Goal: Task Accomplishment & Management: Use online tool/utility

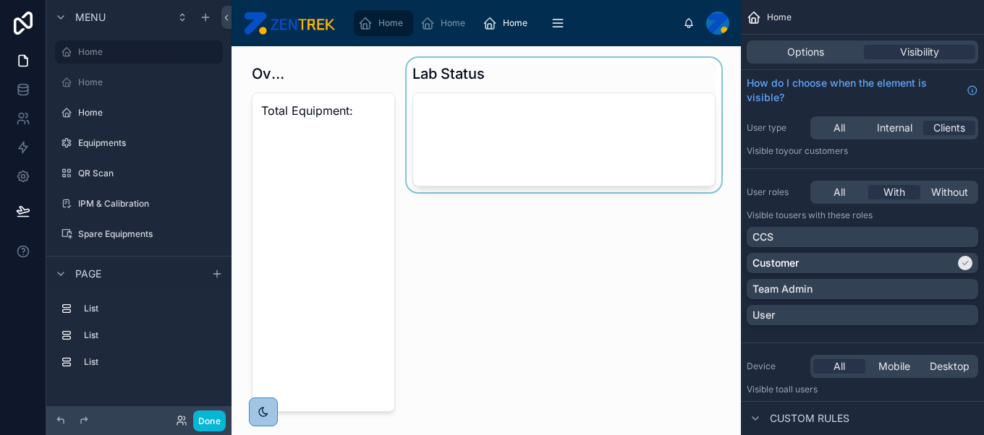
click at [575, 129] on div at bounding box center [564, 238] width 321 height 360
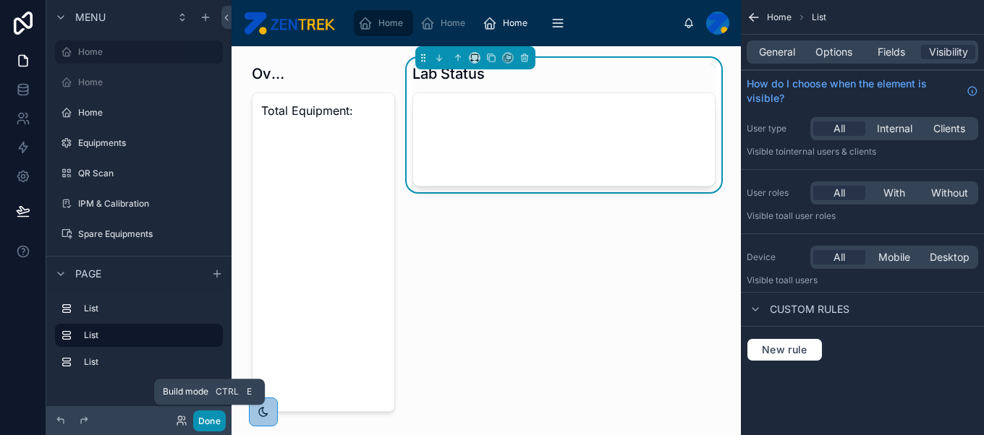
click at [213, 420] on button "Done" at bounding box center [209, 421] width 33 height 21
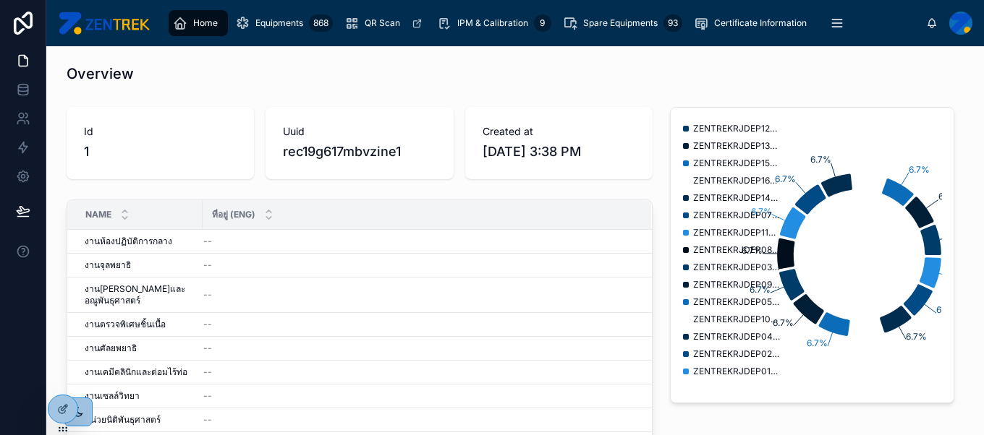
click at [203, 22] on span "Home" at bounding box center [205, 23] width 25 height 12
click at [62, 383] on icon at bounding box center [63, 379] width 12 height 12
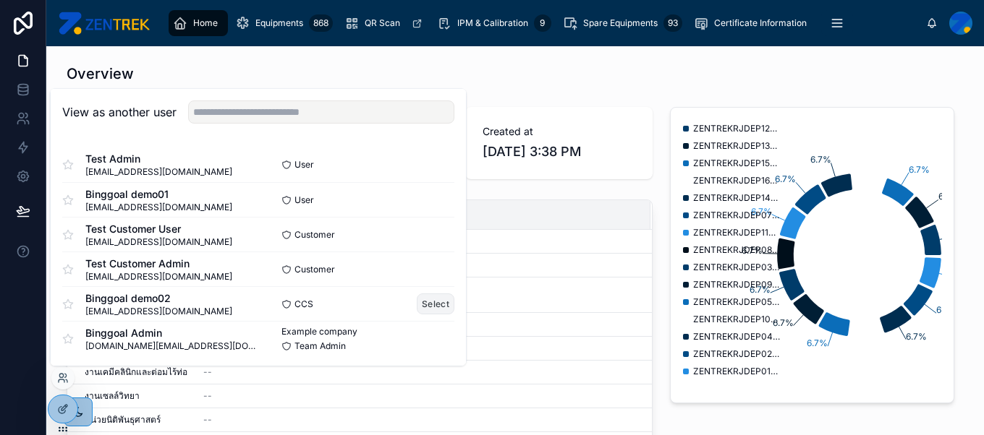
click at [420, 306] on button "Select" at bounding box center [436, 304] width 38 height 21
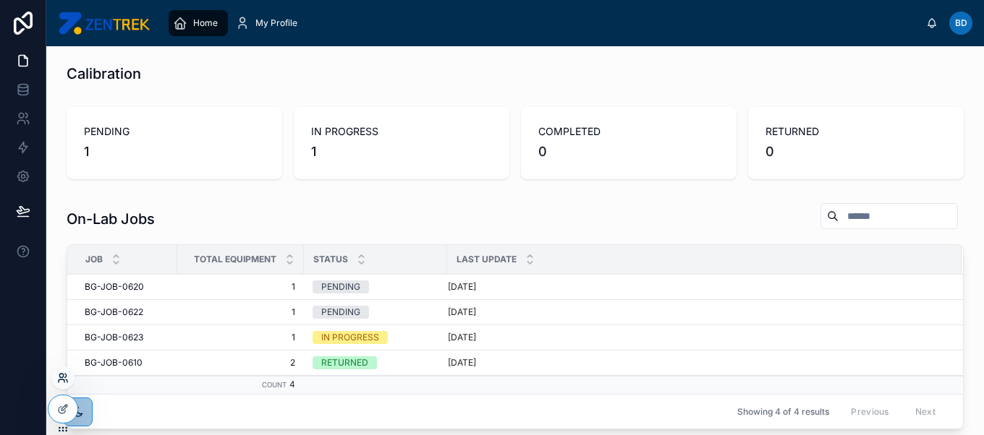
click at [63, 376] on icon at bounding box center [61, 376] width 4 height 4
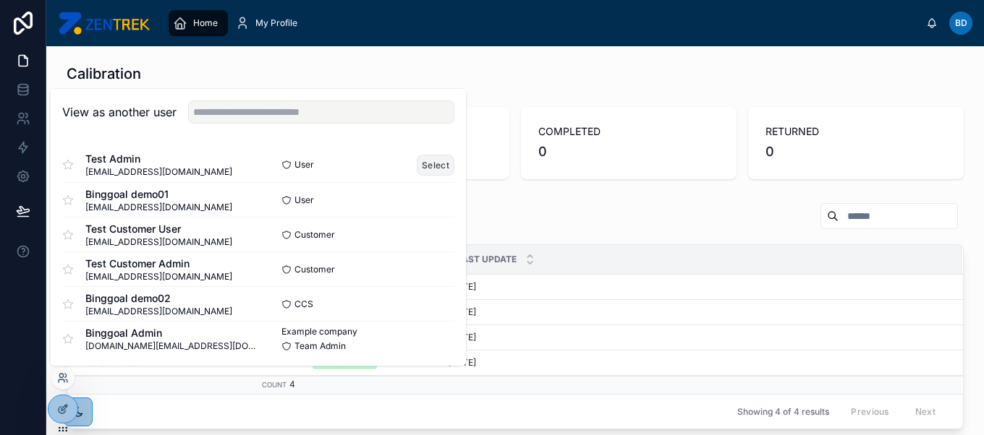
click at [421, 164] on button "Select" at bounding box center [436, 165] width 38 height 21
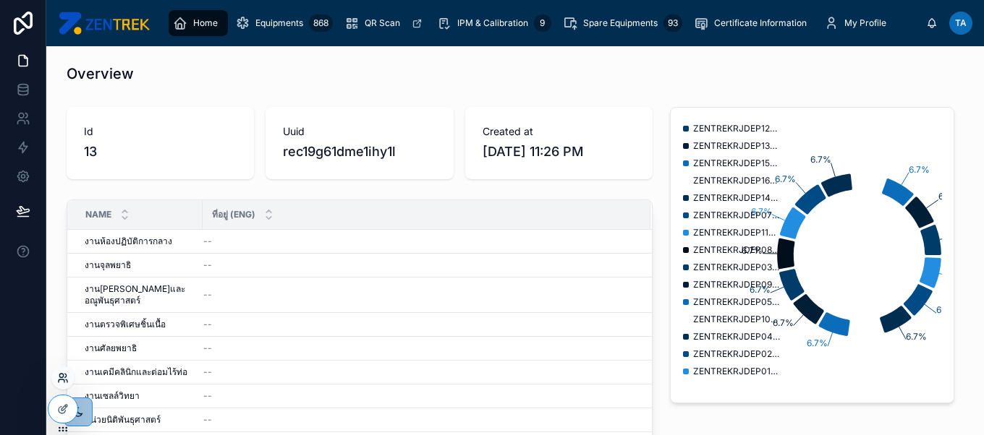
click at [67, 377] on icon at bounding box center [63, 379] width 12 height 12
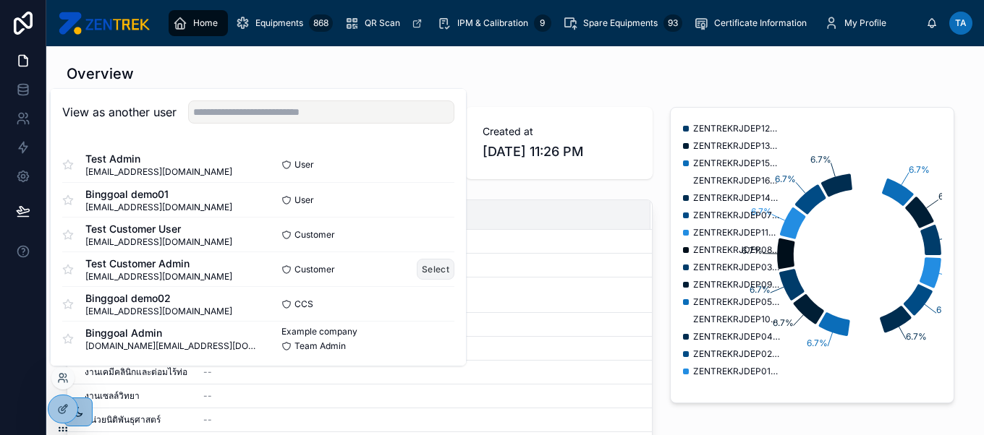
click at [425, 269] on button "Select" at bounding box center [436, 269] width 38 height 21
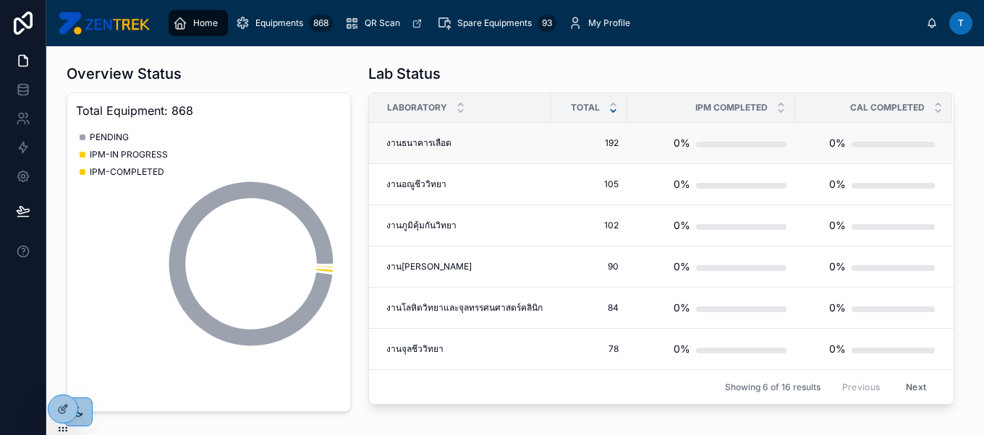
click at [511, 148] on div "งานธนาคารเลือด งานธนาคารเลือด" at bounding box center [464, 143] width 156 height 12
click at [493, 137] on div "งานธนาคารเลือด งานธนาคารเลือด" at bounding box center [464, 143] width 156 height 12
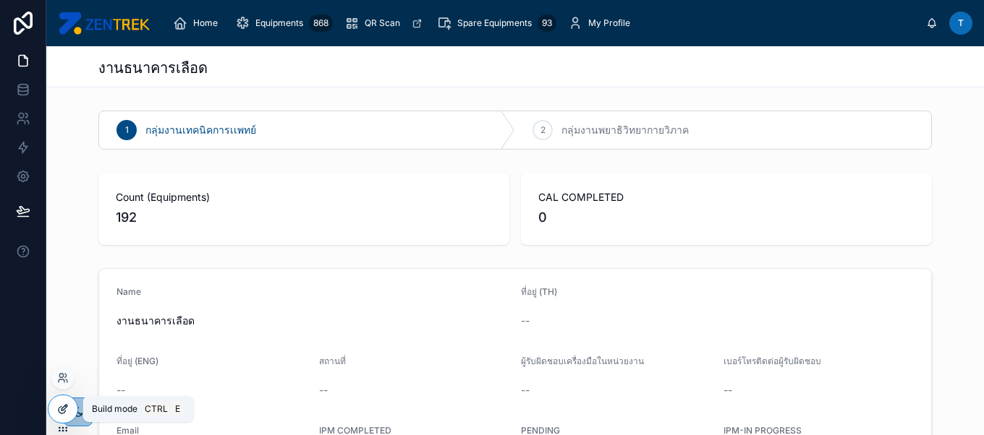
click at [59, 417] on div at bounding box center [62, 409] width 29 height 27
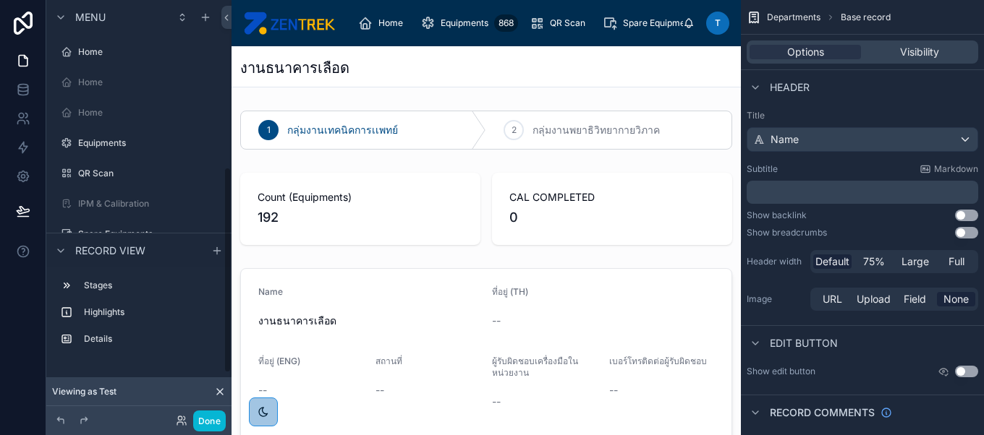
scroll to position [338, 0]
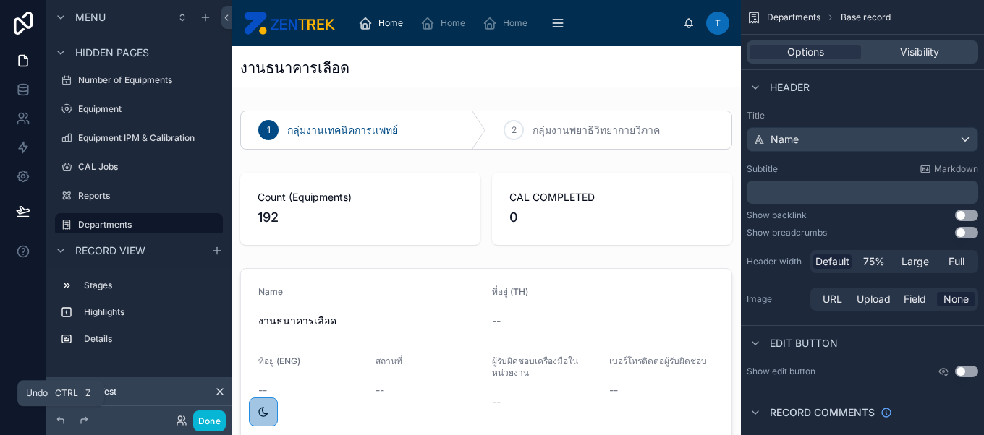
click at [828, 195] on p "﻿" at bounding box center [863, 192] width 223 height 14
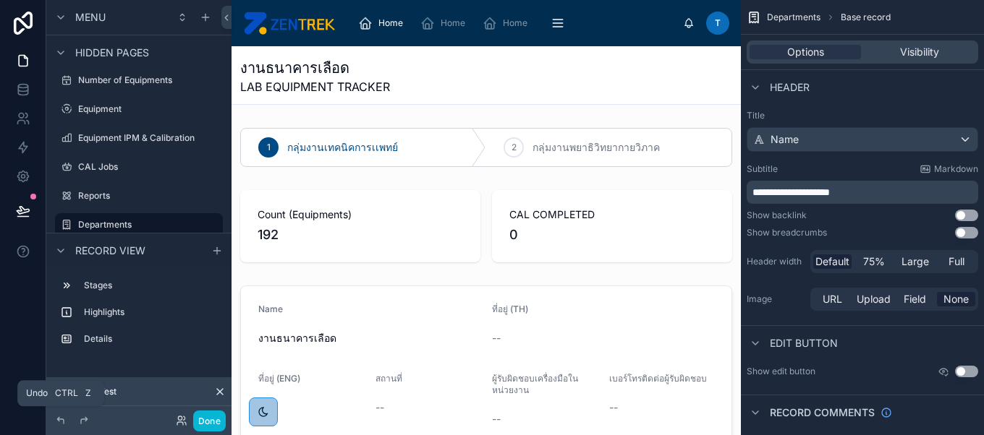
click at [555, 72] on div "งานธนาคารเลือด LAB EQUIPMENT TRACKER" at bounding box center [486, 77] width 492 height 38
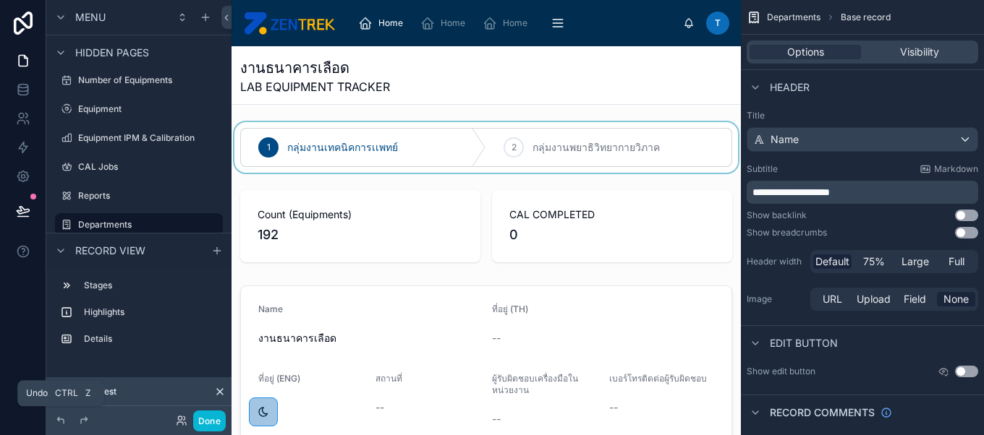
click at [336, 156] on div at bounding box center [485, 147] width 509 height 51
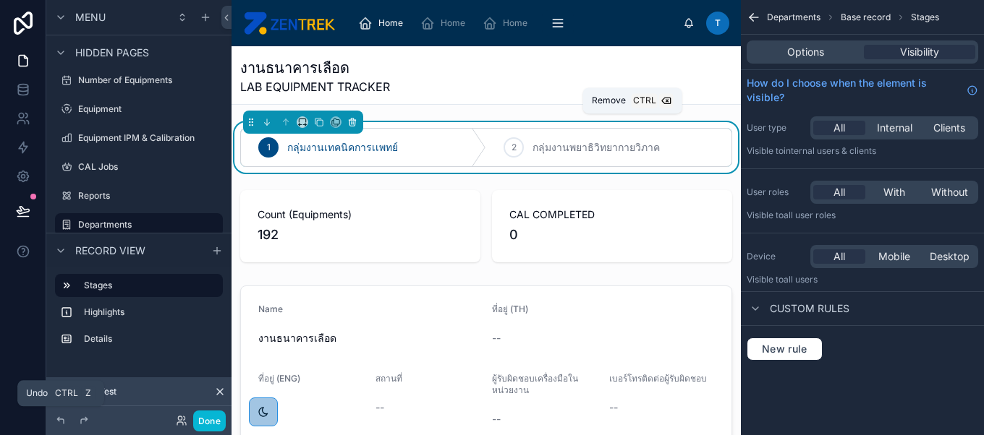
click at [347, 121] on icon at bounding box center [352, 122] width 10 height 10
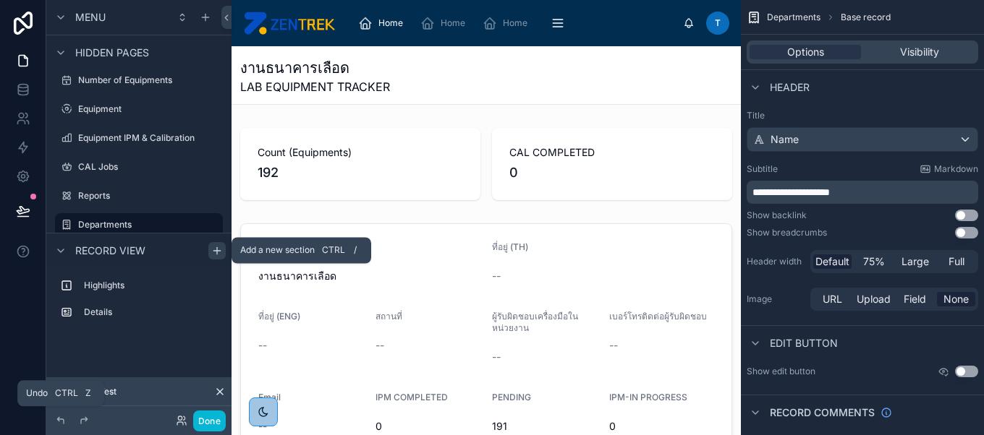
click at [216, 259] on div "scrollable content" at bounding box center [216, 250] width 17 height 17
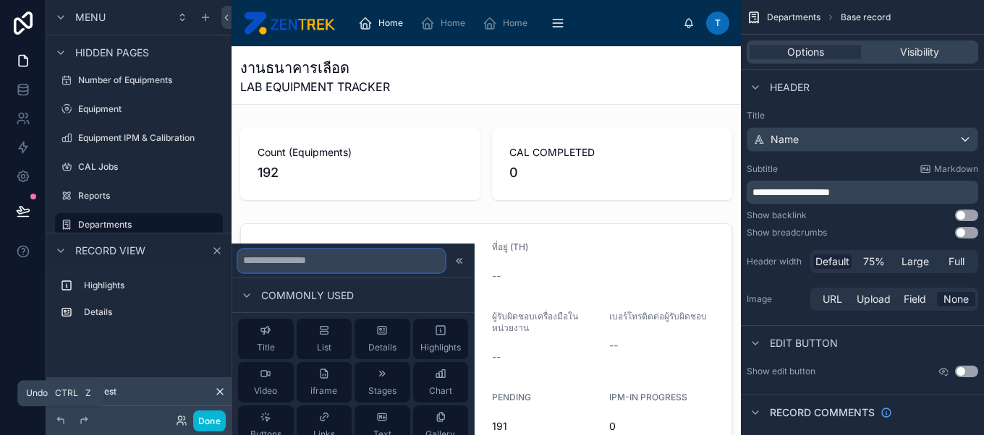
click at [343, 251] on input "text" at bounding box center [341, 260] width 207 height 23
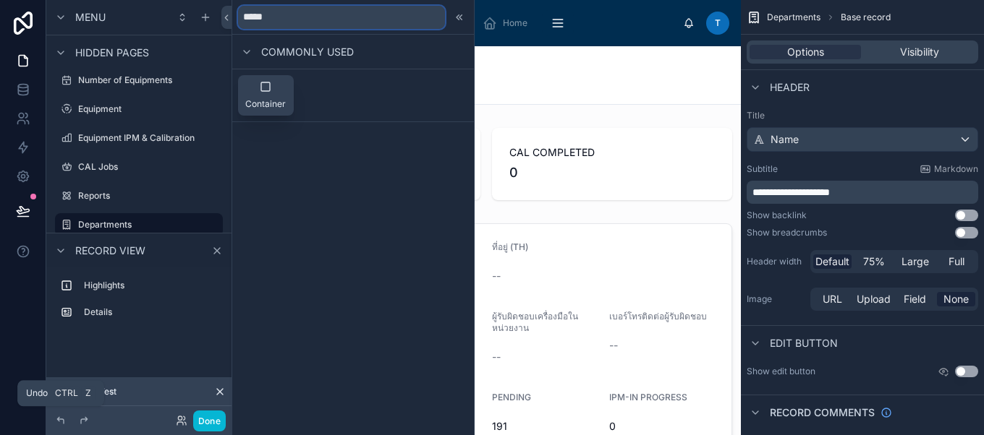
type input "*****"
click at [276, 93] on div "Container" at bounding box center [265, 95] width 41 height 29
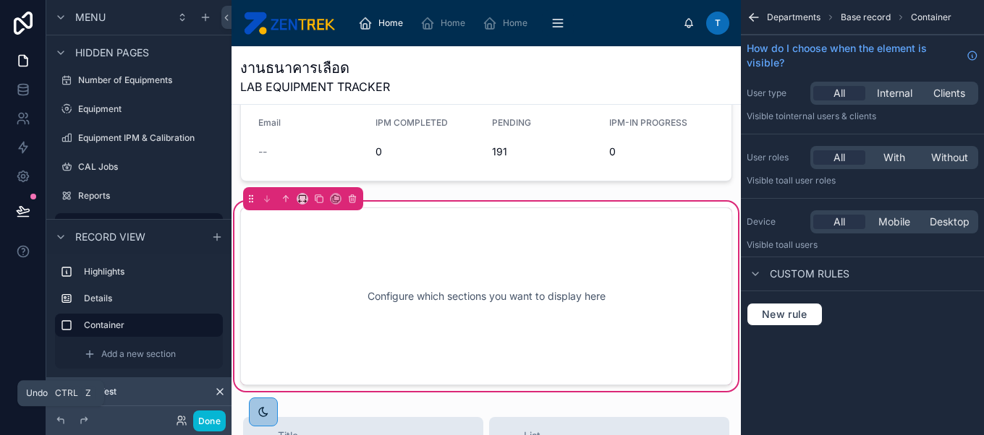
scroll to position [234, 0]
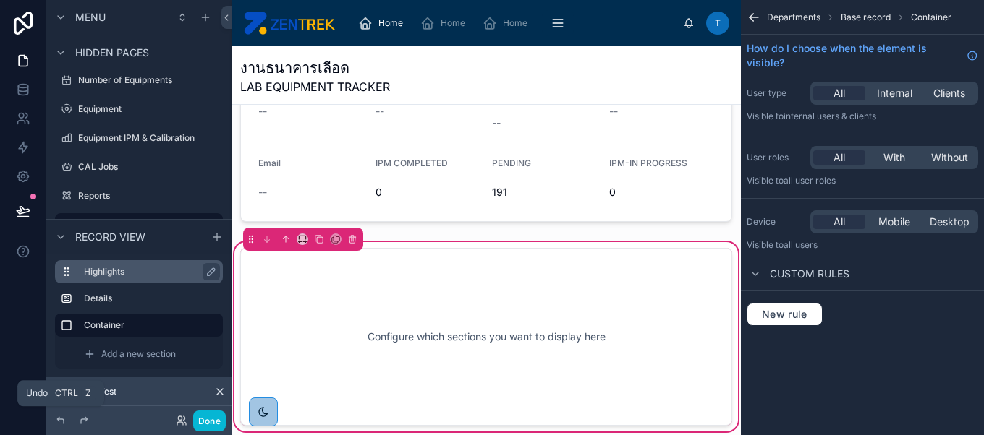
click at [169, 276] on label "Highlights" at bounding box center [147, 272] width 127 height 12
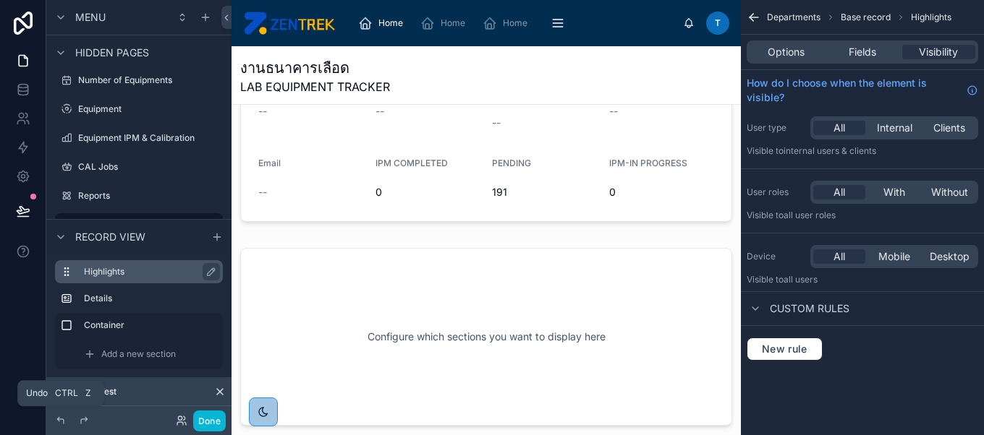
click at [152, 264] on div "Highlights" at bounding box center [150, 271] width 133 height 17
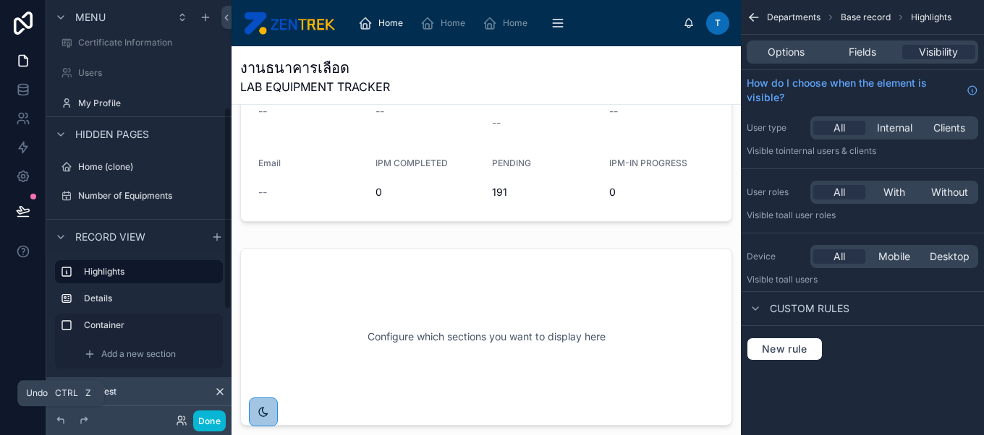
scroll to position [221, 0]
click at [119, 281] on div "Highlights" at bounding box center [139, 271] width 168 height 23
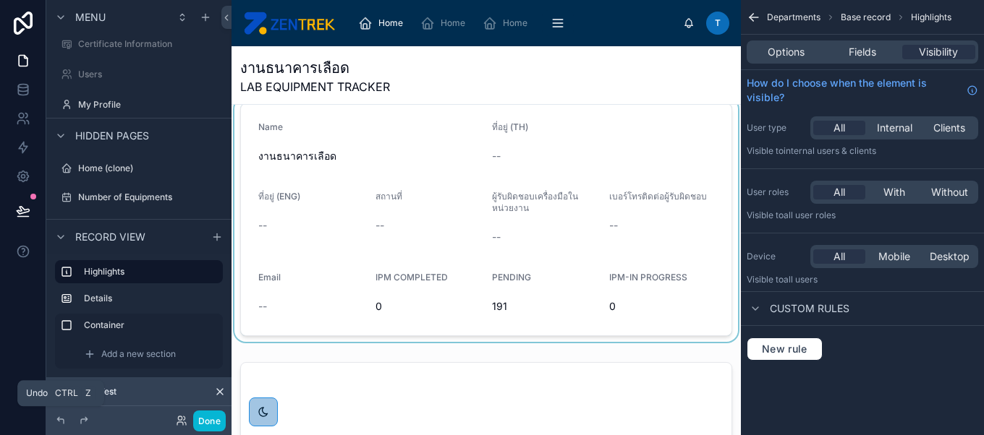
scroll to position [0, 0]
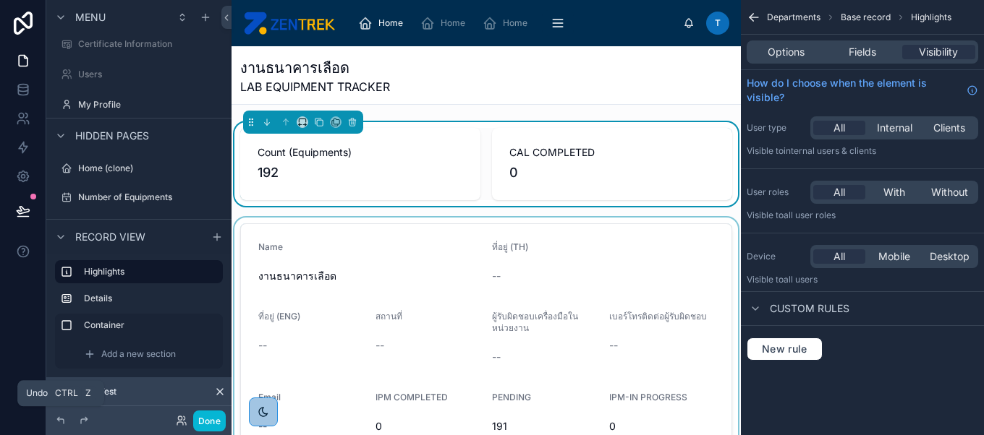
click at [455, 267] on div at bounding box center [485, 340] width 509 height 245
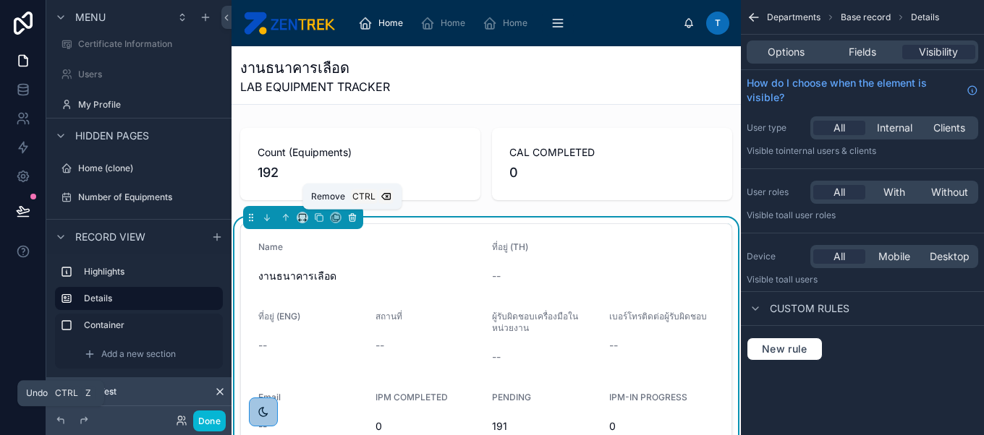
click at [353, 217] on icon at bounding box center [352, 218] width 10 height 10
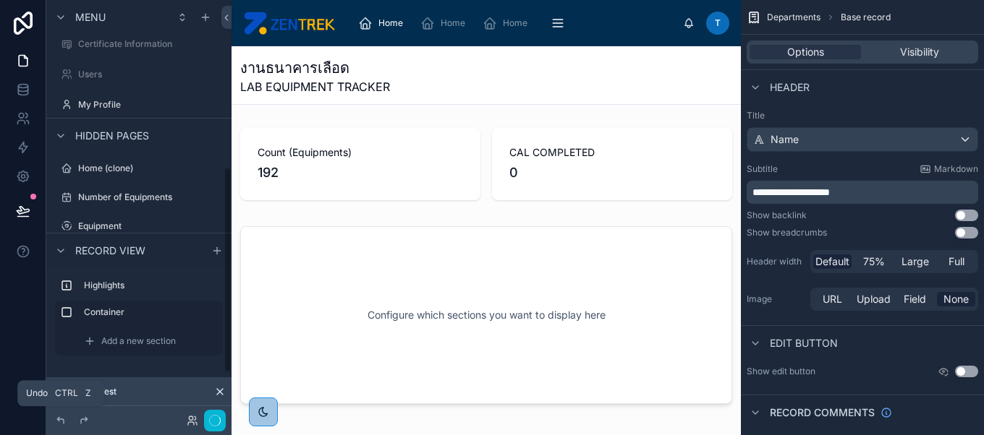
scroll to position [338, 0]
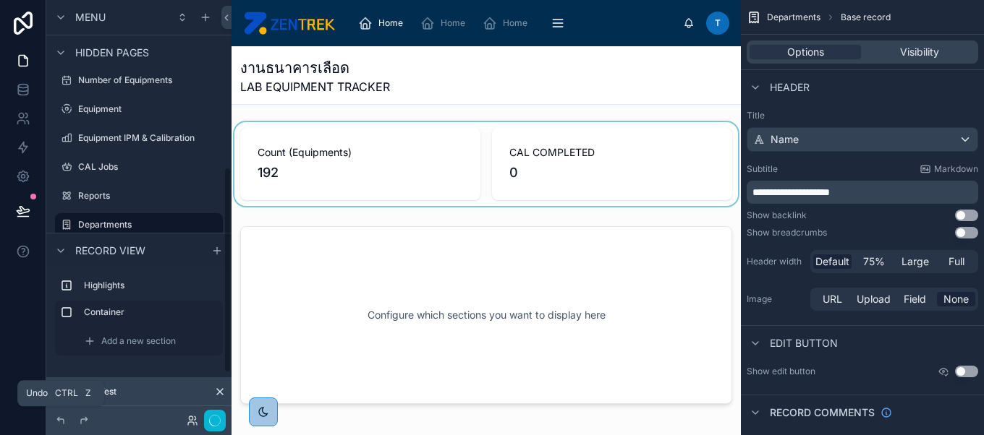
click at [366, 174] on div at bounding box center [485, 164] width 509 height 84
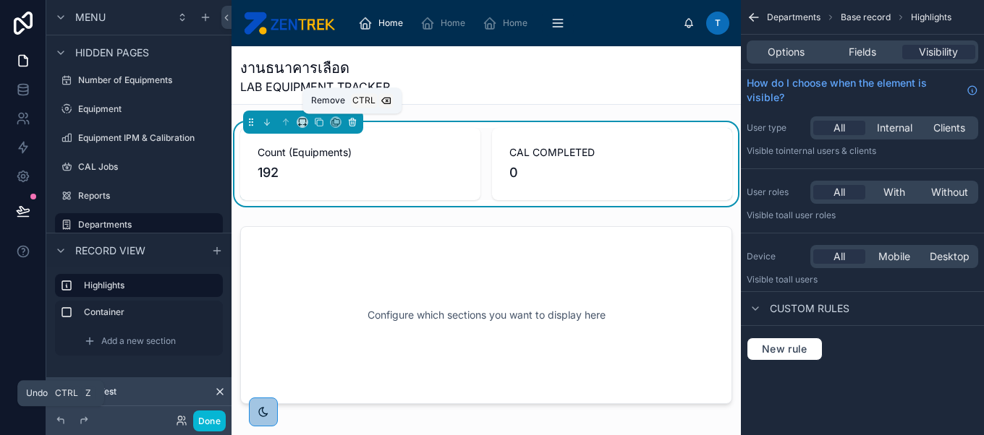
click at [349, 122] on icon at bounding box center [352, 123] width 6 height 6
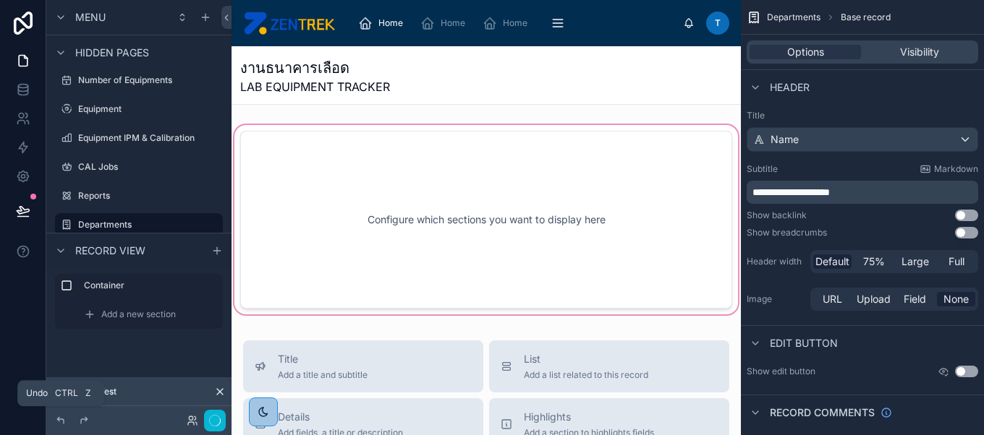
click at [379, 175] on div at bounding box center [485, 219] width 509 height 195
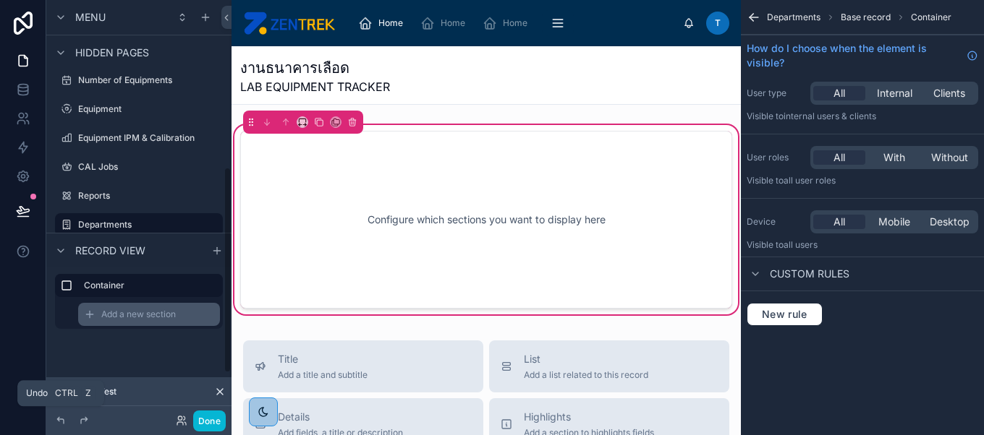
click at [154, 315] on span "Add a new section" at bounding box center [138, 315] width 75 height 12
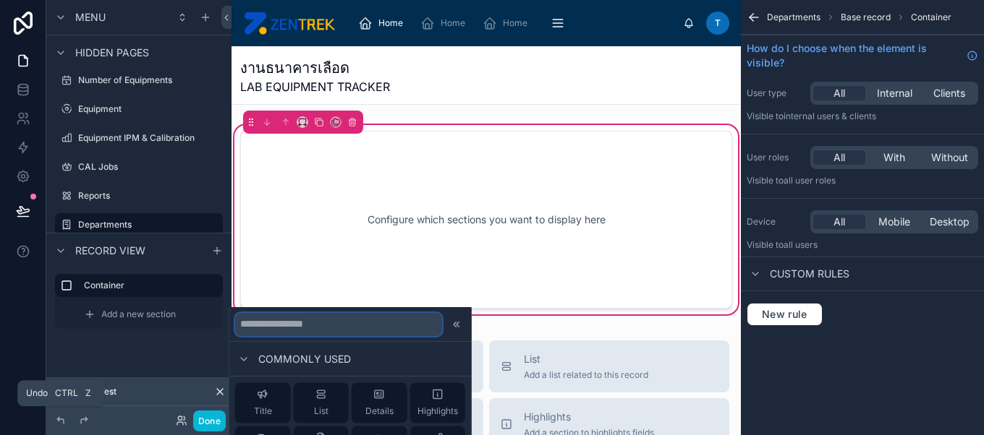
click at [318, 323] on input "text" at bounding box center [338, 324] width 207 height 23
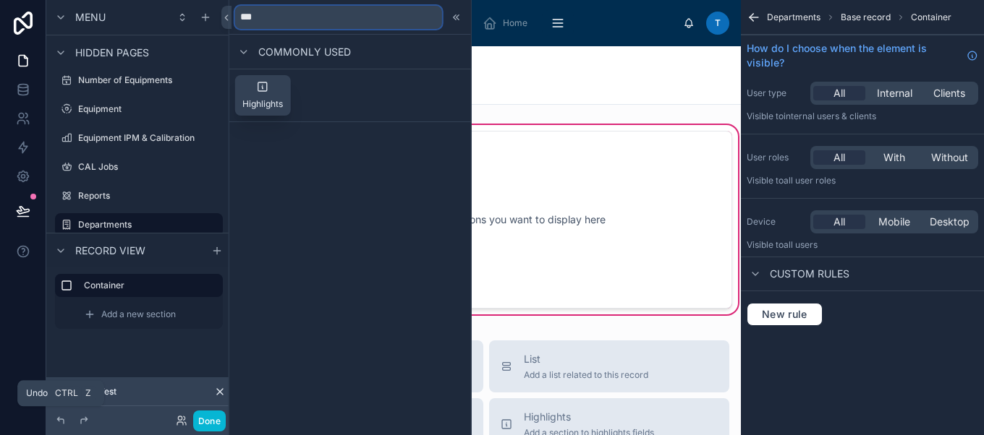
type input "***"
click at [255, 92] on div "Highlights" at bounding box center [262, 95] width 41 height 29
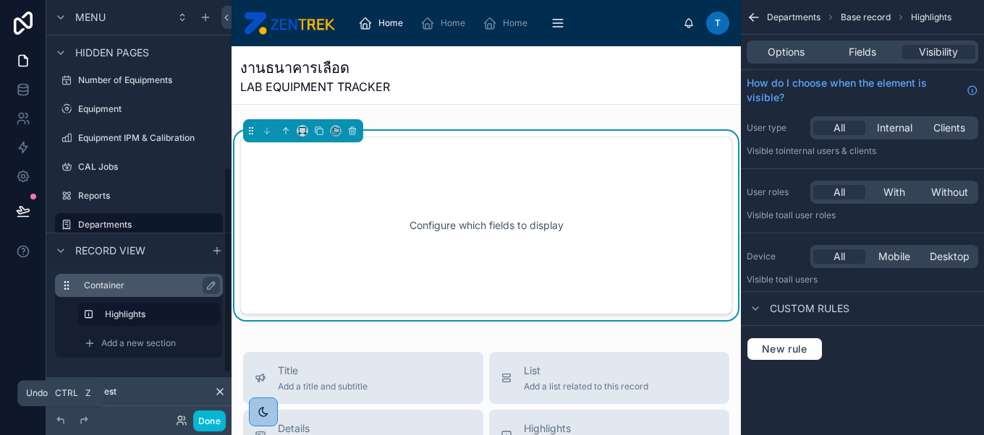
click at [143, 281] on label "Container" at bounding box center [147, 286] width 127 height 12
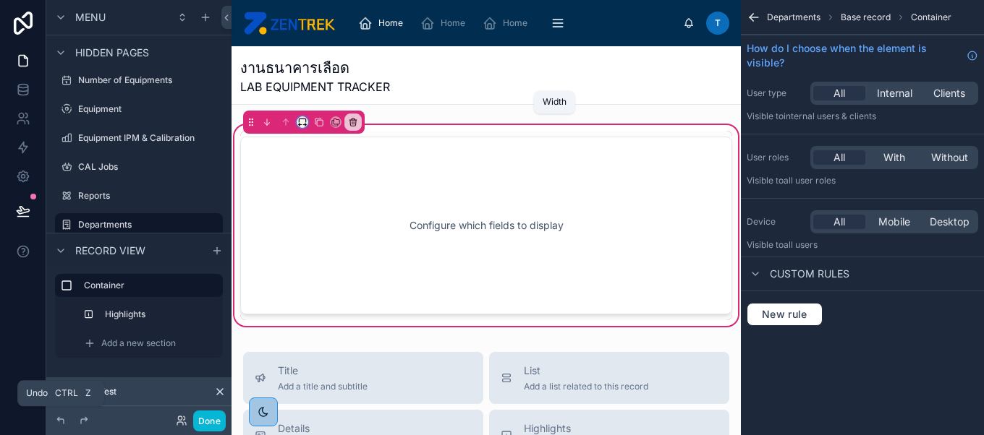
click at [302, 122] on icon at bounding box center [302, 122] width 10 height 10
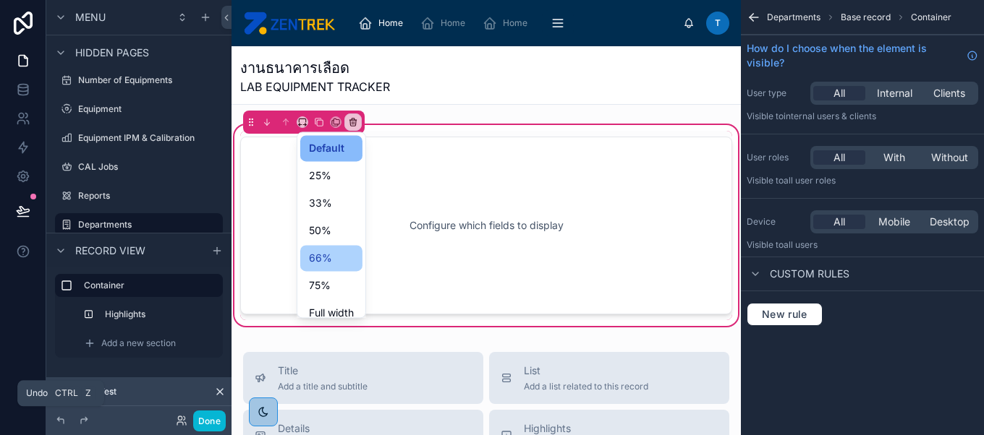
click at [329, 260] on span "66%" at bounding box center [320, 258] width 23 height 17
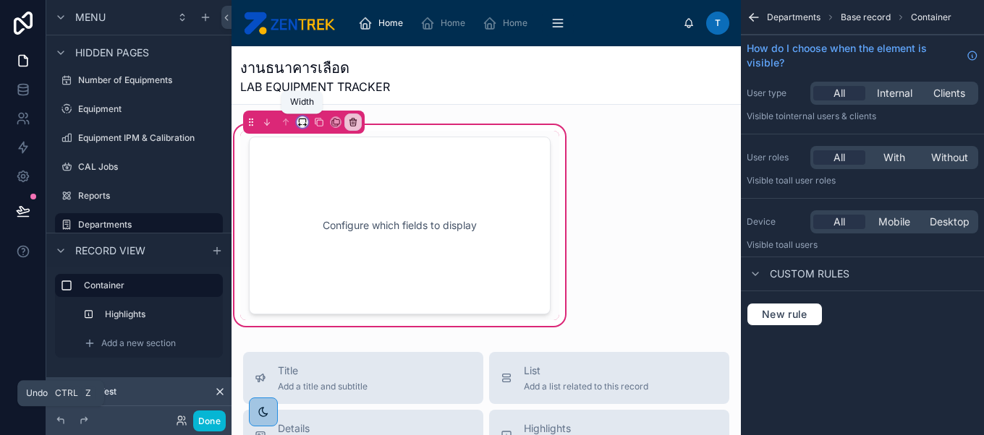
click at [299, 125] on icon at bounding box center [300, 125] width 3 height 0
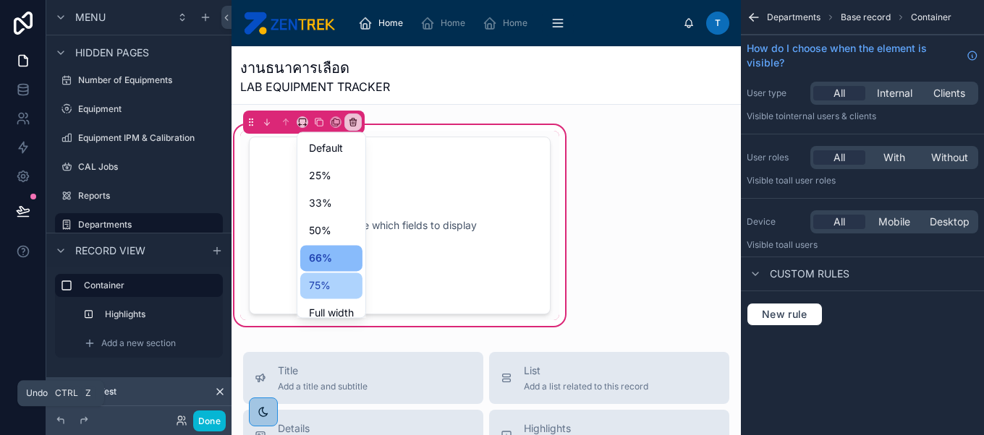
click at [314, 281] on span "75%" at bounding box center [320, 285] width 22 height 17
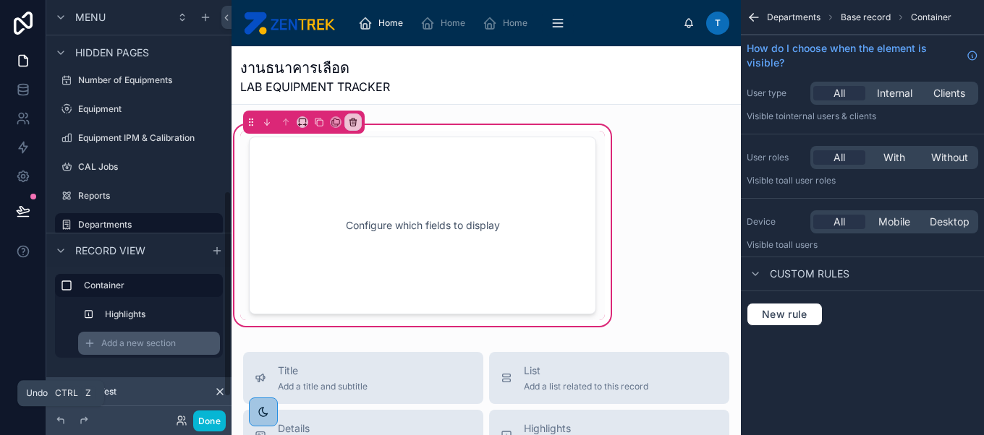
scroll to position [387, 0]
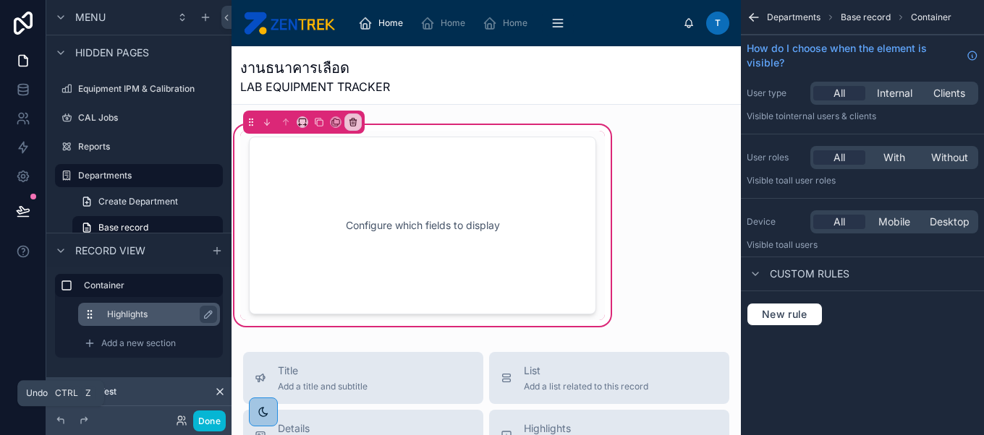
click at [162, 323] on div "Highlights" at bounding box center [160, 314] width 107 height 17
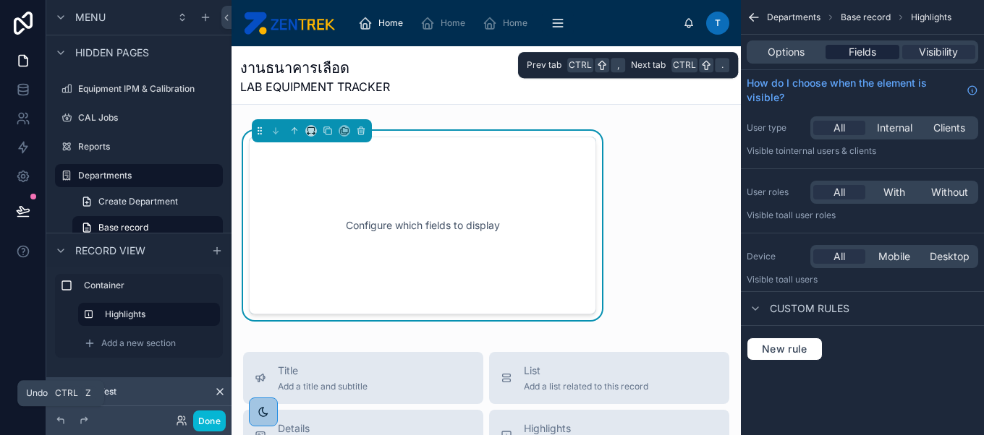
click at [867, 59] on span "Fields" at bounding box center [862, 52] width 27 height 14
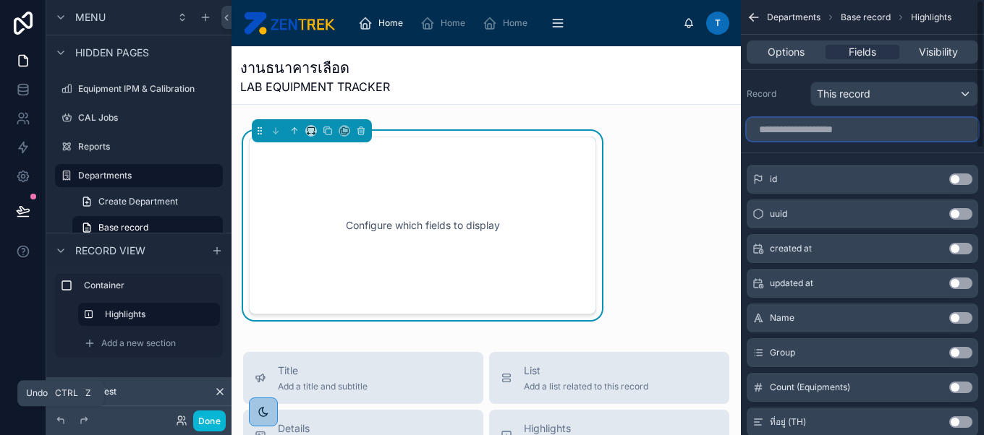
click at [801, 122] on input "scrollable content" at bounding box center [862, 129] width 231 height 23
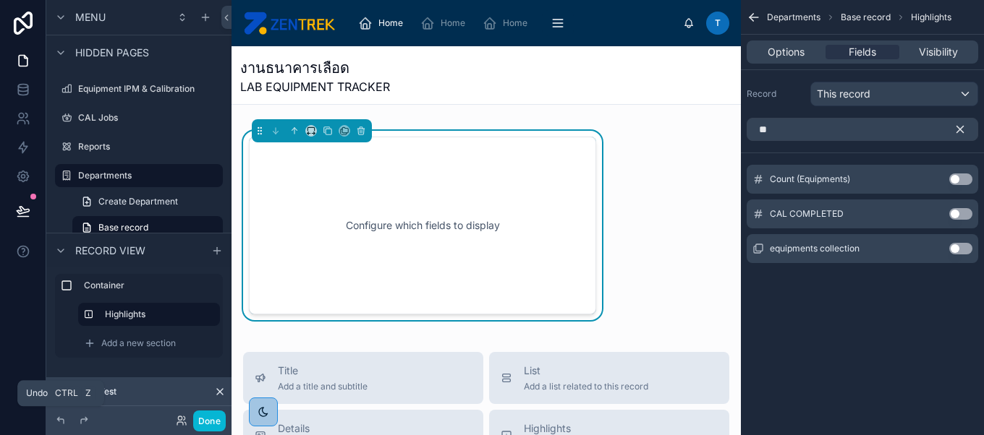
click at [961, 175] on button "Use setting" at bounding box center [960, 180] width 23 height 12
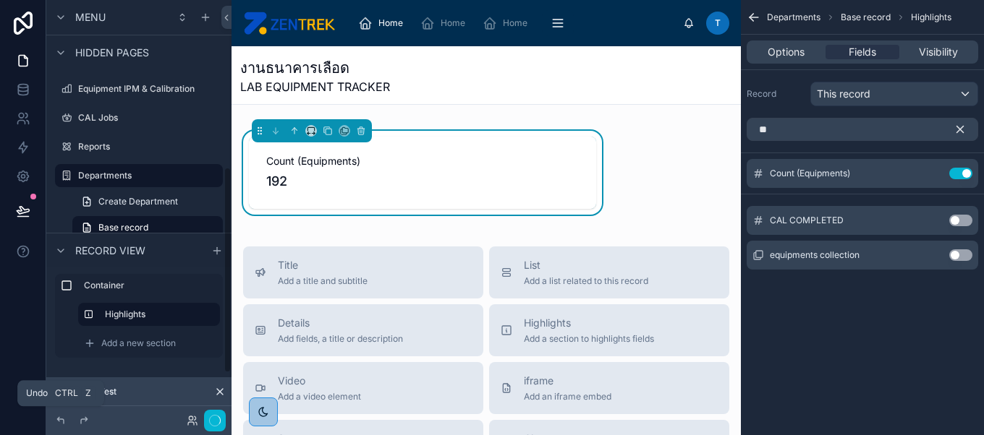
scroll to position [338, 0]
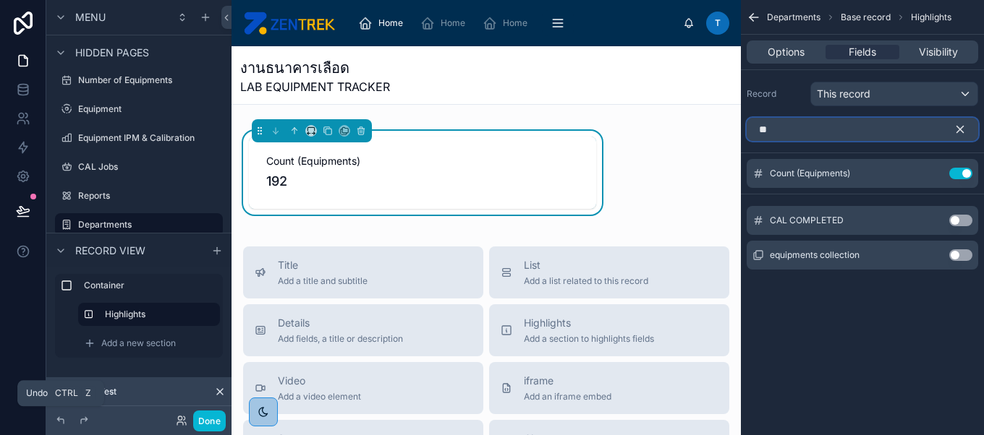
click at [795, 119] on input "**" at bounding box center [862, 129] width 231 height 23
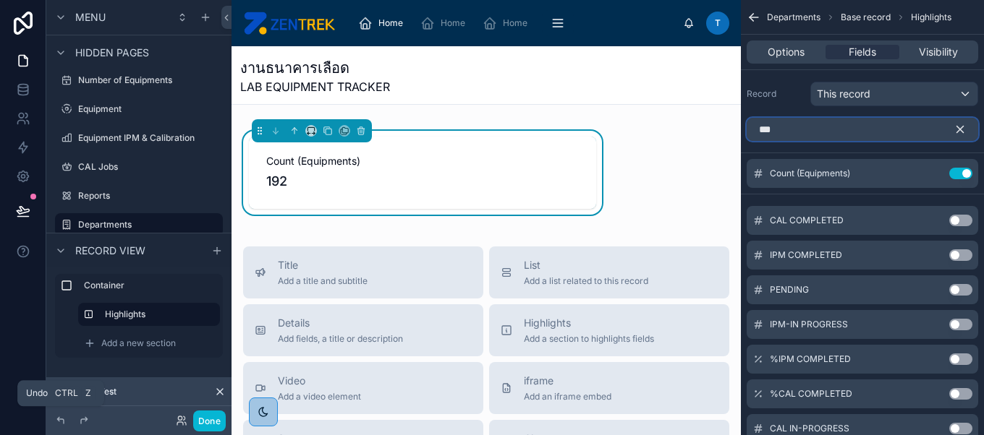
type input "***"
click at [953, 288] on button "Use setting" at bounding box center [960, 290] width 23 height 12
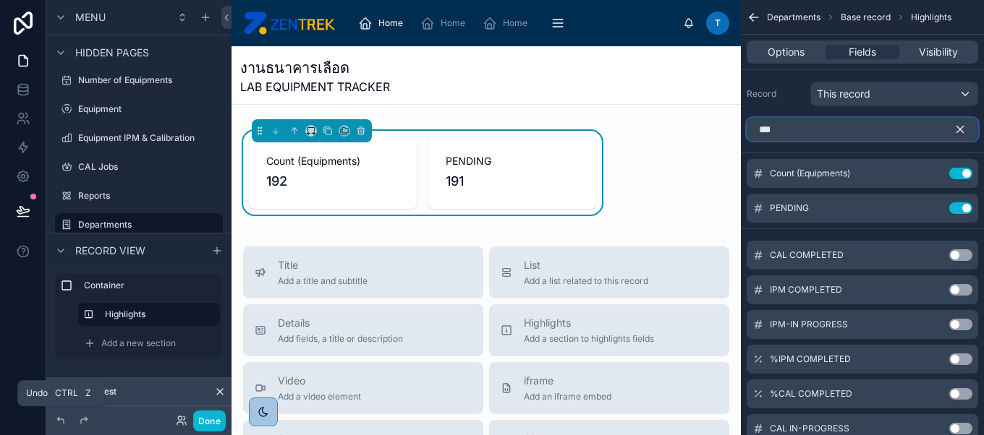
click at [830, 130] on input "***" at bounding box center [862, 129] width 231 height 23
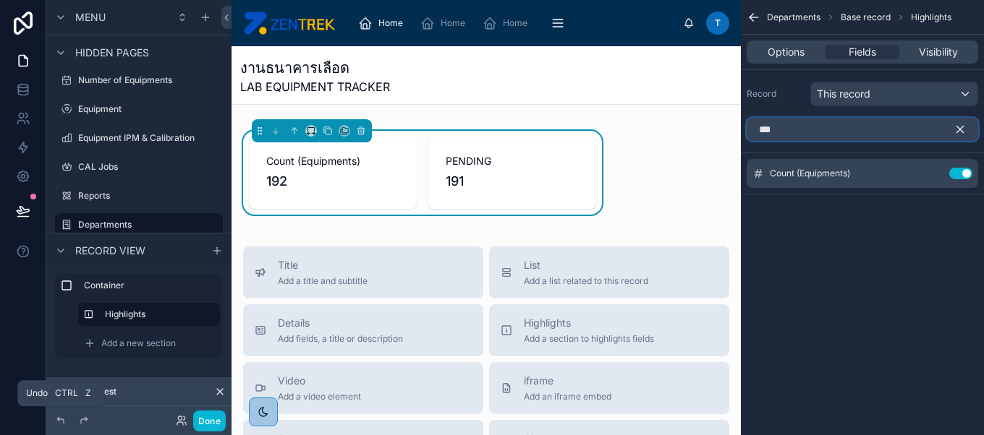
type input "****"
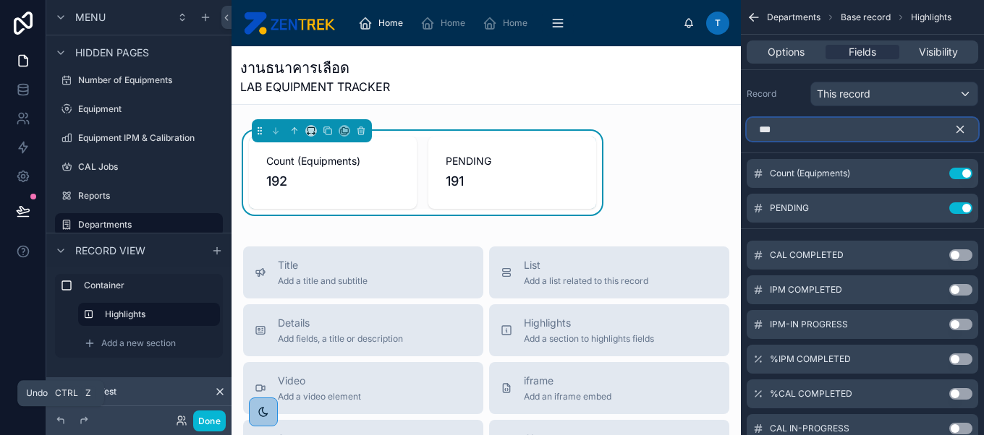
type input "***"
click at [959, 285] on button "Use setting" at bounding box center [960, 290] width 23 height 12
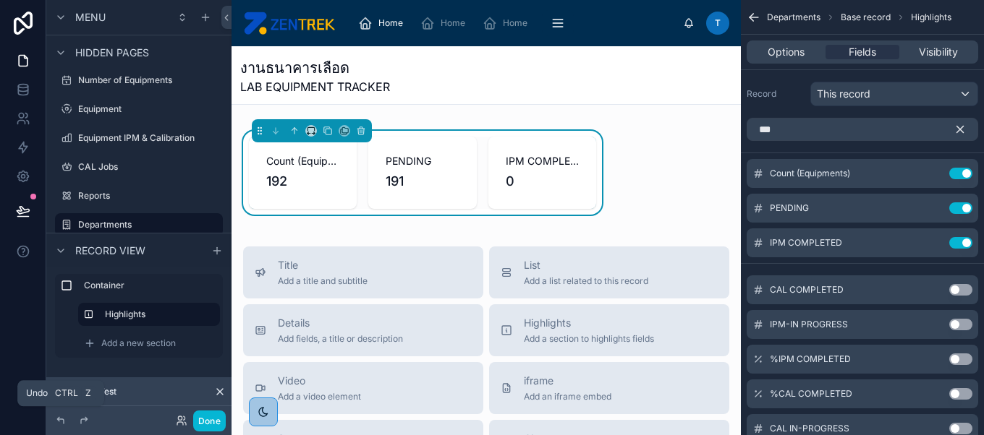
click at [959, 291] on button "Use setting" at bounding box center [960, 290] width 23 height 12
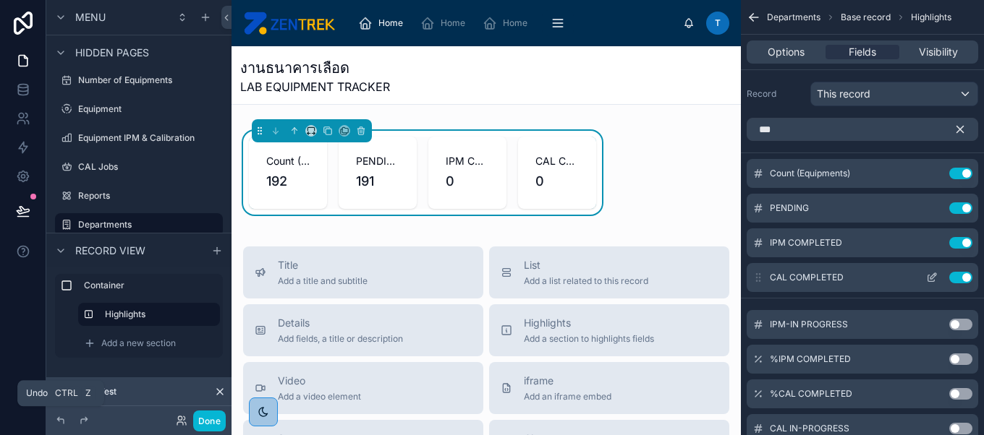
click at [961, 275] on button "Use setting" at bounding box center [960, 278] width 23 height 12
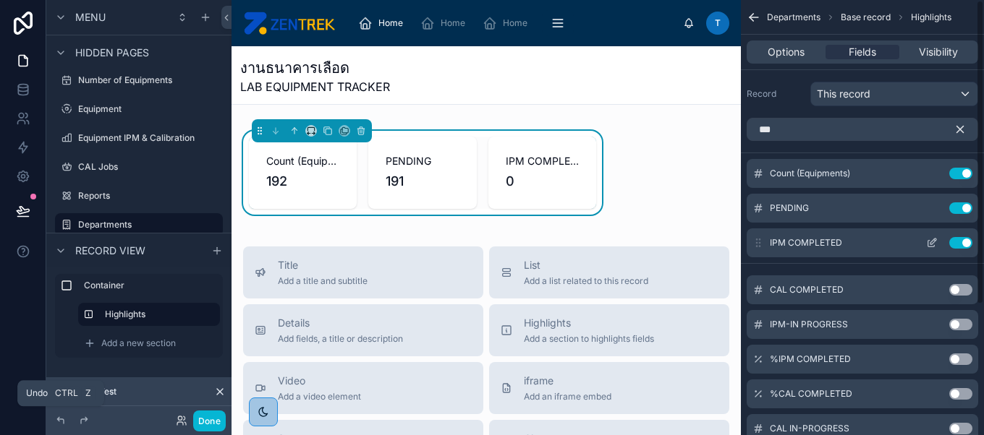
click at [963, 242] on button "Use setting" at bounding box center [960, 243] width 23 height 12
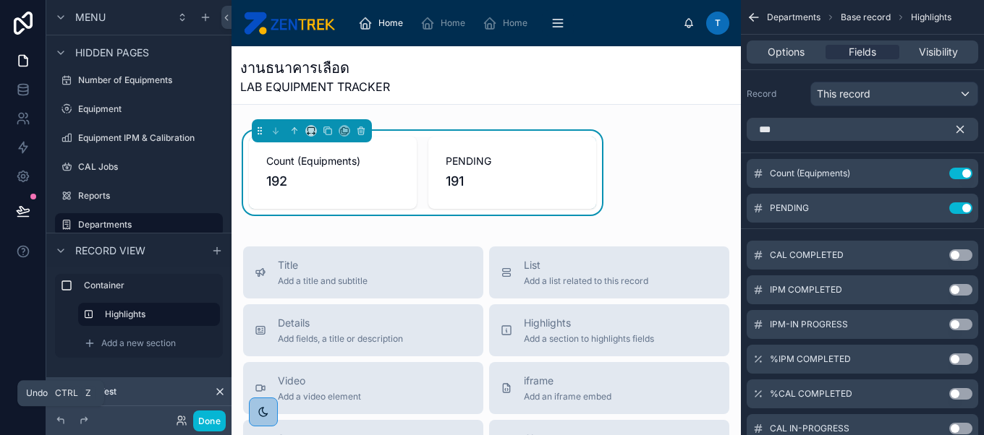
click at [961, 320] on button "Use setting" at bounding box center [960, 325] width 23 height 12
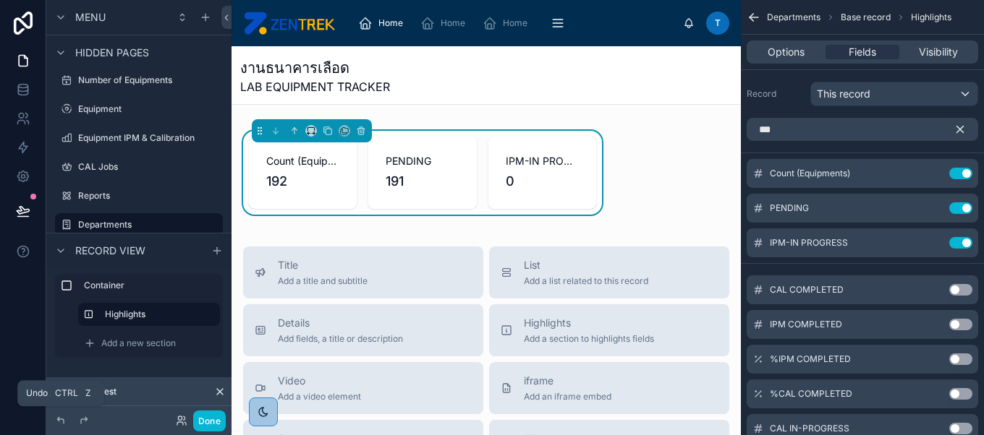
click at [959, 320] on button "Use setting" at bounding box center [960, 325] width 23 height 12
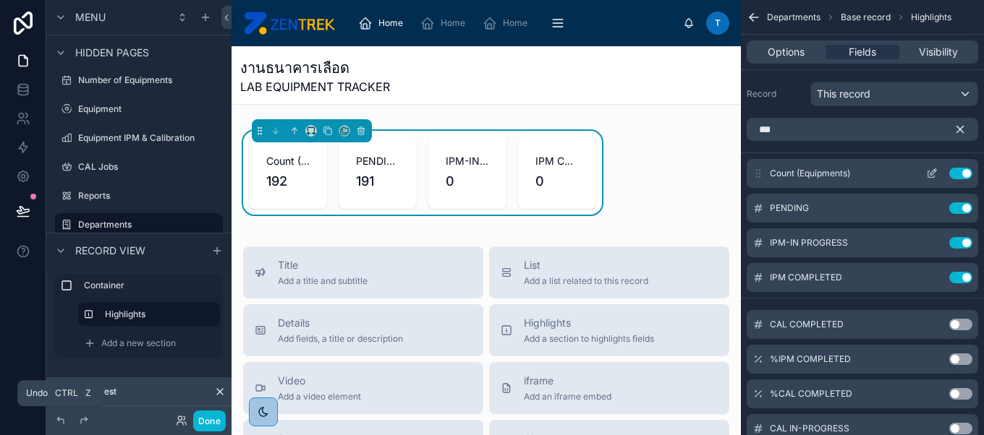
click at [933, 175] on icon "scrollable content" at bounding box center [932, 174] width 12 height 12
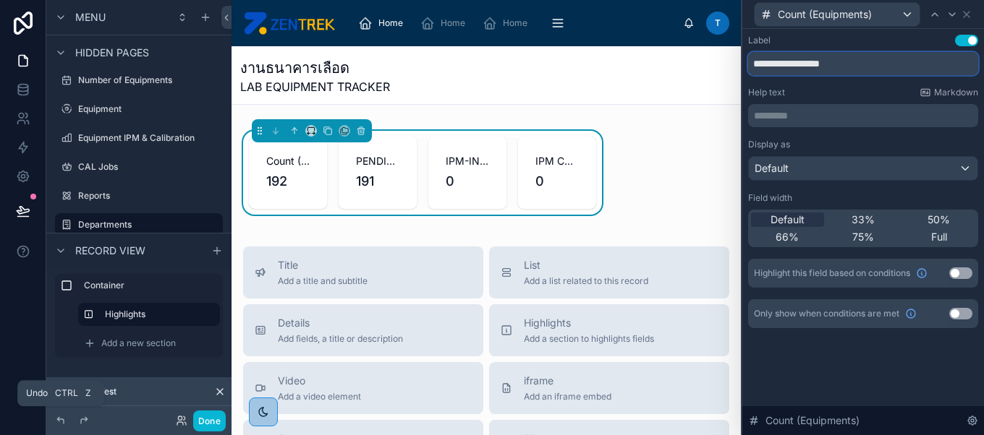
click at [818, 59] on input "**********" at bounding box center [863, 63] width 230 height 23
type input "**********"
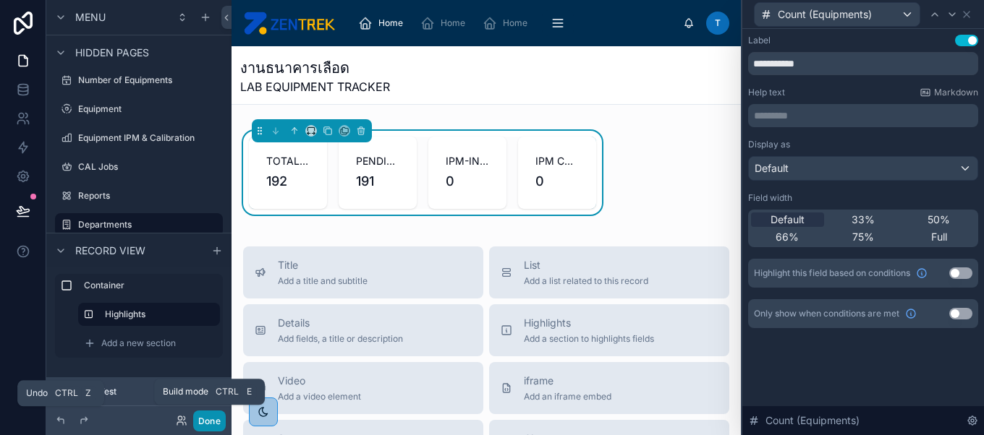
click at [207, 417] on button "Done" at bounding box center [209, 421] width 33 height 21
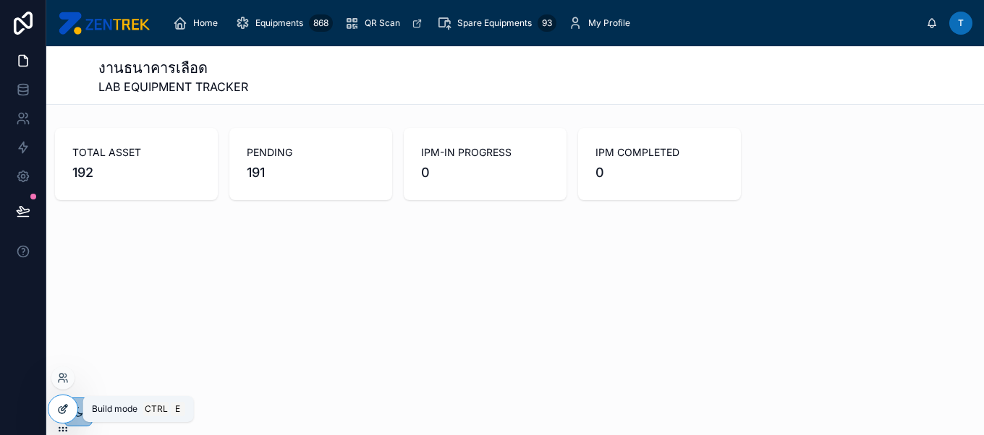
click at [62, 403] on div at bounding box center [62, 409] width 29 height 27
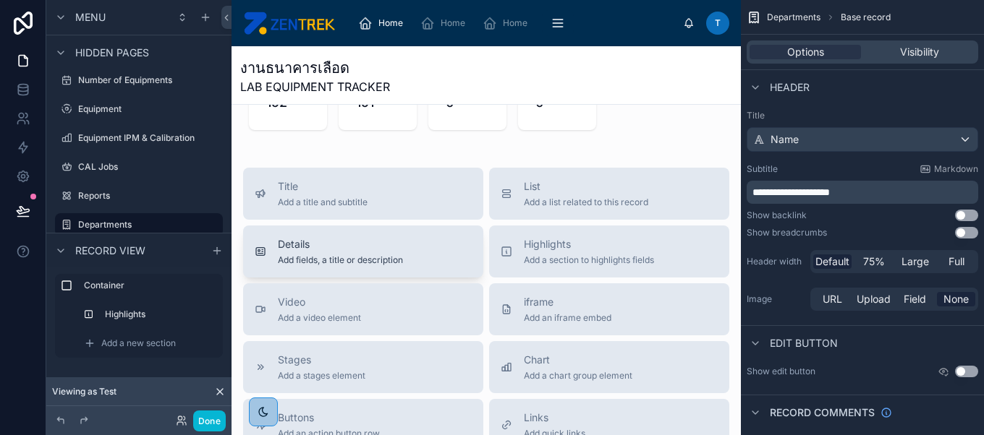
scroll to position [94, 0]
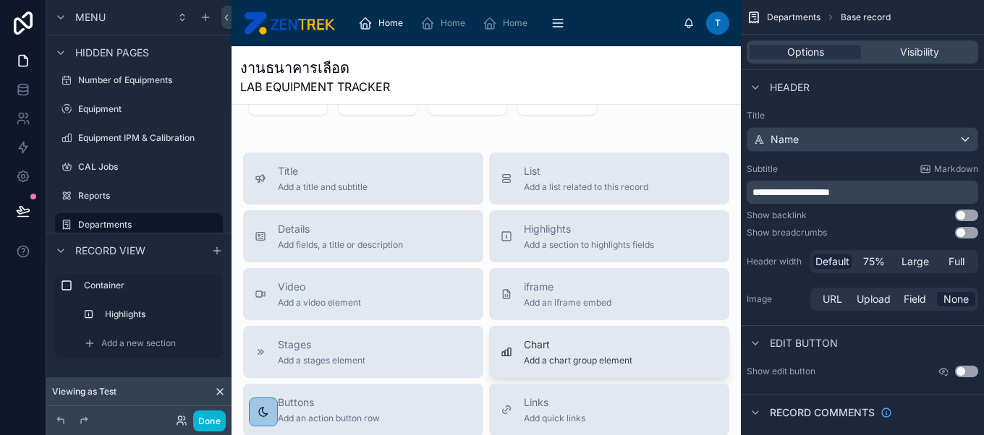
click at [554, 352] on div "Chart Add a chart group element" at bounding box center [578, 352] width 109 height 29
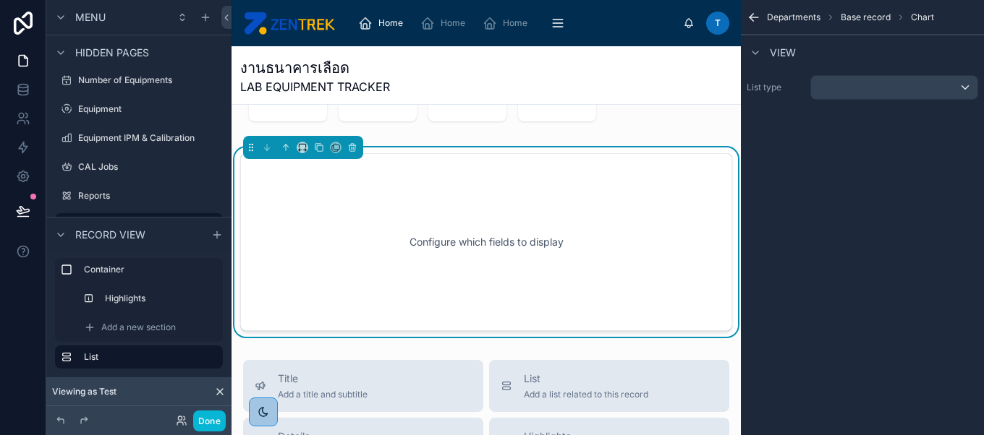
scroll to position [43, 0]
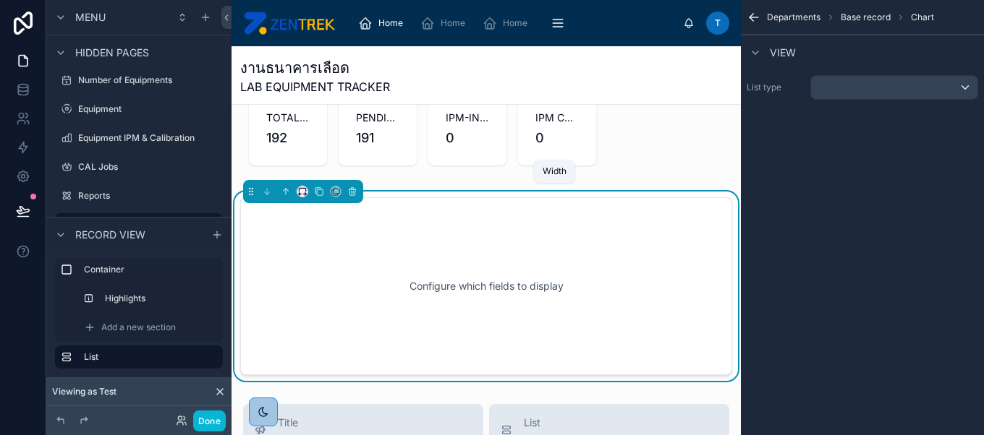
click at [302, 194] on icon at bounding box center [302, 192] width 10 height 10
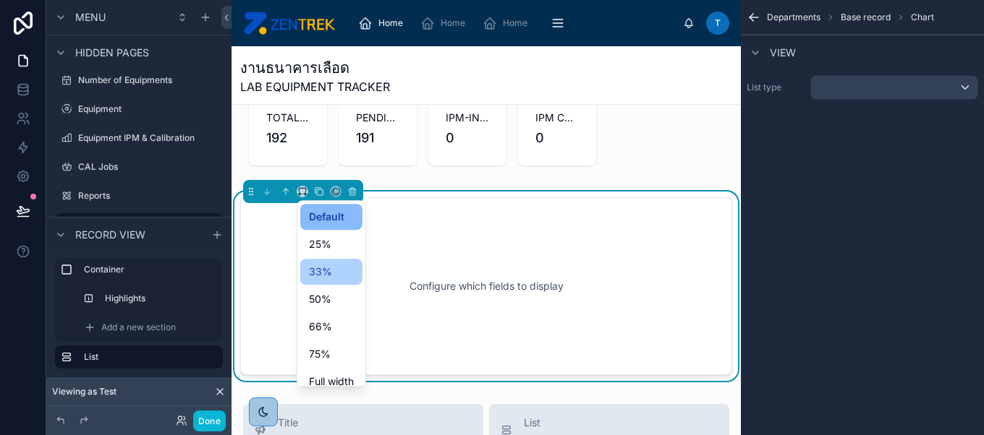
click at [349, 271] on div "33%" at bounding box center [331, 271] width 45 height 17
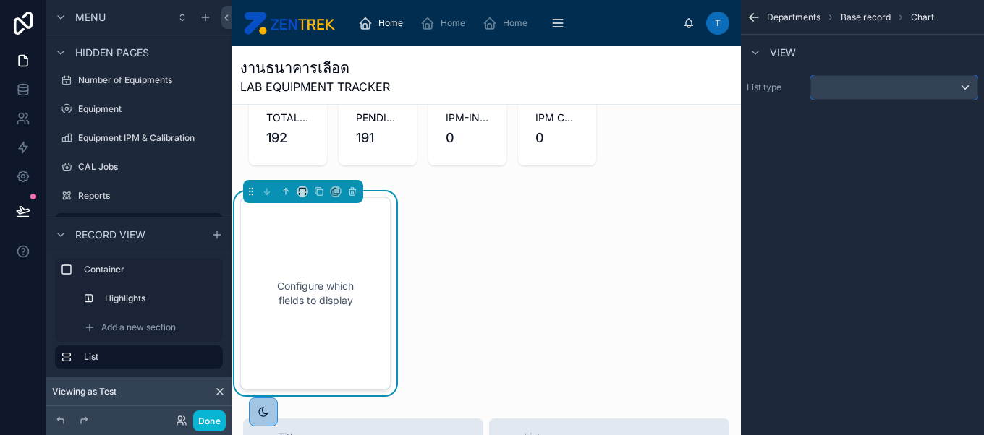
click at [930, 84] on div "scrollable content" at bounding box center [894, 87] width 166 height 23
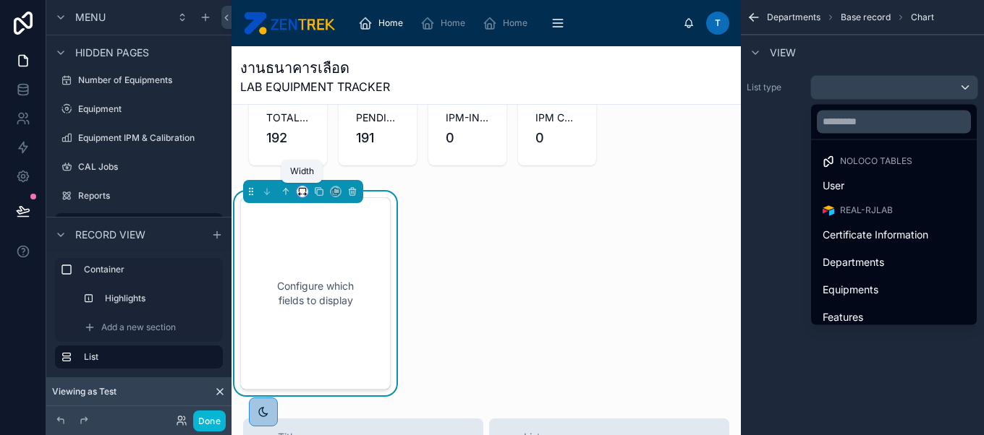
click at [304, 194] on icon at bounding box center [302, 192] width 10 height 10
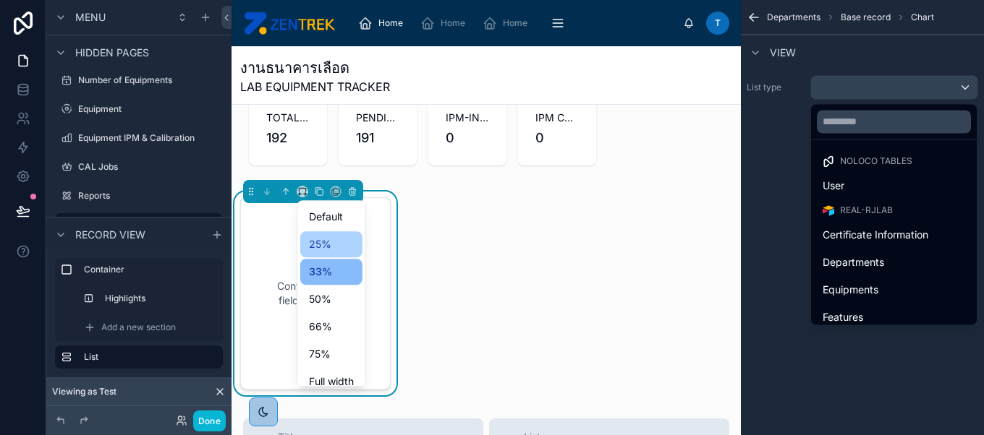
click at [328, 245] on span "25%" at bounding box center [320, 244] width 22 height 17
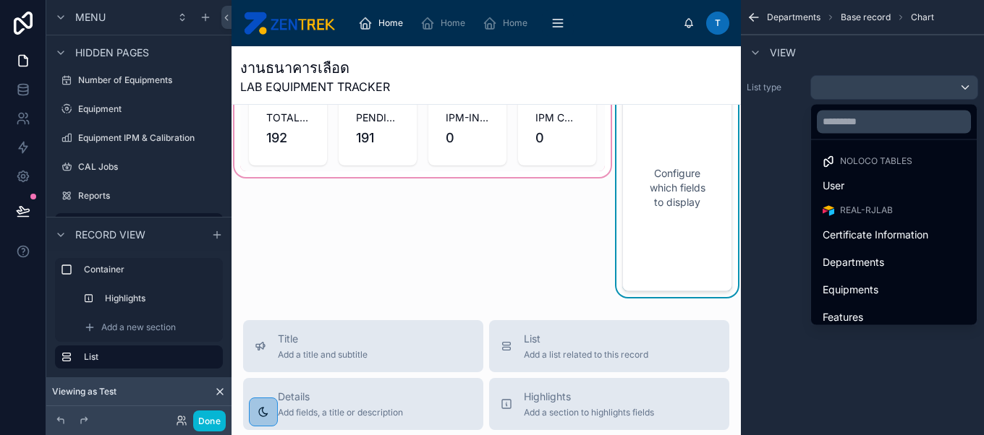
scroll to position [0, 0]
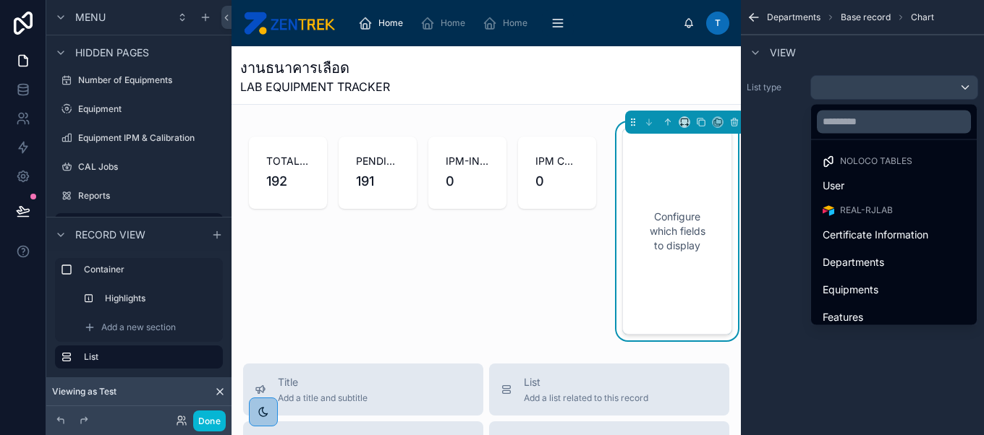
click at [207, 422] on div "scrollable content" at bounding box center [492, 217] width 984 height 435
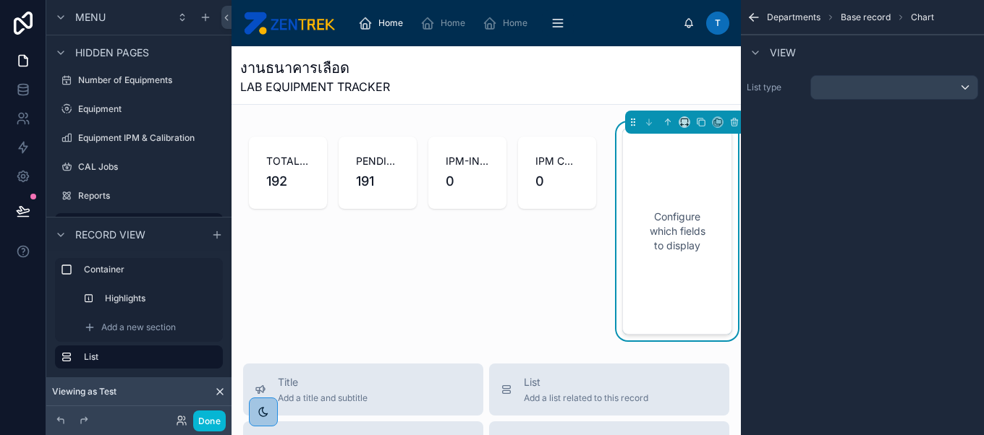
click at [920, 22] on div "Departments Base record Chart" at bounding box center [862, 17] width 243 height 35
click at [896, 93] on div "scrollable content" at bounding box center [894, 87] width 166 height 23
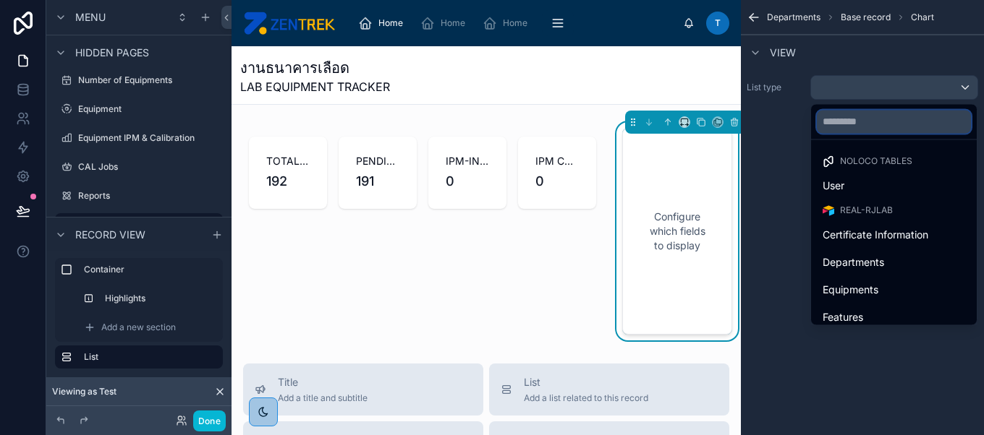
click at [861, 124] on input "text" at bounding box center [894, 121] width 154 height 23
type input "*"
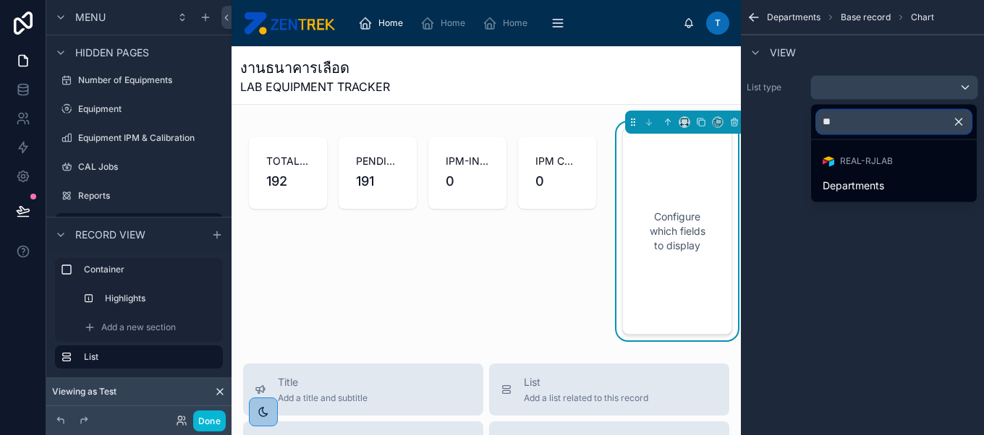
click at [903, 129] on input "**" at bounding box center [894, 121] width 154 height 23
type input "*"
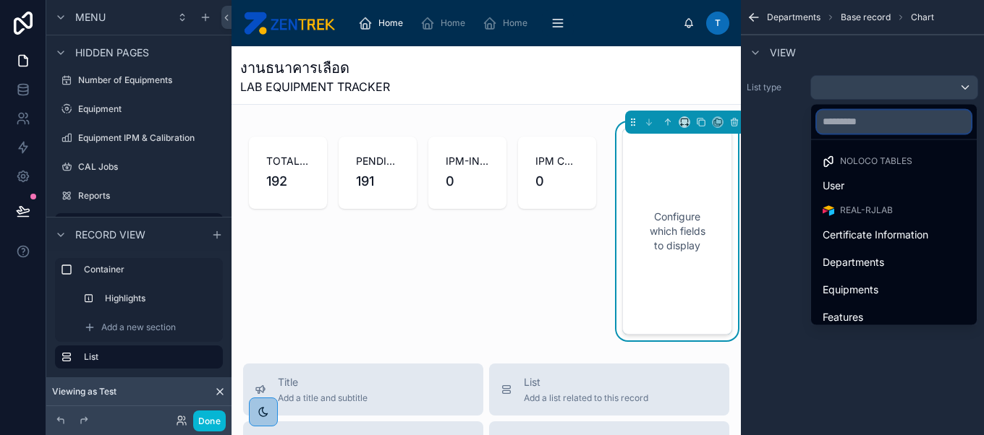
click at [872, 122] on input "text" at bounding box center [894, 121] width 154 height 23
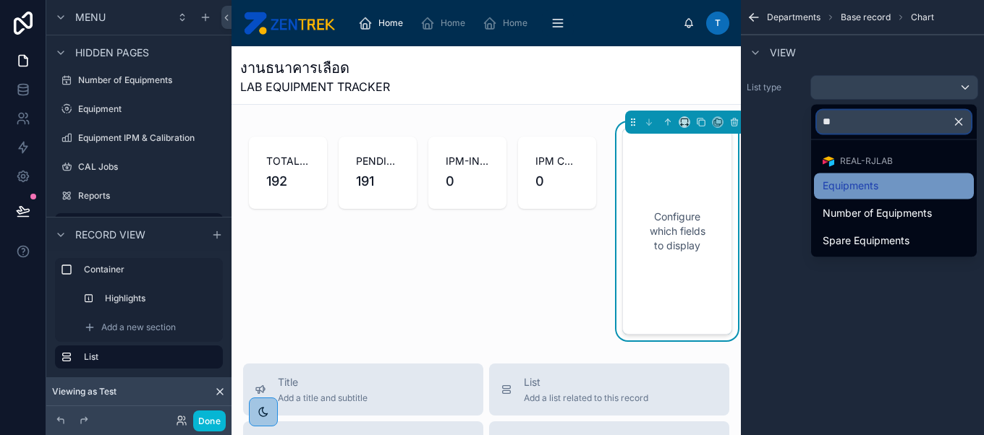
type input "**"
click at [852, 177] on span "Equipments" at bounding box center [850, 185] width 56 height 17
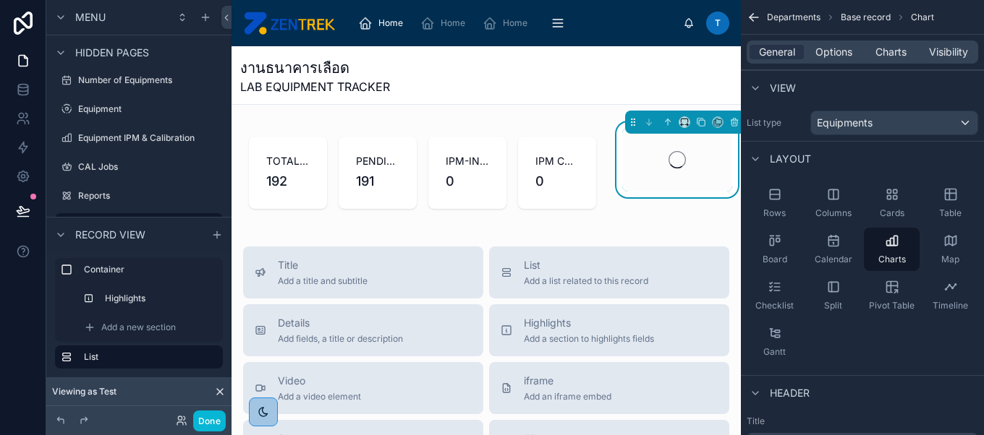
click at [833, 59] on div "General Options Charts Visibility" at bounding box center [862, 52] width 231 height 23
click at [837, 49] on span "Options" at bounding box center [833, 52] width 37 height 14
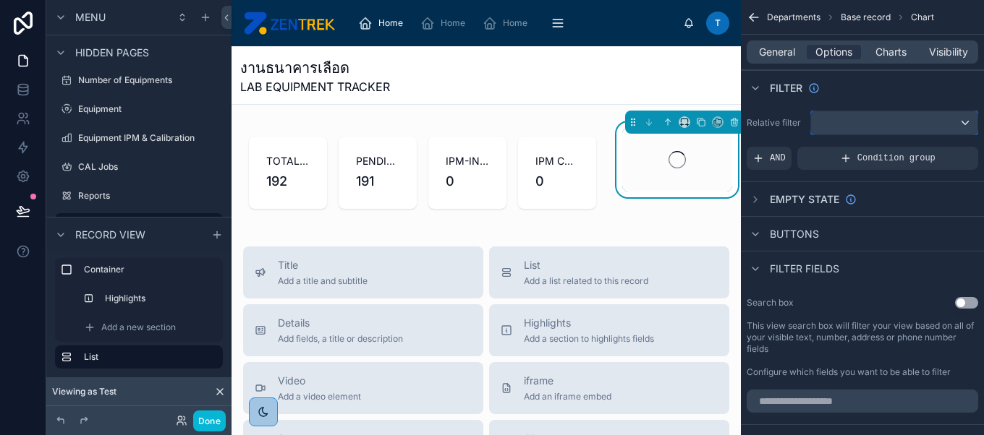
click at [861, 123] on div "scrollable content" at bounding box center [894, 122] width 166 height 23
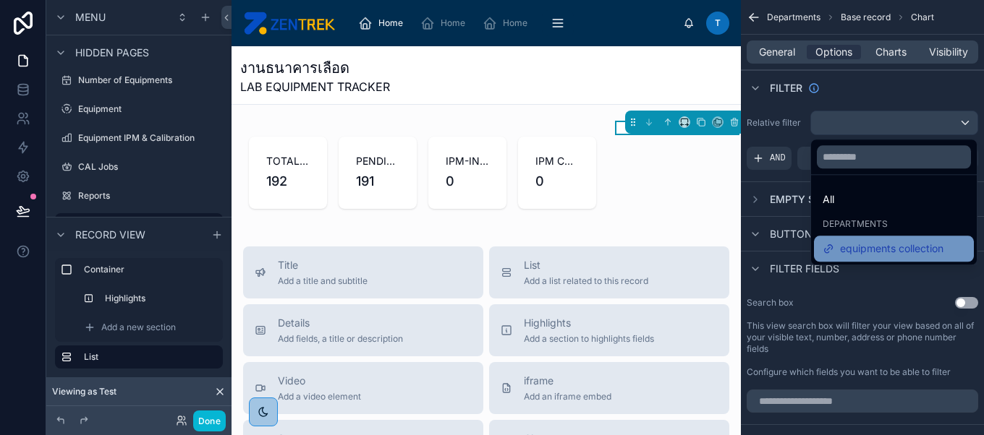
click at [875, 245] on span "equipments collection" at bounding box center [891, 248] width 103 height 17
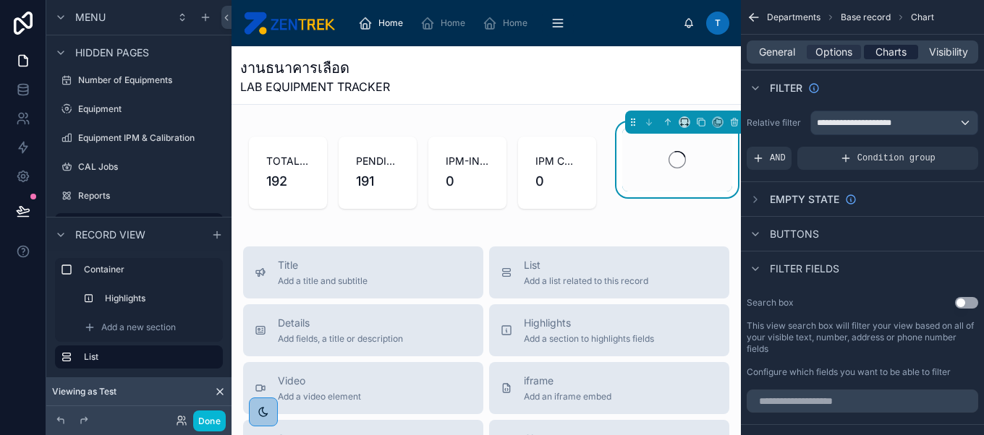
click at [880, 56] on span "Charts" at bounding box center [890, 52] width 31 height 14
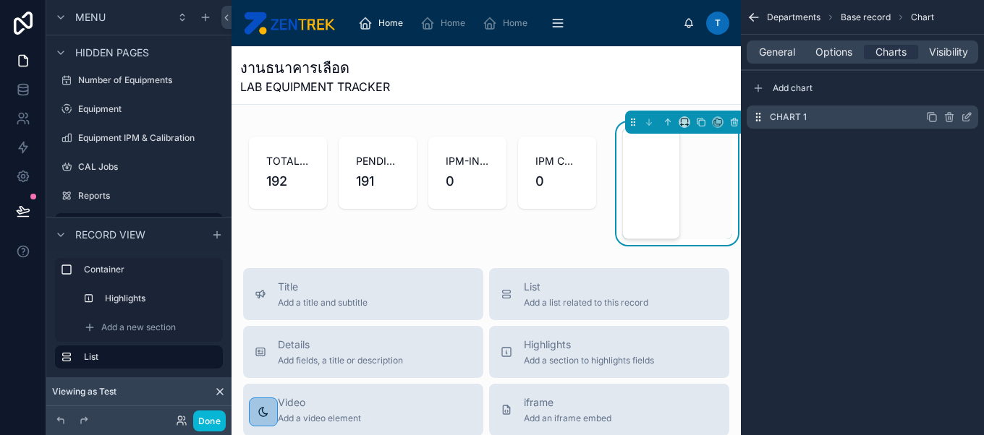
click at [969, 118] on icon "scrollable content" at bounding box center [967, 117] width 12 height 12
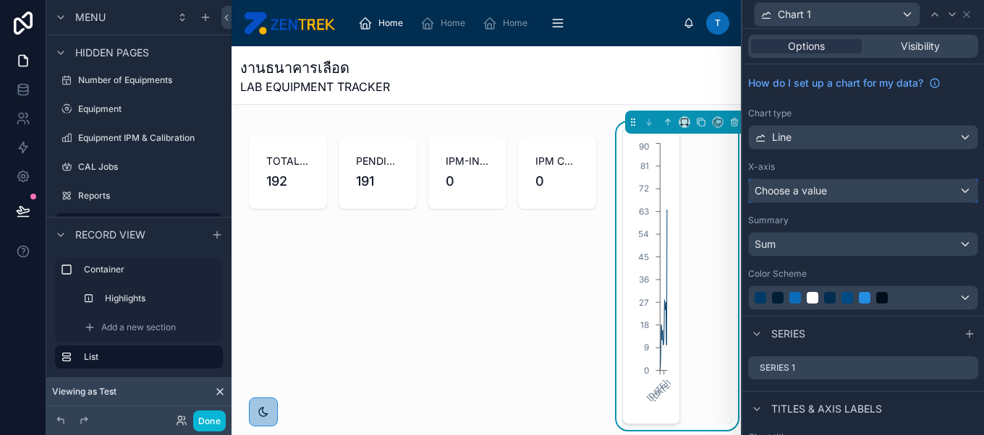
click at [851, 192] on div "Choose a value" at bounding box center [863, 190] width 229 height 23
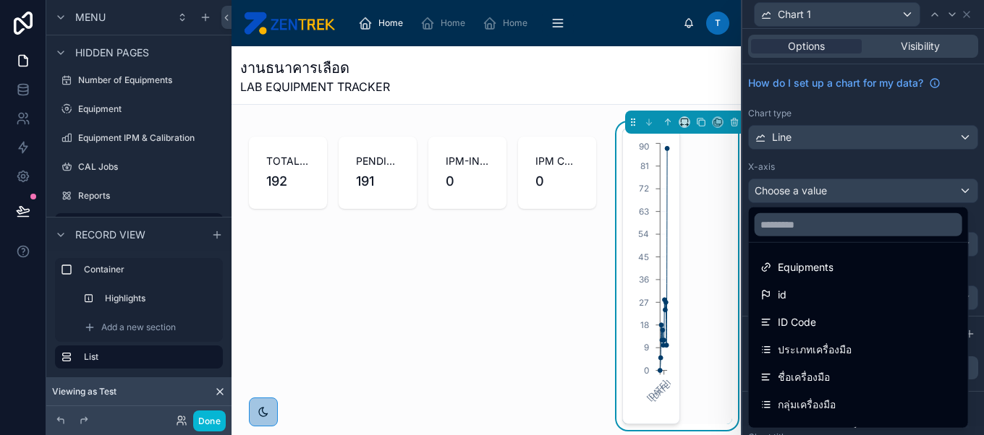
click at [887, 138] on div at bounding box center [863, 217] width 242 height 435
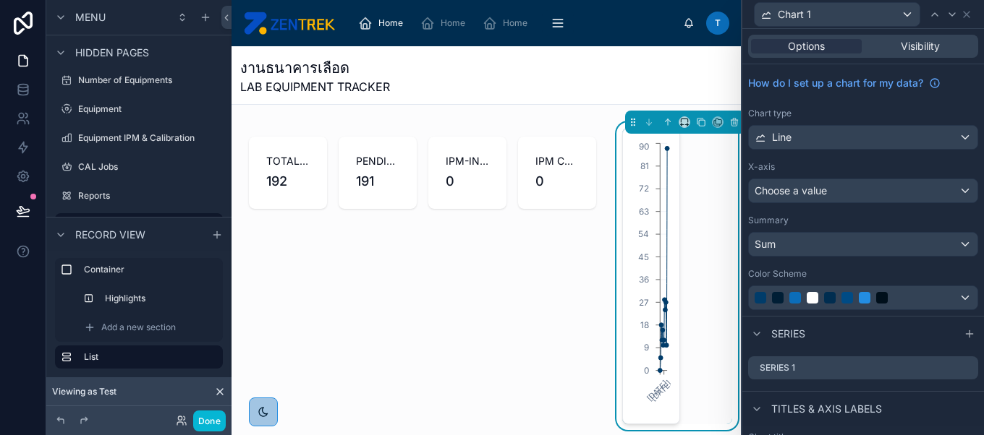
click at [877, 149] on div "How do I set up a chart for my data? Chart type Line X-axis Choose a value Summ…" at bounding box center [863, 190] width 242 height 252
click at [899, 133] on div "Line" at bounding box center [863, 137] width 229 height 23
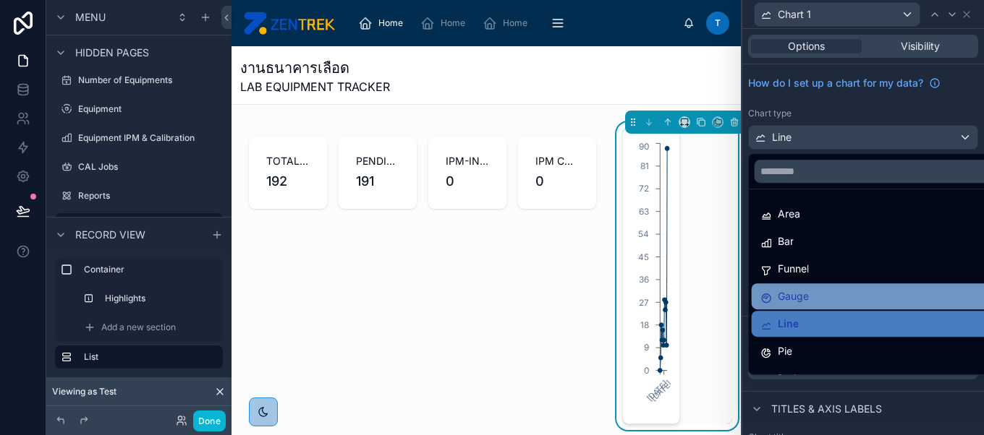
click at [868, 292] on div "Gauge" at bounding box center [874, 296] width 229 height 17
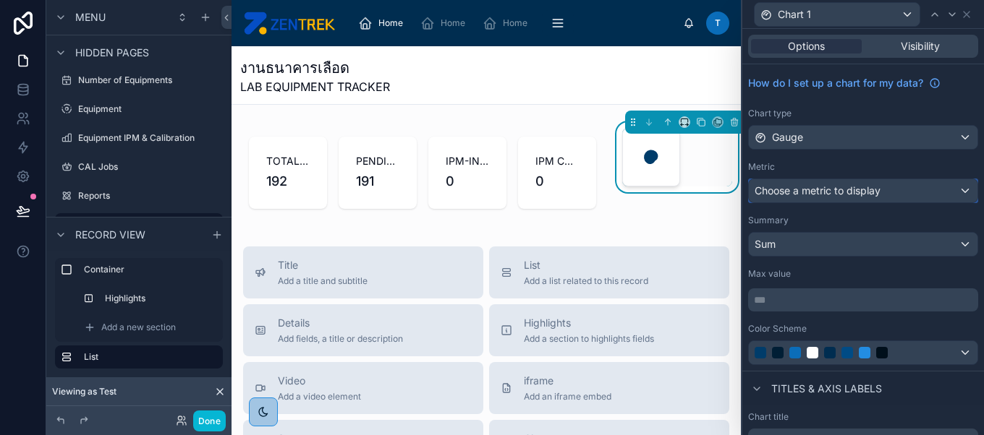
click at [922, 191] on div "Choose a metric to display" at bounding box center [863, 190] width 229 height 23
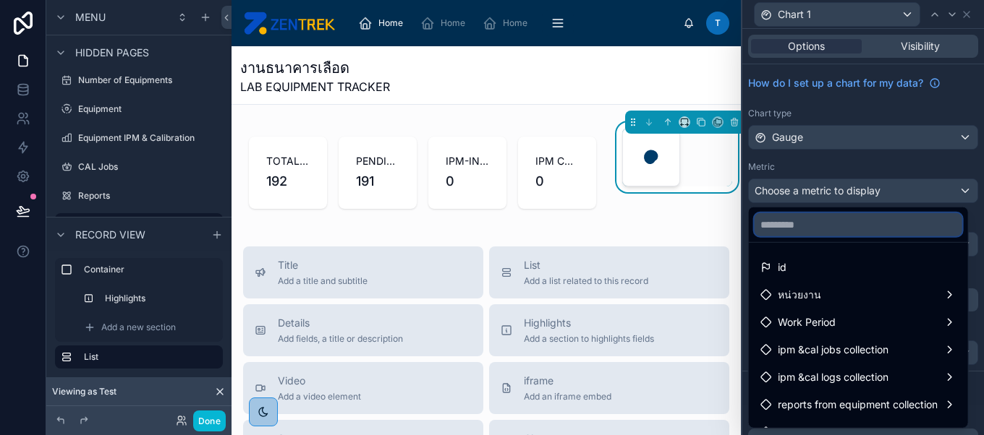
click at [916, 223] on input "text" at bounding box center [858, 224] width 208 height 23
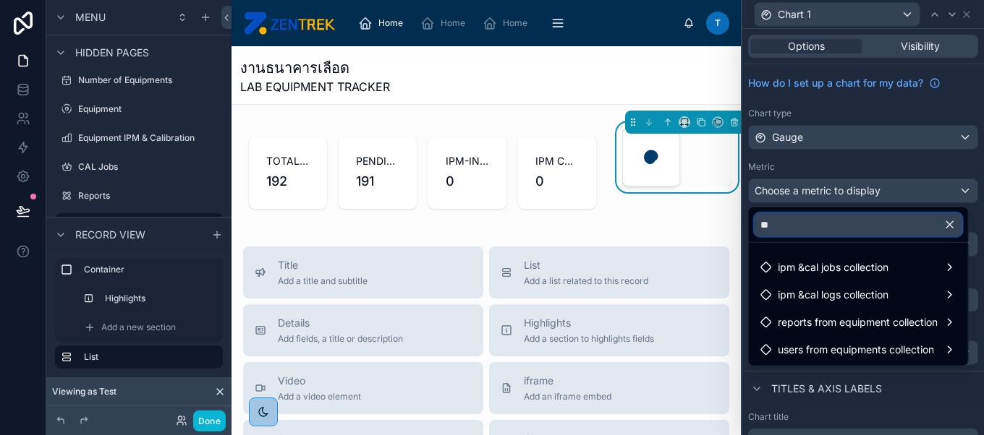
type input "*"
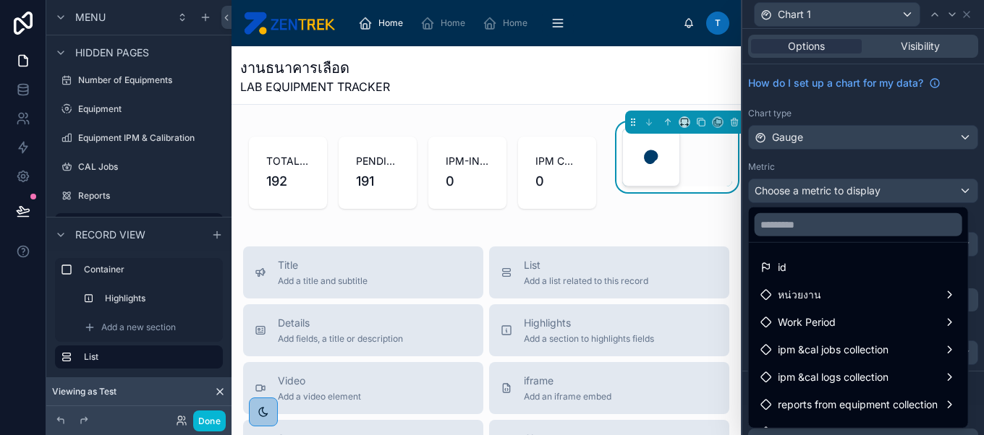
click at [886, 195] on div at bounding box center [863, 217] width 242 height 435
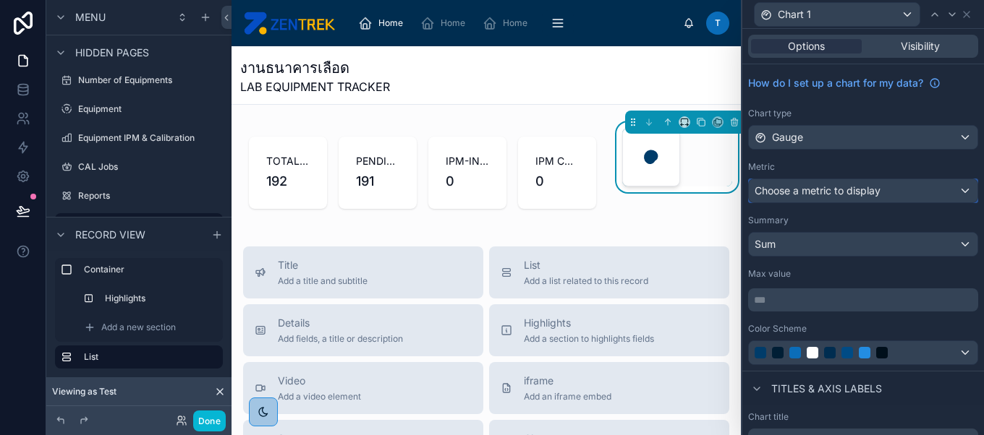
click at [886, 195] on div "Choose a metric to display" at bounding box center [863, 190] width 229 height 23
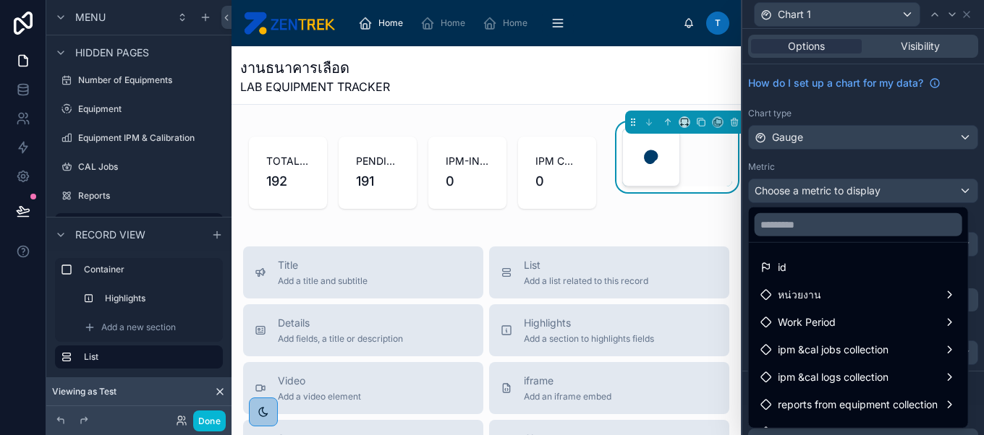
click at [900, 170] on div at bounding box center [863, 217] width 242 height 435
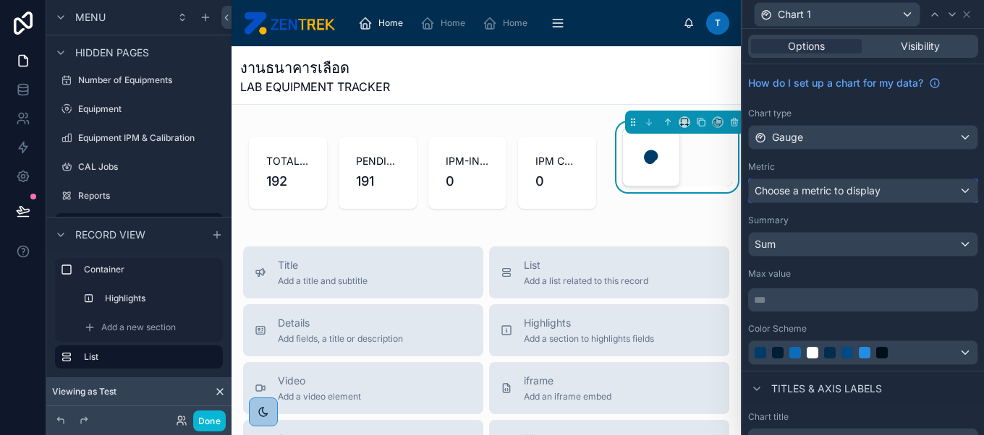
click at [902, 191] on div "Choose a metric to display" at bounding box center [863, 190] width 229 height 23
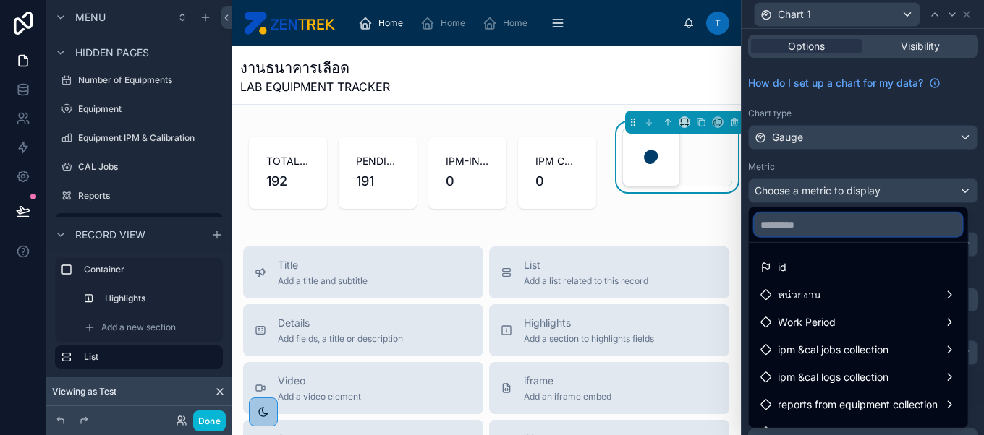
click at [903, 217] on input "text" at bounding box center [858, 224] width 208 height 23
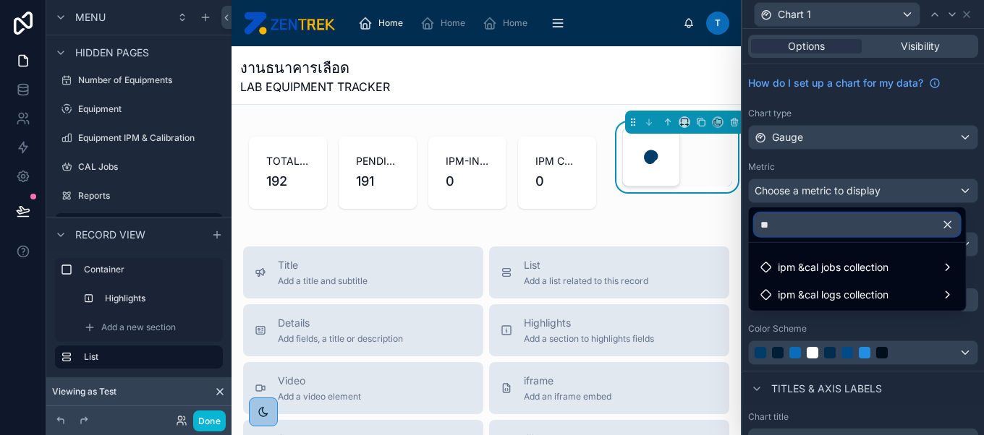
type input "*"
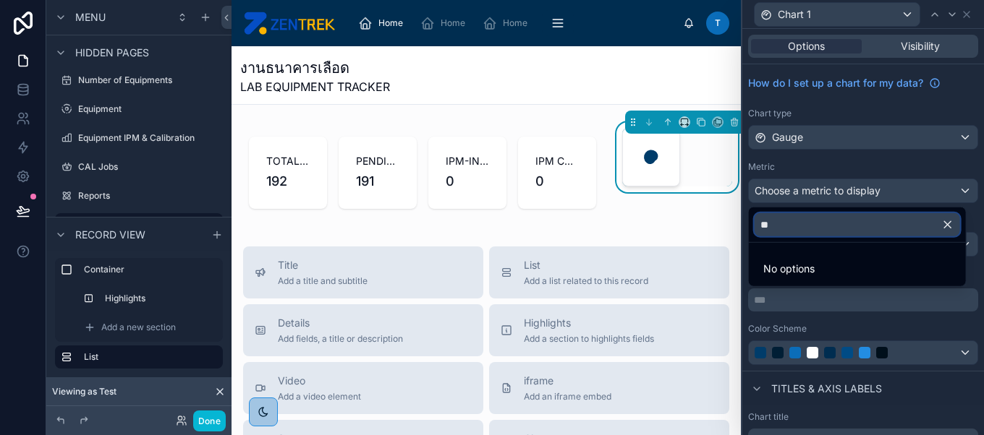
type input "*"
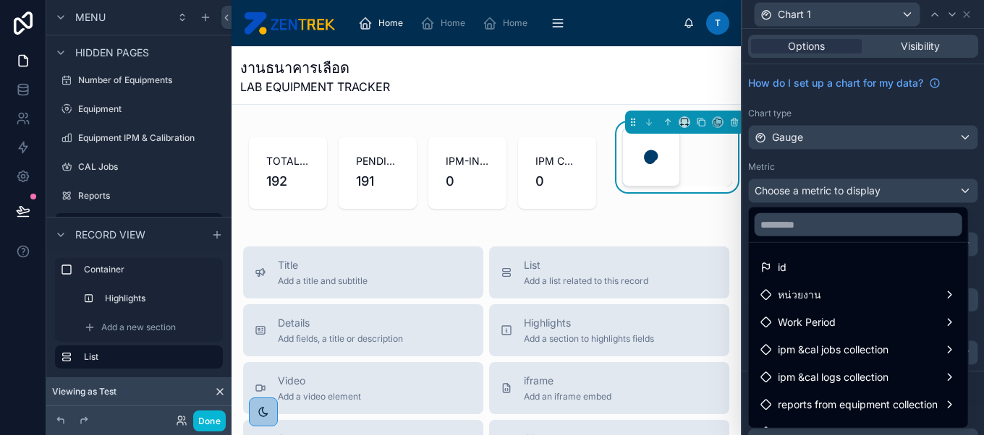
click at [903, 168] on div at bounding box center [863, 217] width 242 height 435
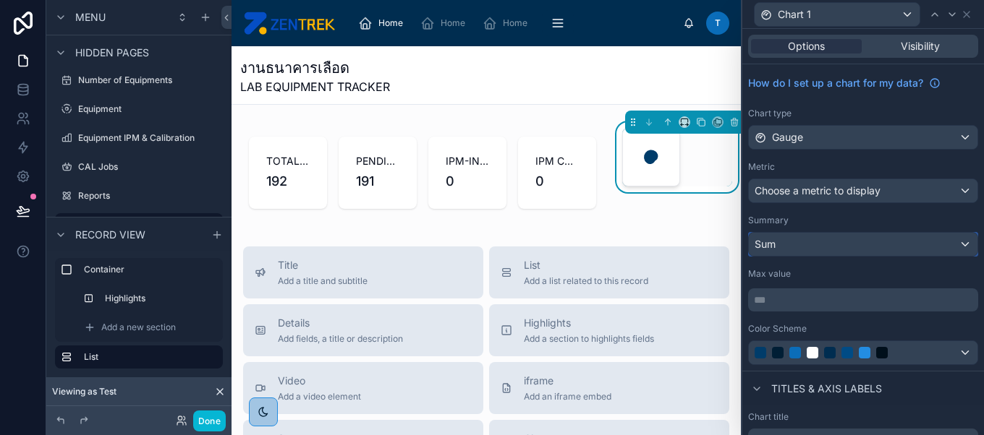
click at [847, 239] on div "Sum" at bounding box center [863, 244] width 229 height 23
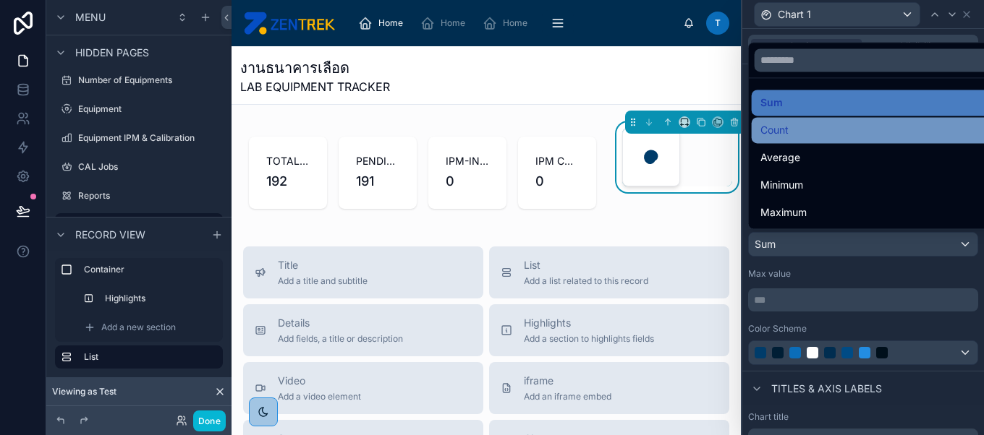
click at [836, 122] on div "Count" at bounding box center [874, 130] width 229 height 17
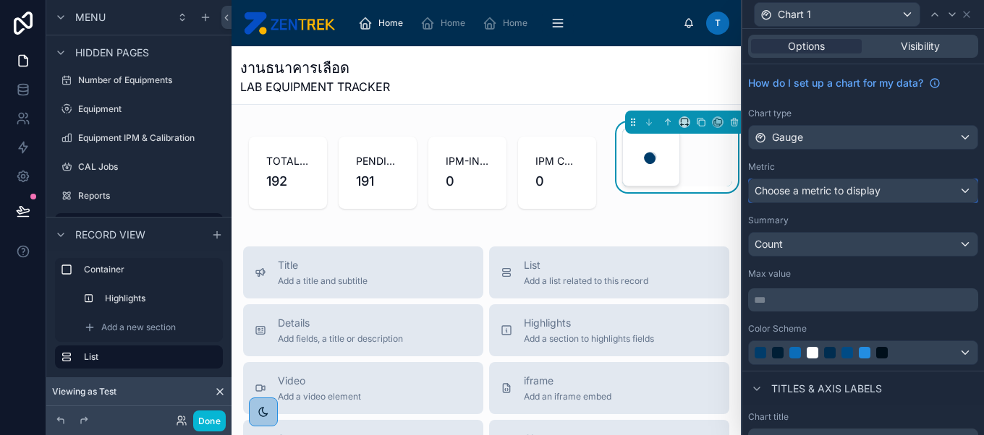
click at [844, 196] on span "Choose a metric to display" at bounding box center [817, 191] width 126 height 14
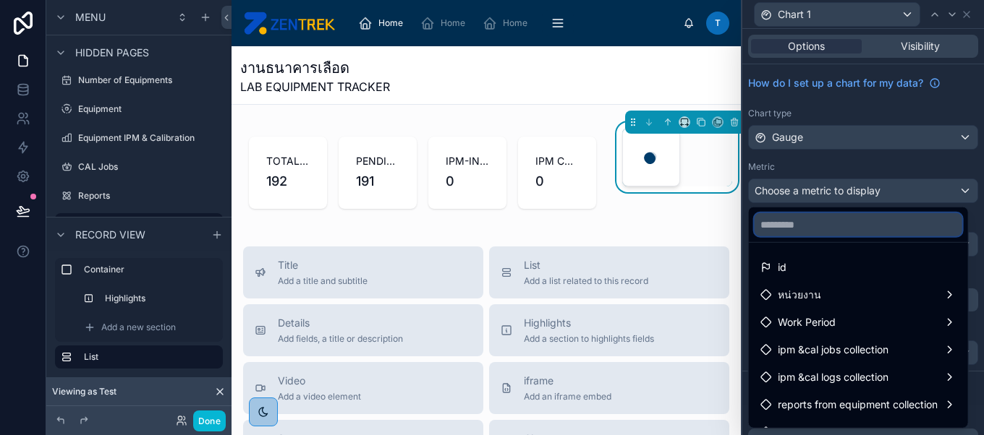
click at [842, 224] on input "text" at bounding box center [858, 224] width 208 height 23
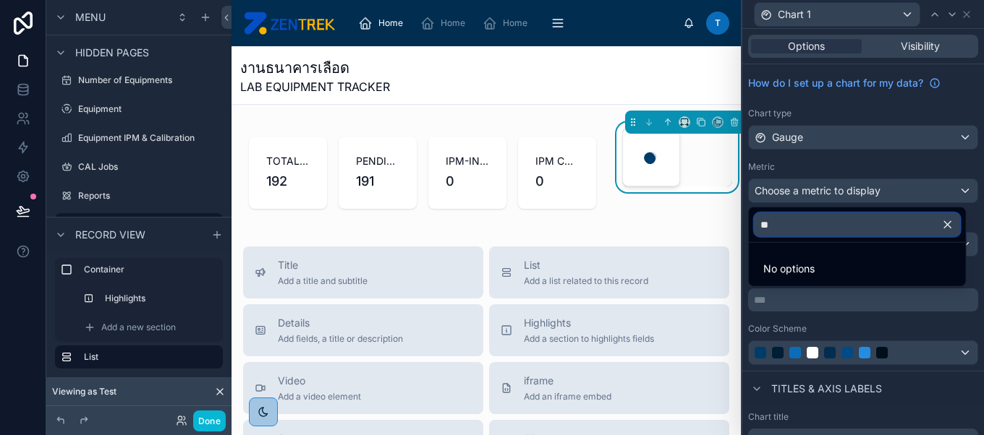
type input "*"
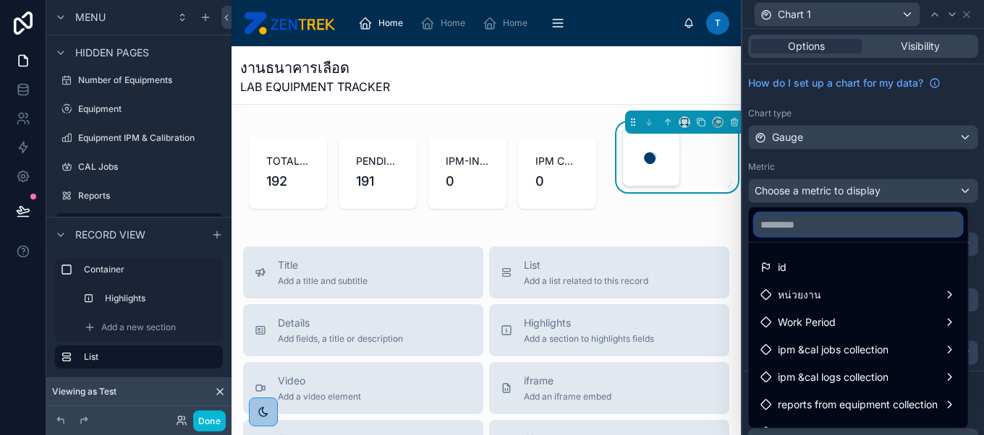
scroll to position [20, 0]
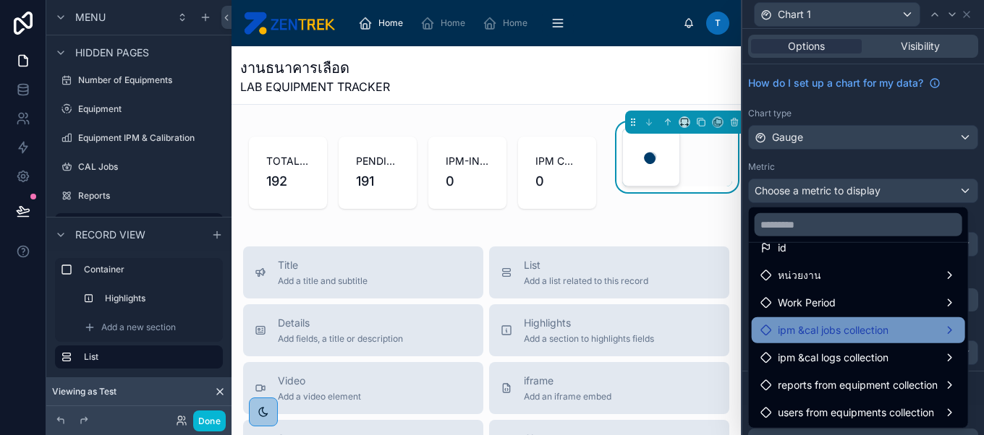
click at [892, 328] on div "ipm &cal jobs collection" at bounding box center [858, 330] width 196 height 17
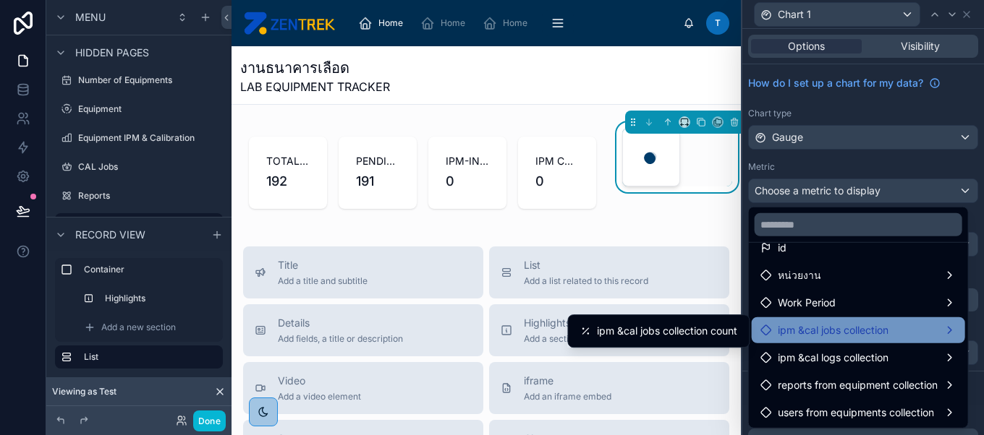
click at [835, 158] on div at bounding box center [863, 217] width 242 height 435
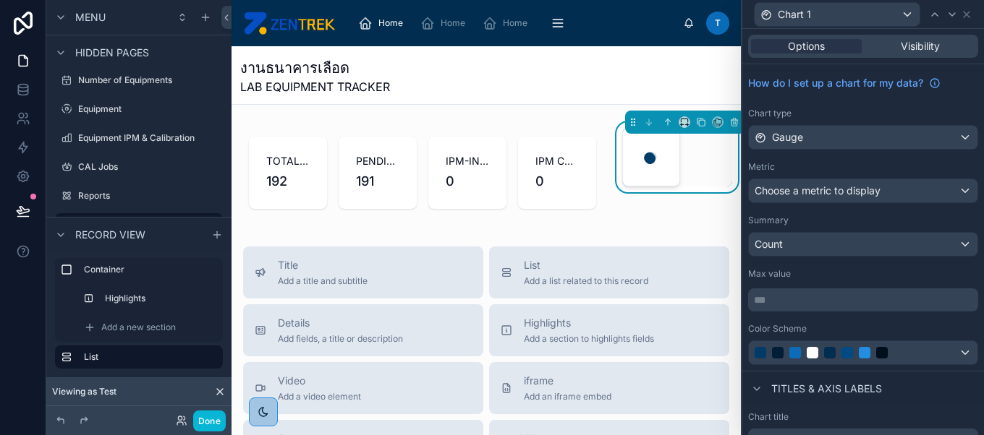
scroll to position [176, 0]
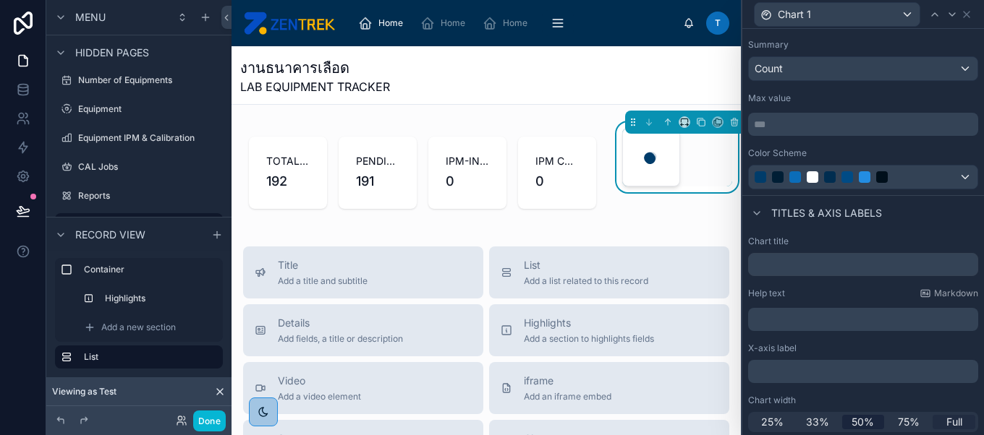
click at [946, 417] on span "Full" at bounding box center [954, 422] width 16 height 14
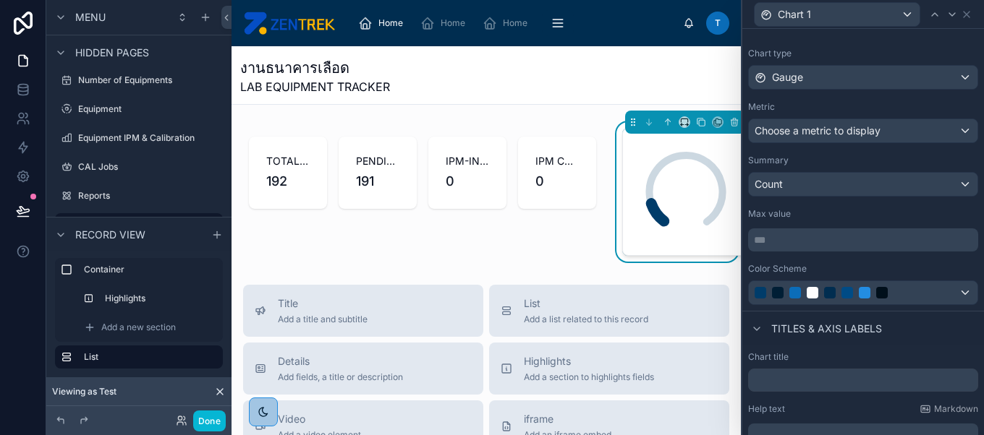
scroll to position [0, 0]
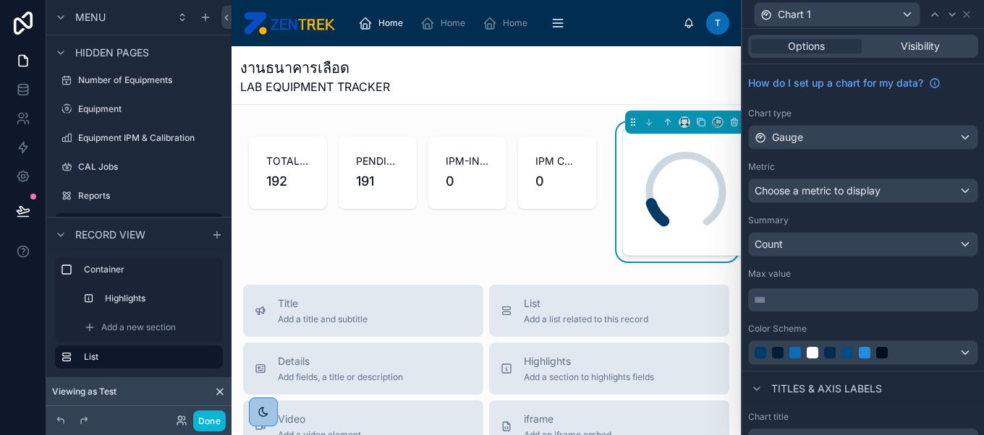
click at [870, 163] on div "Metric" at bounding box center [863, 167] width 230 height 12
click at [955, 161] on div "Metric" at bounding box center [863, 167] width 230 height 12
click at [908, 167] on div "Metric" at bounding box center [863, 167] width 230 height 12
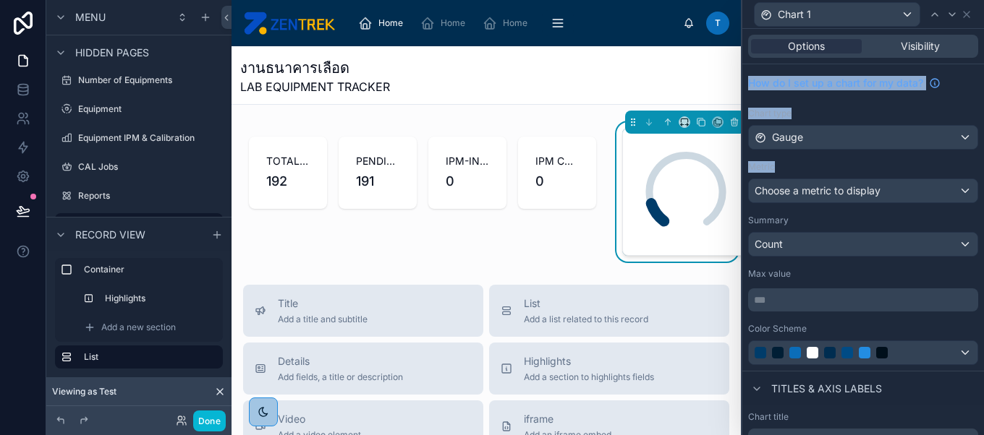
drag, startPoint x: 908, startPoint y: 167, endPoint x: 935, endPoint y: 72, distance: 99.2
click at [935, 72] on div "How do I set up a chart for my data? Chart type Gauge Metric Choose a metric to…" at bounding box center [863, 217] width 242 height 307
click at [898, 185] on div "Choose a metric to display" at bounding box center [863, 190] width 229 height 23
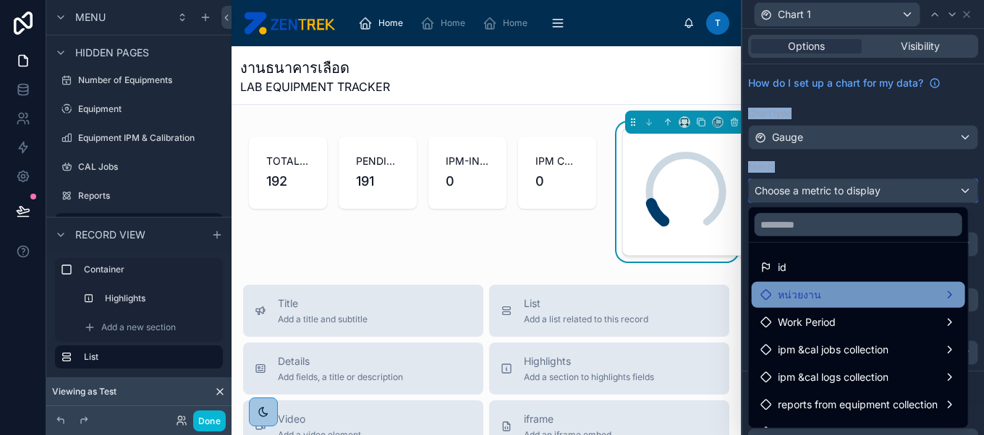
scroll to position [20, 0]
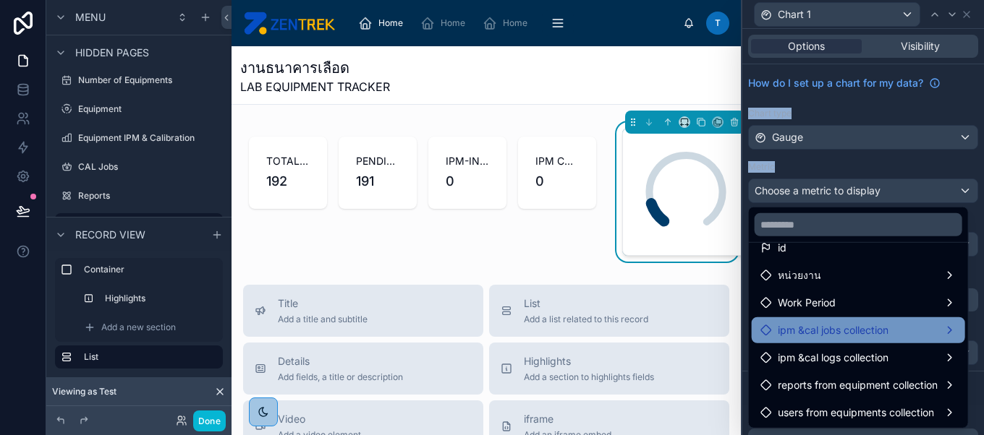
click at [884, 326] on span "ipm &cal jobs collection" at bounding box center [833, 330] width 111 height 17
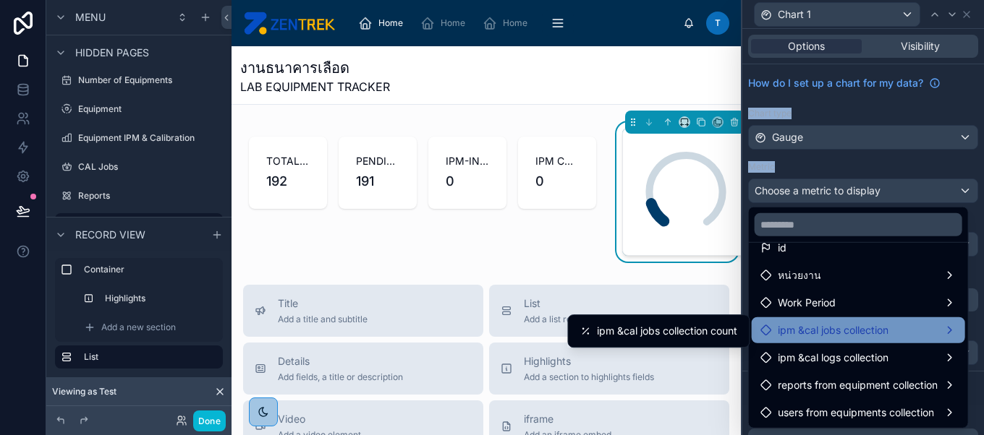
click at [878, 175] on div at bounding box center [863, 217] width 242 height 435
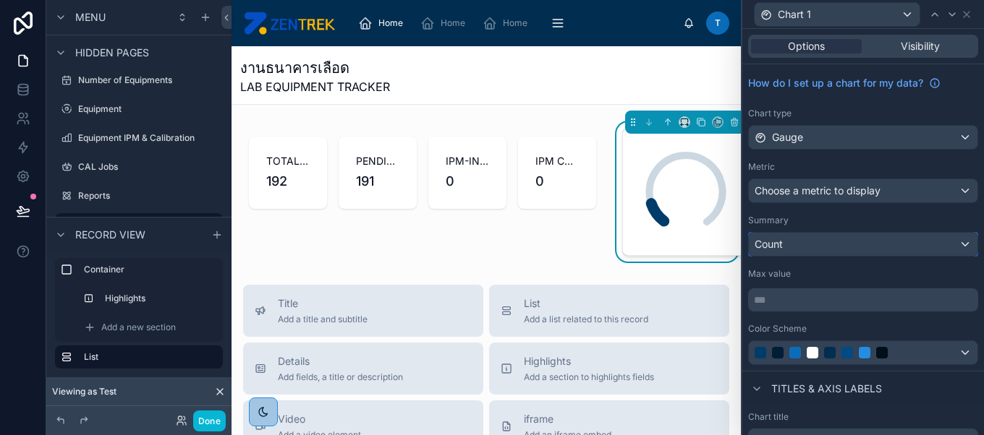
click at [887, 236] on div "Count" at bounding box center [863, 244] width 229 height 23
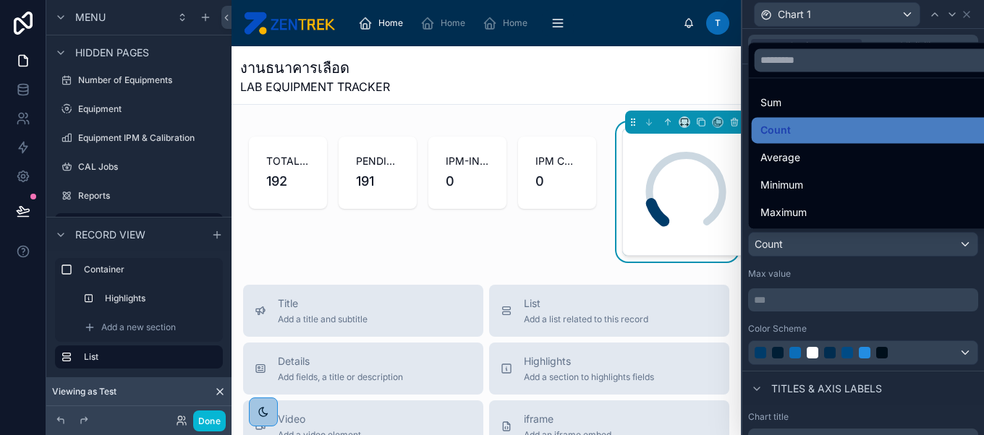
click at [856, 303] on div at bounding box center [863, 217] width 242 height 435
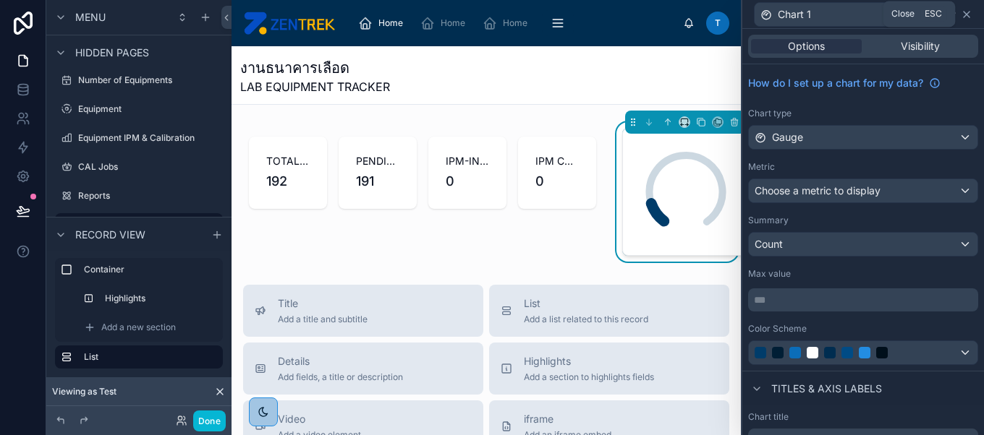
click at [962, 12] on icon at bounding box center [967, 15] width 12 height 12
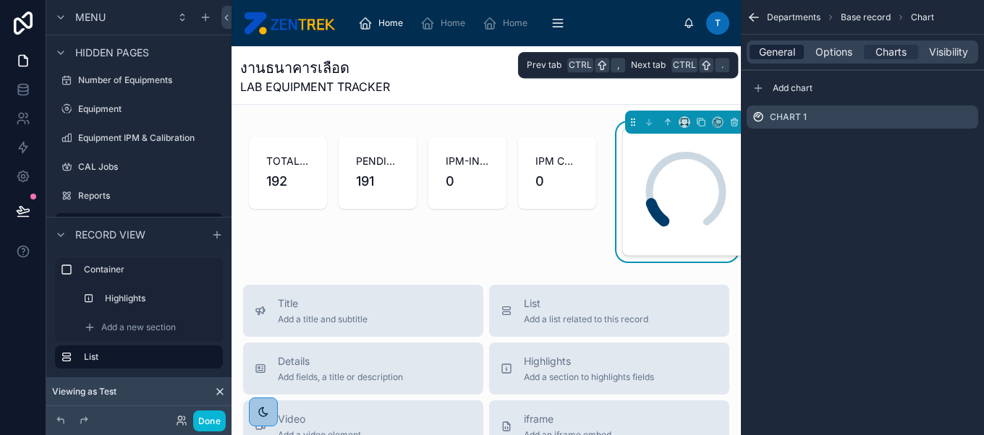
click at [772, 51] on span "General" at bounding box center [777, 52] width 36 height 14
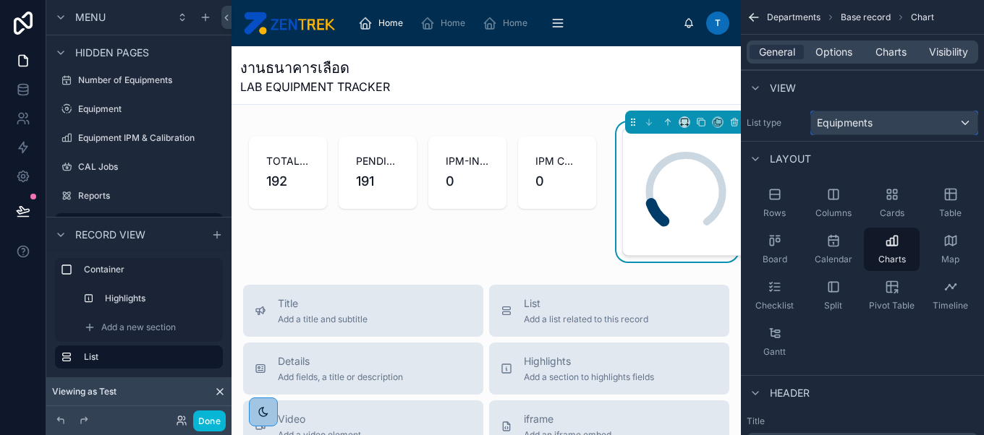
click at [846, 114] on div "Equipments" at bounding box center [894, 122] width 166 height 23
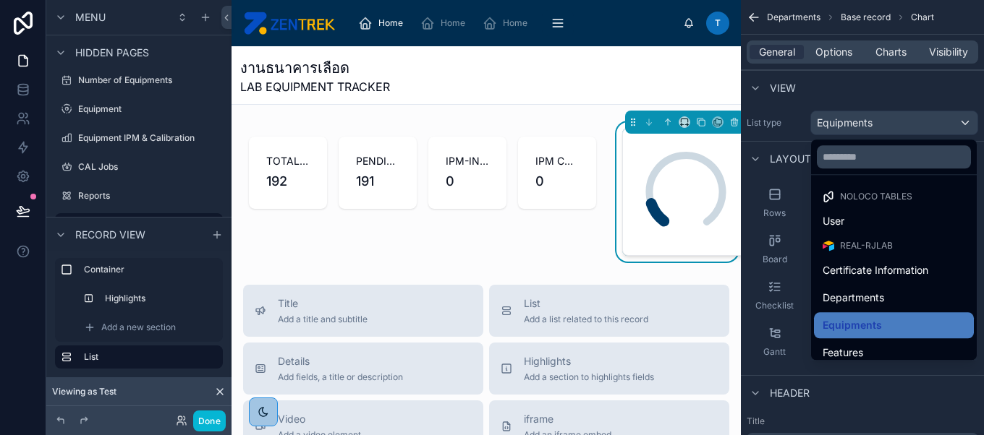
click at [851, 122] on div "scrollable content" at bounding box center [492, 217] width 984 height 435
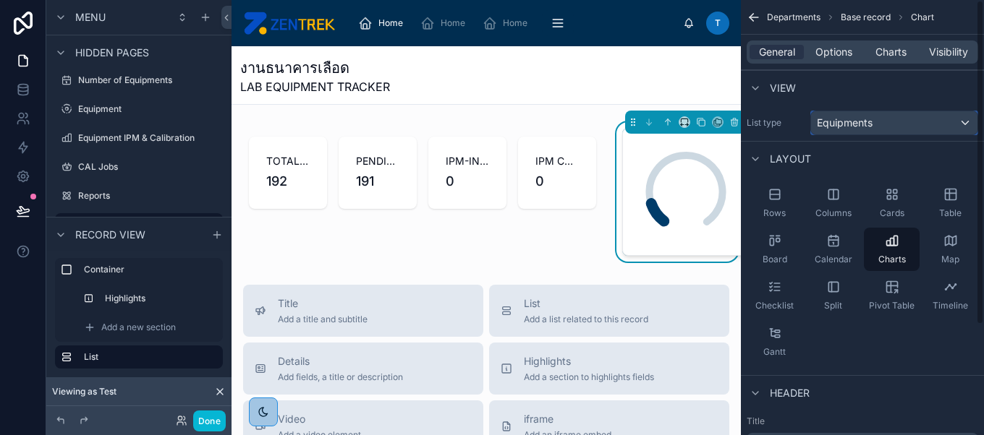
click at [851, 122] on span "Equipments" at bounding box center [845, 123] width 56 height 14
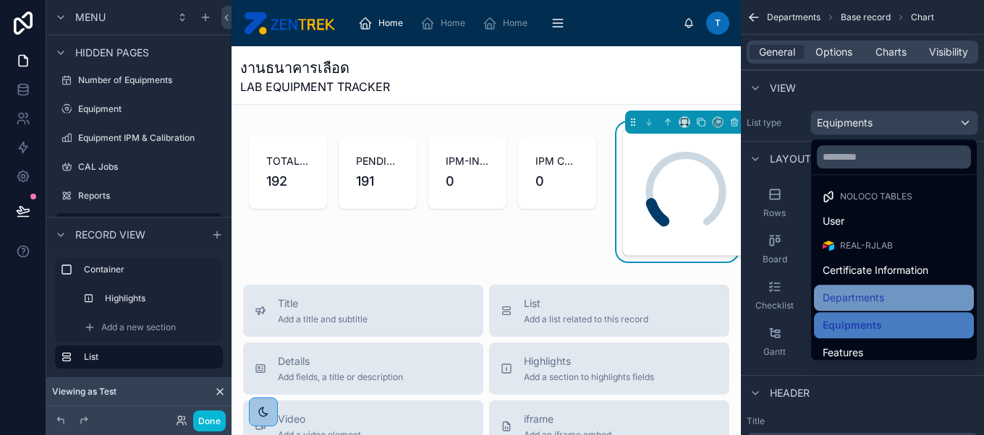
click at [917, 285] on div "Departments" at bounding box center [894, 298] width 160 height 26
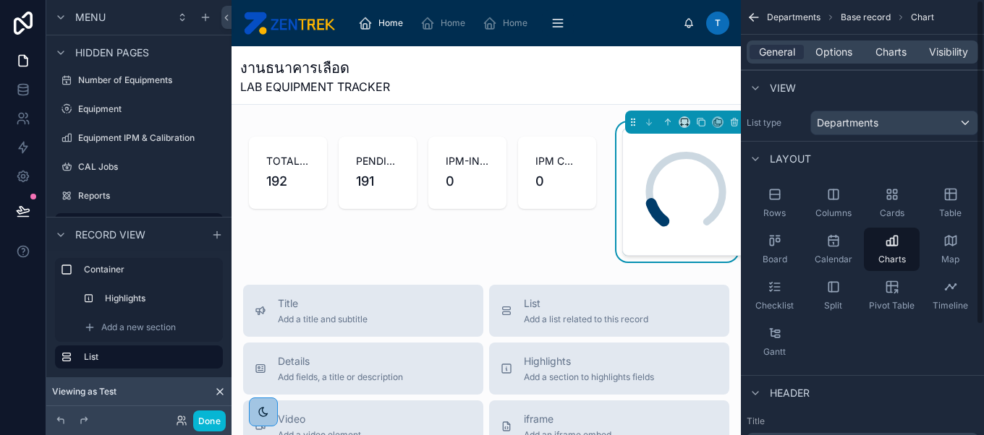
click at [917, 284] on div "Pivot Table" at bounding box center [892, 295] width 56 height 43
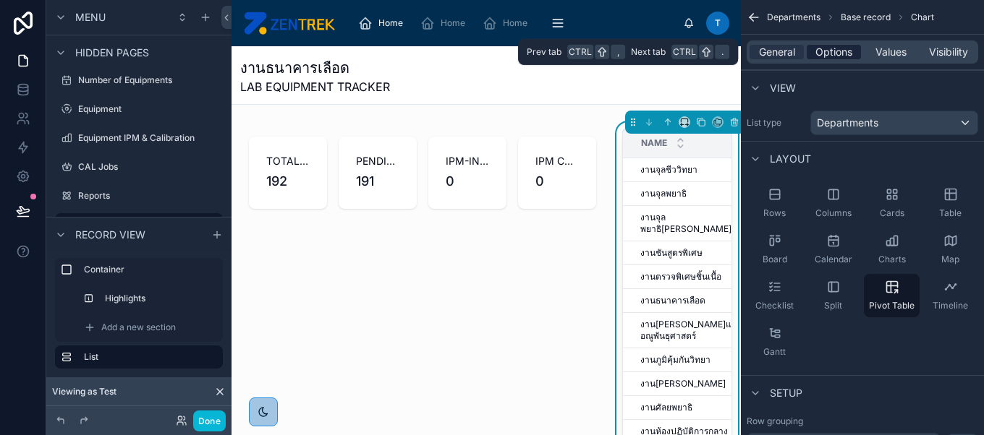
click at [843, 47] on span "Options" at bounding box center [833, 52] width 37 height 14
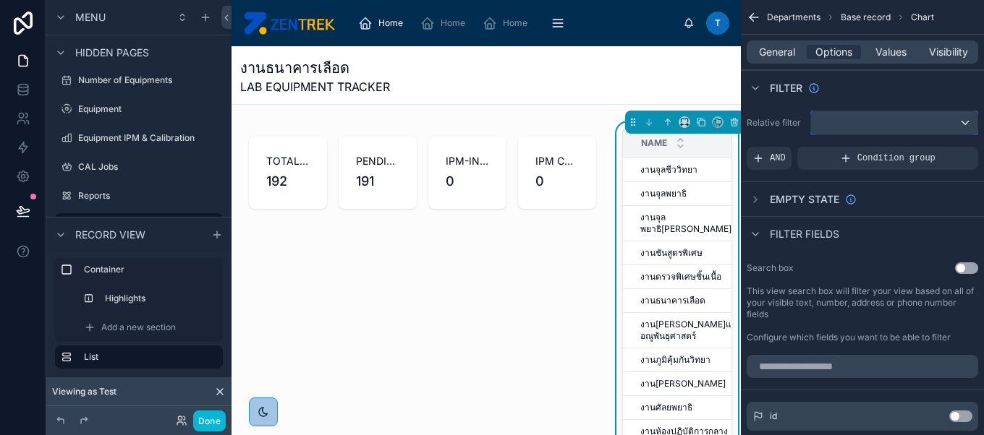
click at [887, 129] on div "scrollable content" at bounding box center [894, 122] width 166 height 23
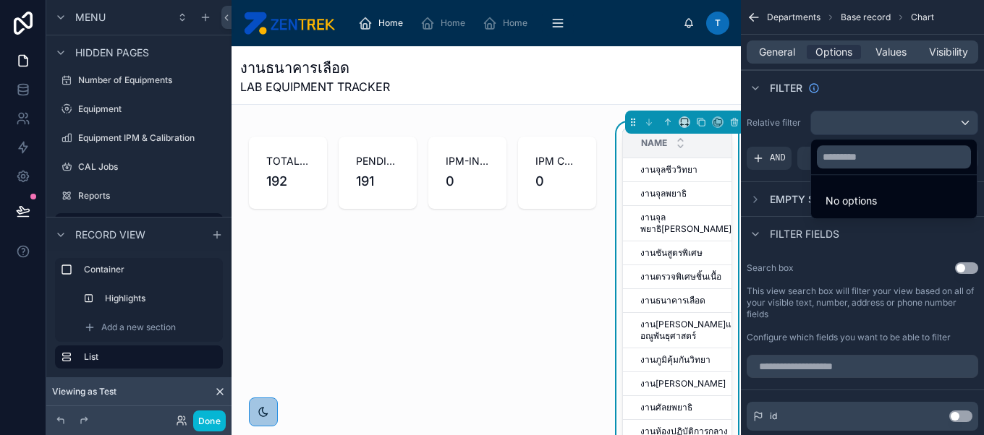
click at [778, 54] on div "scrollable content" at bounding box center [492, 217] width 984 height 435
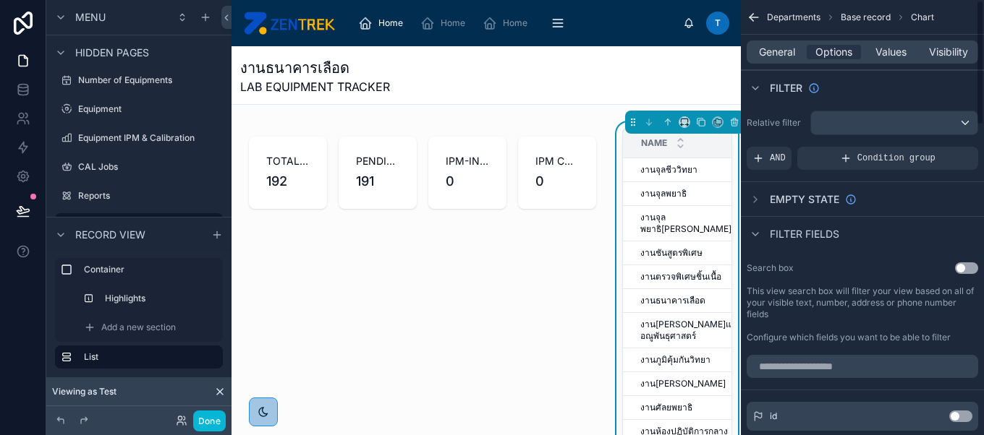
click at [778, 54] on span "General" at bounding box center [777, 52] width 36 height 14
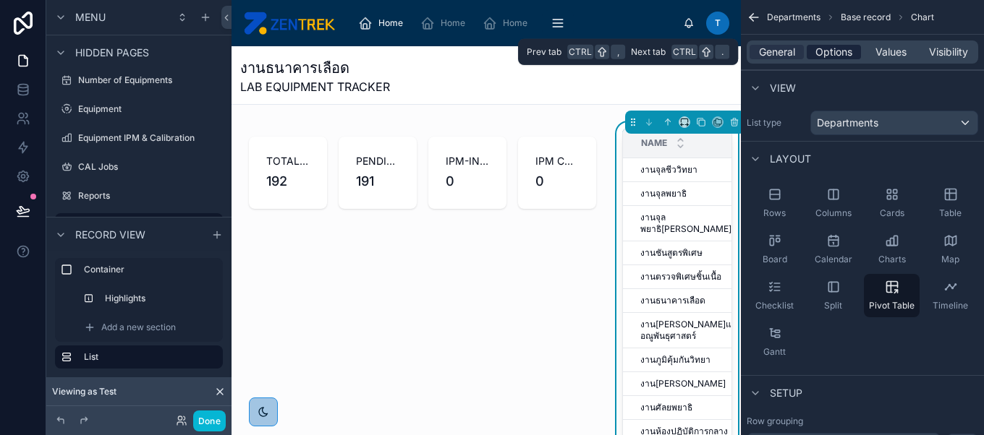
click at [825, 52] on span "Options" at bounding box center [833, 52] width 37 height 14
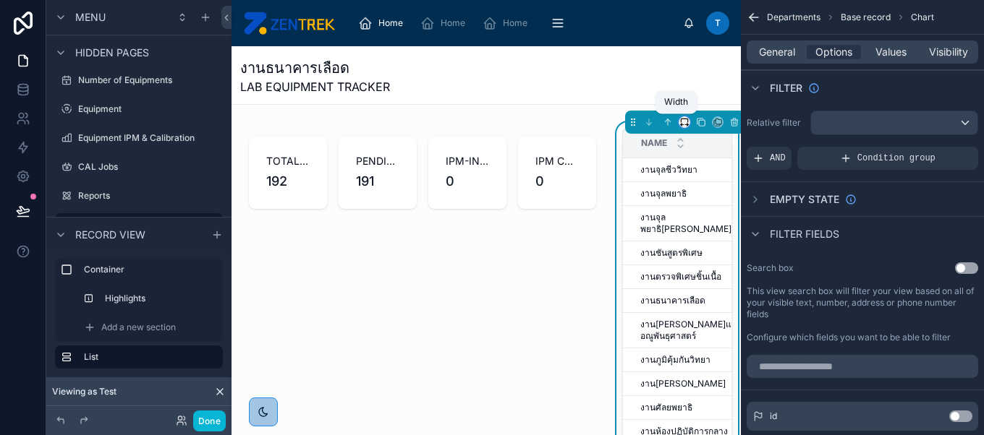
click at [679, 123] on icon at bounding box center [684, 122] width 10 height 10
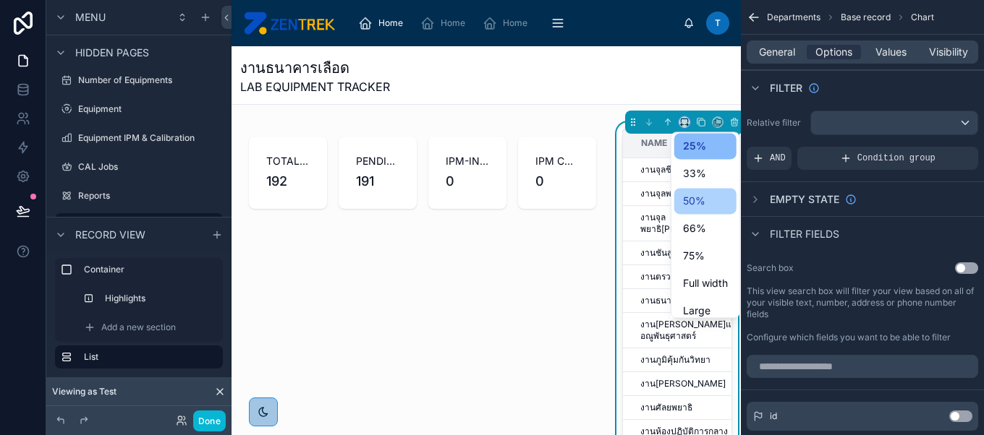
scroll to position [0, 0]
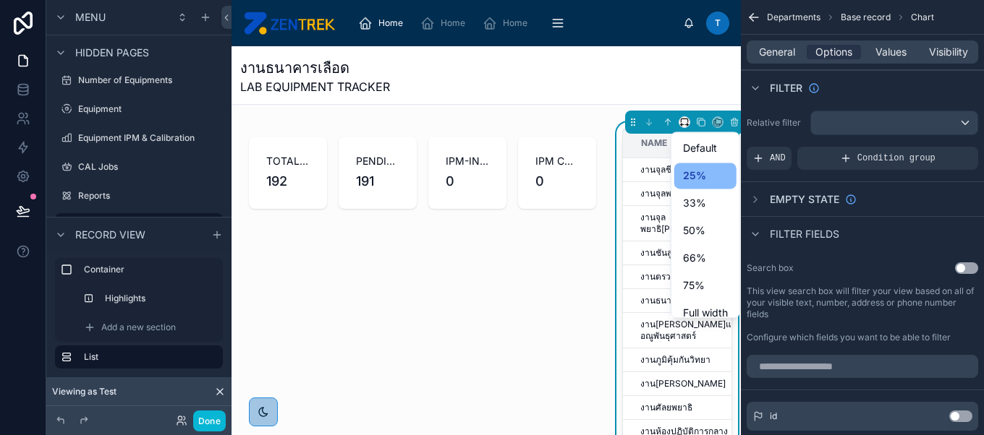
click at [903, 217] on div at bounding box center [492, 217] width 984 height 435
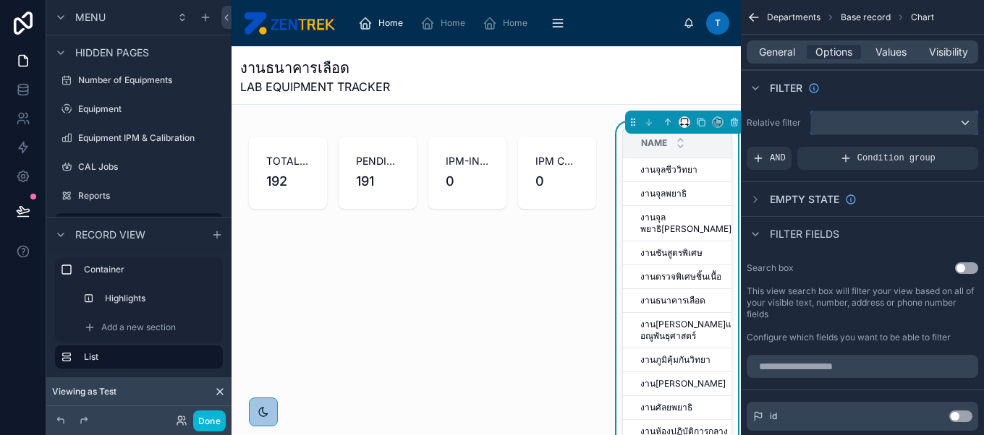
click at [846, 115] on div "scrollable content" at bounding box center [894, 122] width 166 height 23
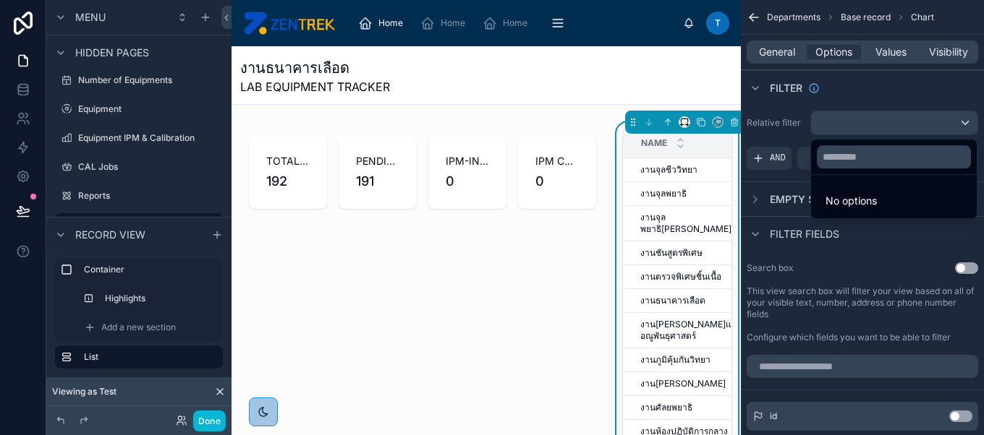
click at [846, 115] on div "scrollable content" at bounding box center [492, 217] width 984 height 435
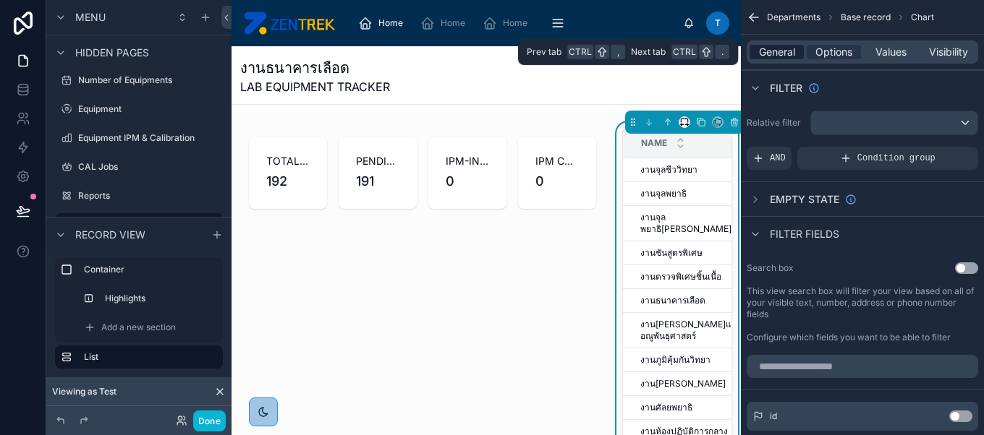
click at [789, 55] on span "General" at bounding box center [777, 52] width 36 height 14
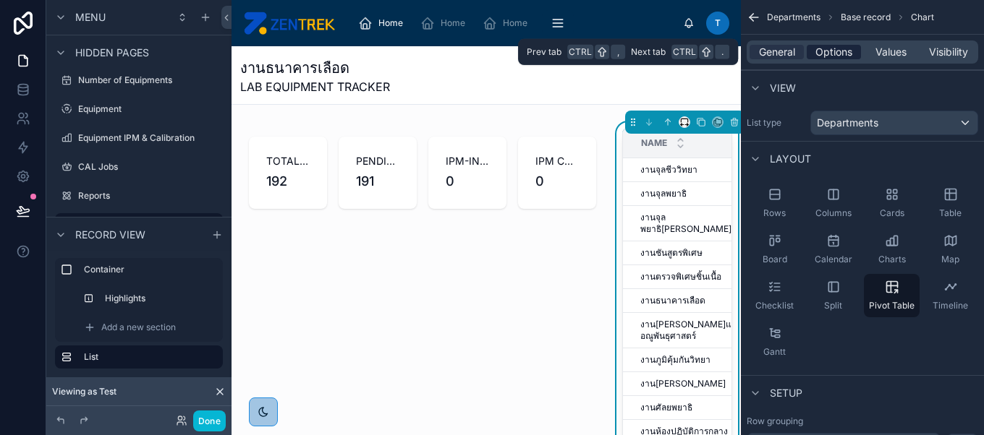
click at [837, 51] on span "Options" at bounding box center [833, 52] width 37 height 14
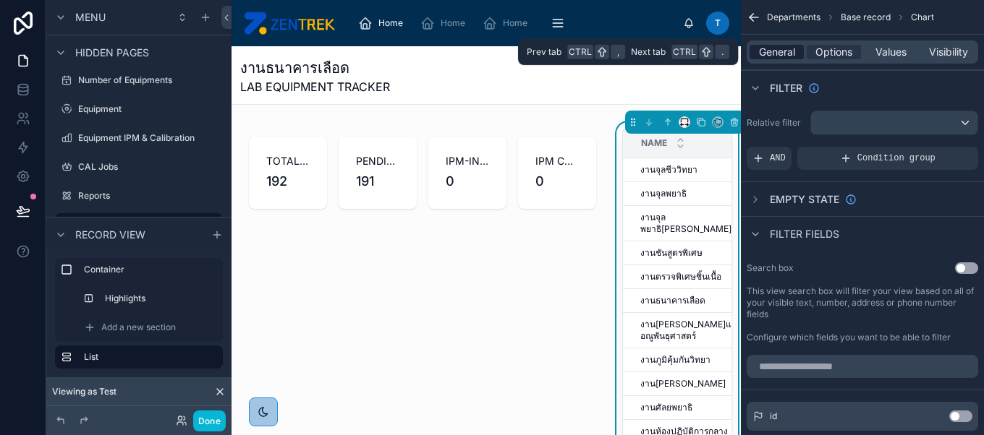
click at [785, 56] on span "General" at bounding box center [777, 52] width 36 height 14
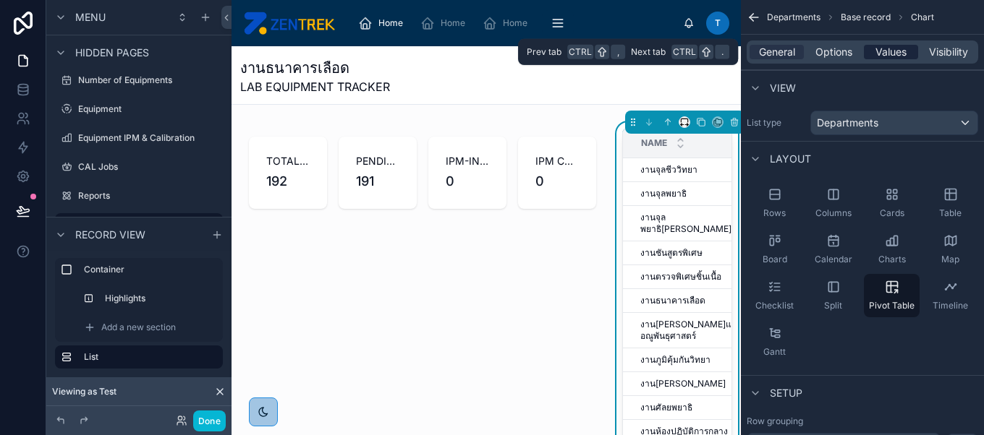
click at [883, 50] on span "Values" at bounding box center [890, 52] width 31 height 14
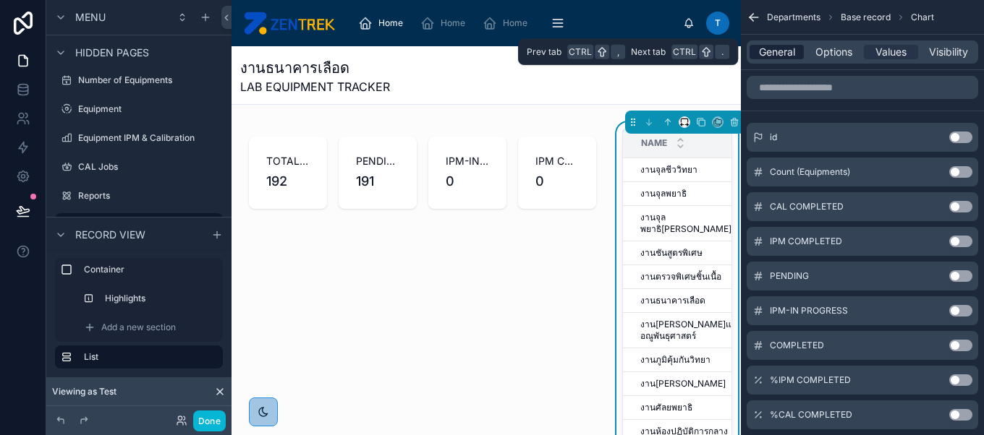
click at [788, 54] on span "General" at bounding box center [777, 52] width 36 height 14
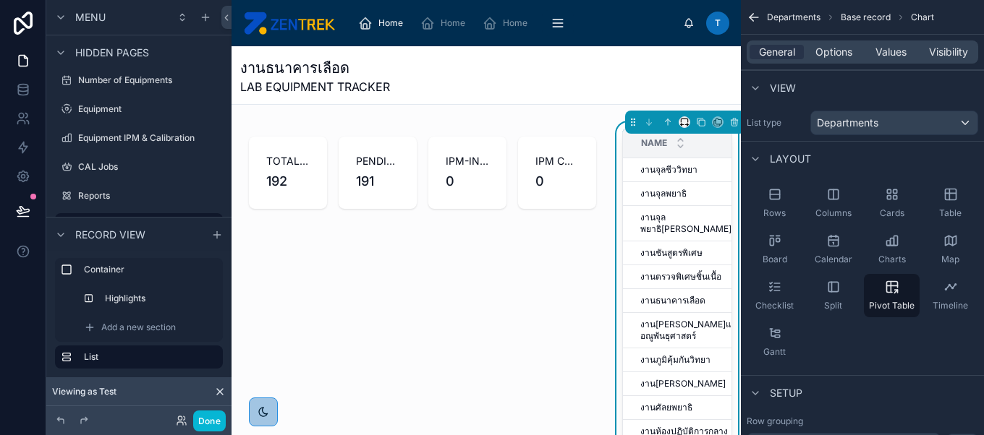
click at [917, 15] on span "Chart" at bounding box center [922, 18] width 23 height 12
click at [898, 45] on span "Values" at bounding box center [890, 52] width 31 height 14
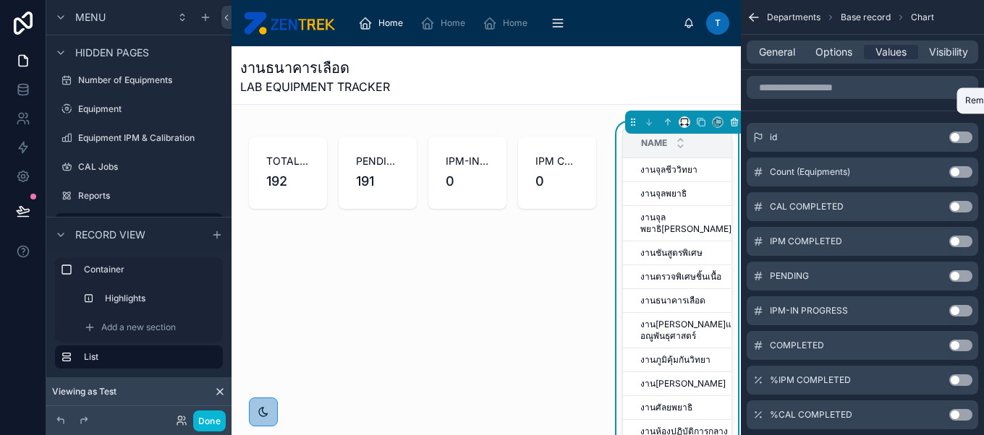
click at [731, 126] on icon at bounding box center [734, 123] width 6 height 6
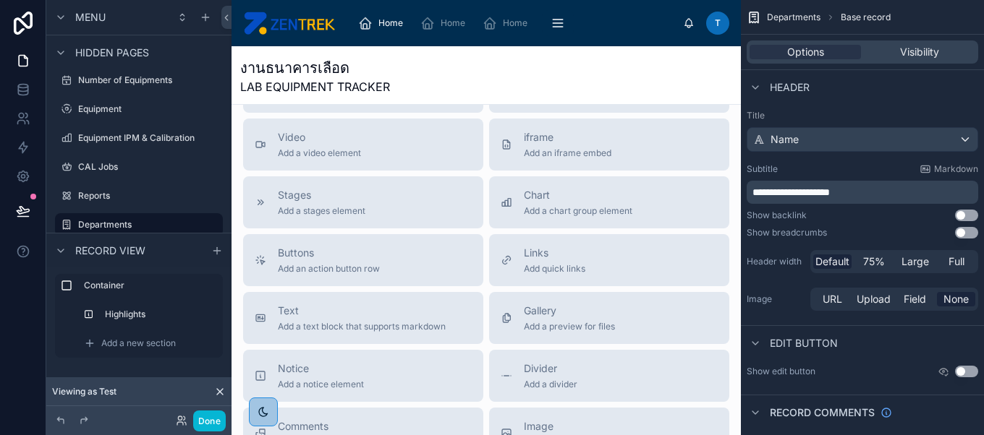
scroll to position [194, 0]
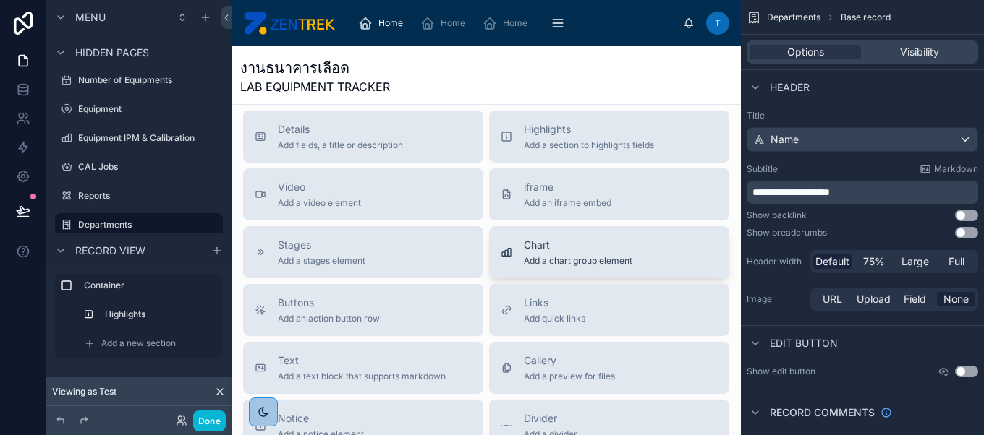
click at [575, 252] on div "Chart Add a chart group element" at bounding box center [578, 252] width 109 height 29
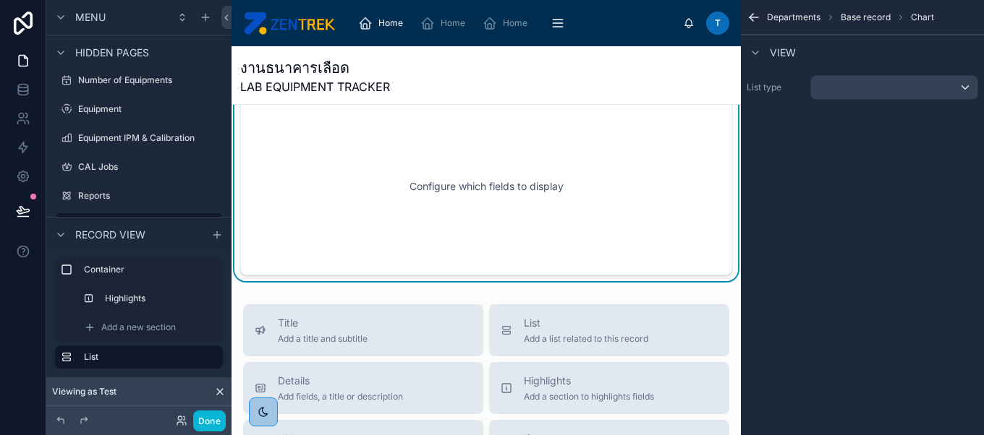
scroll to position [88, 0]
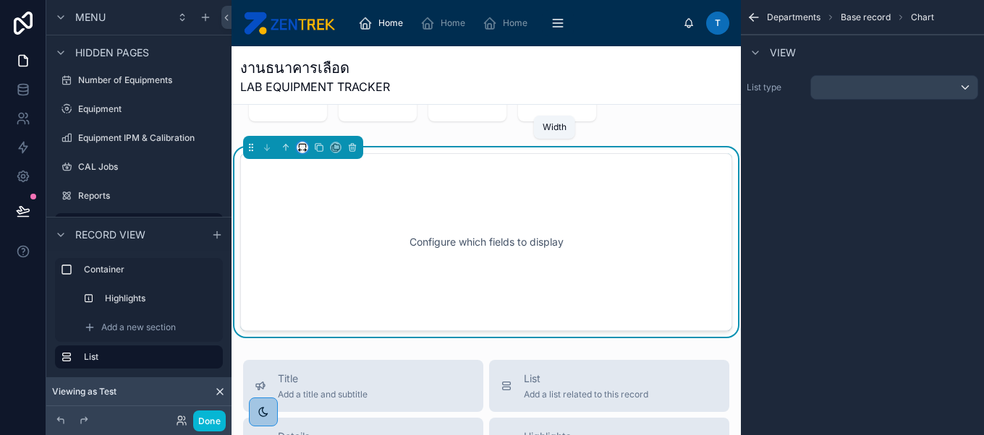
click at [301, 150] on icon at bounding box center [302, 148] width 10 height 10
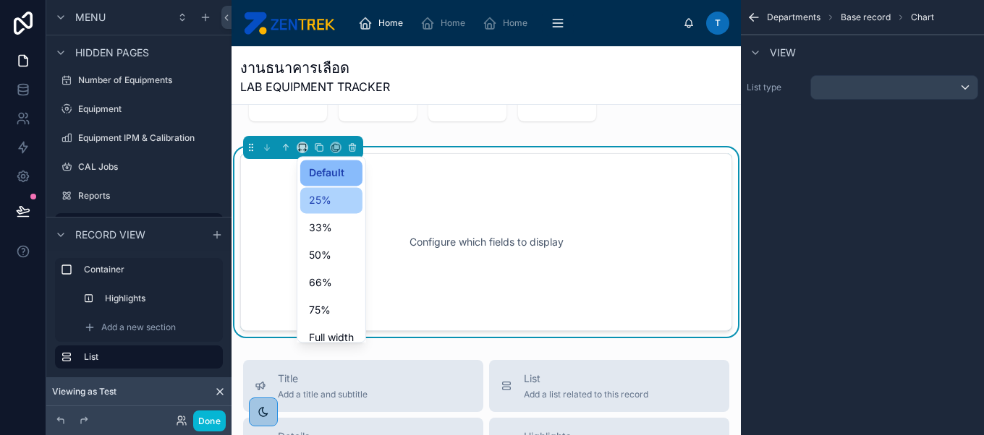
click at [352, 207] on div "25%" at bounding box center [331, 200] width 45 height 17
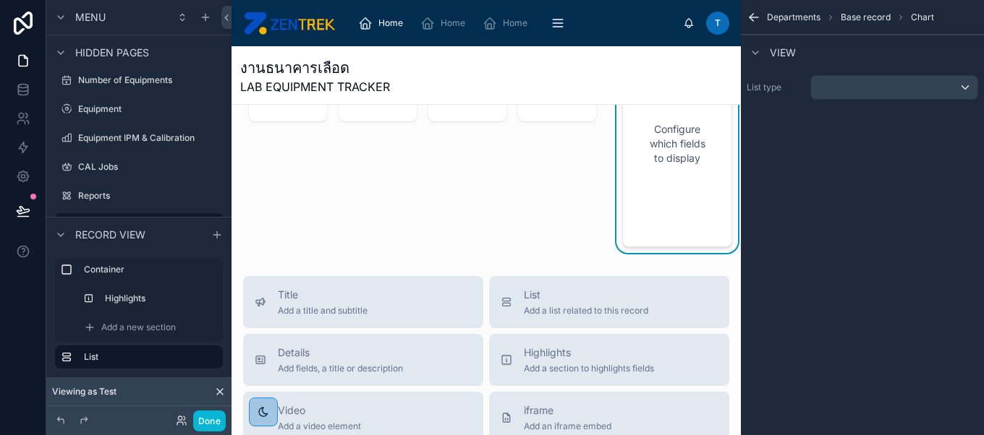
click at [886, 67] on div "View" at bounding box center [862, 52] width 243 height 35
click at [899, 85] on div "scrollable content" at bounding box center [894, 87] width 166 height 23
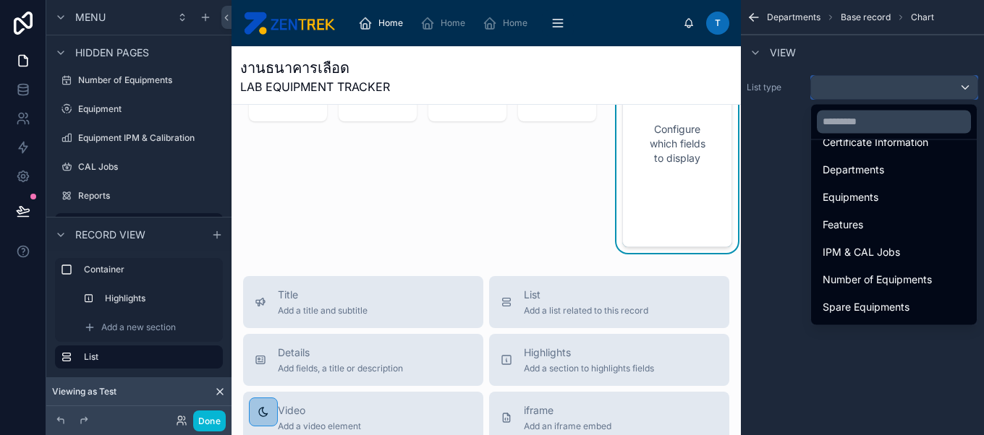
scroll to position [85, 0]
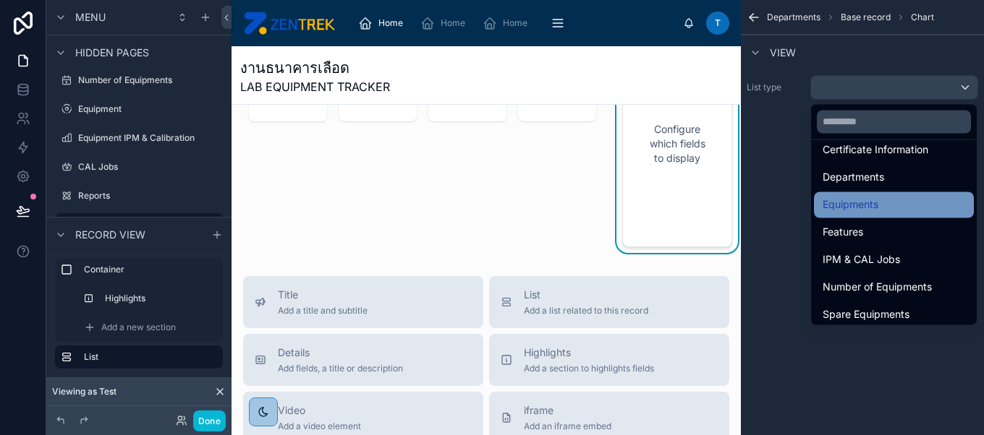
click at [931, 215] on div "Equipments" at bounding box center [894, 205] width 160 height 26
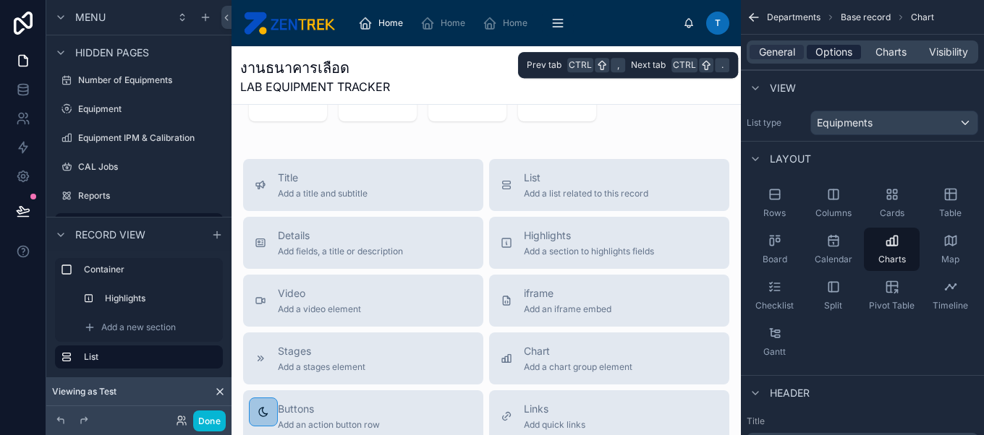
click at [840, 57] on span "Options" at bounding box center [833, 52] width 37 height 14
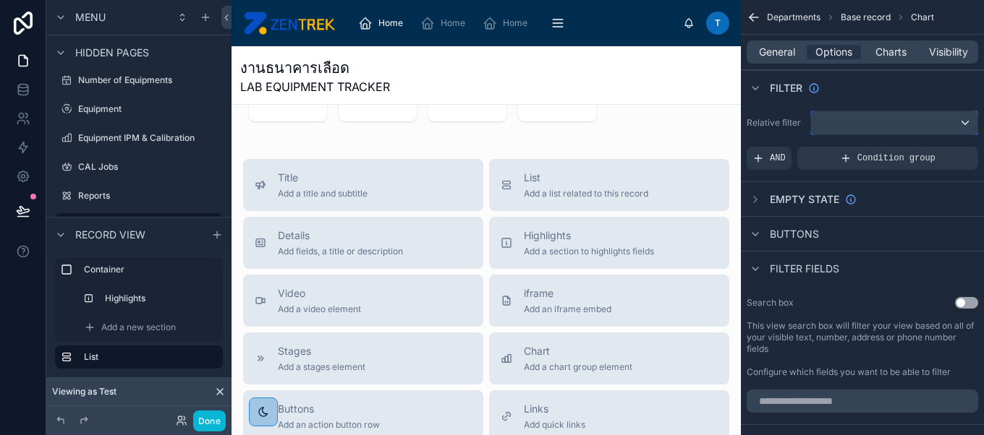
click at [860, 133] on div "scrollable content" at bounding box center [894, 122] width 166 height 23
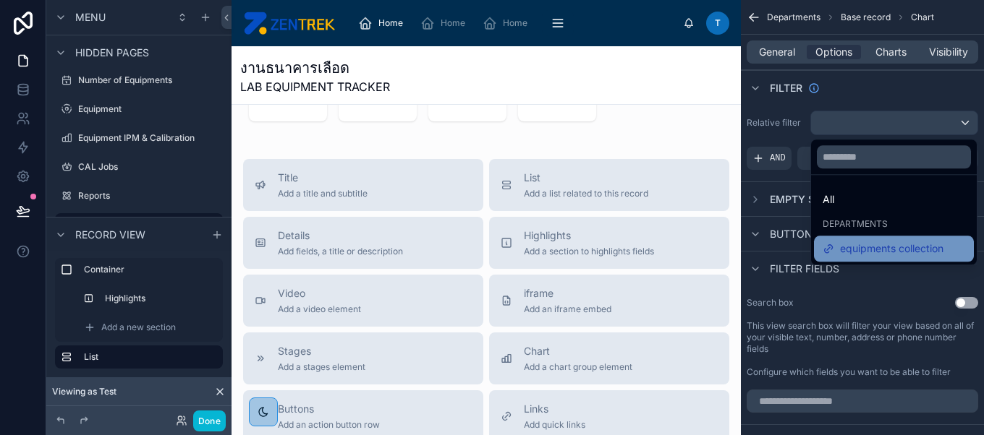
click at [873, 237] on div "equipments collection" at bounding box center [894, 249] width 160 height 26
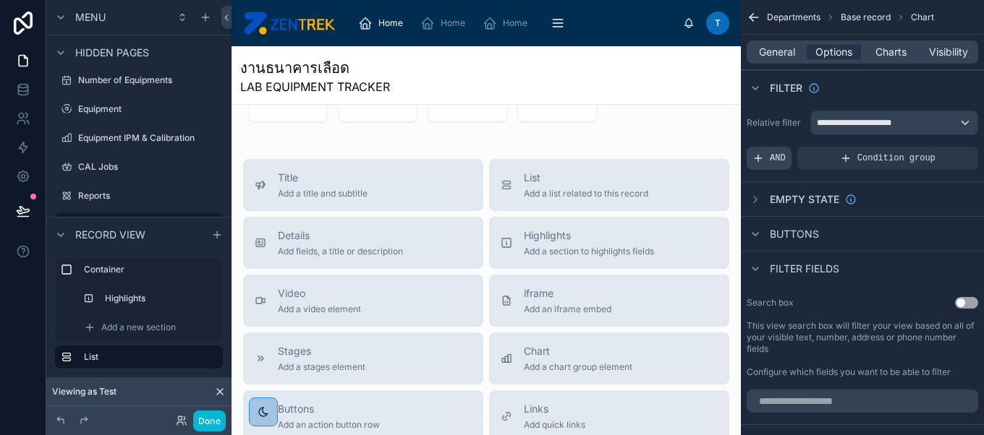
click at [776, 153] on span "AND" at bounding box center [778, 159] width 16 height 12
drag, startPoint x: 820, startPoint y: 155, endPoint x: 940, endPoint y: 152, distance: 120.1
click at [940, 152] on div "Add a filter" at bounding box center [862, 158] width 231 height 23
click at [940, 152] on div "scrollable content" at bounding box center [942, 148] width 20 height 20
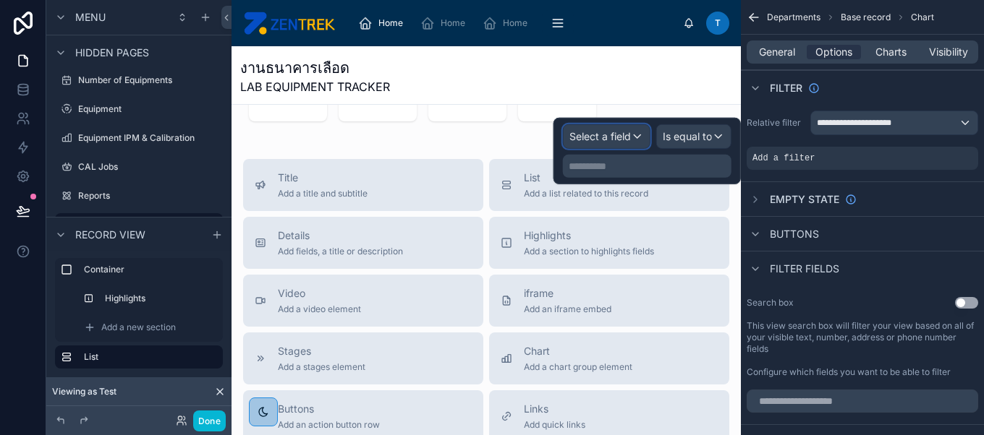
click at [618, 137] on span "Select a field" at bounding box center [599, 136] width 61 height 12
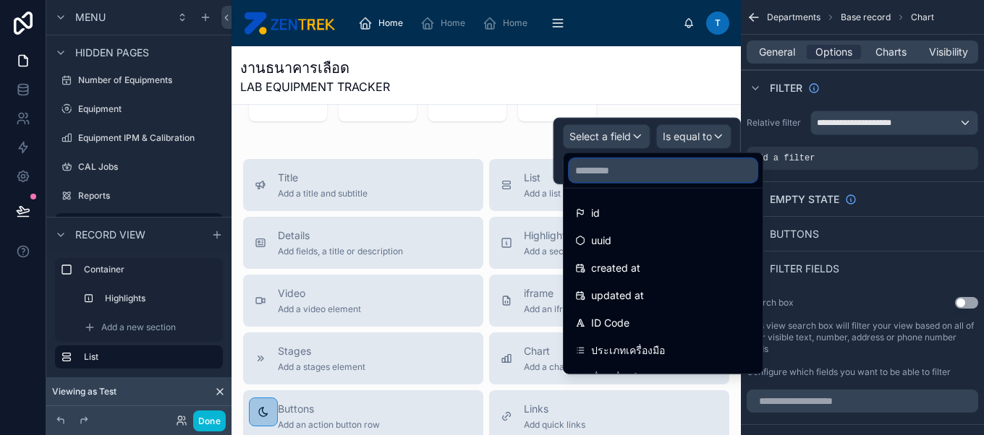
click at [626, 166] on input "text" at bounding box center [662, 170] width 187 height 23
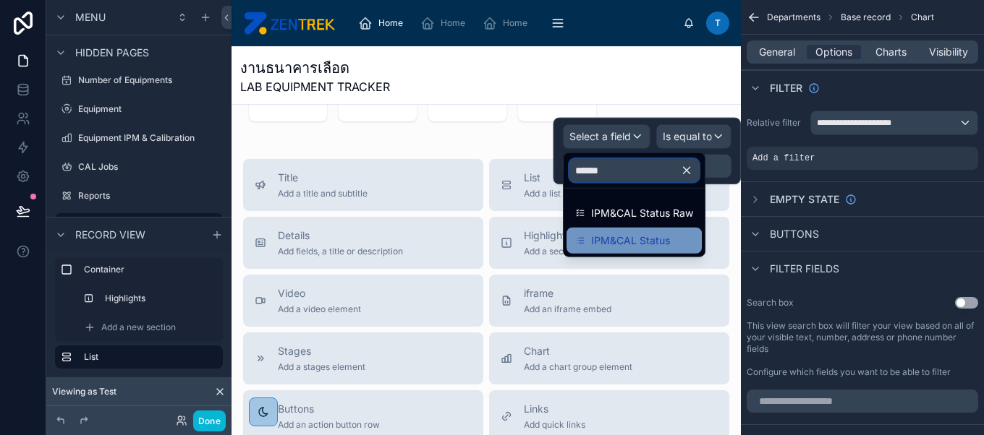
type input "******"
click at [638, 232] on span "IPM&CAL Status" at bounding box center [630, 240] width 79 height 17
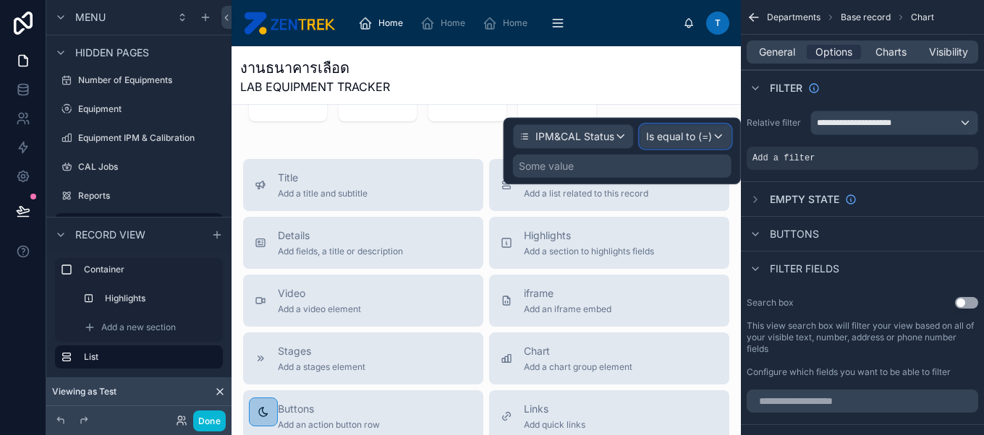
click at [695, 132] on span "Is equal to (=)" at bounding box center [679, 136] width 66 height 14
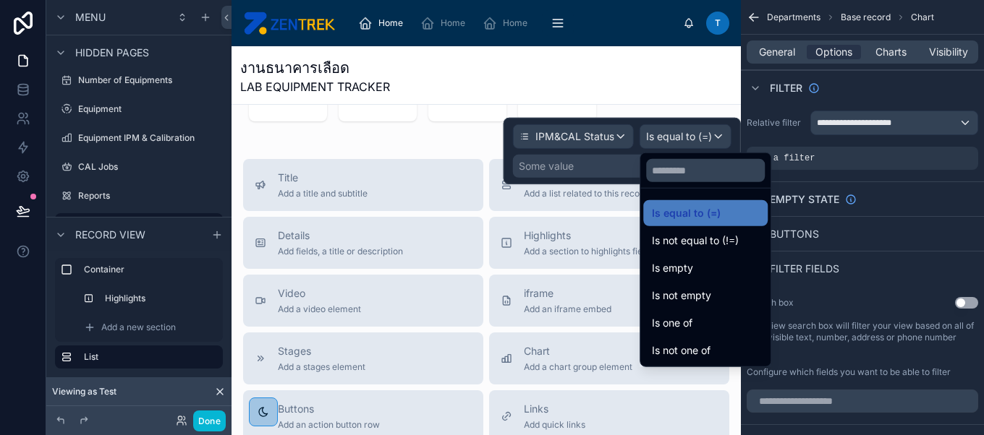
click at [592, 166] on div at bounding box center [621, 151] width 237 height 67
click at [592, 166] on div "Some value" at bounding box center [622, 166] width 218 height 23
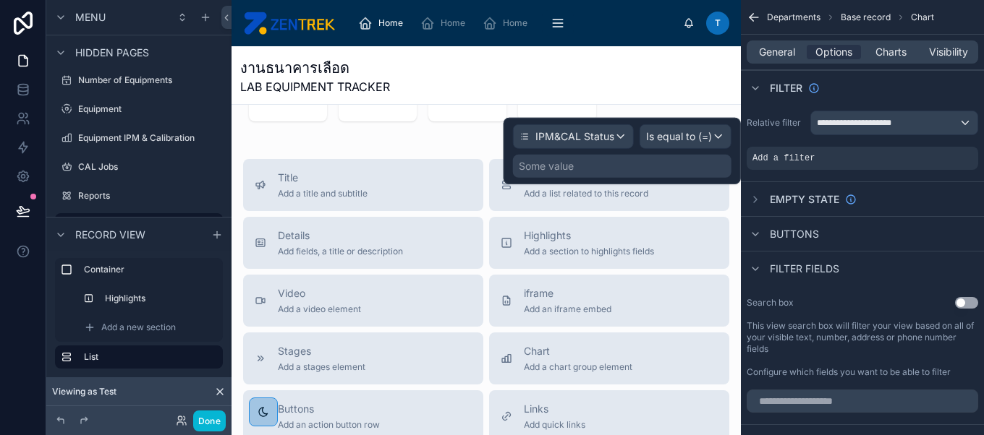
click at [592, 166] on div "Some value" at bounding box center [622, 166] width 218 height 23
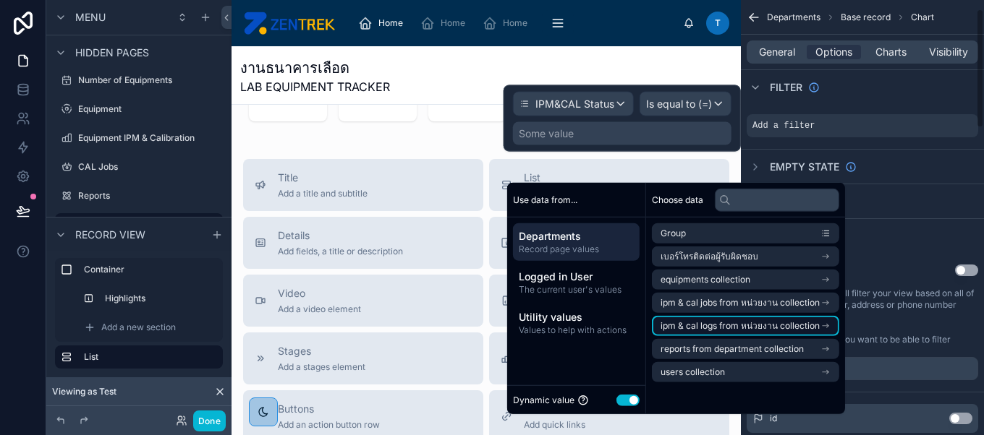
scroll to position [0, 0]
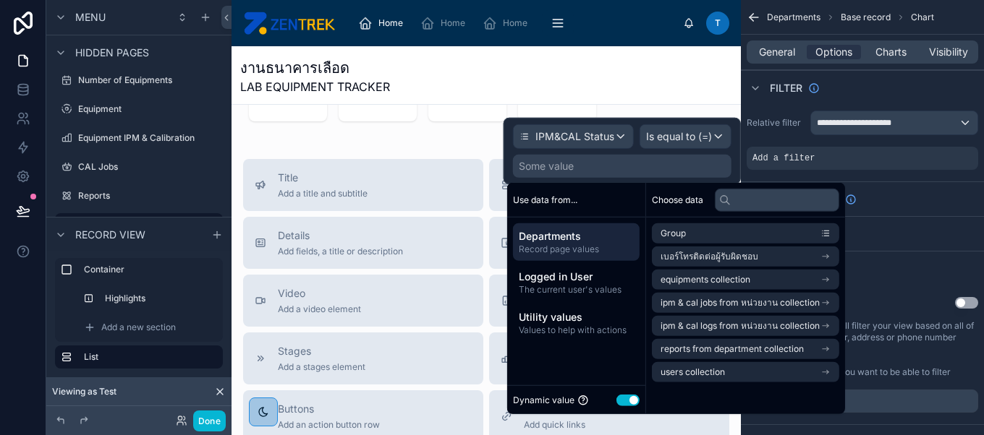
click at [624, 396] on button "Use setting" at bounding box center [627, 400] width 23 height 12
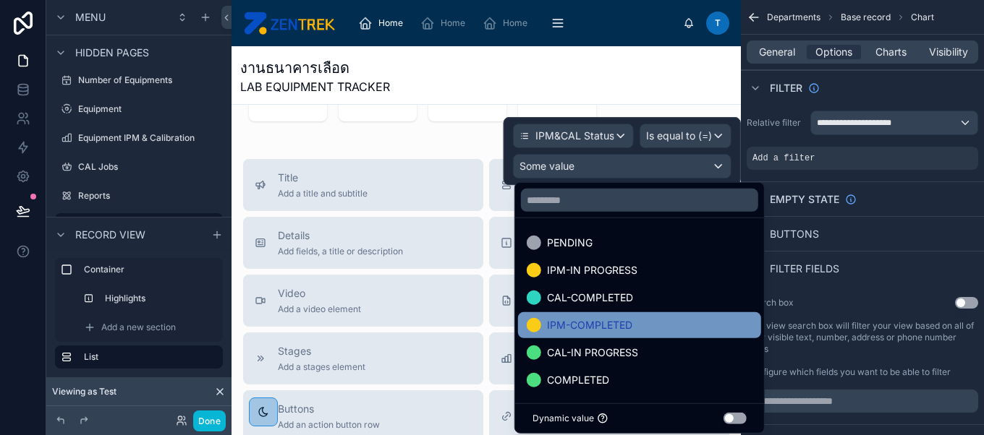
click at [666, 315] on div "IPM-COMPLETED" at bounding box center [639, 325] width 243 height 26
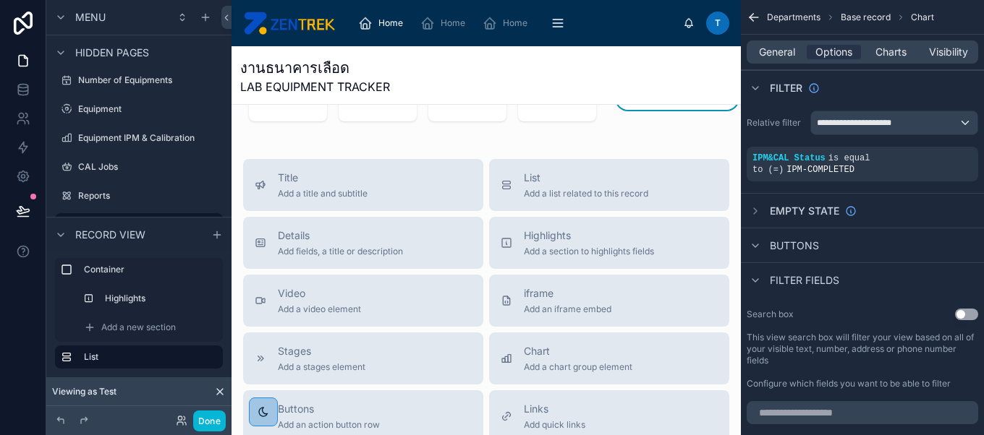
click at [475, 142] on div "งานธนาคารเลือด LAB EQUIPMENT TRACKER TOTAL ASSET 192 PENDING 191 IPM-IN PROGRES…" at bounding box center [485, 380] width 509 height 843
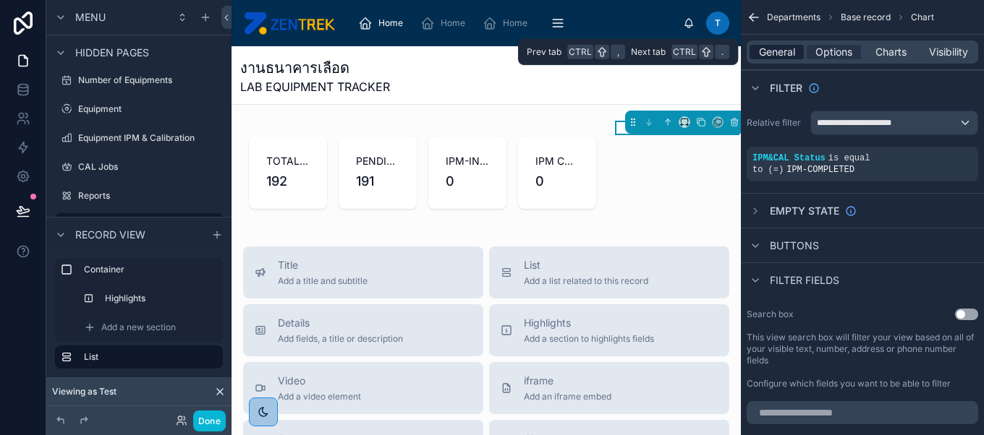
click at [791, 50] on span "General" at bounding box center [777, 52] width 36 height 14
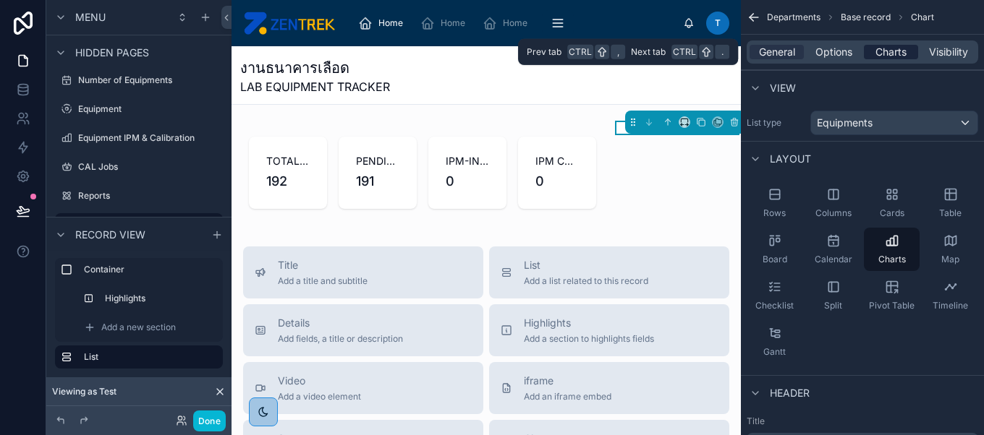
click at [881, 54] on span "Charts" at bounding box center [890, 52] width 31 height 14
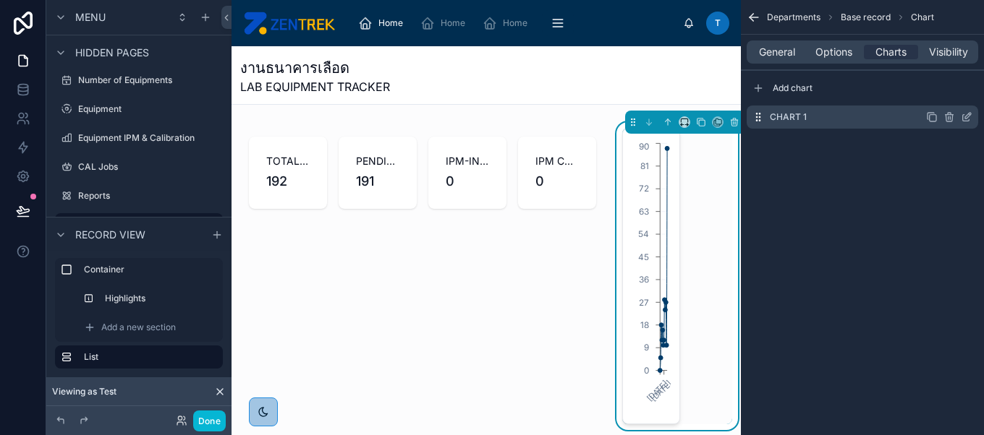
click at [961, 116] on icon "scrollable content" at bounding box center [967, 117] width 12 height 12
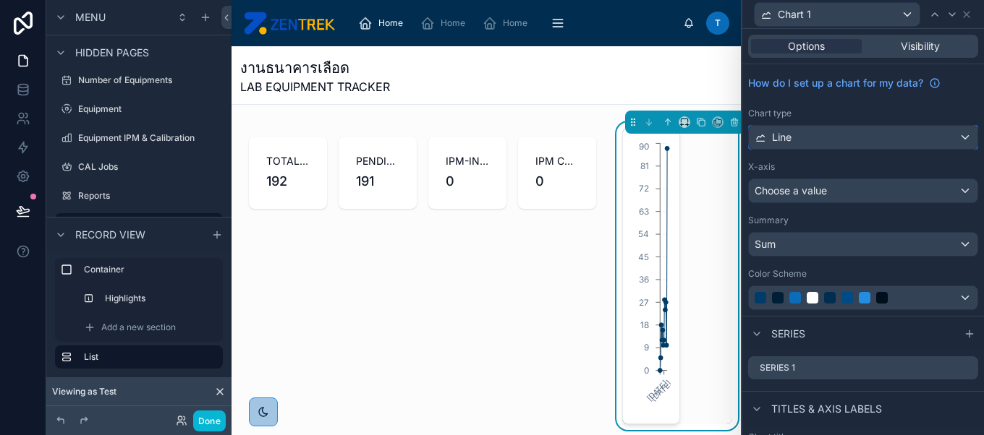
click at [854, 140] on div "Line" at bounding box center [863, 137] width 229 height 23
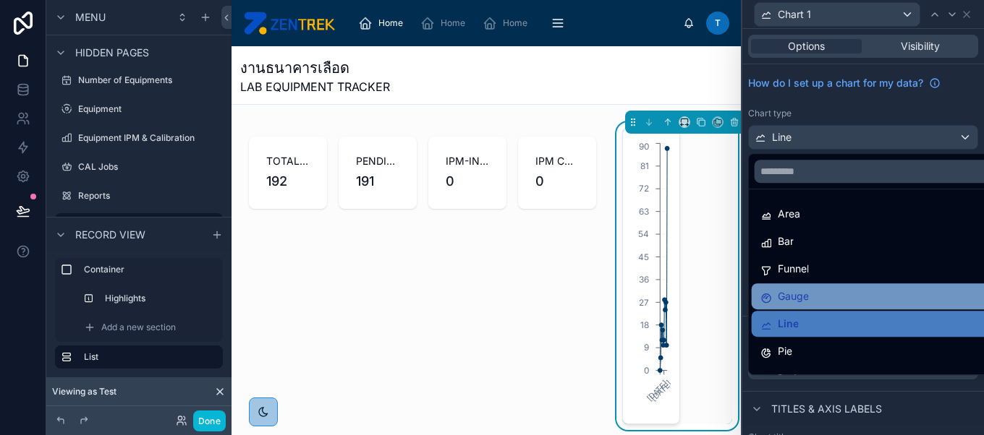
click at [854, 286] on div "Gauge" at bounding box center [875, 297] width 246 height 26
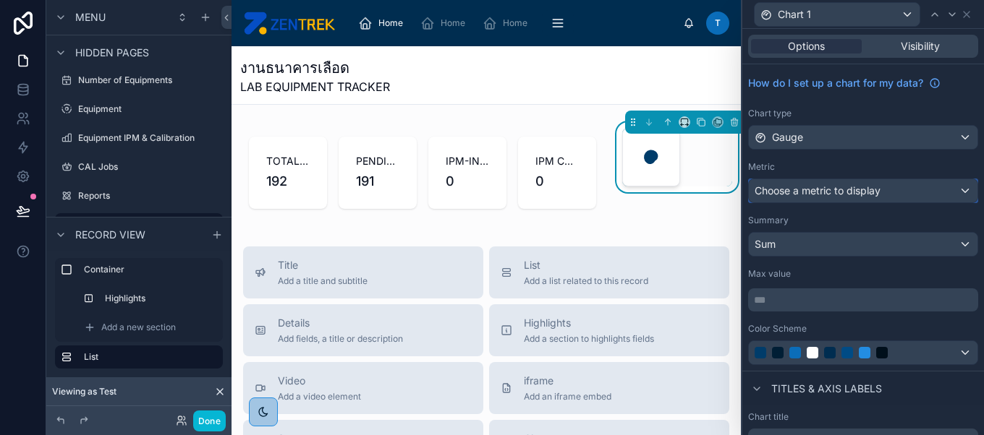
click at [869, 188] on span "Choose a metric to display" at bounding box center [817, 190] width 126 height 12
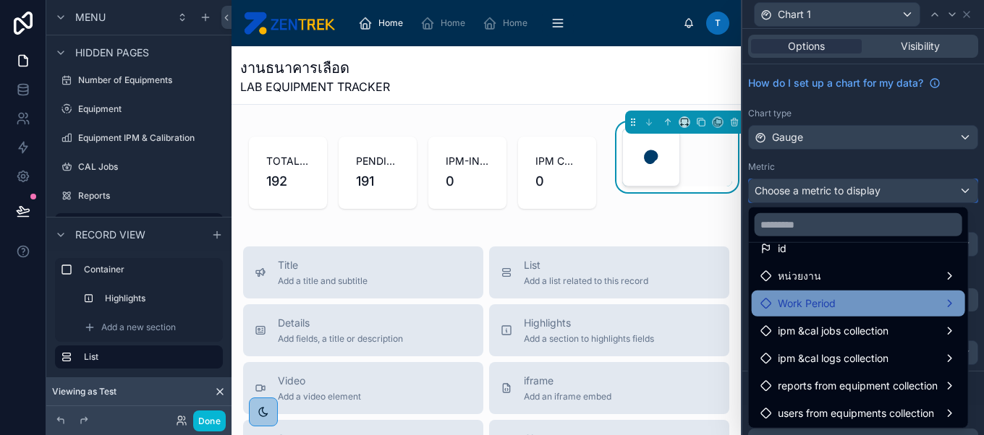
scroll to position [20, 0]
click at [902, 326] on div "ipm &cal jobs collection" at bounding box center [858, 330] width 196 height 17
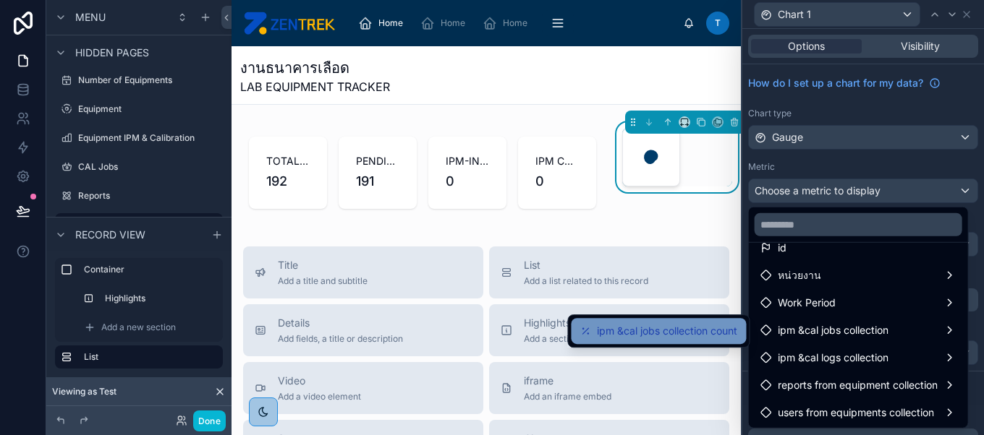
click at [720, 328] on span "ipm &cal jobs collection count" at bounding box center [667, 331] width 140 height 17
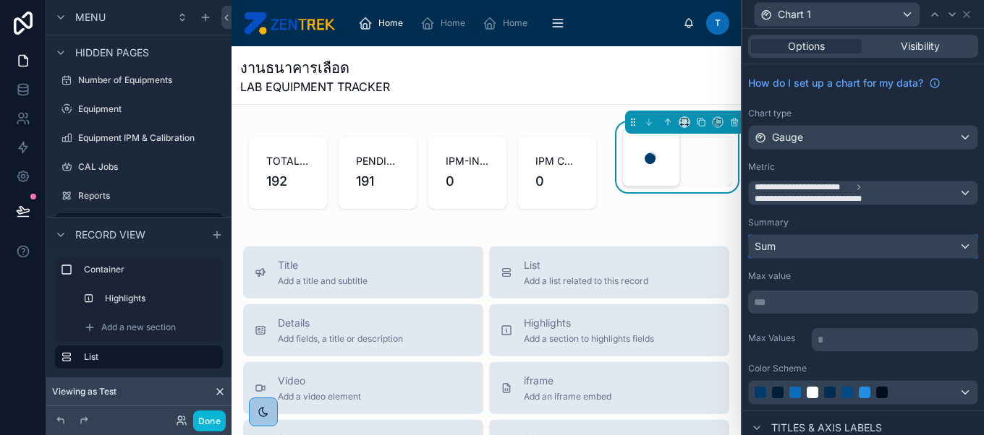
click at [831, 249] on div "Sum" at bounding box center [863, 246] width 229 height 23
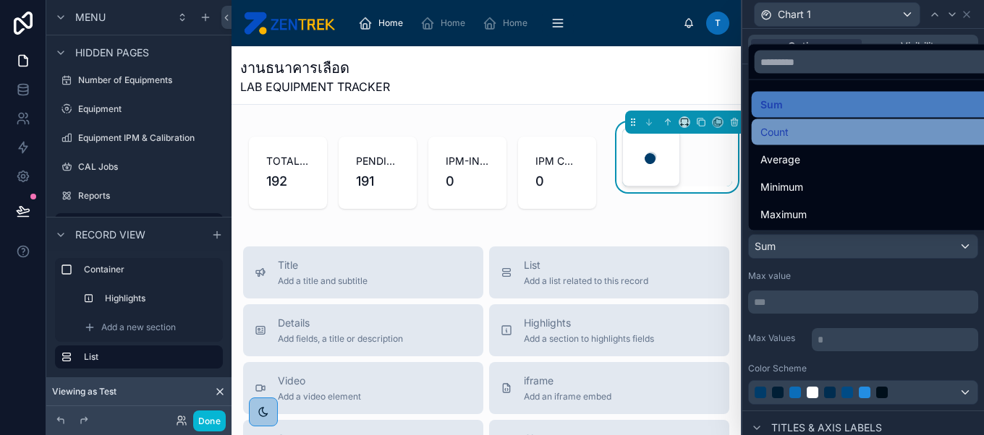
click at [832, 140] on div "Count" at bounding box center [874, 132] width 229 height 17
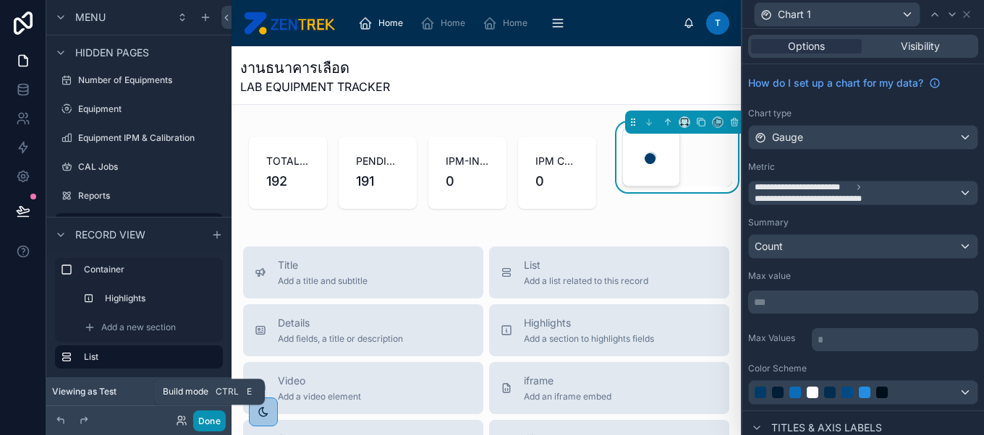
click at [202, 428] on button "Done" at bounding box center [209, 421] width 33 height 21
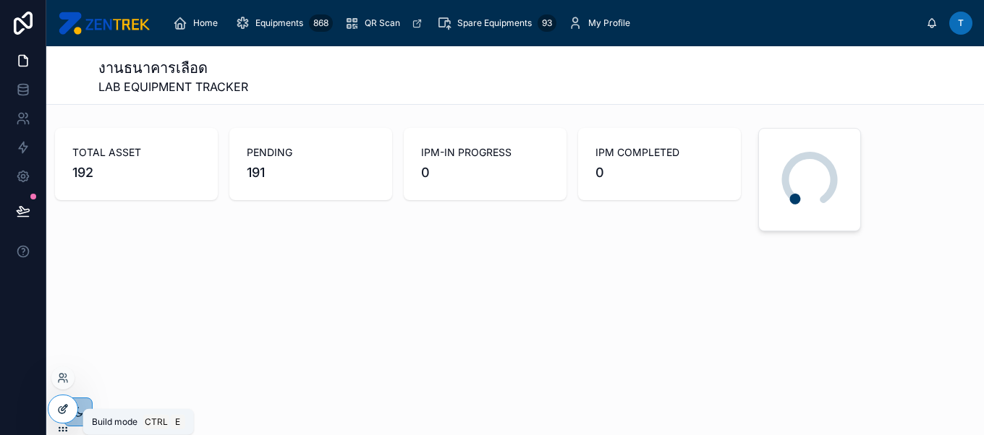
click at [72, 409] on div at bounding box center [62, 409] width 29 height 27
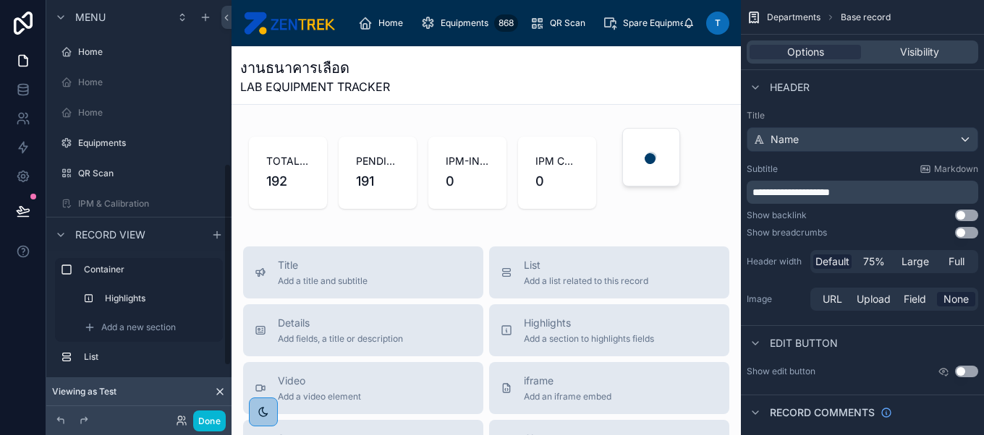
scroll to position [338, 0]
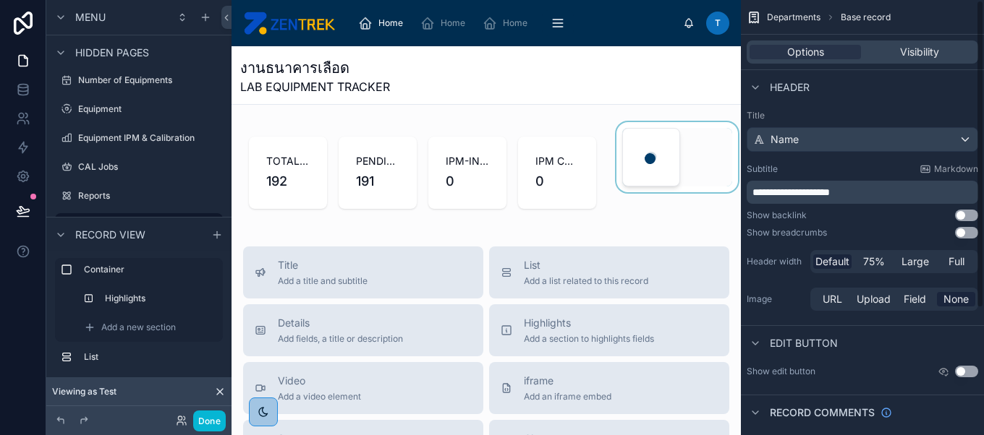
click at [645, 203] on div at bounding box center [676, 172] width 127 height 101
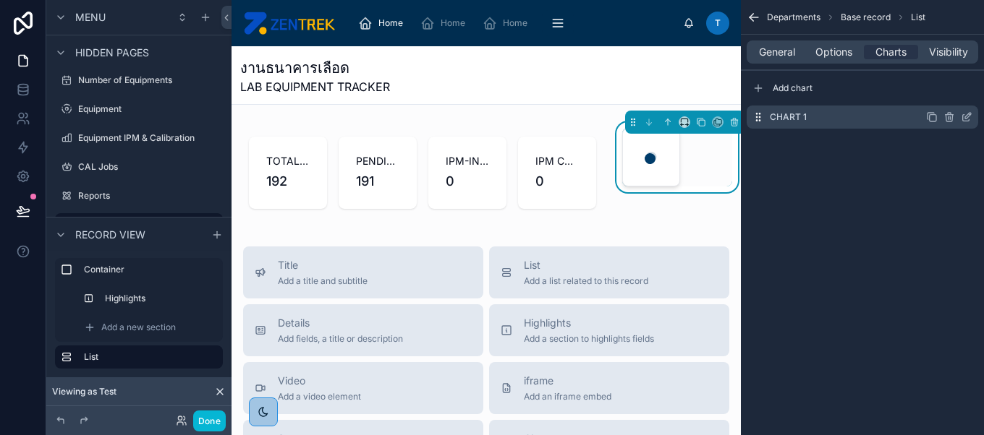
click at [969, 117] on icon "scrollable content" at bounding box center [967, 117] width 12 height 12
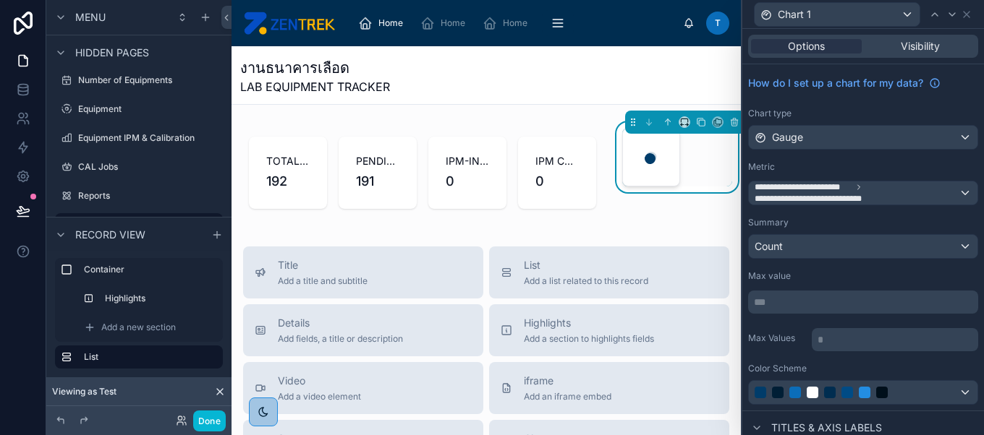
scroll to position [216, 0]
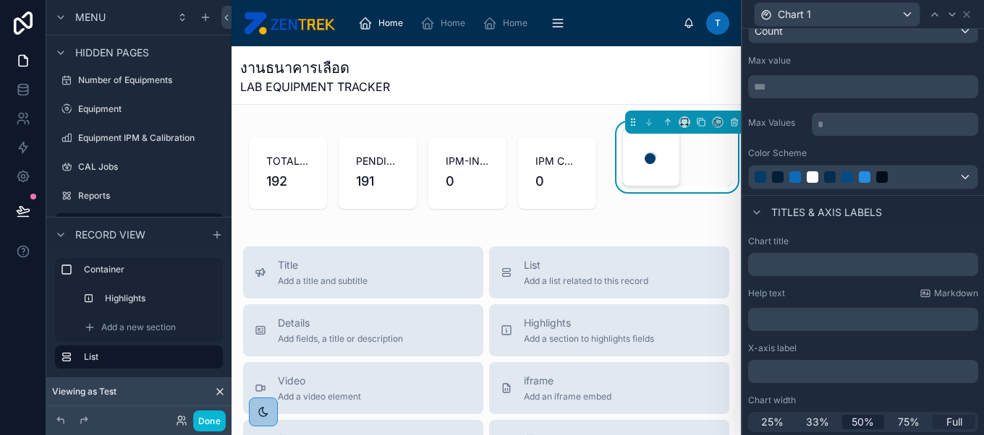
click at [946, 418] on span "Full" at bounding box center [954, 422] width 16 height 14
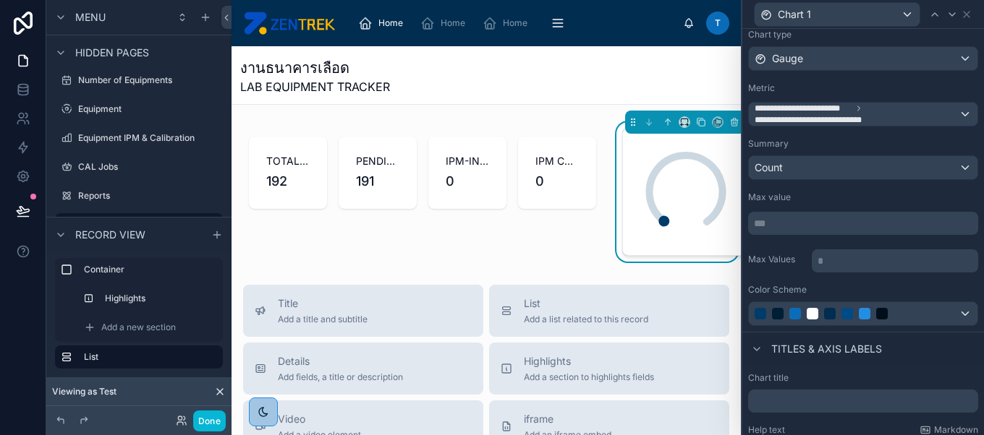
scroll to position [79, 0]
click at [811, 219] on p "*** ﻿" at bounding box center [864, 223] width 221 height 14
click at [796, 247] on div "Max Values * ﻿" at bounding box center [863, 260] width 230 height 26
click at [856, 100] on div "**********" at bounding box center [863, 113] width 230 height 27
click at [869, 114] on span "**********" at bounding box center [815, 120] width 122 height 12
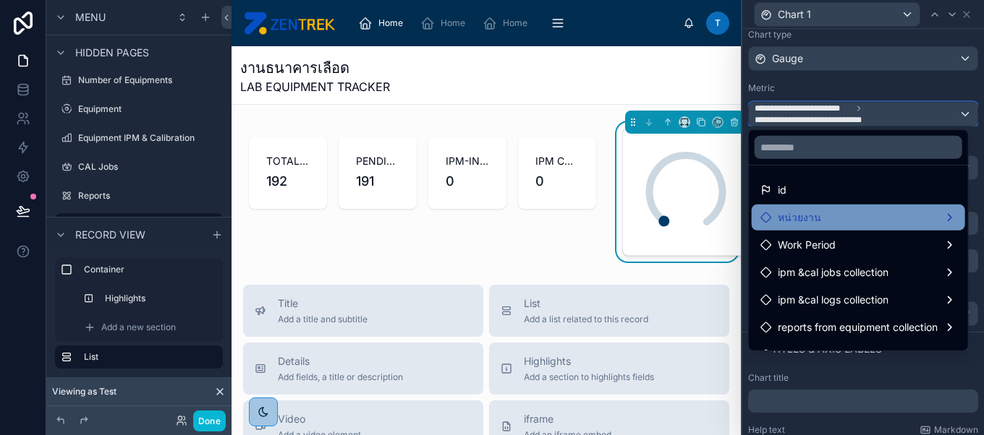
scroll to position [20, 0]
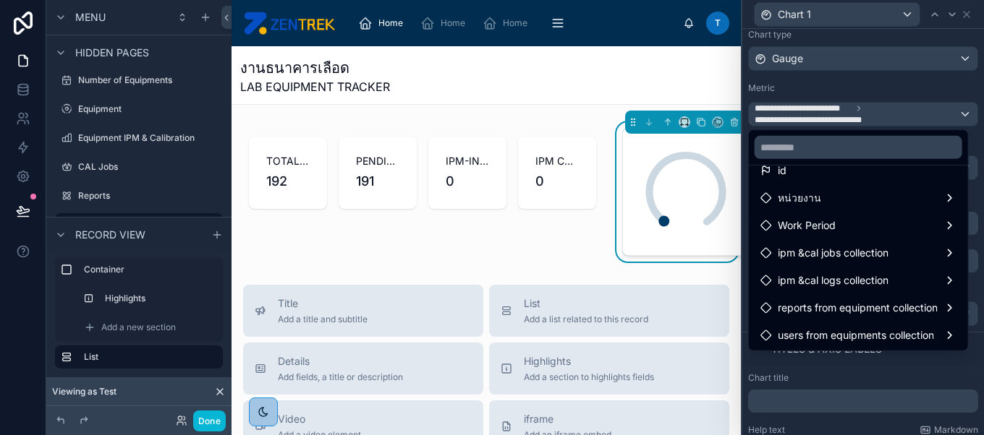
click at [966, 8] on div at bounding box center [863, 217] width 242 height 435
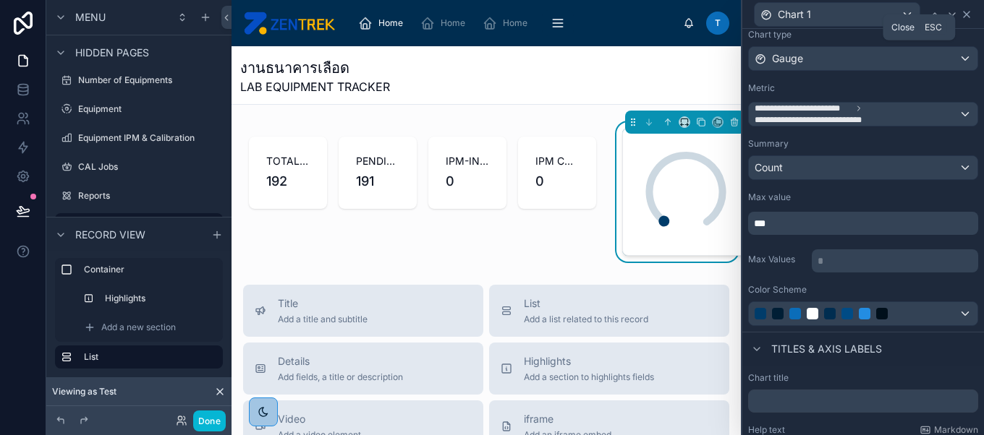
click at [966, 9] on icon at bounding box center [967, 15] width 12 height 12
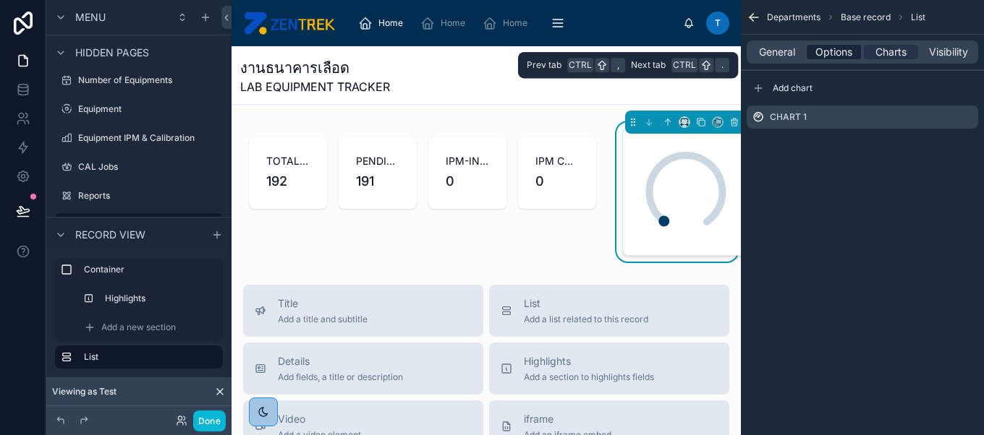
click at [830, 56] on span "Options" at bounding box center [833, 52] width 37 height 14
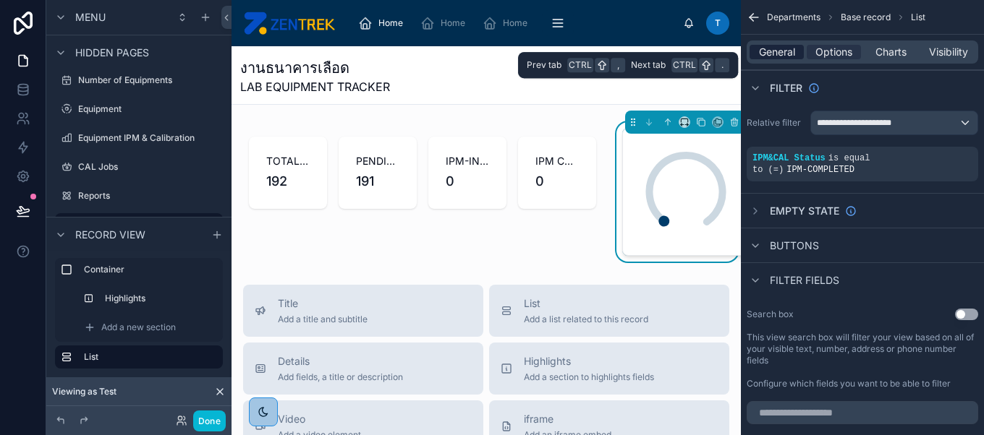
click at [768, 56] on span "General" at bounding box center [777, 52] width 36 height 14
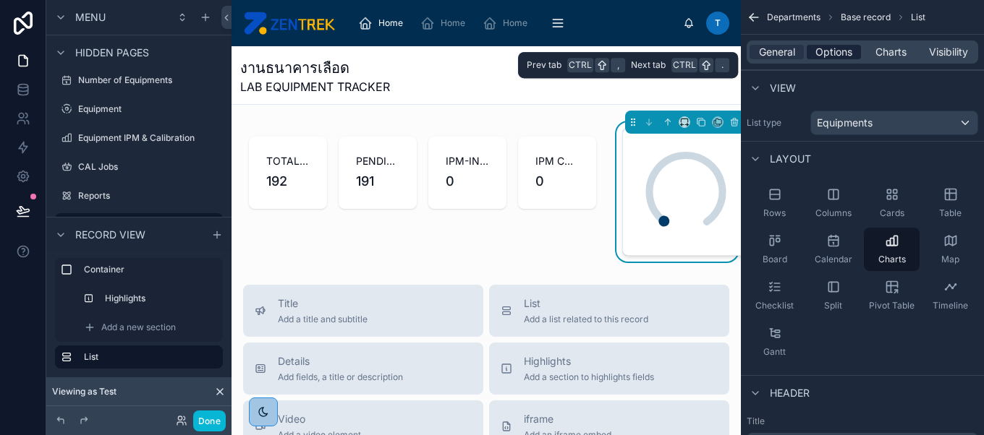
click at [838, 45] on span "Options" at bounding box center [833, 52] width 37 height 14
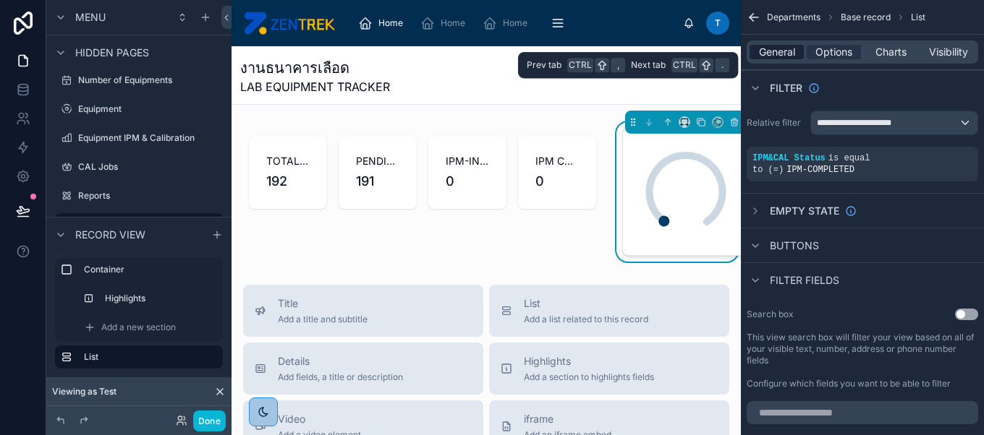
click at [787, 54] on span "General" at bounding box center [777, 52] width 36 height 14
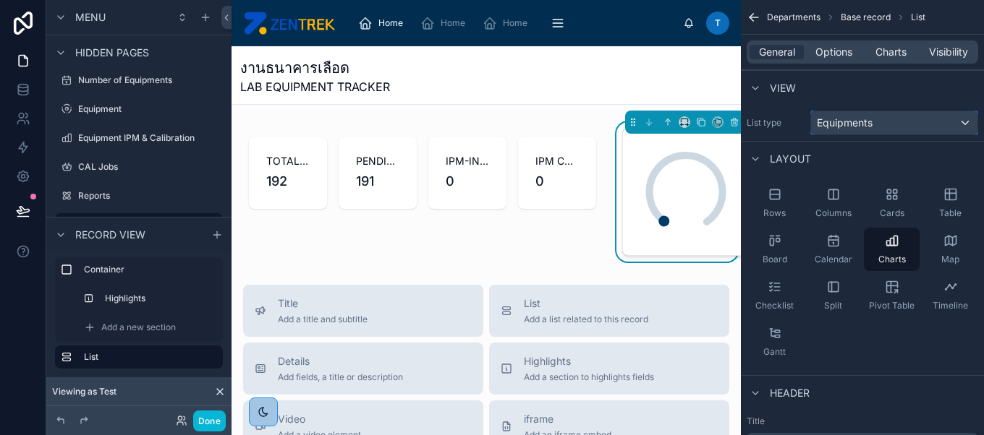
click at [858, 124] on span "Equipments" at bounding box center [845, 123] width 56 height 14
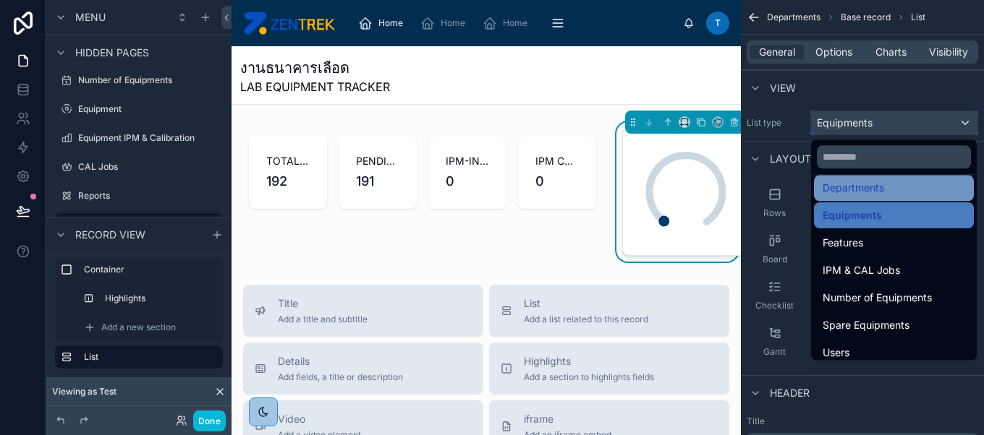
scroll to position [112, 0]
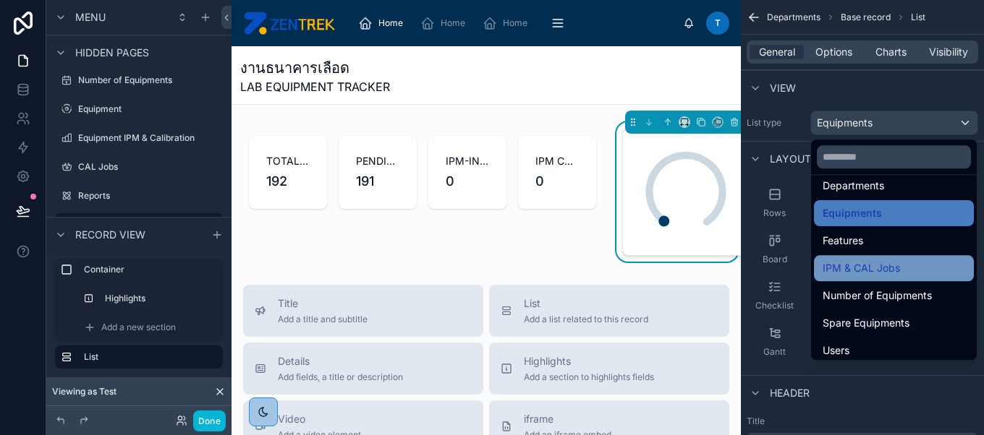
click at [922, 266] on div "IPM & CAL Jobs" at bounding box center [893, 268] width 143 height 17
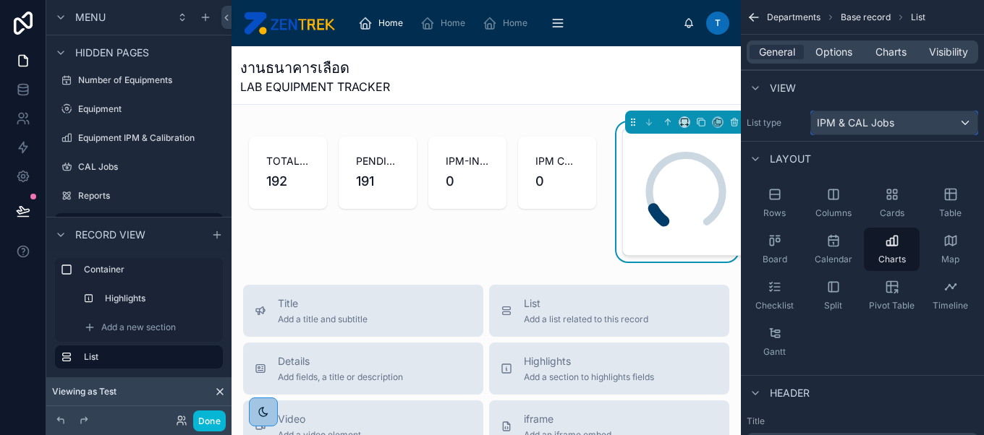
click at [873, 119] on span "IPM & CAL Jobs" at bounding box center [855, 123] width 77 height 14
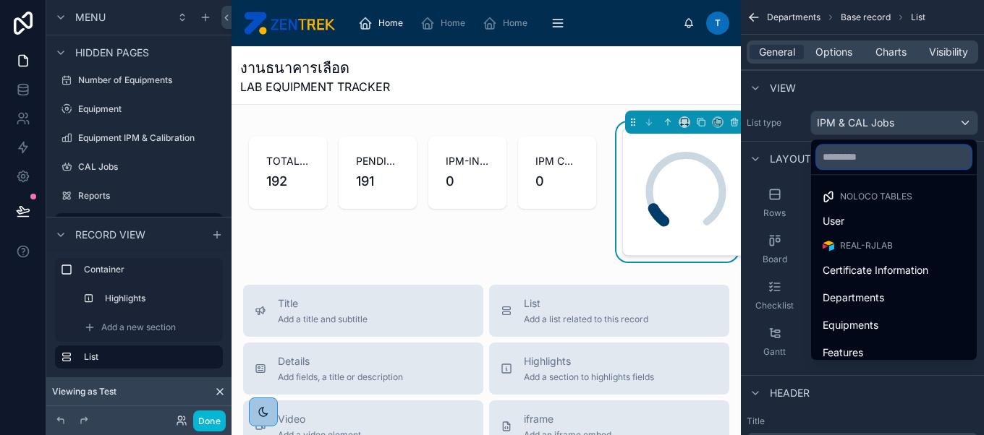
click at [880, 158] on input "text" at bounding box center [894, 156] width 154 height 23
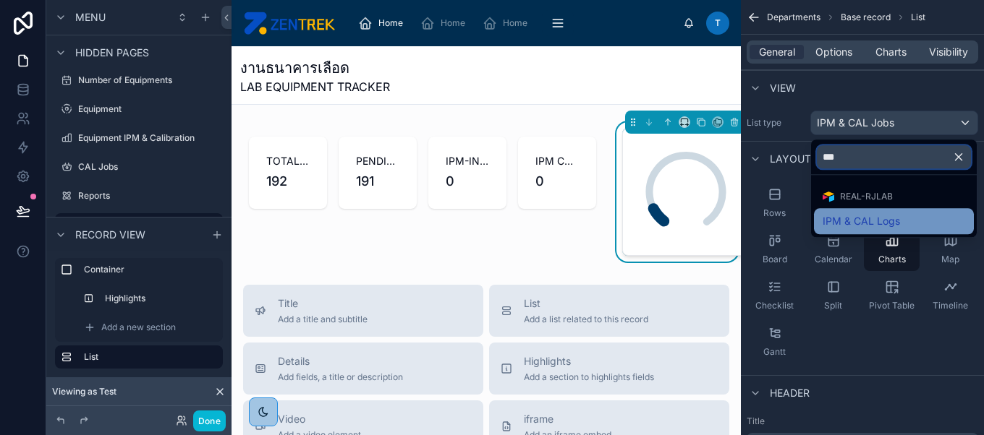
type input "***"
click at [890, 216] on span "IPM & CAL Logs" at bounding box center [860, 221] width 77 height 17
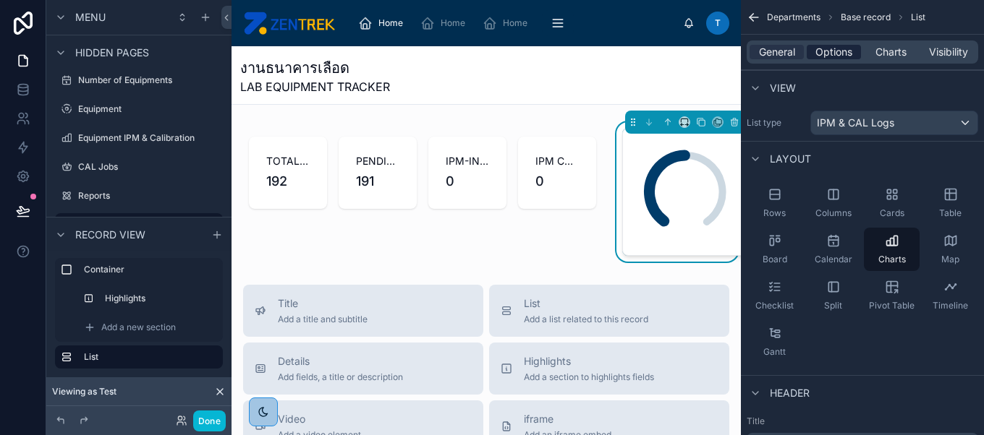
click at [838, 54] on span "Options" at bounding box center [833, 52] width 37 height 14
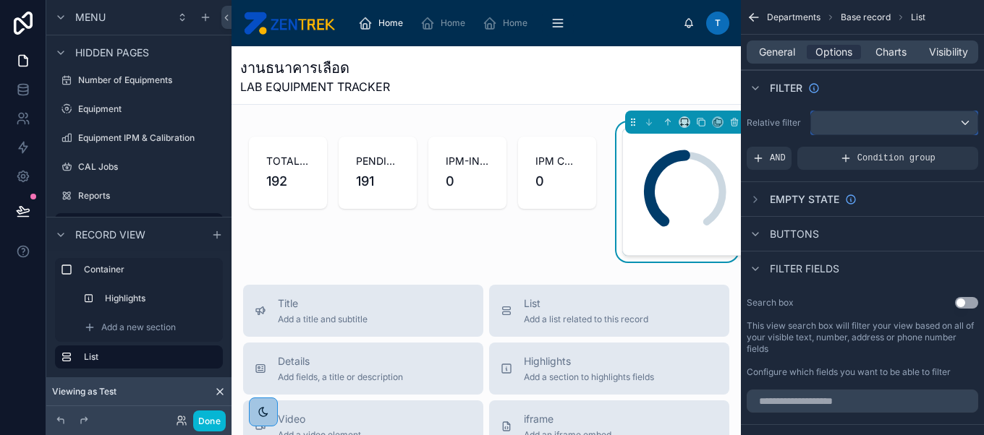
click at [825, 124] on div "scrollable content" at bounding box center [894, 122] width 166 height 23
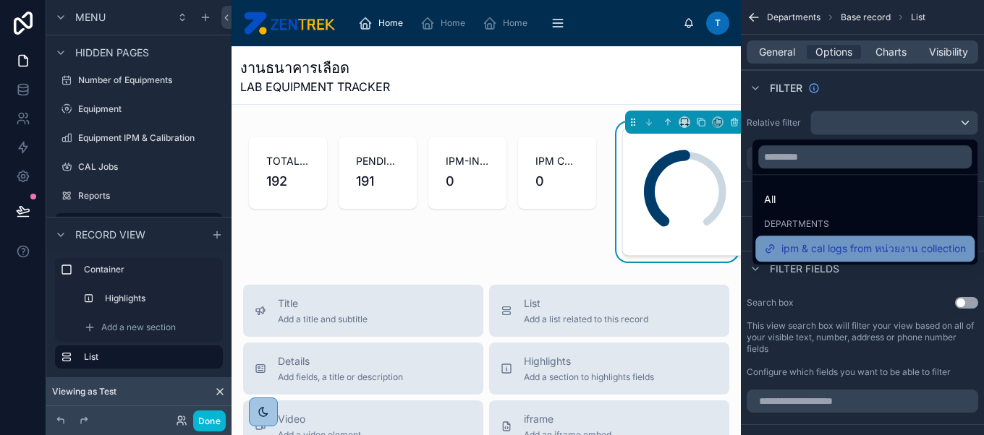
click at [872, 246] on span "ipm & cal logs from หน่วยงาน collection" at bounding box center [873, 248] width 184 height 17
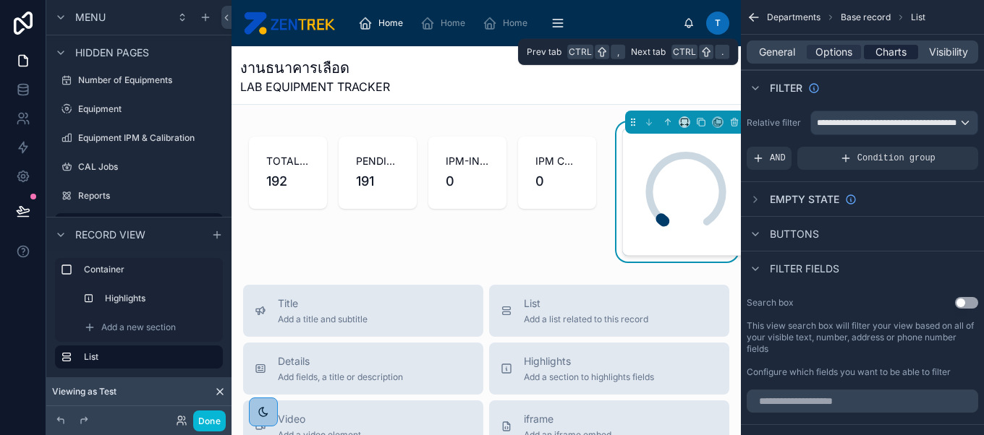
click at [889, 54] on span "Charts" at bounding box center [890, 52] width 31 height 14
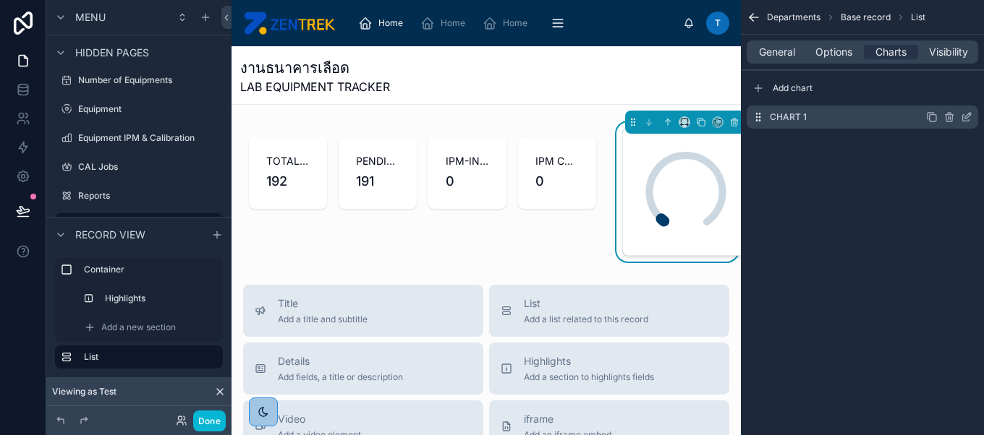
click at [966, 119] on icon "scrollable content" at bounding box center [967, 117] width 12 height 12
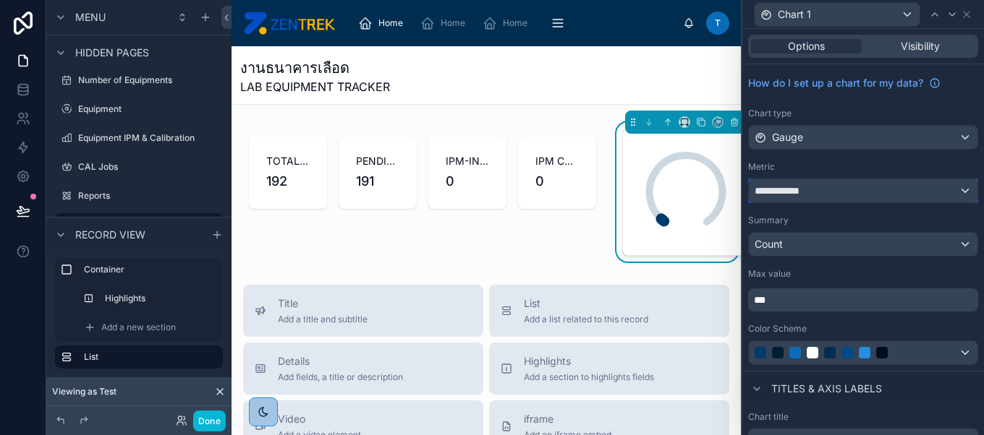
click at [891, 188] on div "**********" at bounding box center [863, 190] width 229 height 23
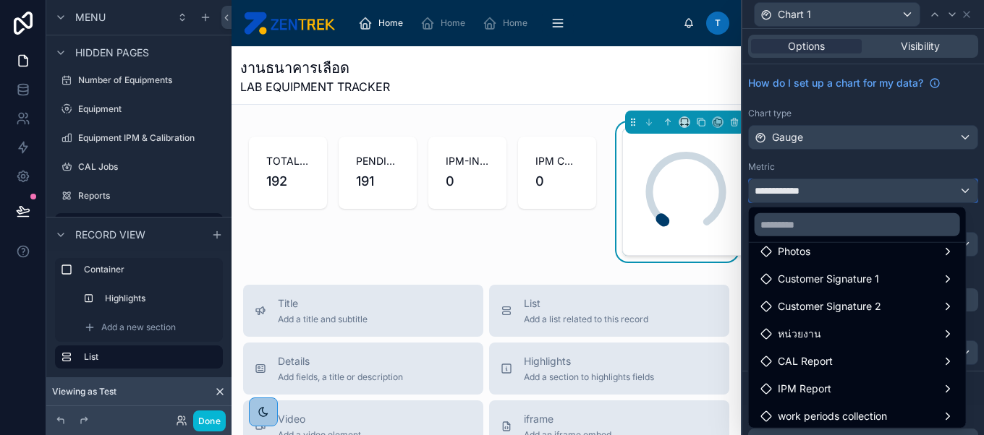
scroll to position [0, 0]
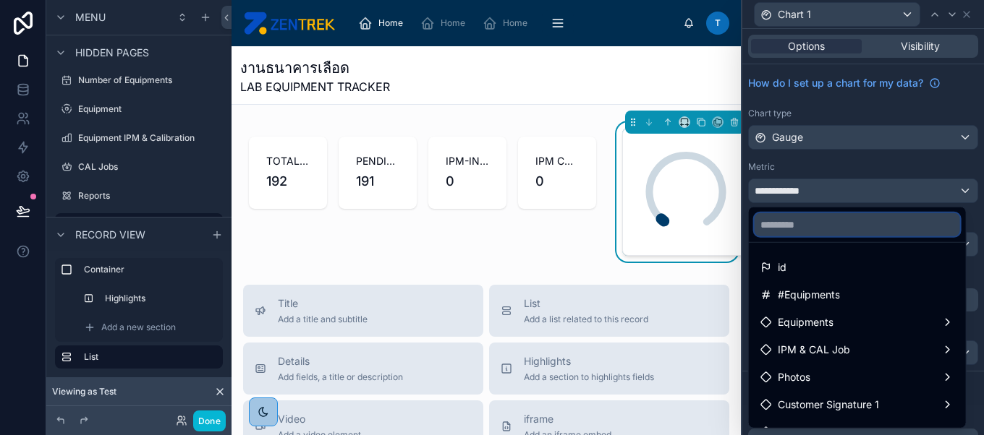
click at [893, 224] on input "text" at bounding box center [856, 224] width 205 height 23
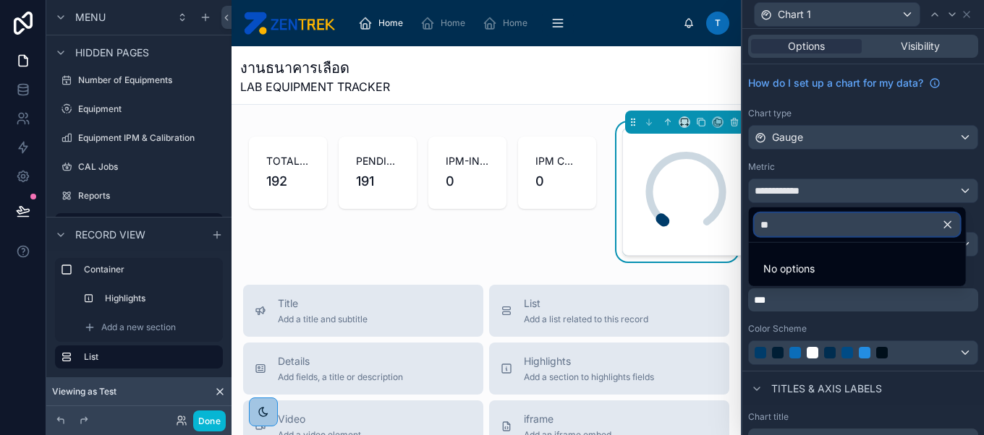
type input "*"
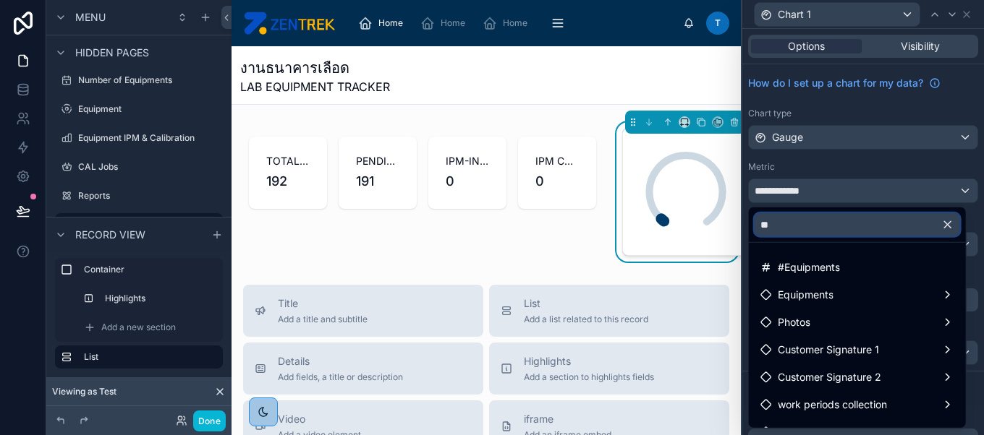
type input "*"
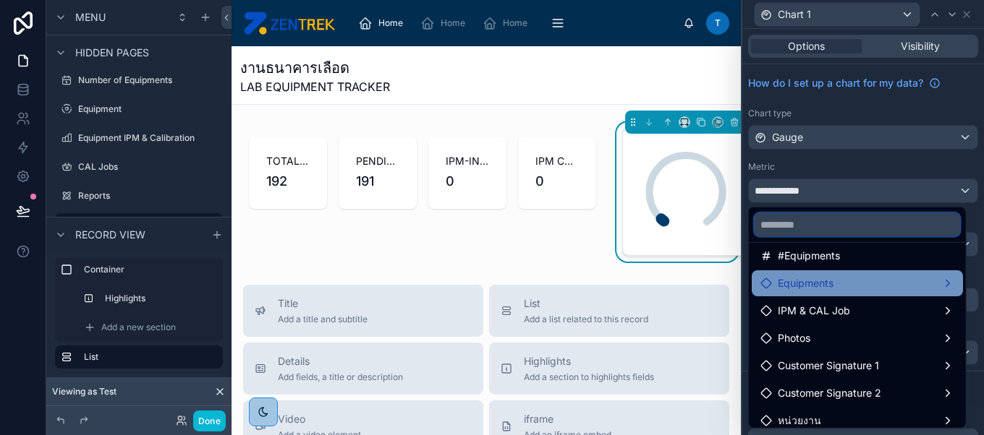
scroll to position [31, 0]
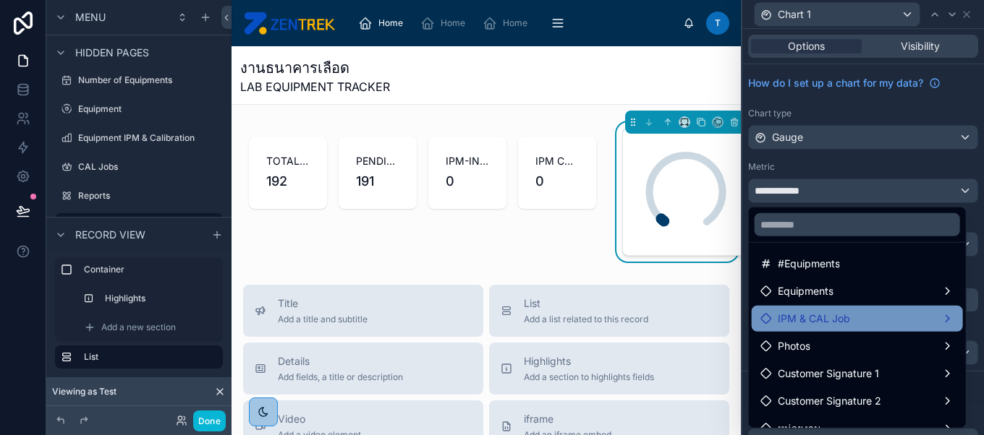
click at [919, 320] on div "IPM & CAL Job" at bounding box center [857, 318] width 194 height 17
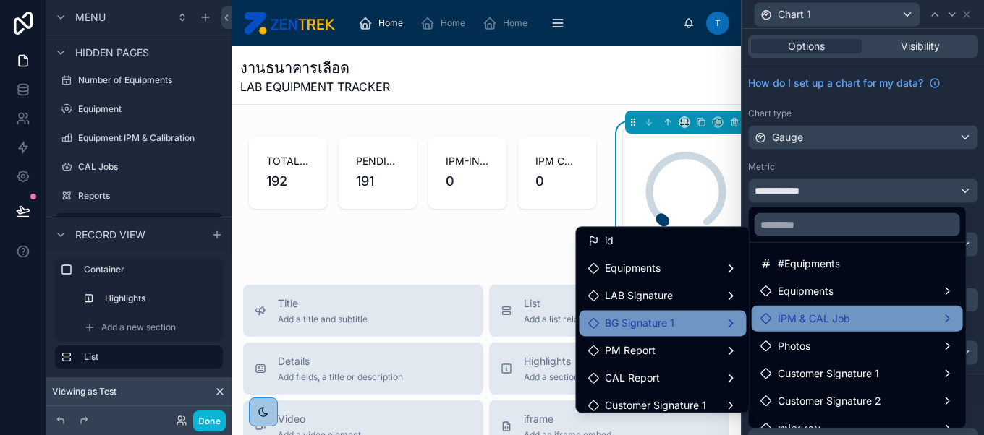
scroll to position [0, 0]
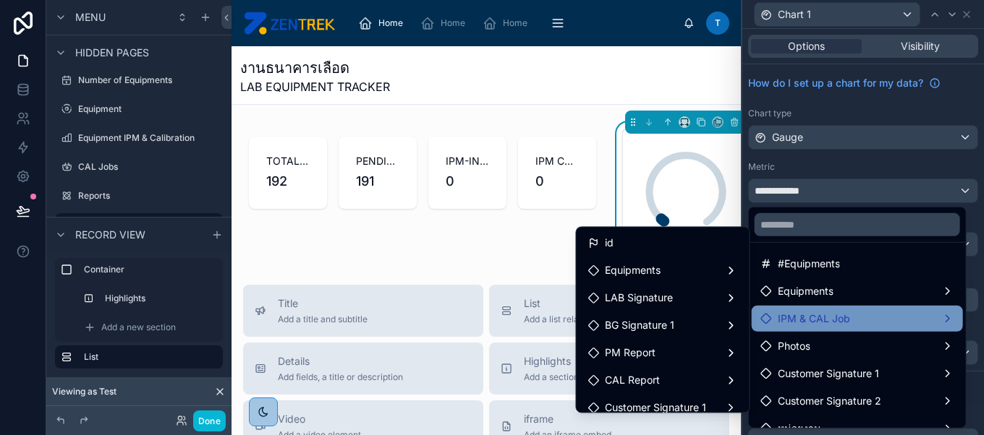
click at [819, 195] on div at bounding box center [863, 217] width 242 height 435
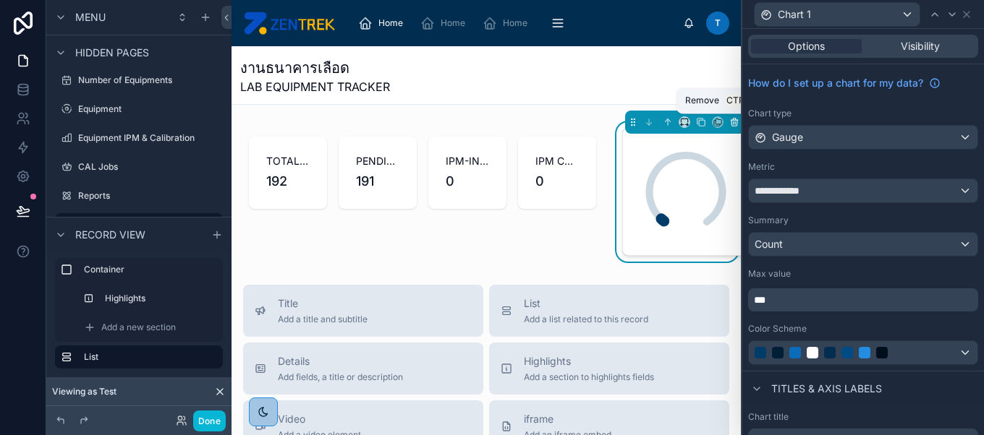
click at [729, 122] on icon at bounding box center [734, 122] width 10 height 10
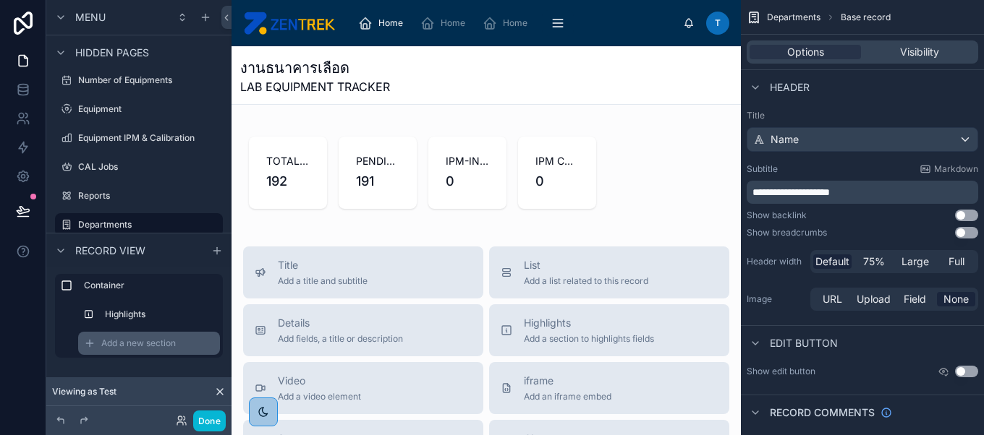
click at [160, 352] on div "Add a new section" at bounding box center [149, 343] width 142 height 23
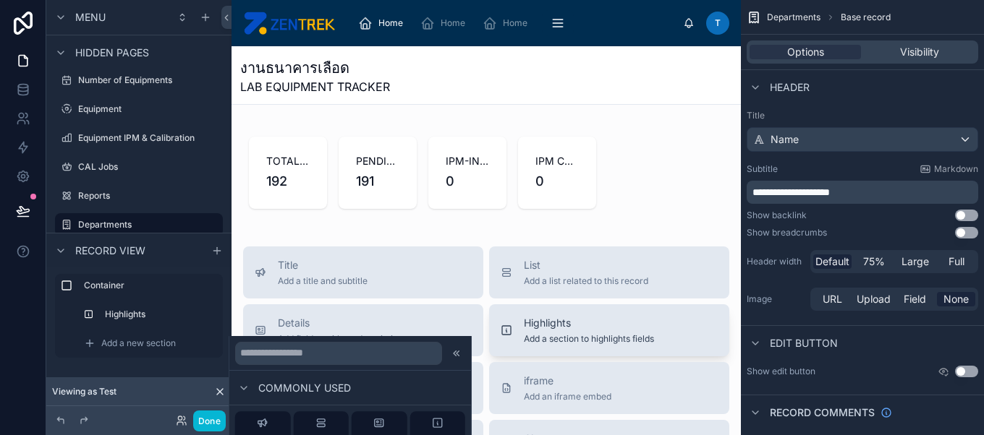
click at [574, 331] on div "Highlights Add a section to highlights fields" at bounding box center [589, 330] width 130 height 29
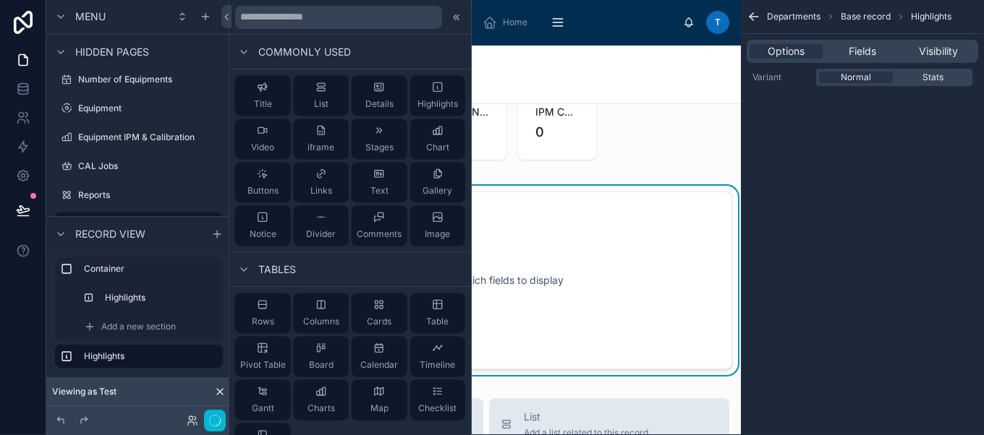
scroll to position [88, 0]
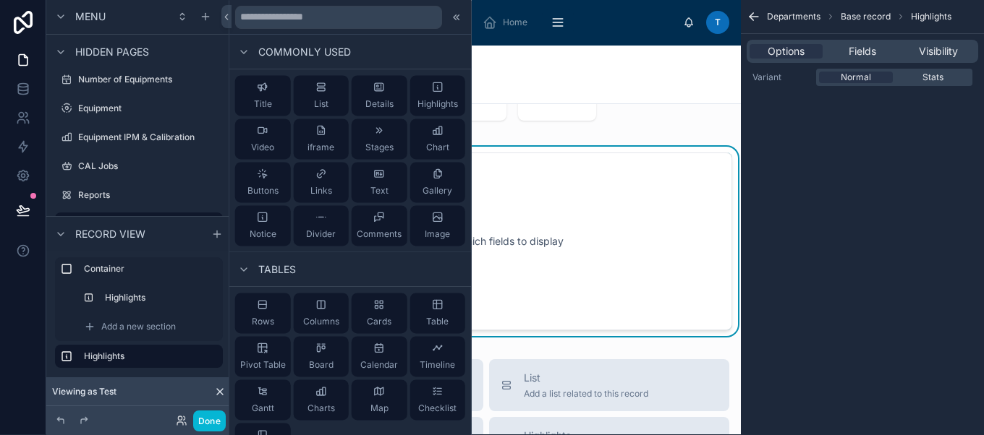
click at [676, 179] on div "Configure which fields to display" at bounding box center [486, 242] width 444 height 130
click at [864, 55] on span "Fields" at bounding box center [862, 51] width 27 height 14
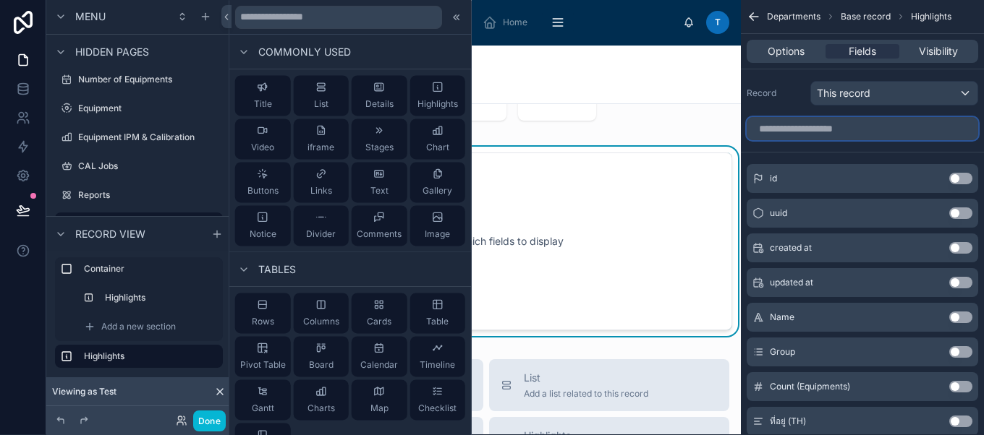
click at [906, 128] on input "scrollable content" at bounding box center [862, 128] width 231 height 23
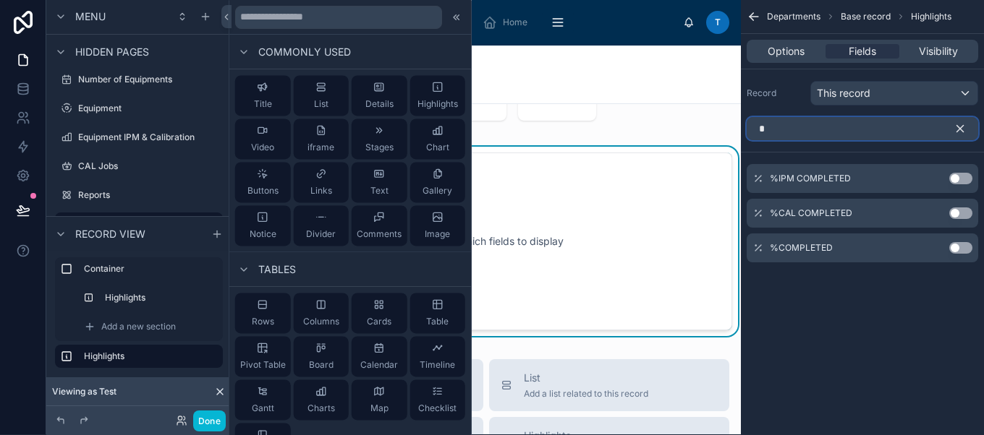
type input "*"
click at [954, 182] on button "Use setting" at bounding box center [960, 179] width 23 height 12
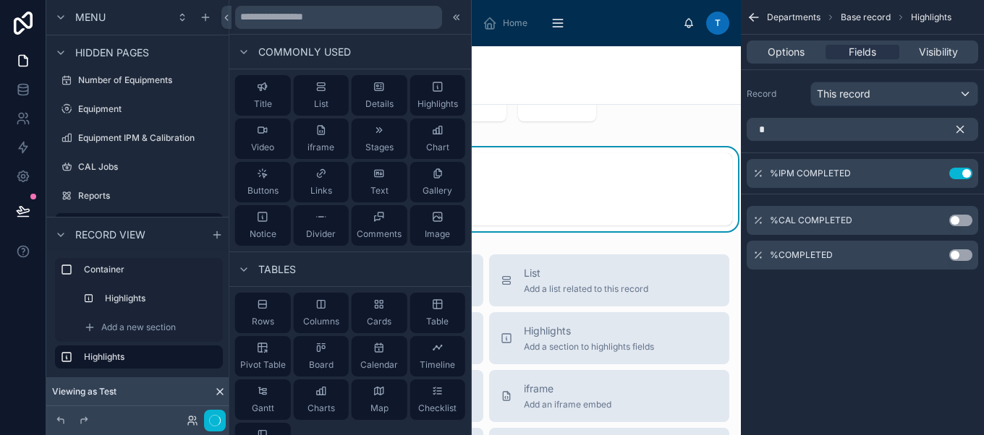
scroll to position [0, 0]
click at [932, 174] on icon "scrollable content" at bounding box center [932, 174] width 12 height 12
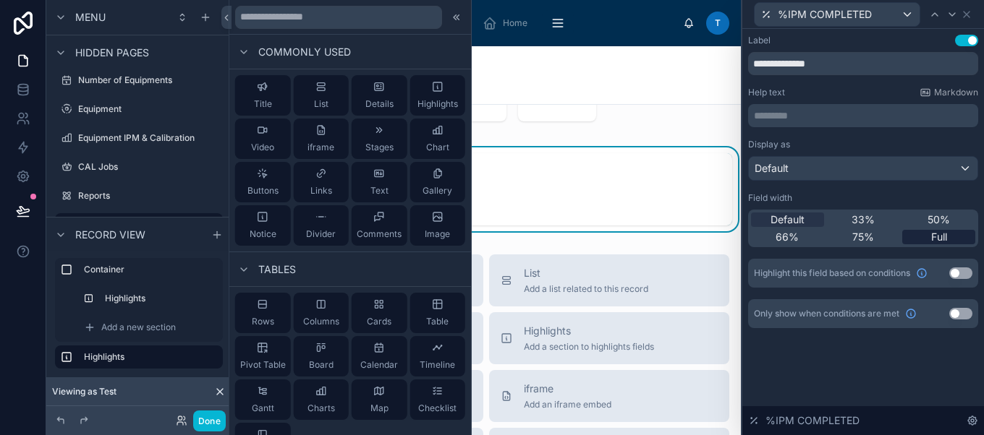
click at [935, 232] on span "Full" at bounding box center [939, 237] width 16 height 14
click at [858, 217] on span "33%" at bounding box center [862, 220] width 23 height 14
click at [801, 175] on div "Default" at bounding box center [863, 168] width 229 height 23
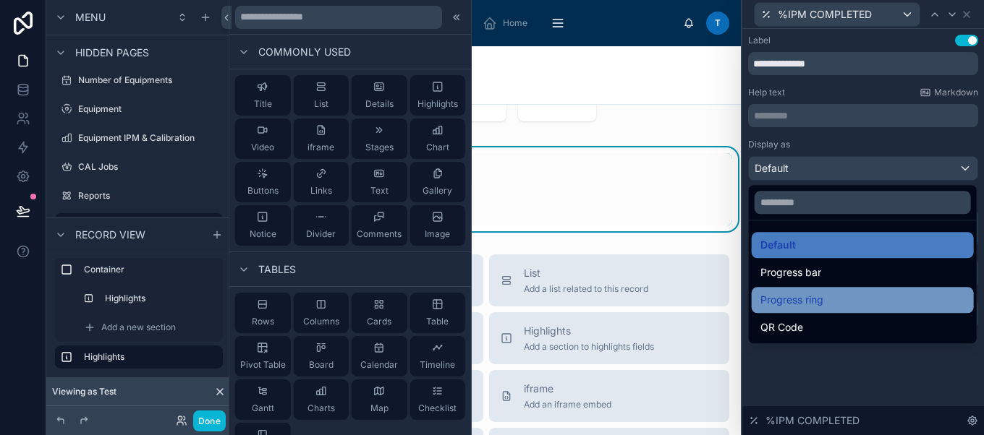
click at [836, 290] on div "Progress ring" at bounding box center [863, 300] width 222 height 26
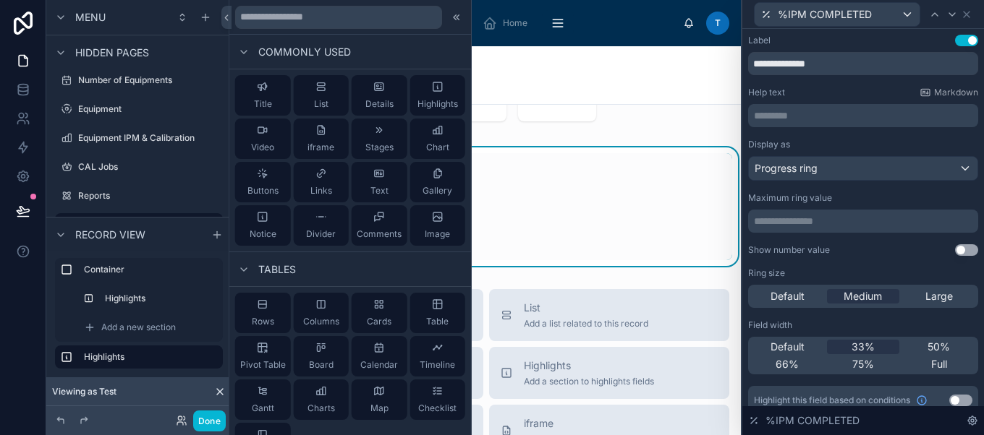
click at [961, 249] on button "Use setting" at bounding box center [966, 251] width 23 height 12
click at [925, 298] on span "Large" at bounding box center [938, 296] width 27 height 14
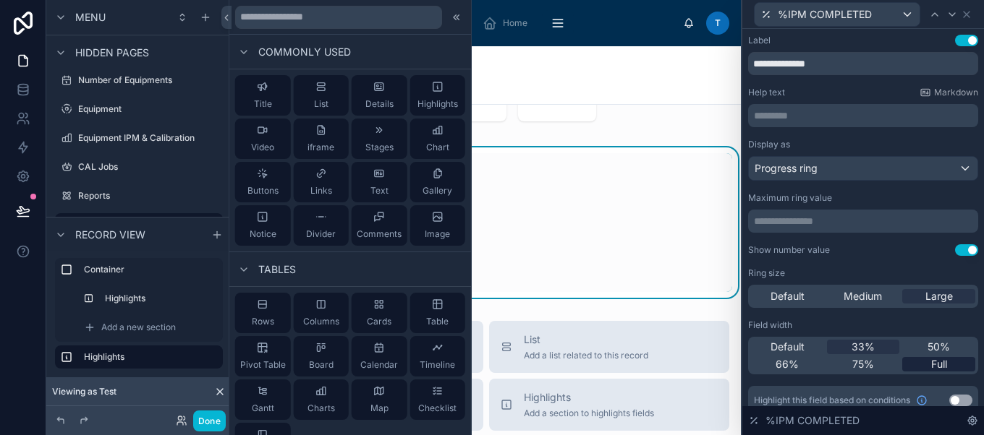
click at [919, 365] on div "Full" at bounding box center [938, 364] width 73 height 14
click at [554, 214] on div "0%" at bounding box center [486, 231] width 457 height 87
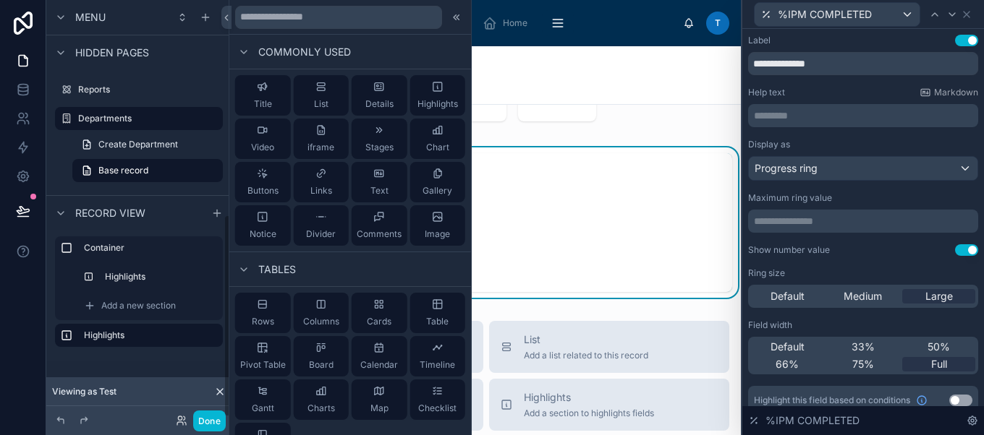
scroll to position [443, 0]
click at [964, 17] on icon at bounding box center [967, 15] width 12 height 12
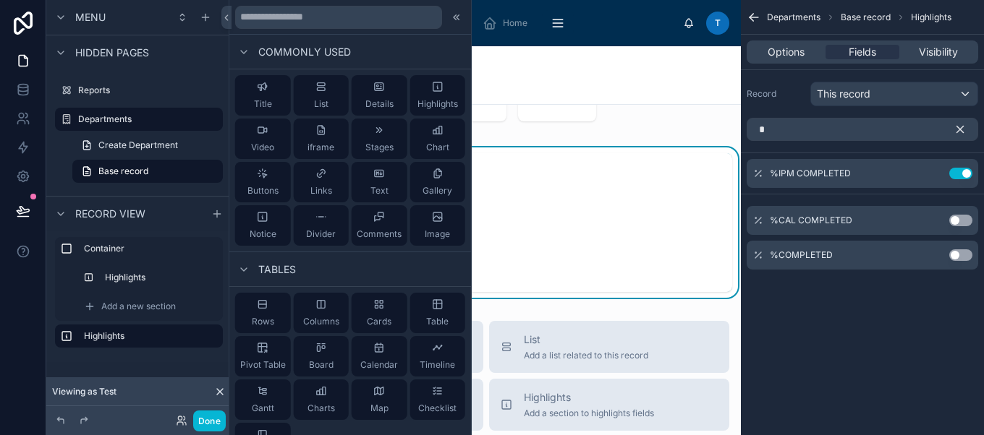
click at [953, 135] on icon "scrollable content" at bounding box center [959, 129] width 13 height 13
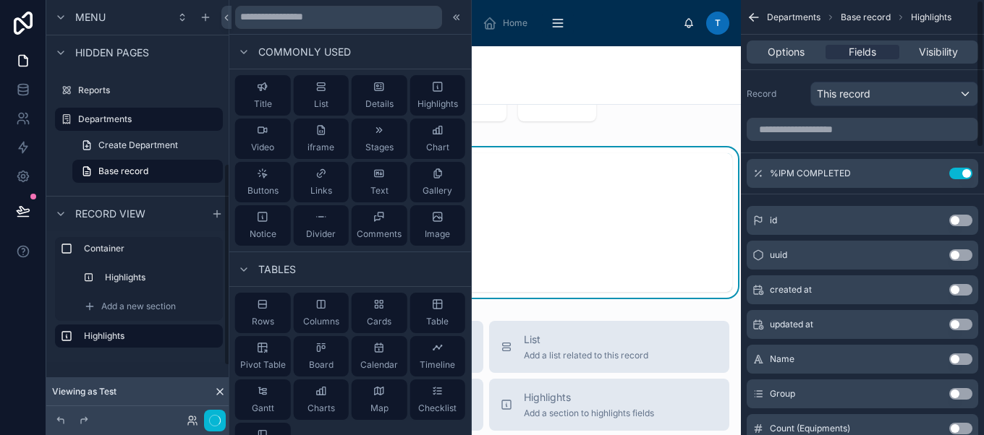
scroll to position [338, 0]
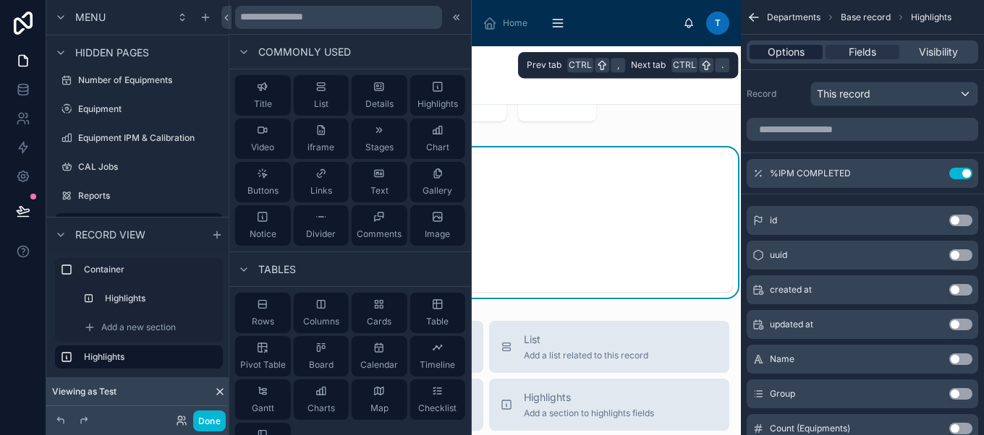
click at [789, 54] on span "Options" at bounding box center [785, 52] width 37 height 14
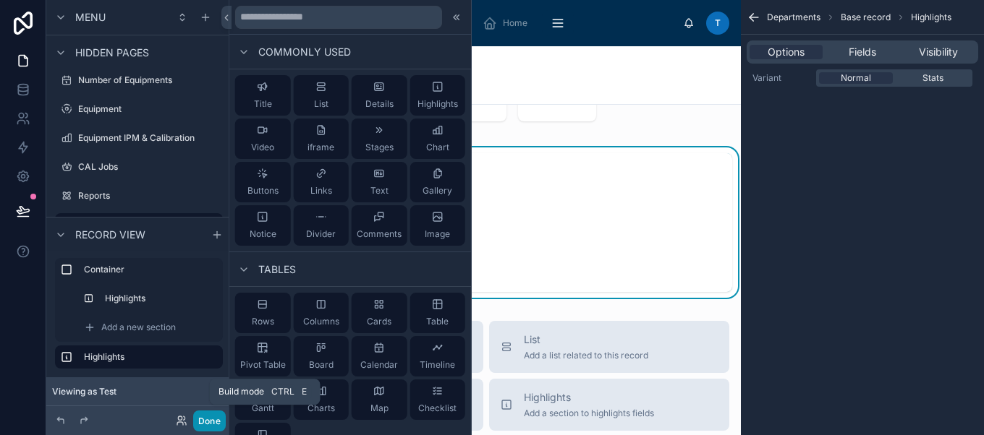
click at [215, 422] on button "Done" at bounding box center [209, 421] width 33 height 21
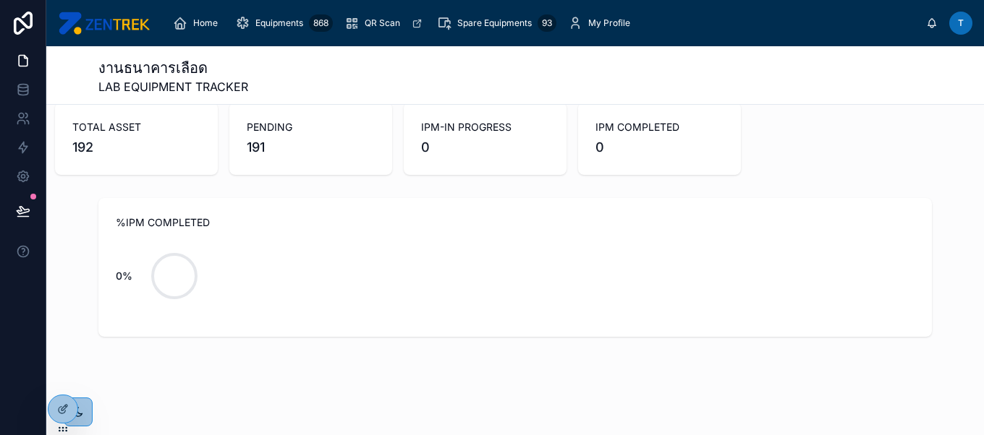
scroll to position [24, 0]
click at [59, 406] on icon at bounding box center [63, 410] width 12 height 12
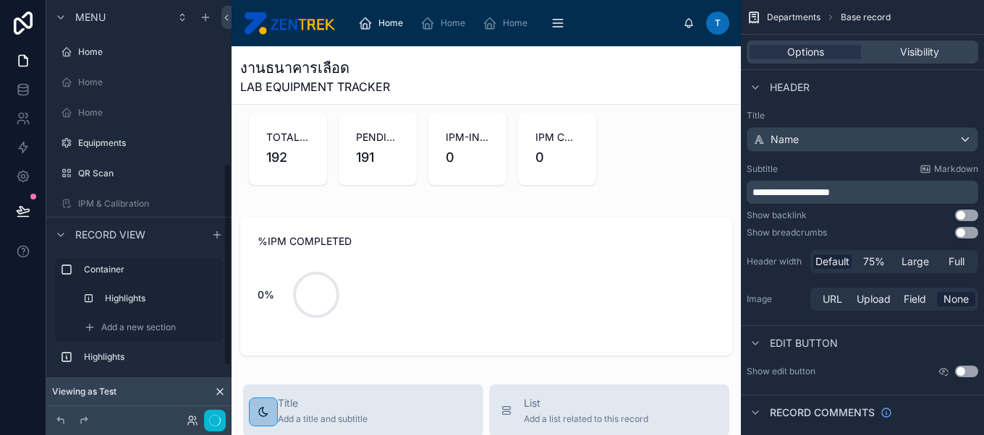
scroll to position [338, 0]
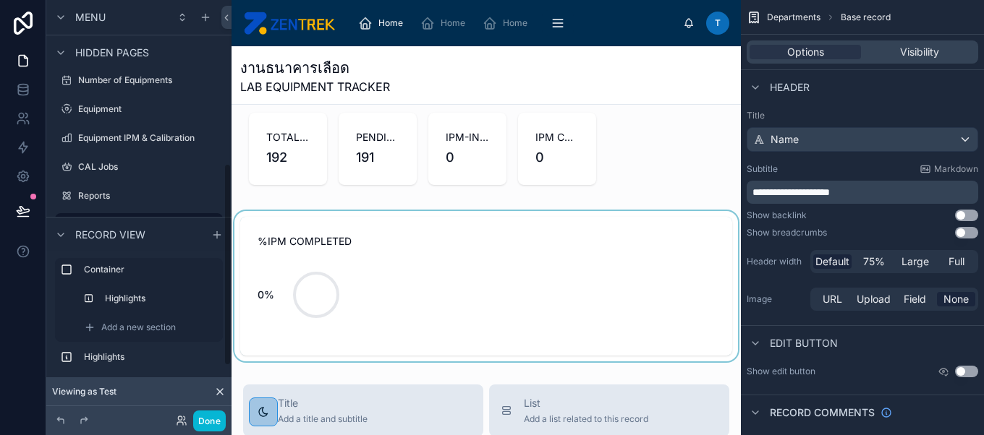
click at [375, 323] on div at bounding box center [485, 286] width 509 height 150
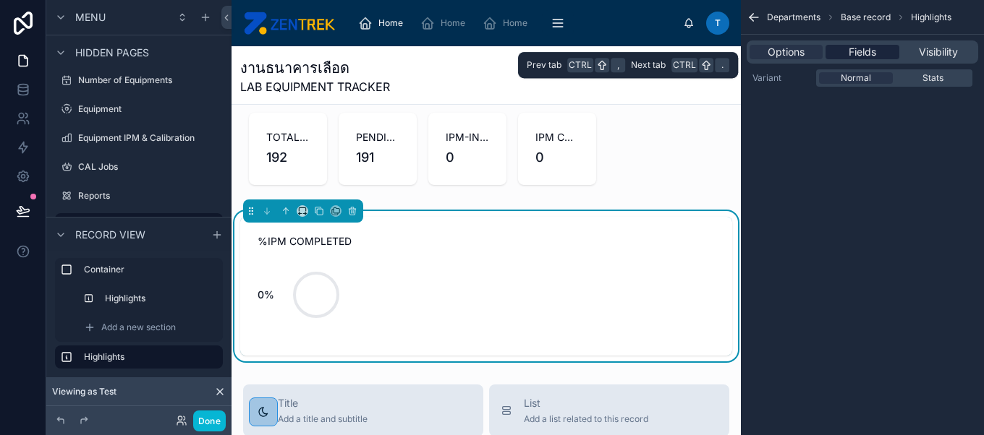
click at [851, 57] on span "Fields" at bounding box center [862, 52] width 27 height 14
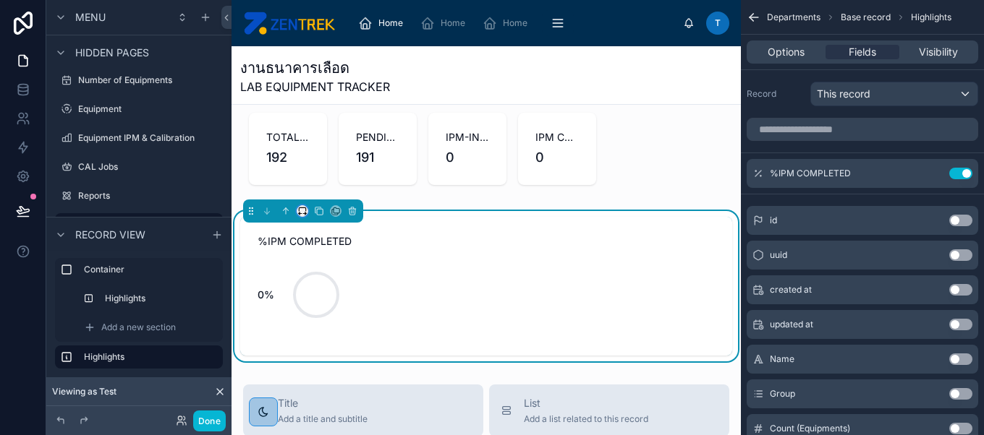
click at [304, 205] on button at bounding box center [303, 211] width 12 height 12
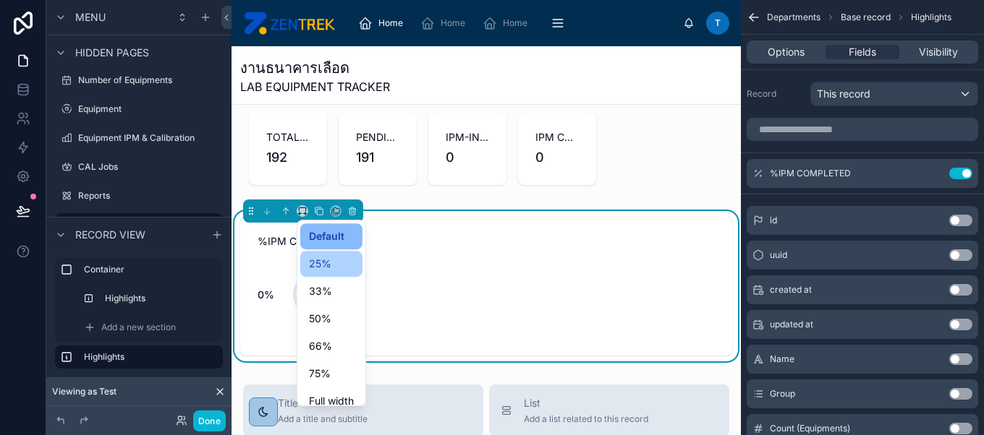
click at [320, 260] on span "25%" at bounding box center [320, 263] width 22 height 17
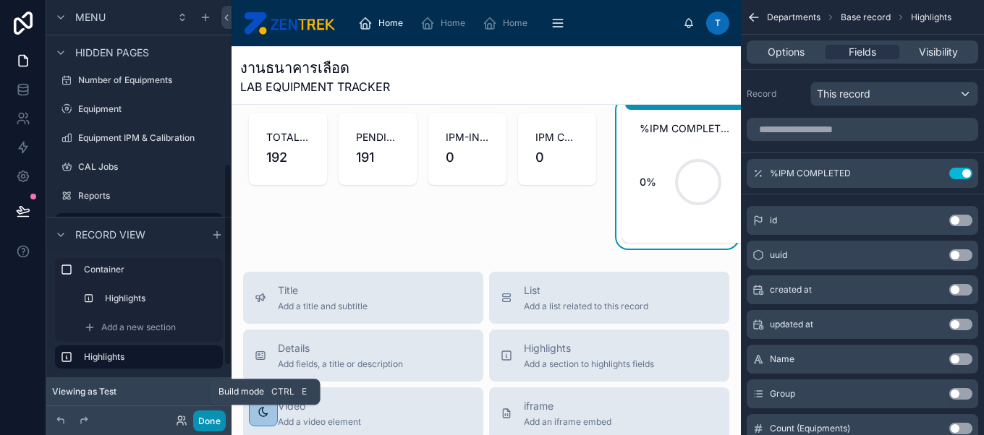
click at [203, 414] on button "Done" at bounding box center [209, 421] width 33 height 21
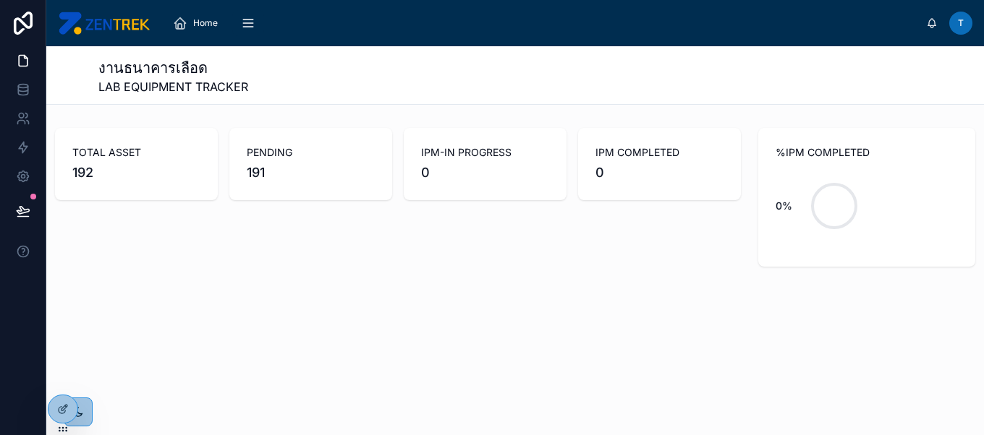
scroll to position [0, 0]
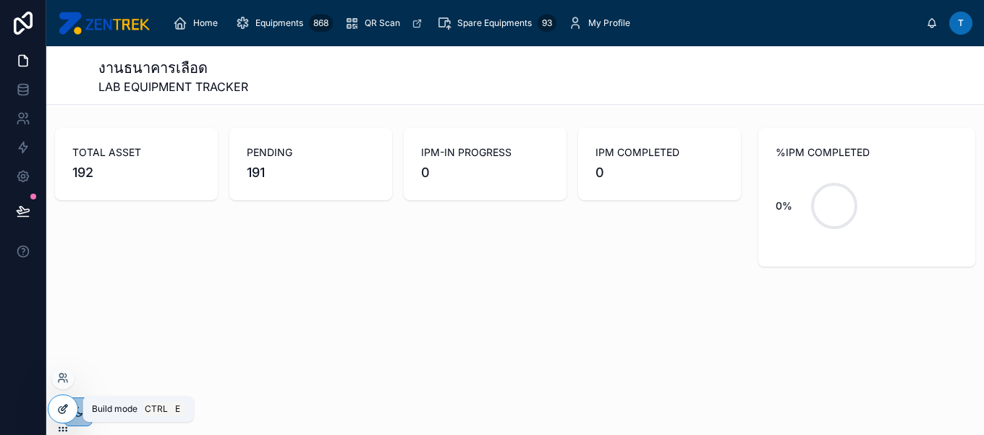
click at [60, 416] on div at bounding box center [62, 409] width 29 height 27
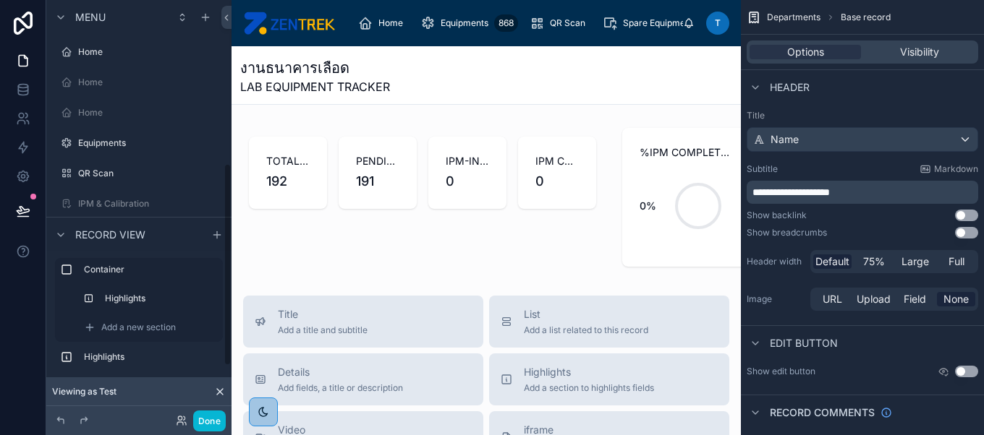
scroll to position [338, 0]
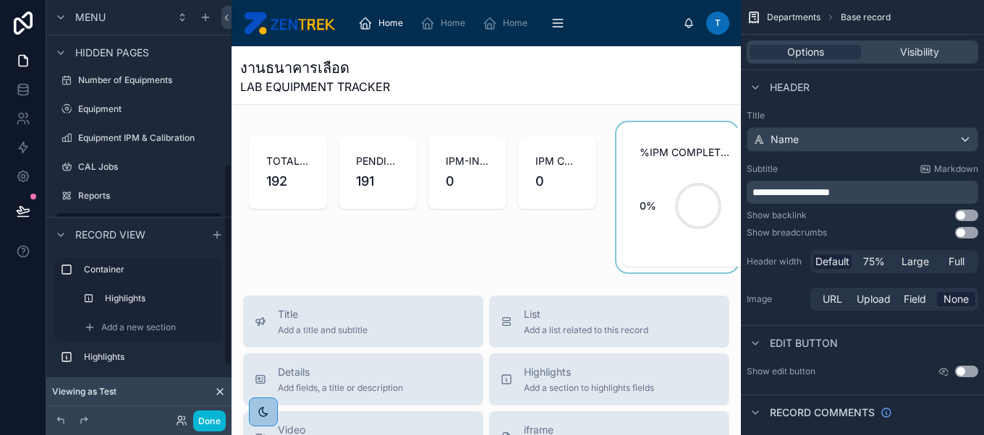
click at [715, 217] on div at bounding box center [676, 197] width 127 height 150
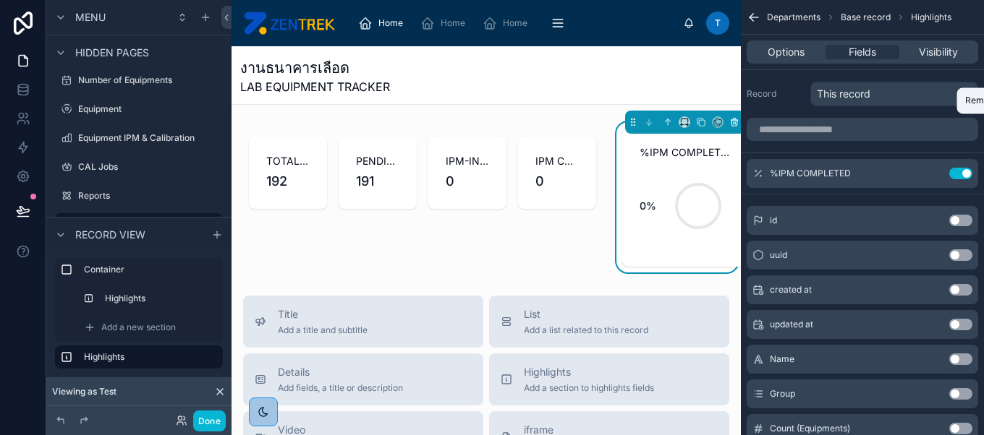
click at [729, 121] on icon at bounding box center [734, 122] width 10 height 10
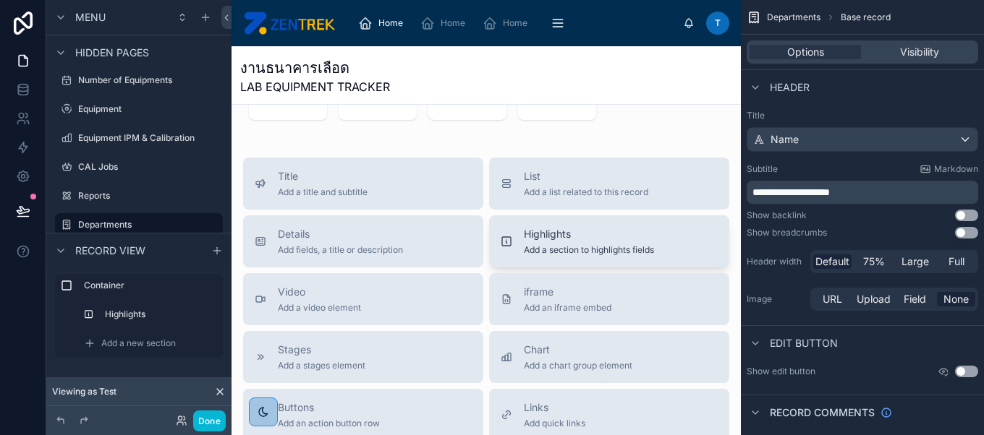
scroll to position [103, 0]
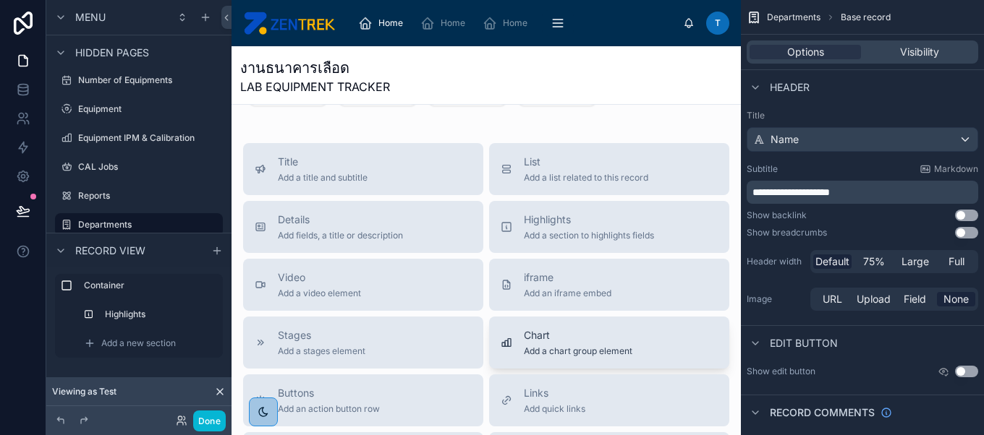
click at [582, 347] on span "Add a chart group element" at bounding box center [578, 352] width 109 height 12
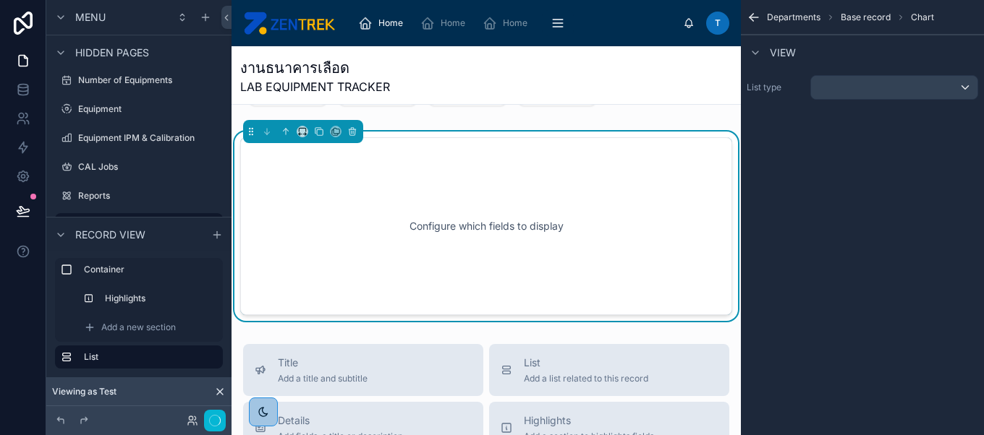
scroll to position [88, 0]
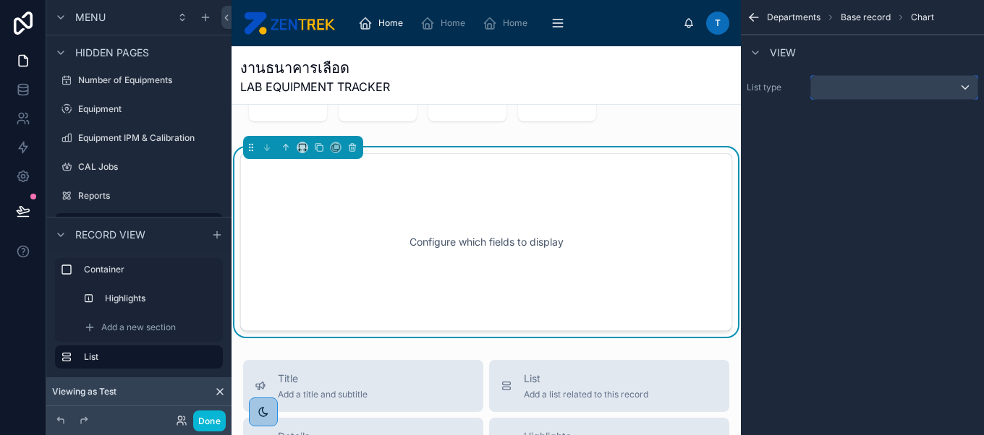
click at [817, 86] on span "scrollable content" at bounding box center [818, 87] width 3 height 12
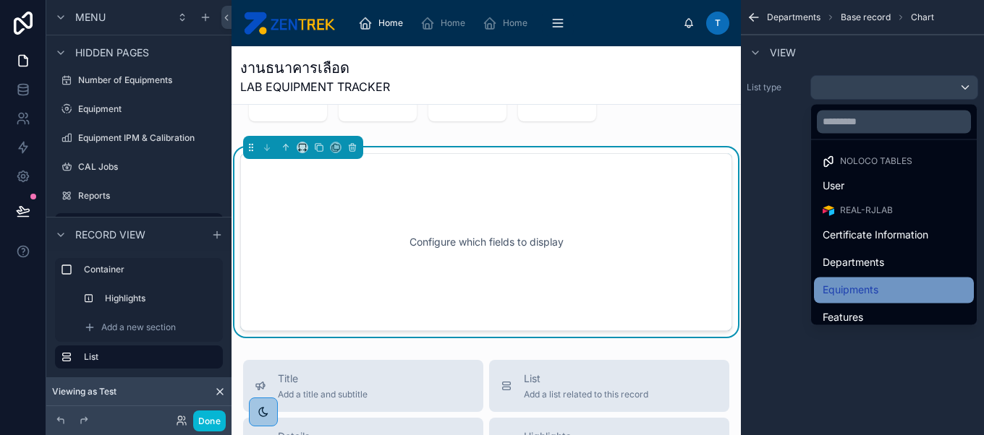
click at [875, 292] on span "Equipments" at bounding box center [850, 289] width 56 height 17
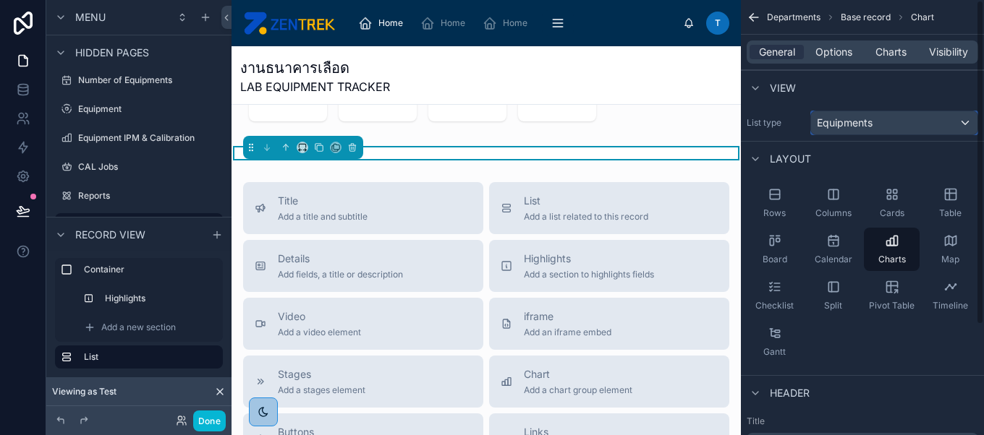
click at [908, 124] on div "Equipments" at bounding box center [894, 122] width 166 height 23
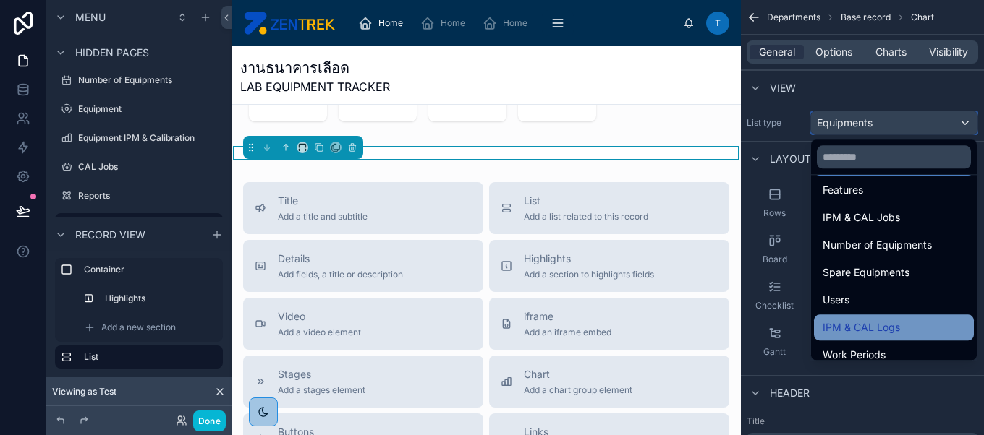
scroll to position [149, 0]
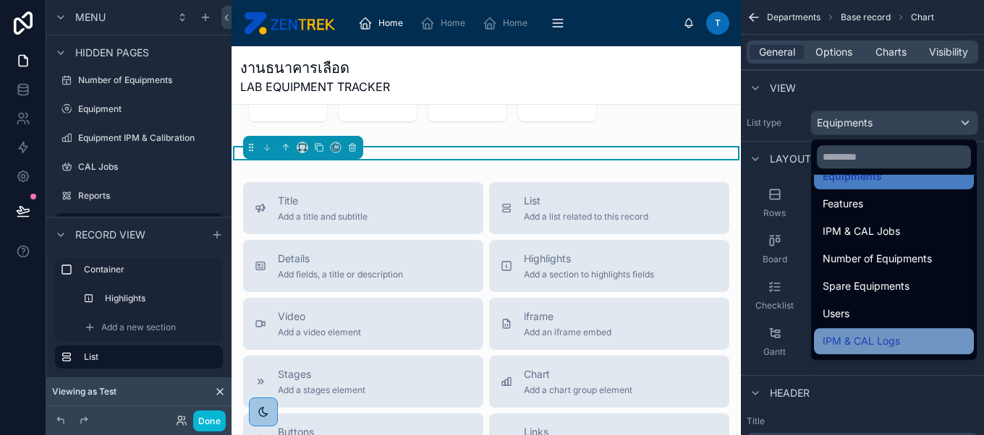
click at [902, 333] on div "IPM & CAL Logs" at bounding box center [893, 341] width 143 height 17
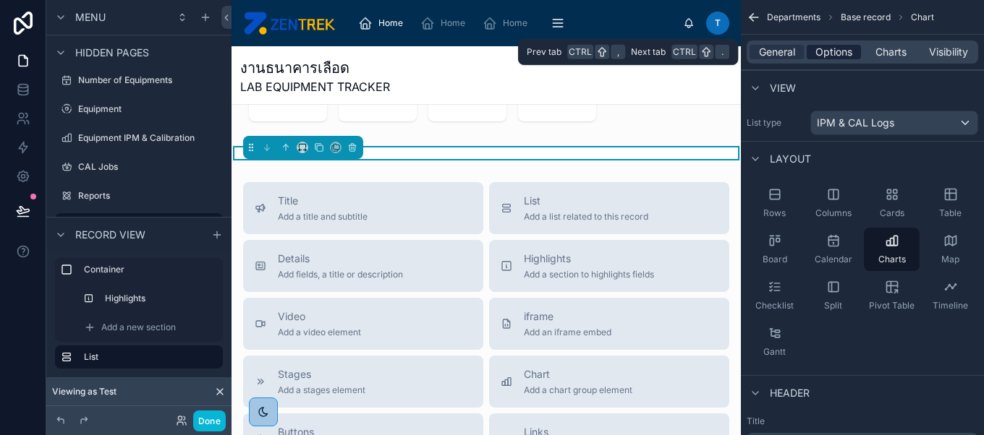
click at [841, 50] on span "Options" at bounding box center [833, 52] width 37 height 14
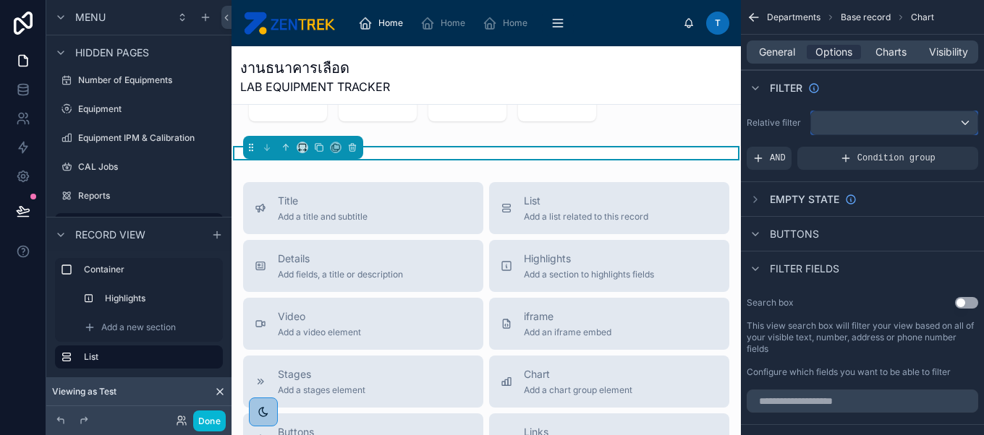
click at [869, 132] on div "scrollable content" at bounding box center [894, 122] width 166 height 23
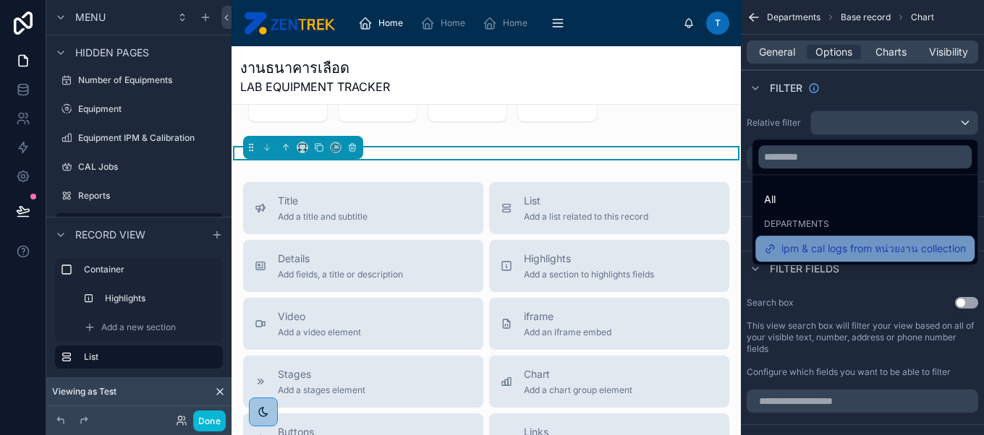
click at [869, 244] on span "ipm & cal logs from หน่วยงาน collection" at bounding box center [873, 248] width 184 height 17
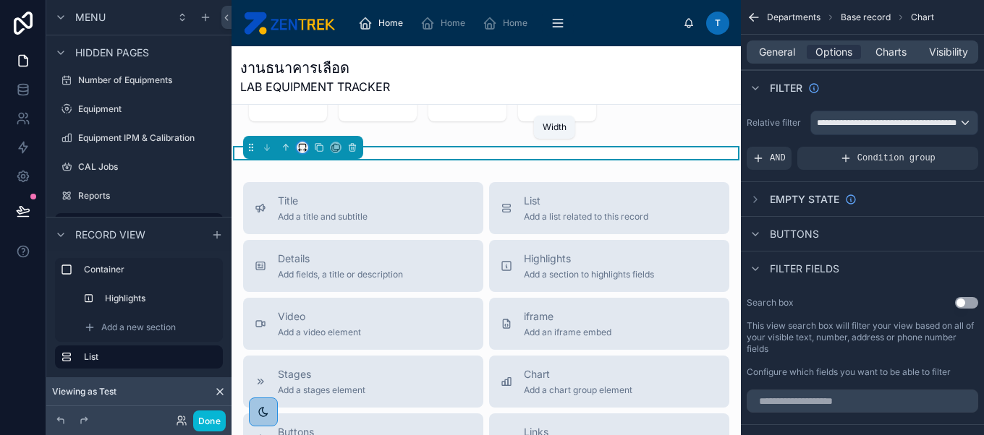
click at [297, 147] on icon at bounding box center [302, 148] width 10 height 10
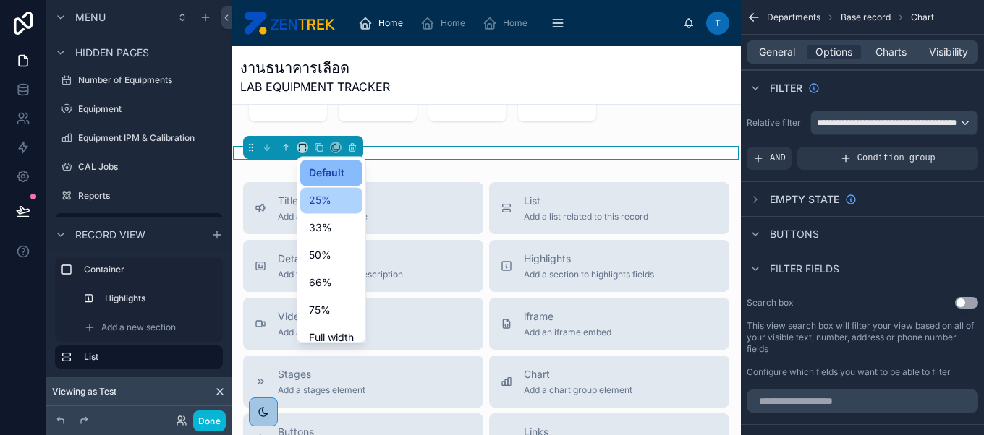
click at [329, 208] on span "25%" at bounding box center [320, 200] width 22 height 17
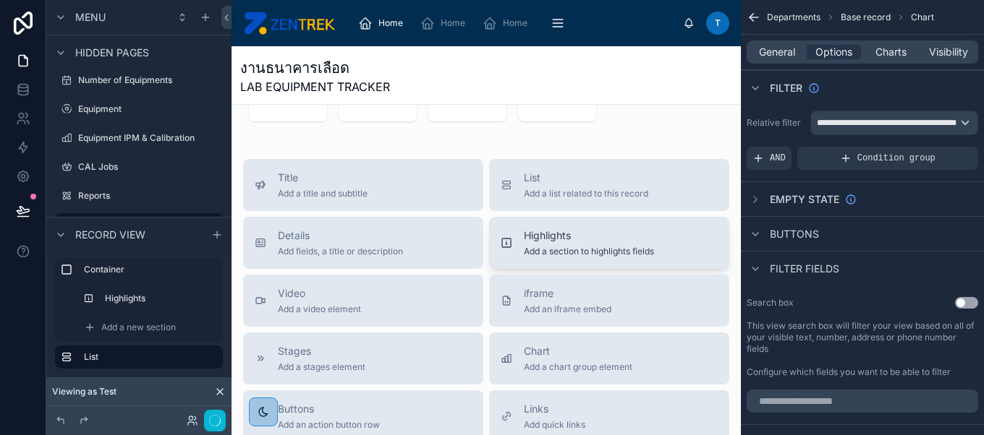
scroll to position [0, 0]
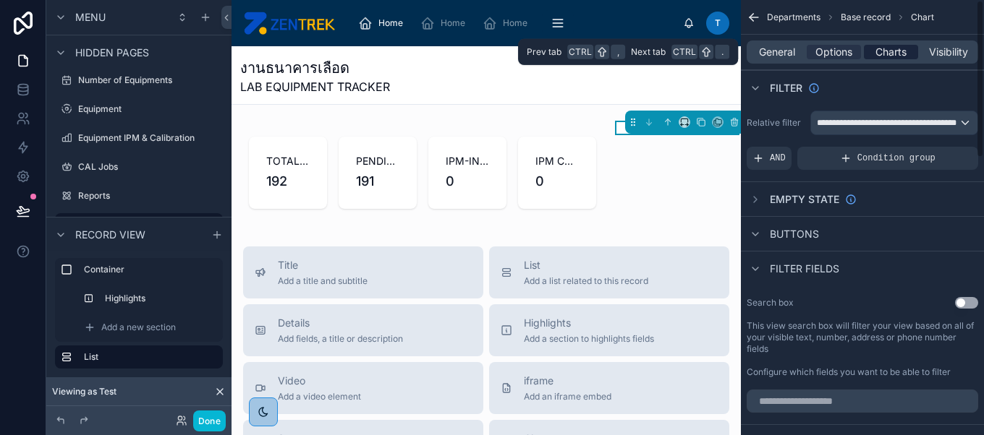
click at [890, 52] on span "Charts" at bounding box center [890, 52] width 31 height 14
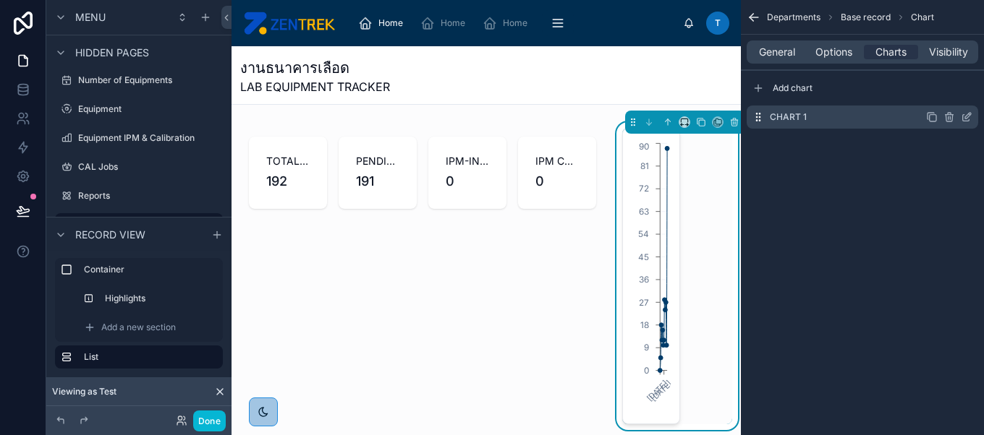
click at [966, 120] on icon "scrollable content" at bounding box center [966, 118] width 7 height 7
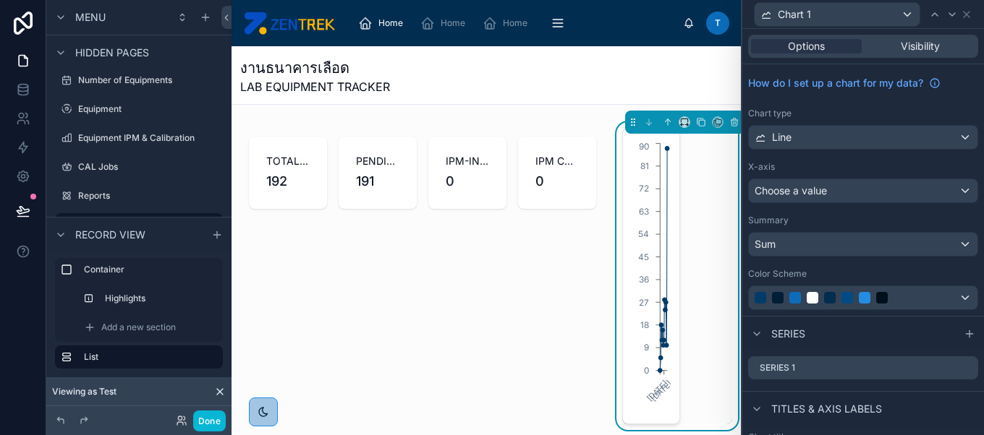
scroll to position [248, 0]
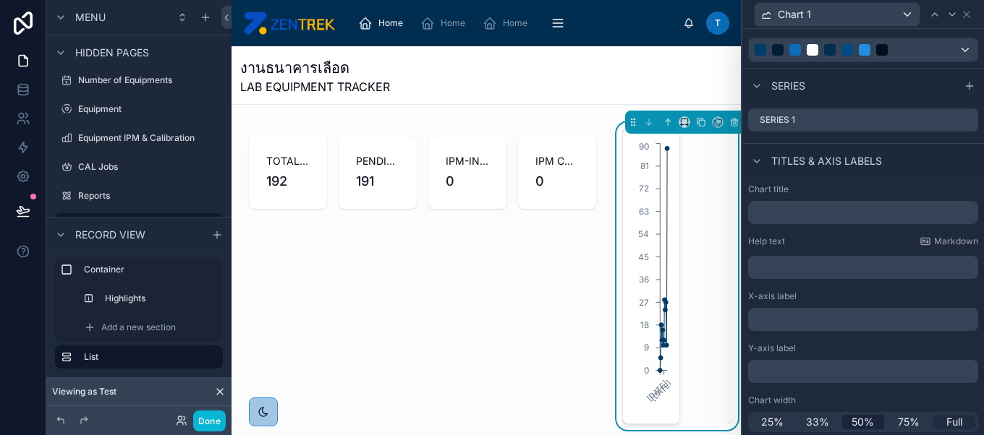
click at [946, 425] on span "Full" at bounding box center [954, 422] width 16 height 14
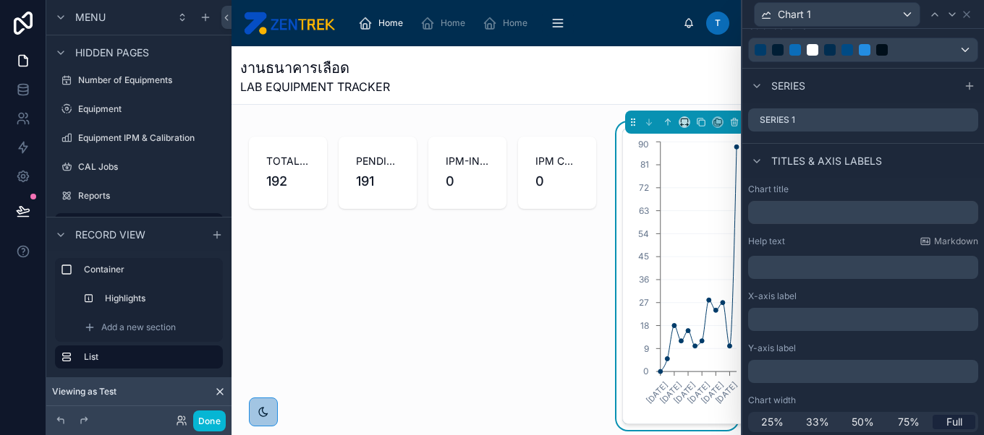
scroll to position [0, 0]
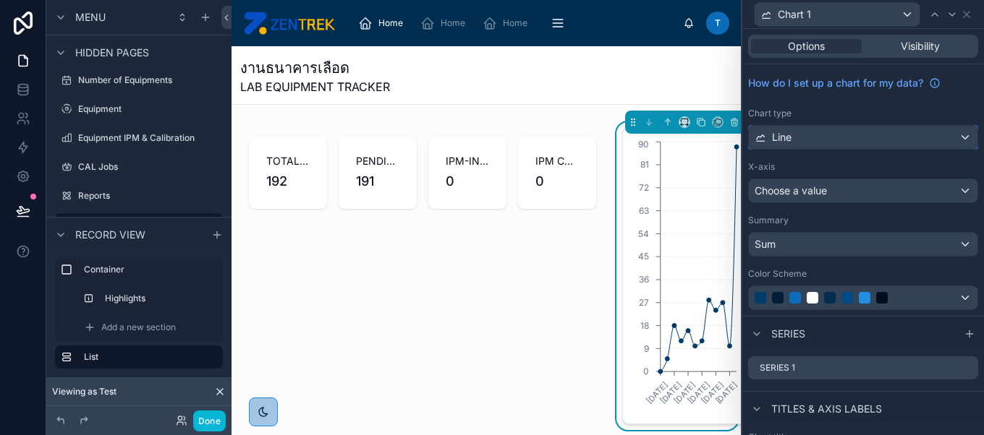
click at [838, 132] on div "Line" at bounding box center [863, 137] width 229 height 23
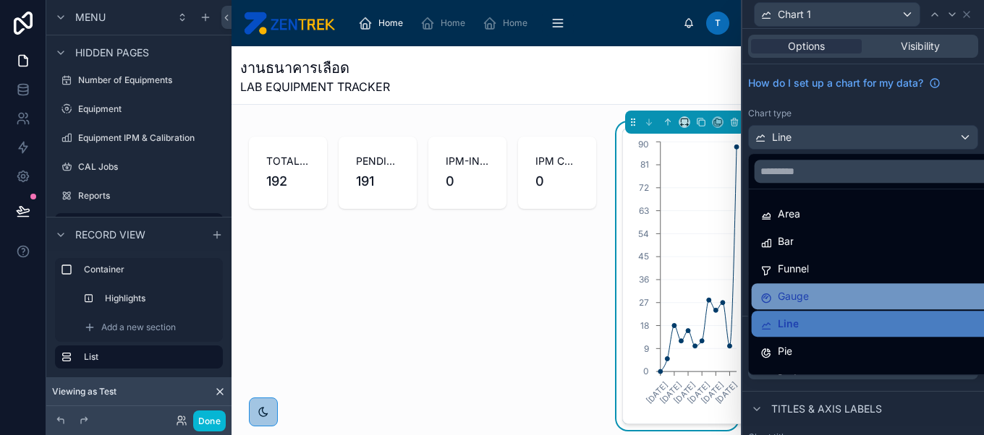
click at [848, 288] on div "Gauge" at bounding box center [874, 296] width 229 height 17
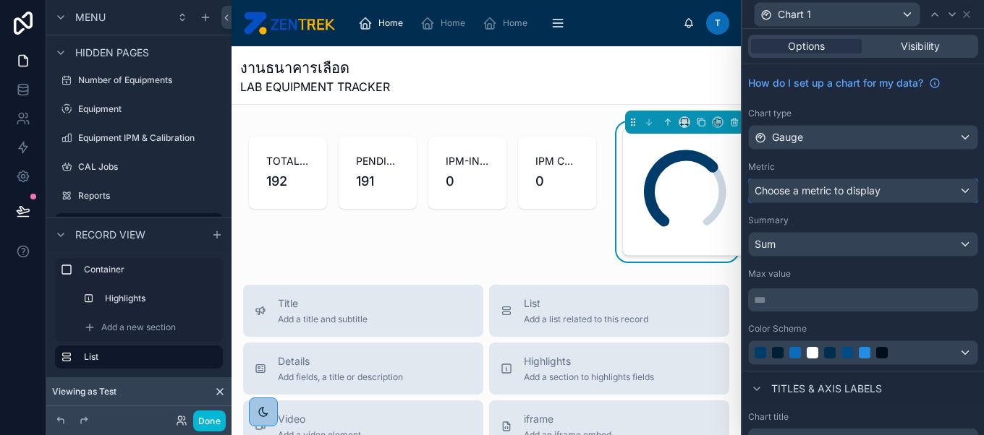
click at [884, 190] on div "Choose a metric to display" at bounding box center [863, 190] width 229 height 23
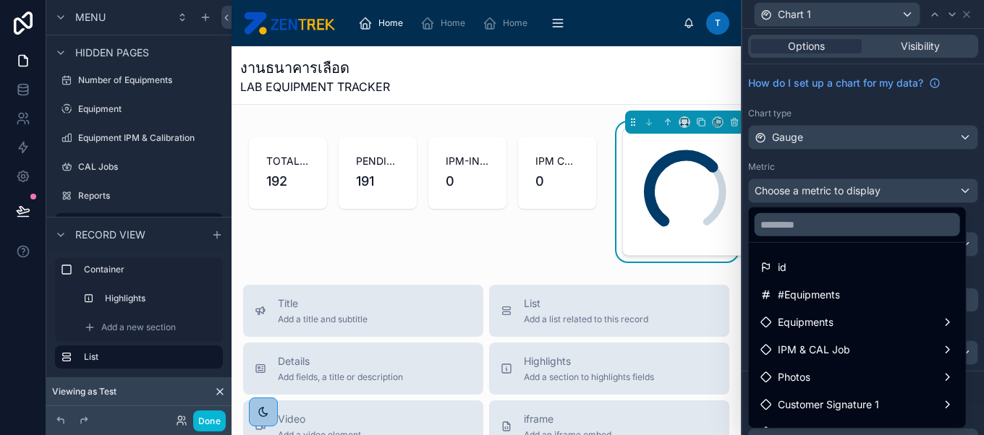
click at [889, 163] on div at bounding box center [863, 217] width 242 height 435
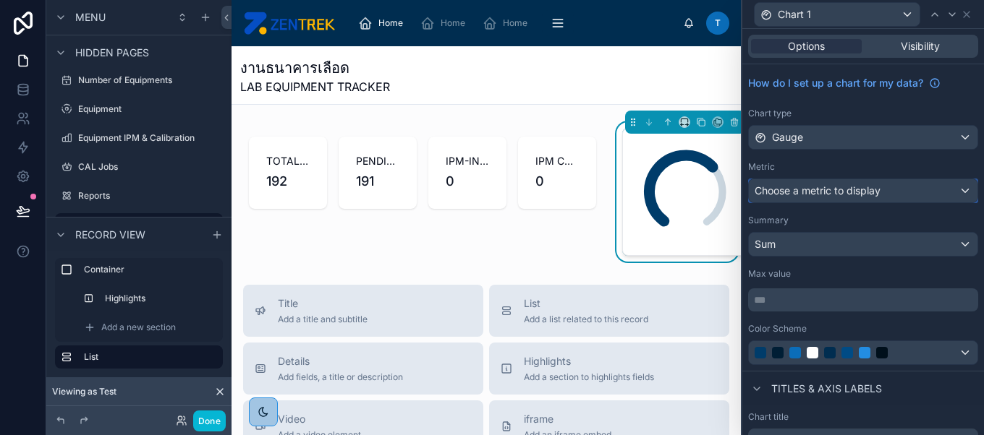
click at [886, 190] on div "Choose a metric to display" at bounding box center [863, 190] width 229 height 23
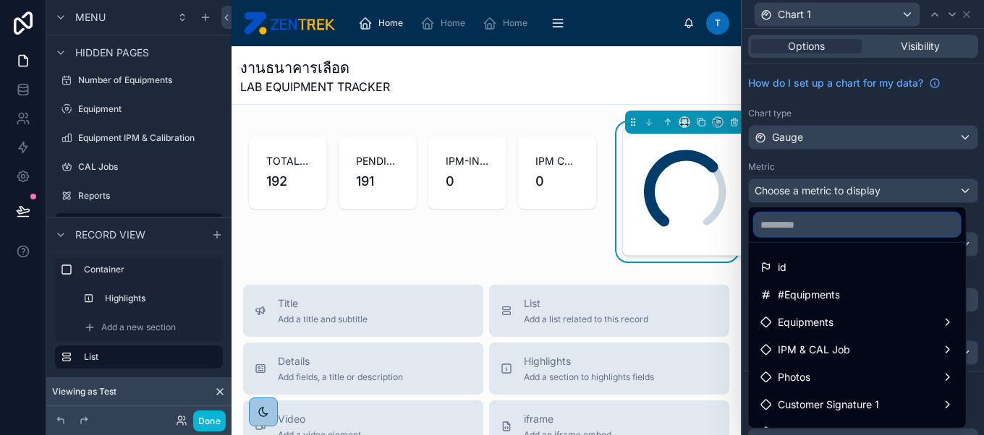
click at [892, 226] on input "text" at bounding box center [856, 224] width 205 height 23
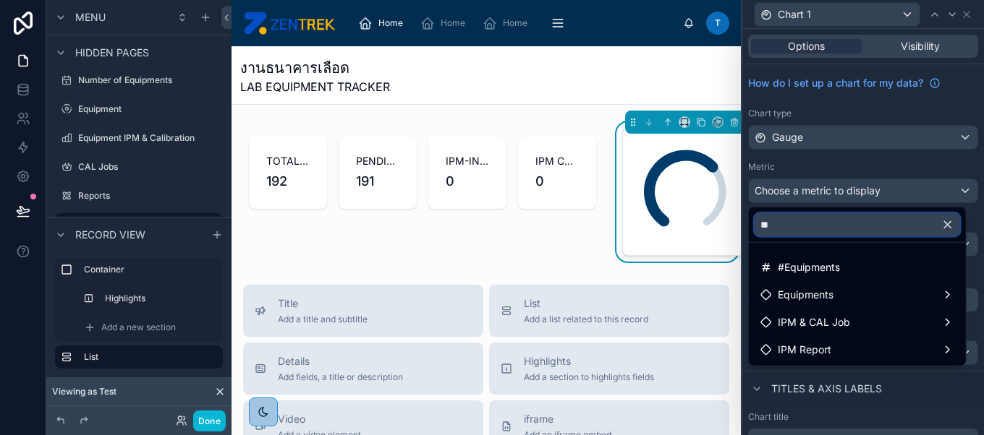
type input "*"
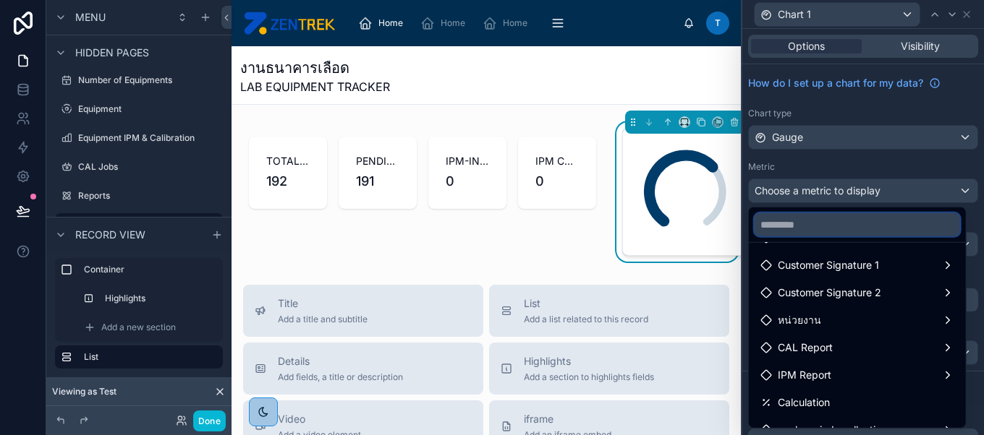
scroll to position [184, 0]
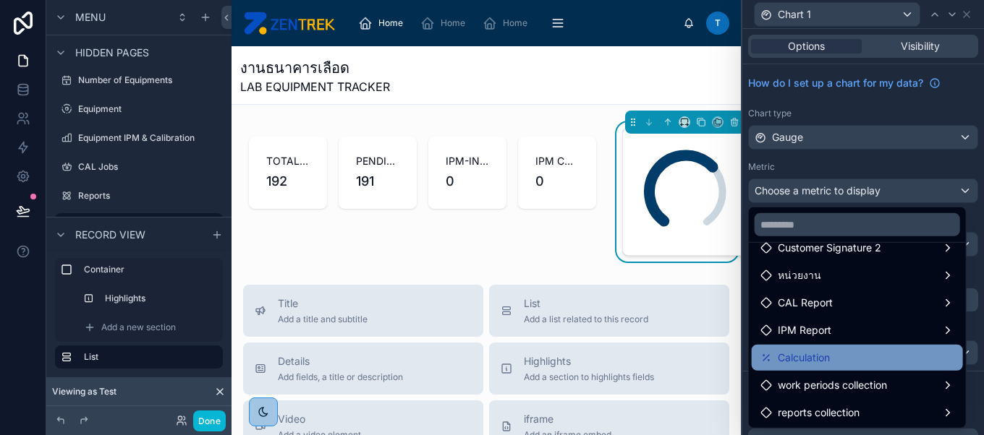
click at [880, 351] on div "Calculation" at bounding box center [857, 357] width 194 height 17
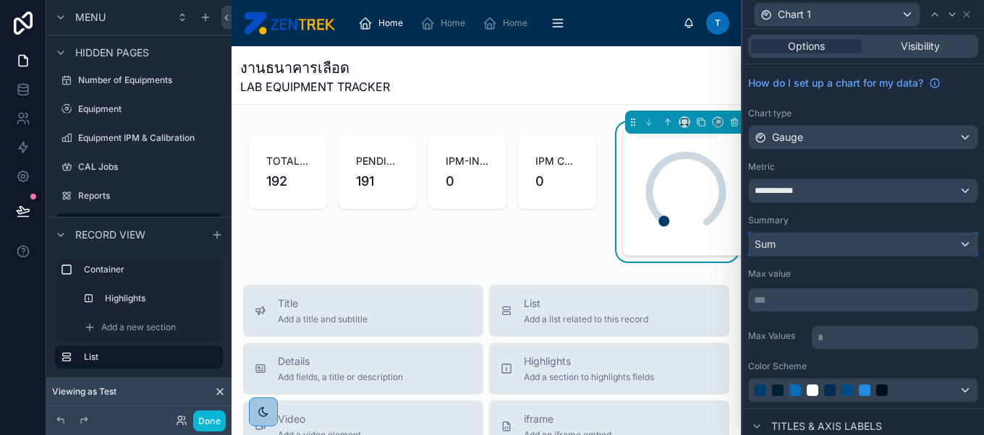
click at [864, 252] on div "Sum" at bounding box center [863, 244] width 229 height 23
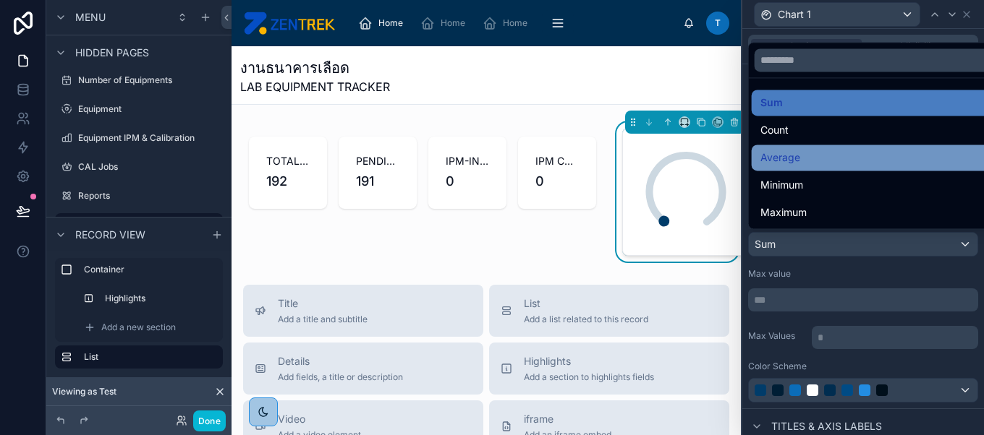
click at [848, 166] on div "Average" at bounding box center [874, 157] width 229 height 17
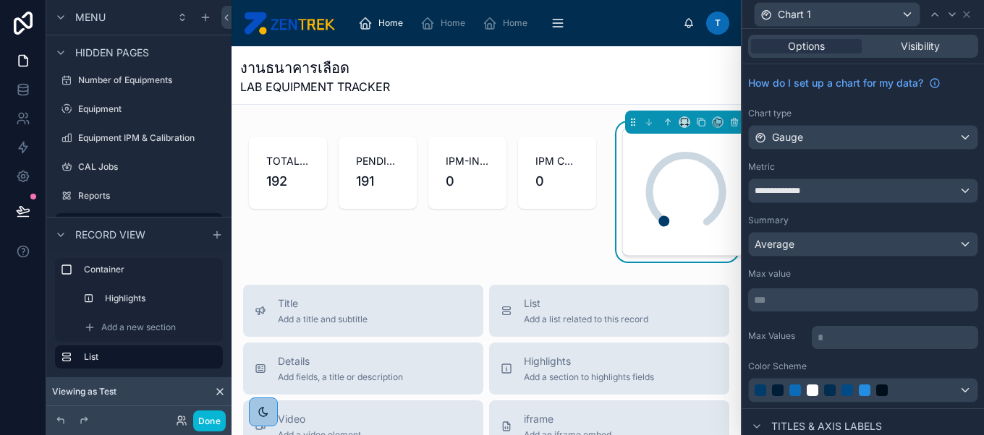
click at [885, 294] on p "*** ﻿" at bounding box center [864, 300] width 221 height 14
click at [775, 317] on div "**********" at bounding box center [863, 236] width 242 height 344
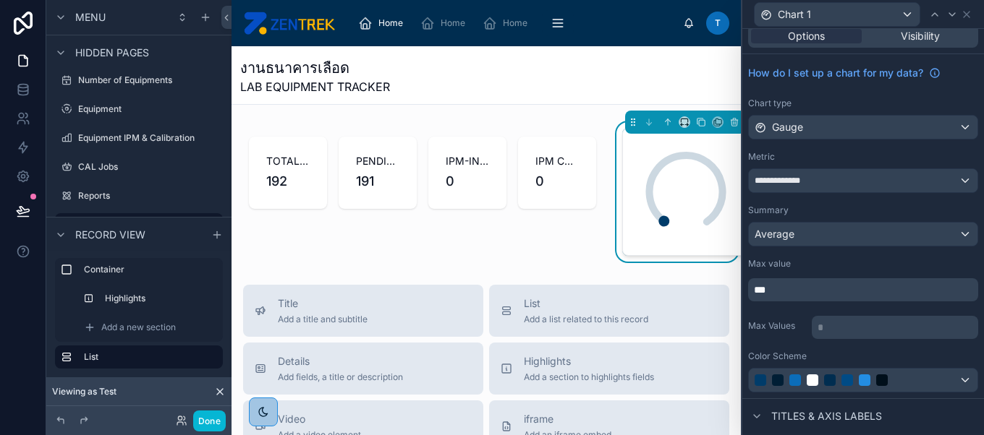
scroll to position [48, 0]
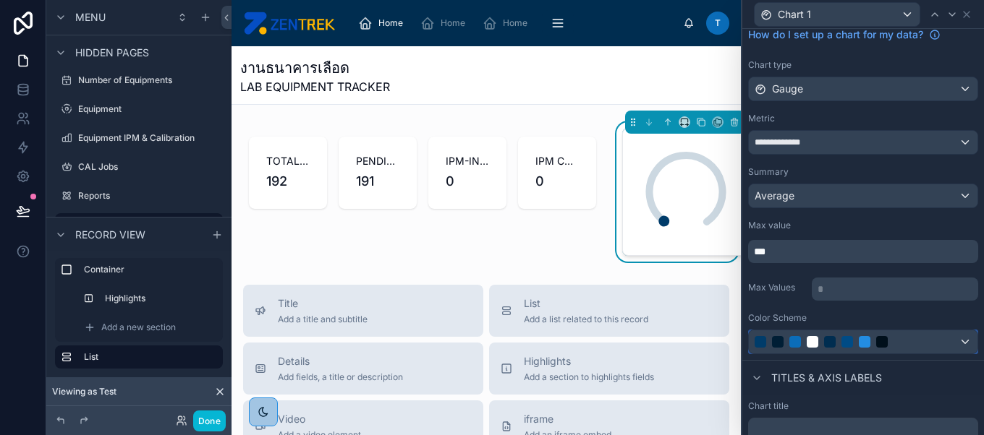
click at [920, 339] on div at bounding box center [846, 342] width 185 height 12
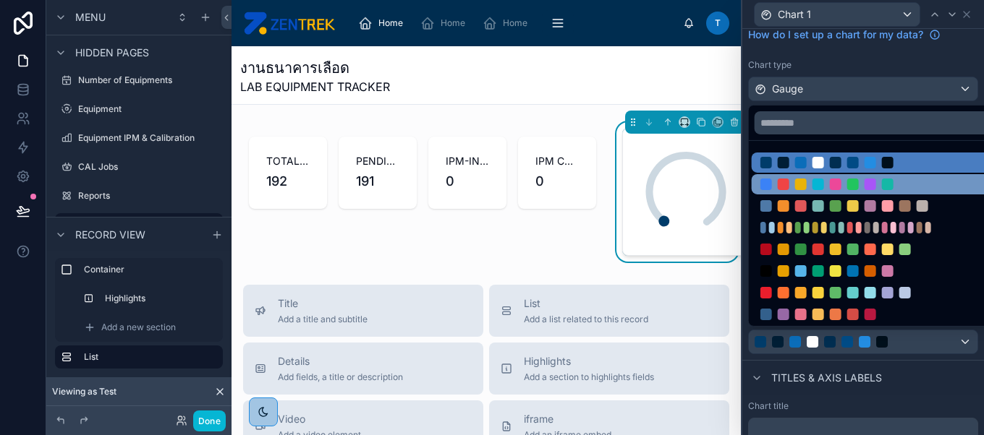
click at [882, 184] on div at bounding box center [888, 185] width 12 height 12
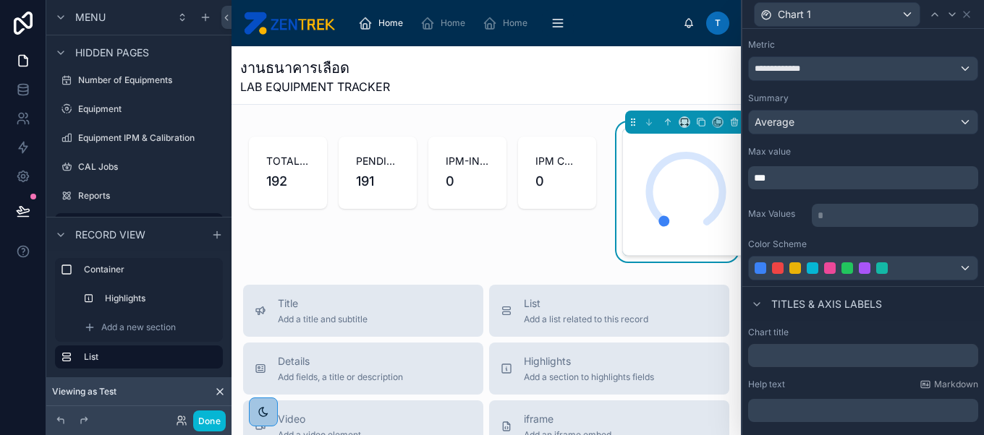
scroll to position [166, 0]
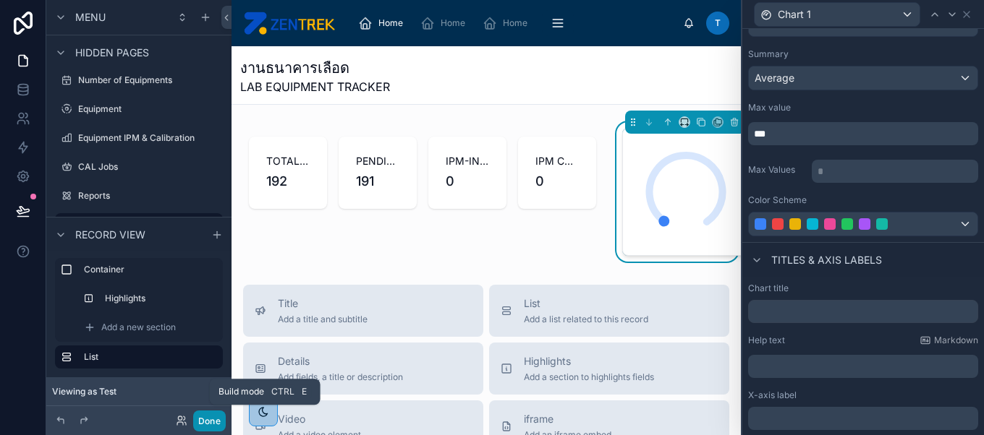
click at [209, 425] on button "Done" at bounding box center [209, 421] width 33 height 21
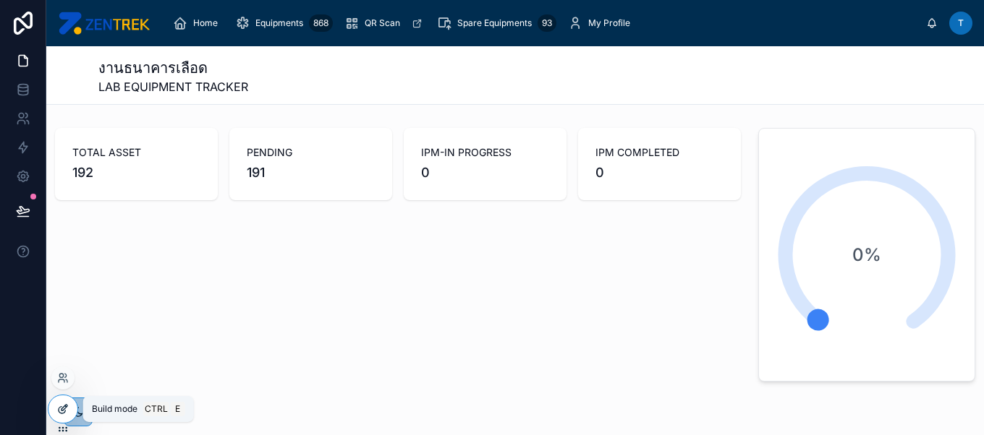
click at [69, 402] on div at bounding box center [62, 409] width 29 height 27
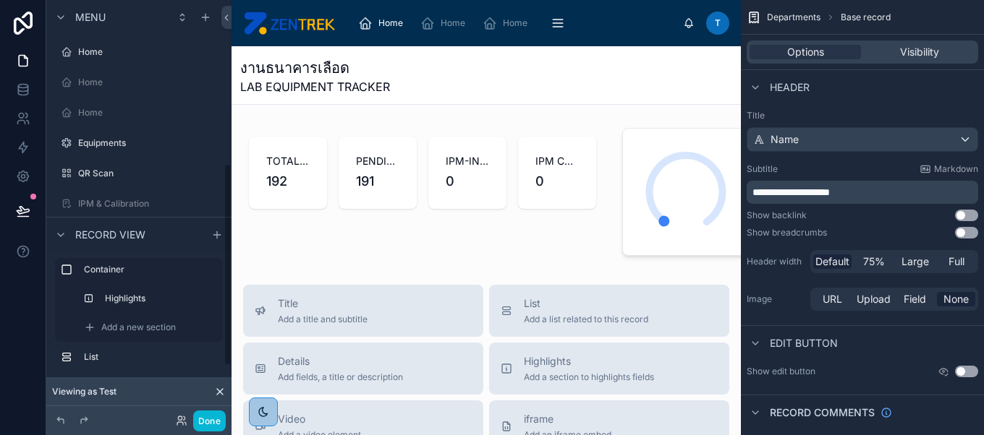
scroll to position [338, 0]
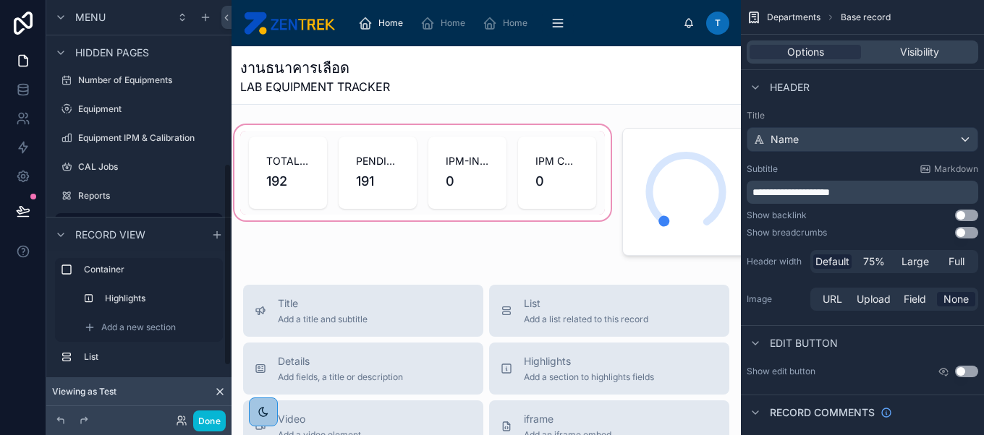
click at [307, 209] on div at bounding box center [422, 192] width 382 height 140
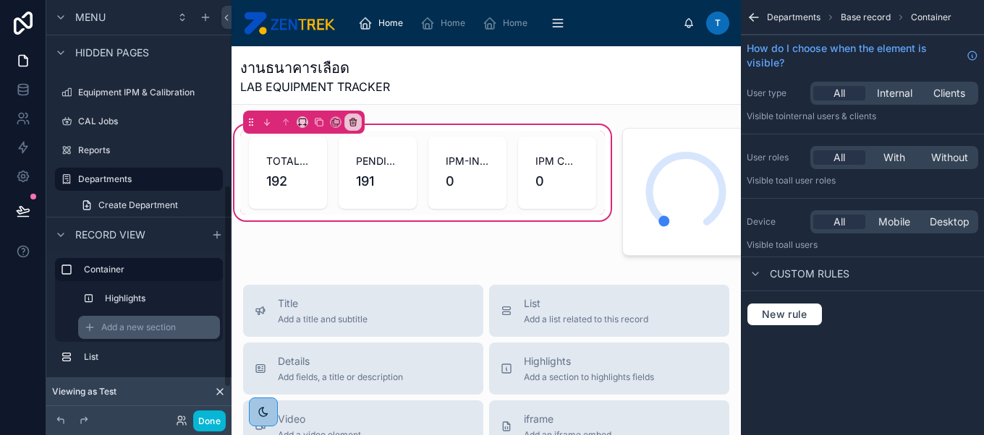
scroll to position [419, 0]
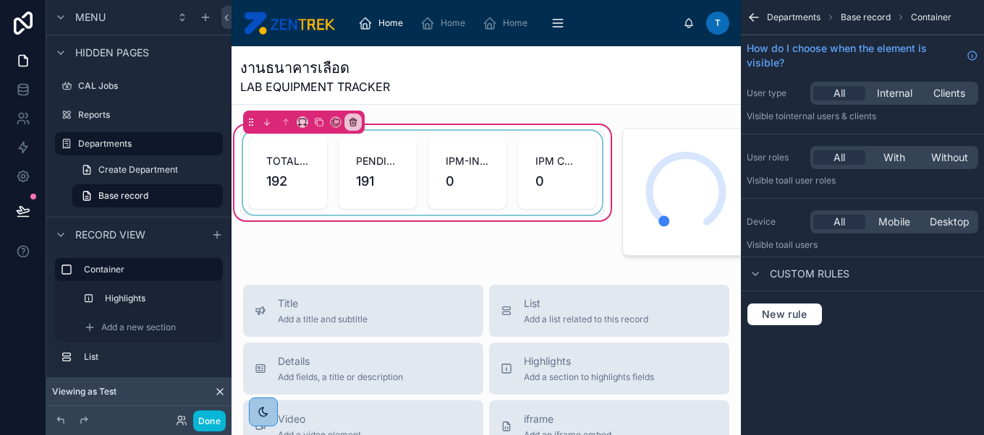
click at [417, 180] on div at bounding box center [422, 173] width 365 height 84
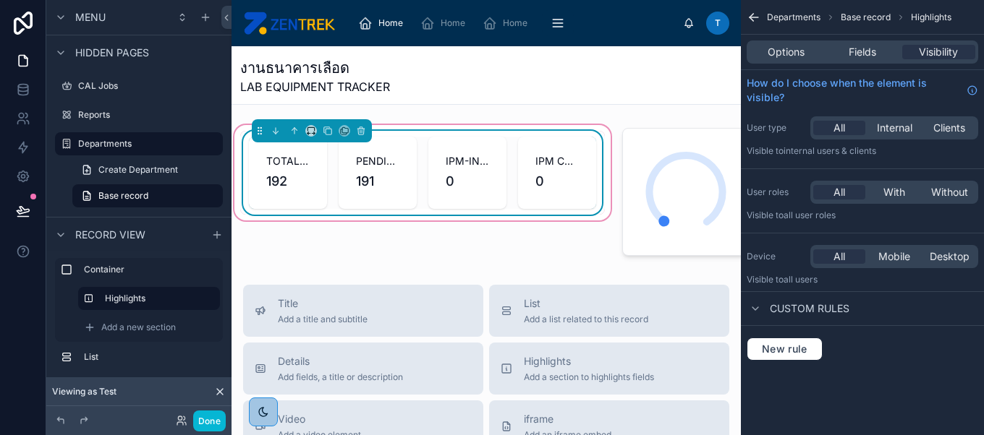
click at [363, 197] on div "PENDING 191" at bounding box center [378, 173] width 78 height 72
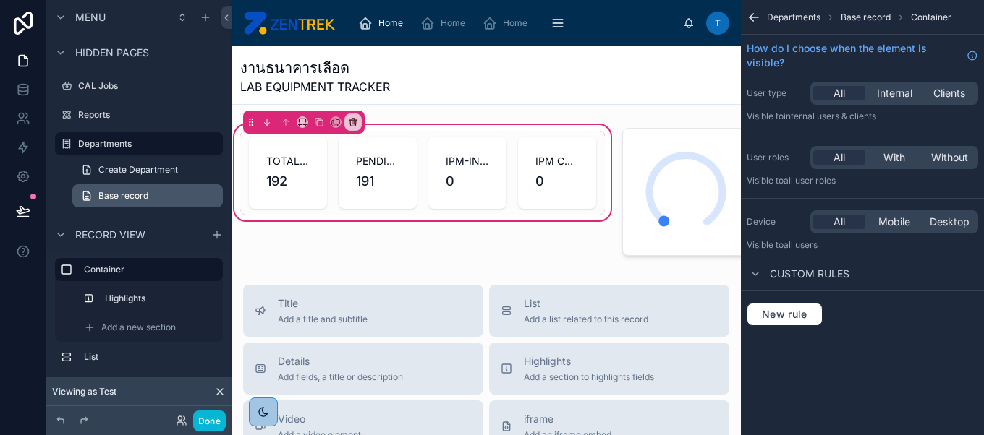
click at [141, 192] on span "Base record" at bounding box center [123, 196] width 50 height 12
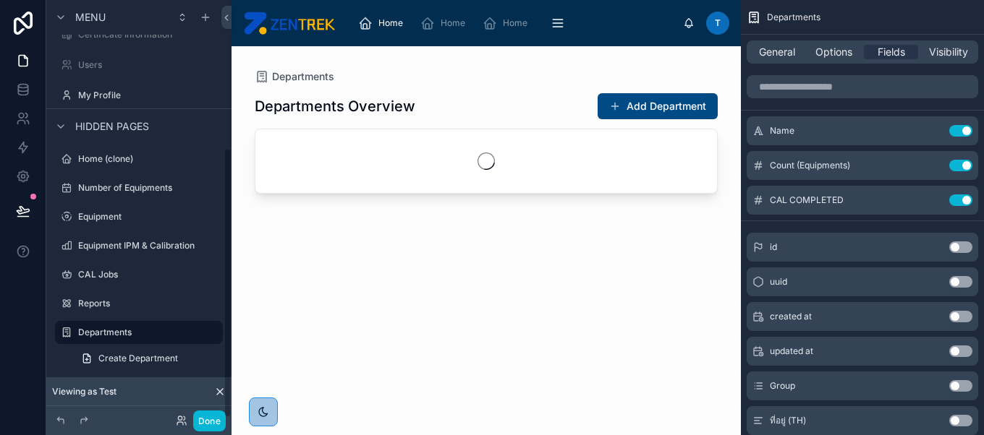
scroll to position [229, 0]
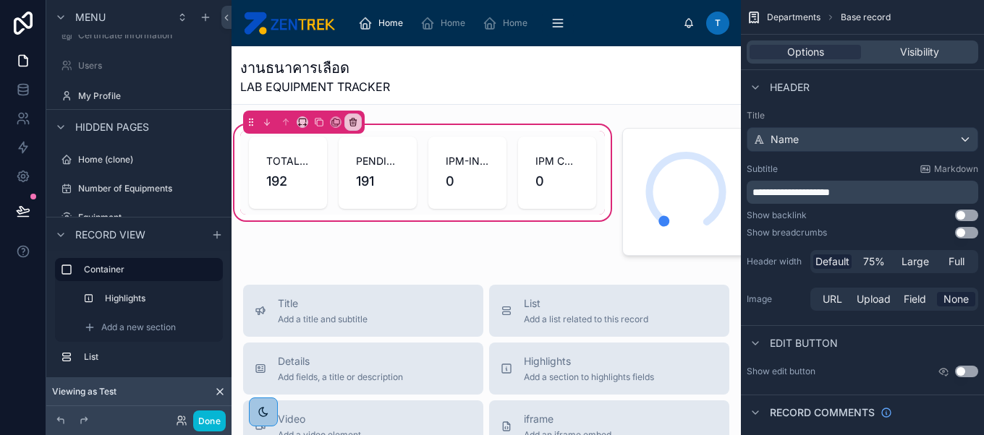
scroll to position [419, 0]
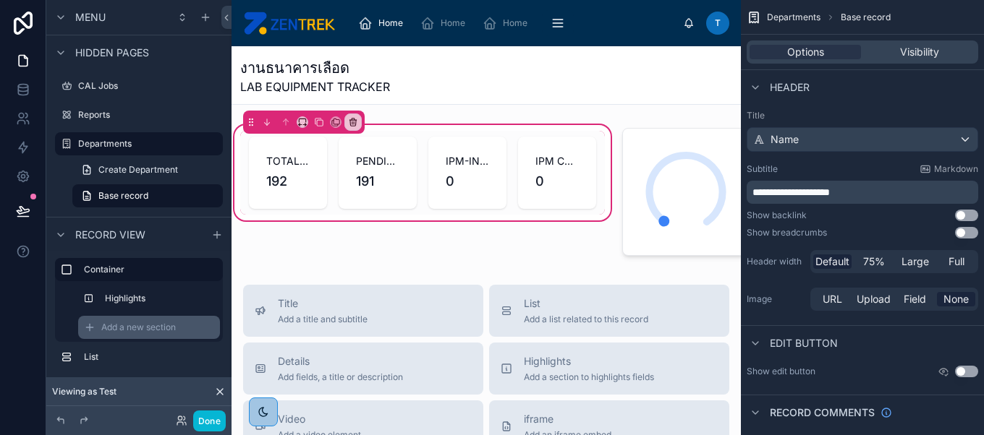
click at [130, 323] on span "Add a new section" at bounding box center [138, 328] width 75 height 12
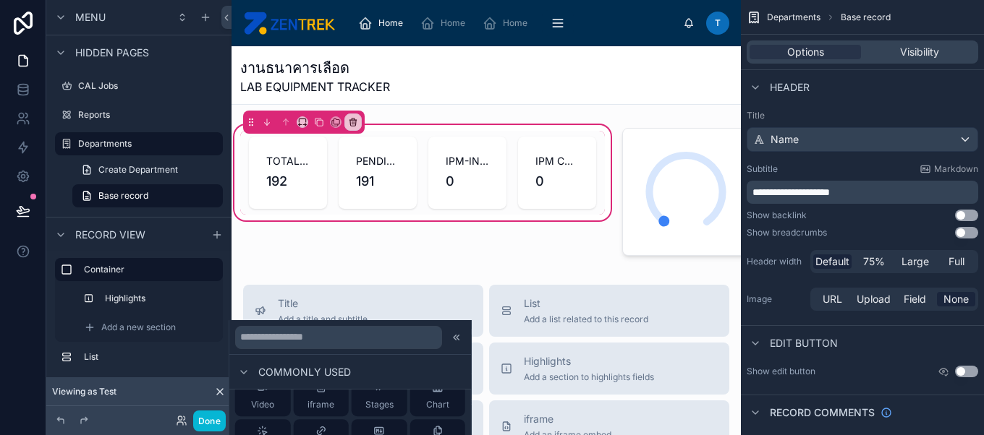
scroll to position [63, 0]
click at [277, 336] on input "text" at bounding box center [338, 337] width 207 height 23
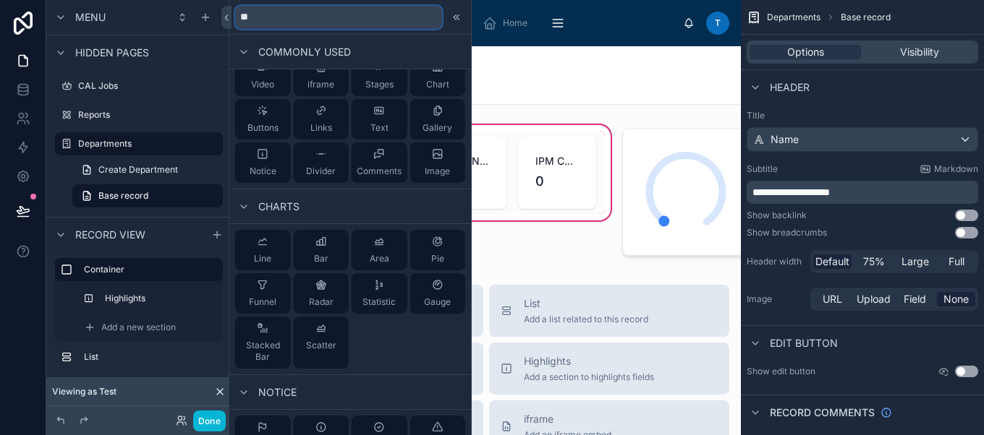
type input "*"
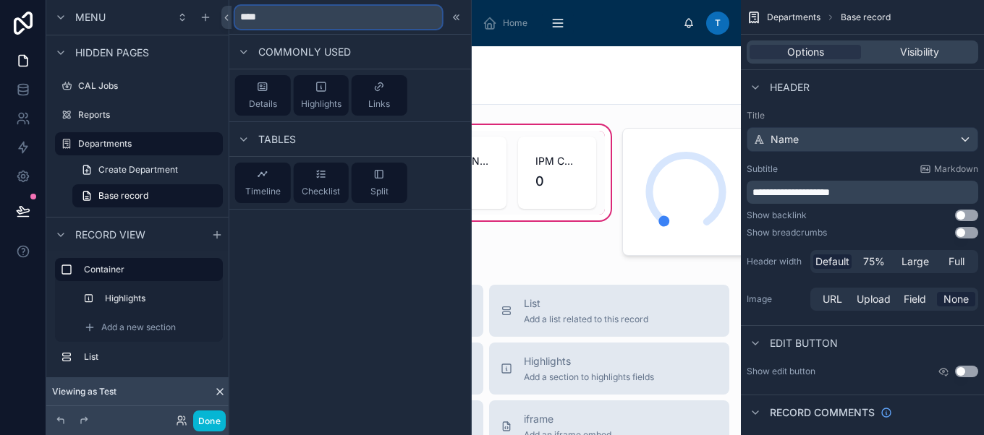
scroll to position [0, 0]
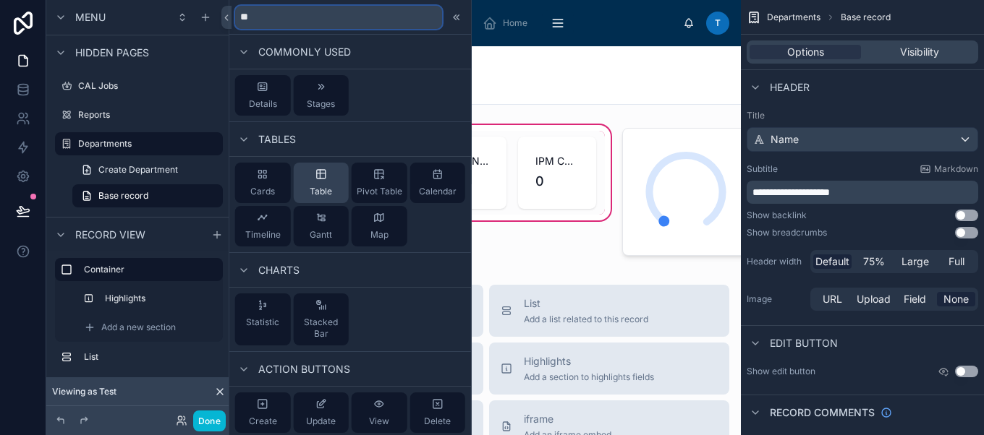
type input "**"
click at [326, 175] on div "Table" at bounding box center [321, 183] width 56 height 41
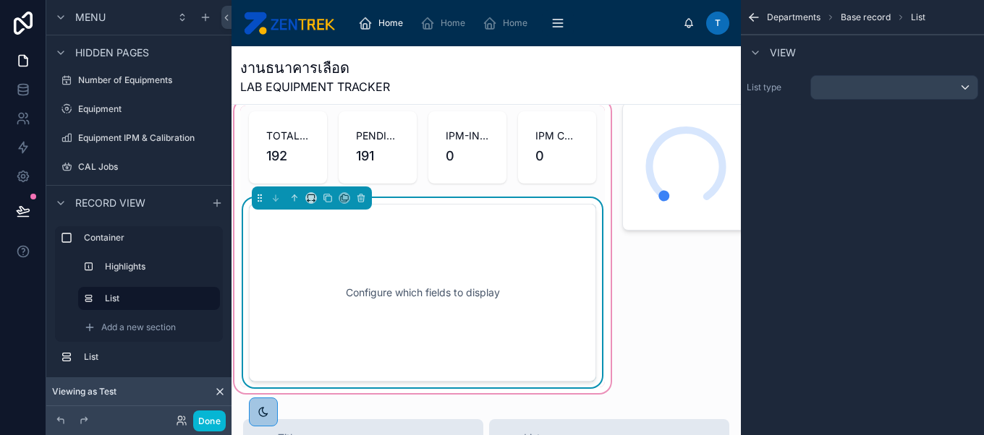
scroll to position [24, 0]
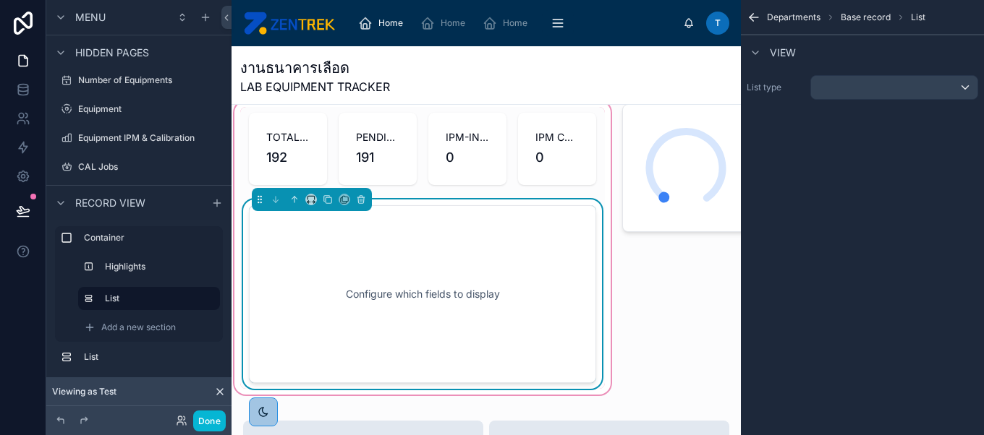
click at [469, 248] on div "Configure which fields to display" at bounding box center [422, 294] width 299 height 130
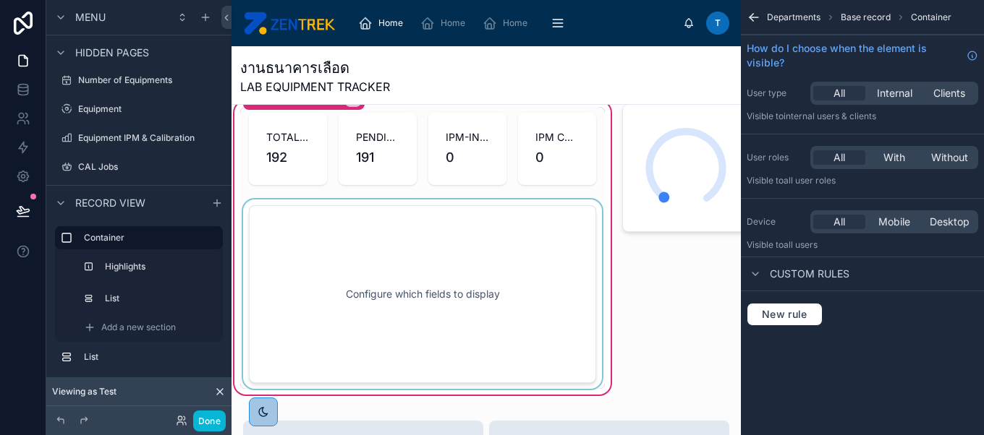
click at [406, 278] on div at bounding box center [422, 295] width 365 height 190
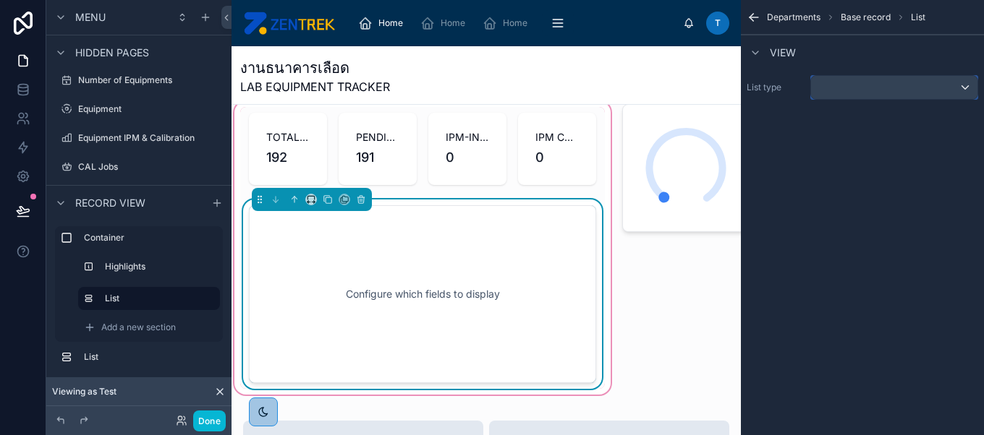
click at [875, 77] on div "scrollable content" at bounding box center [894, 87] width 166 height 23
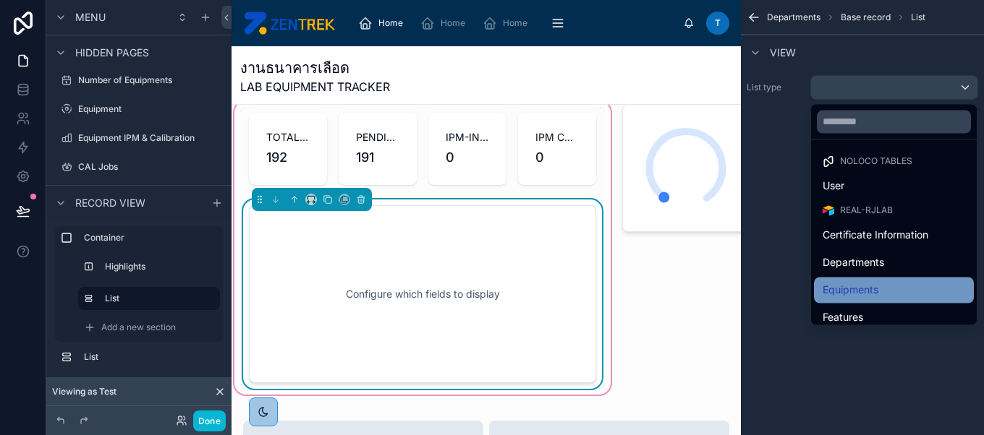
click at [917, 277] on div "Equipments" at bounding box center [894, 290] width 160 height 26
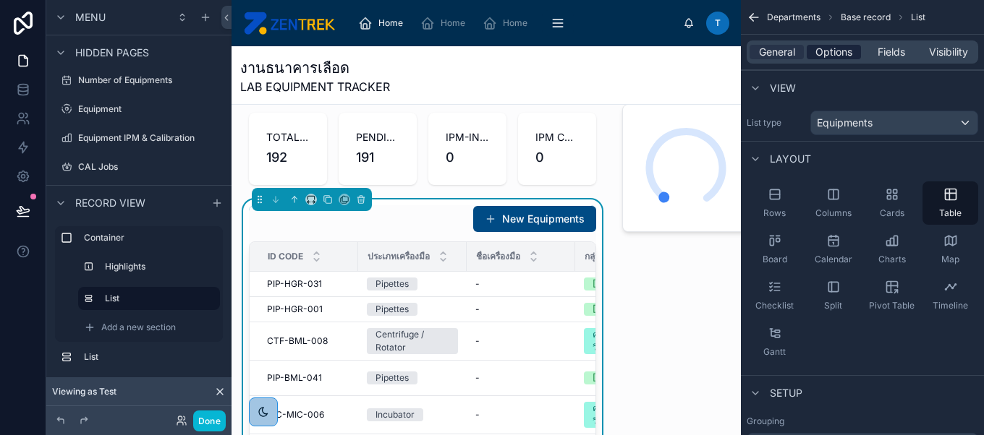
click at [834, 55] on span "Options" at bounding box center [833, 52] width 37 height 14
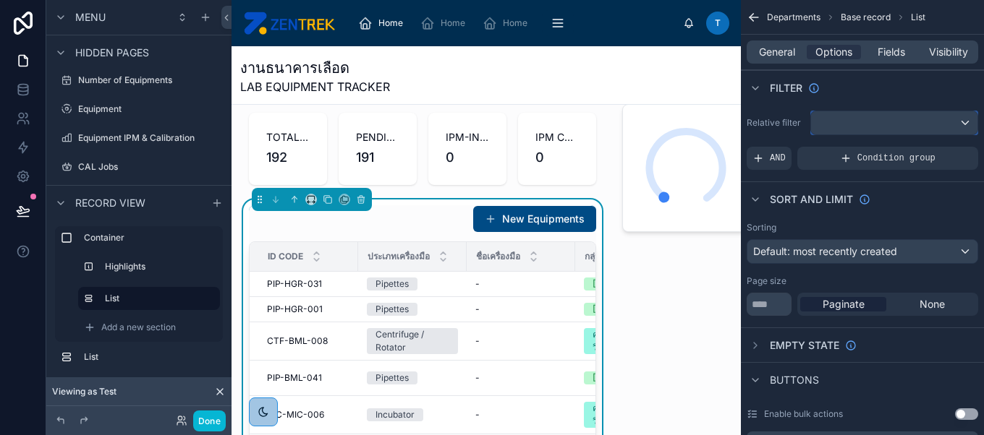
click at [877, 126] on div "scrollable content" at bounding box center [894, 122] width 166 height 23
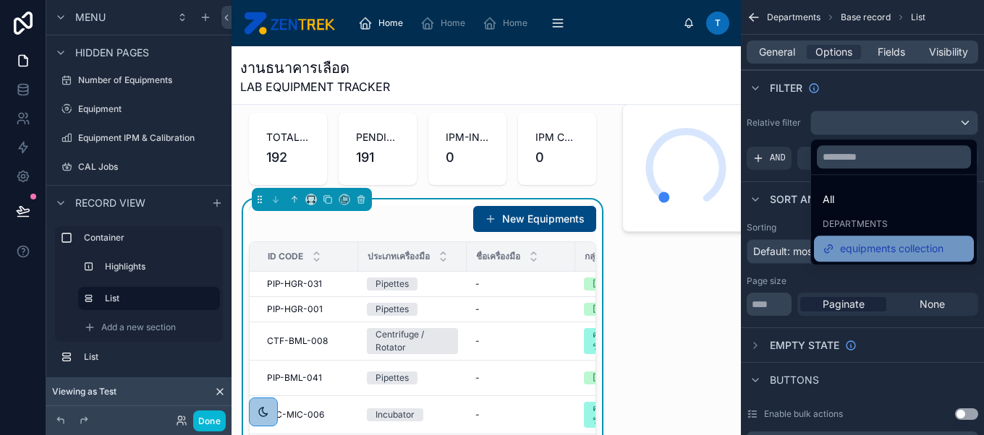
click at [901, 251] on span "equipments collection" at bounding box center [891, 248] width 103 height 17
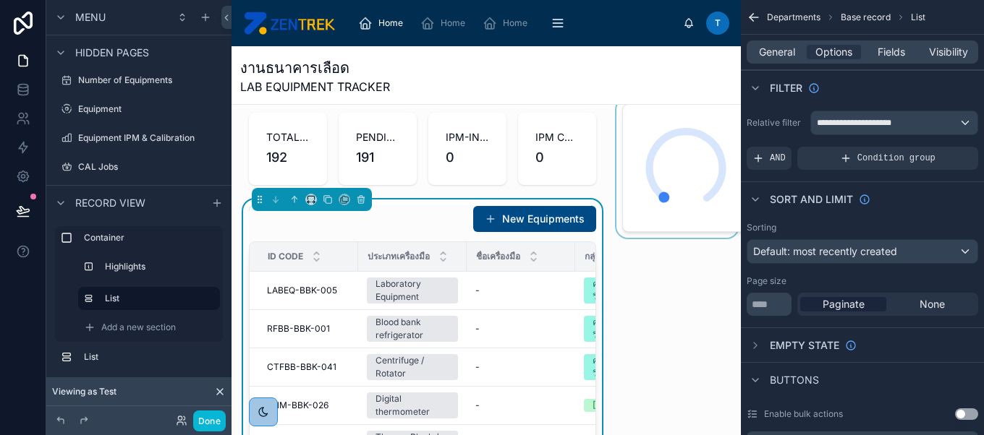
click at [722, 156] on div at bounding box center [676, 341] width 127 height 486
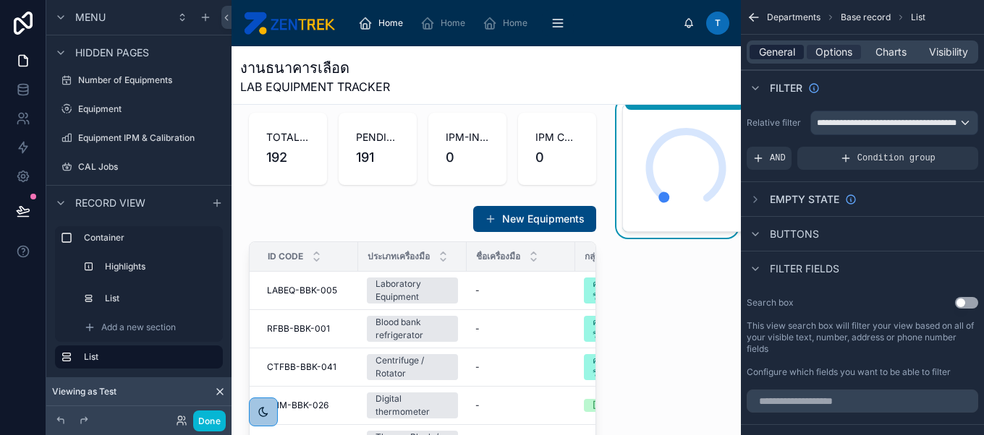
click at [775, 53] on span "General" at bounding box center [777, 52] width 36 height 14
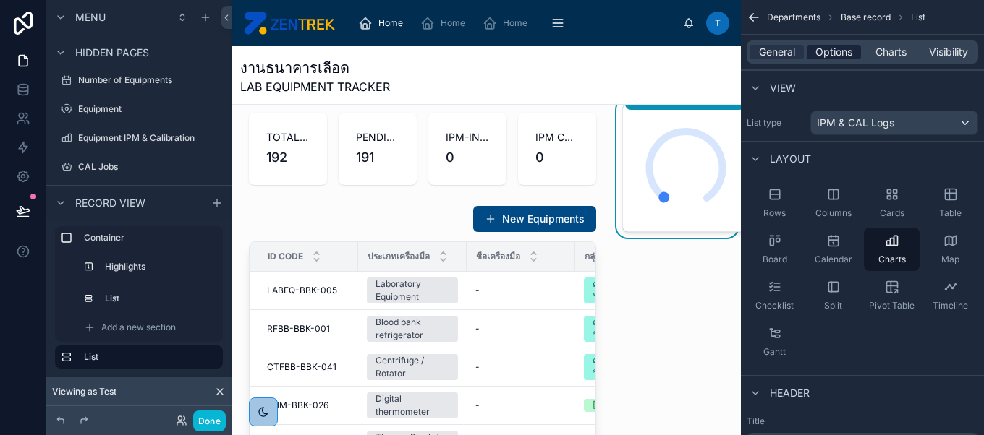
click at [813, 52] on div "Options" at bounding box center [834, 52] width 54 height 14
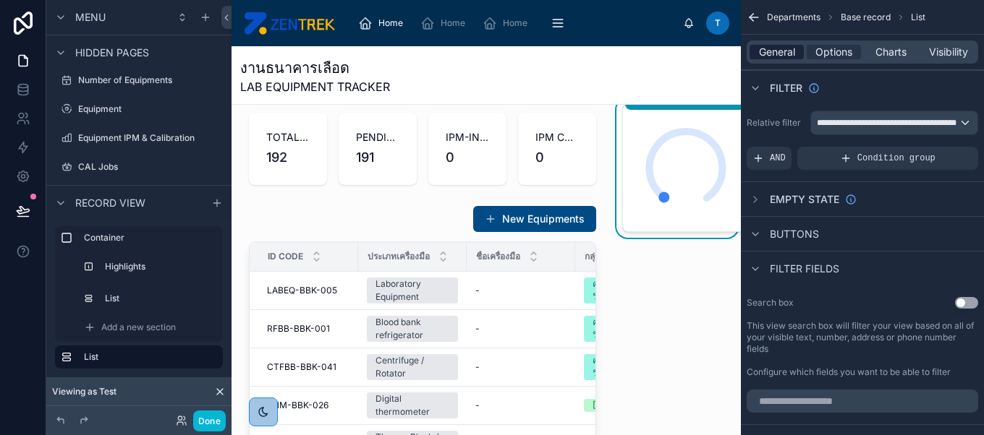
click at [776, 50] on span "General" at bounding box center [777, 52] width 36 height 14
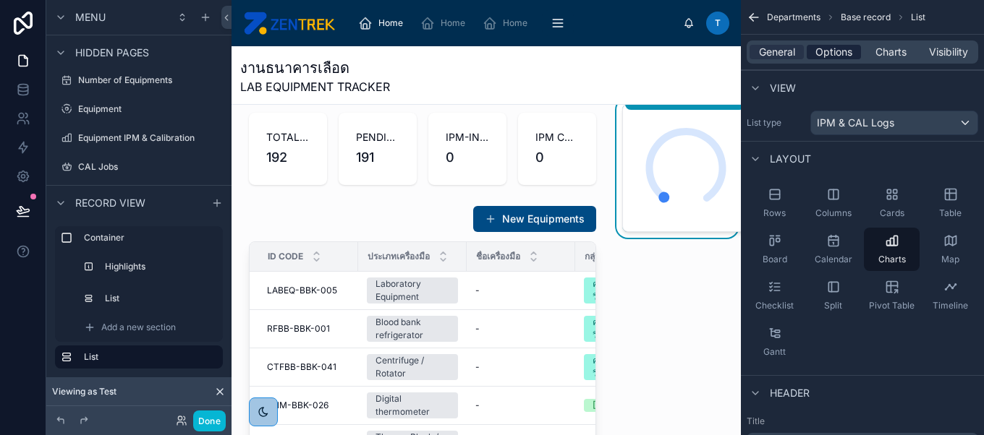
click at [825, 51] on span "Options" at bounding box center [833, 52] width 37 height 14
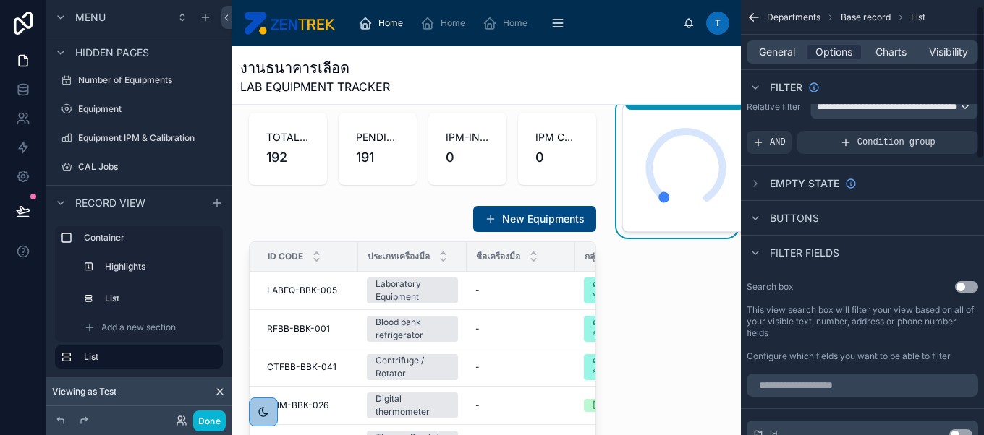
scroll to position [0, 0]
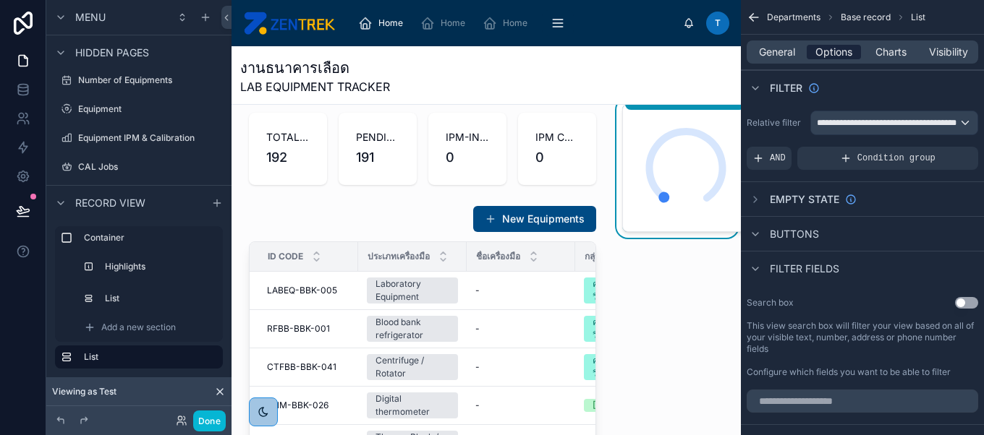
click at [838, 54] on span "Options" at bounding box center [833, 52] width 37 height 14
drag, startPoint x: 838, startPoint y: 54, endPoint x: 778, endPoint y: 56, distance: 60.1
click at [778, 56] on div "General Options Charts Visibility" at bounding box center [862, 52] width 231 height 23
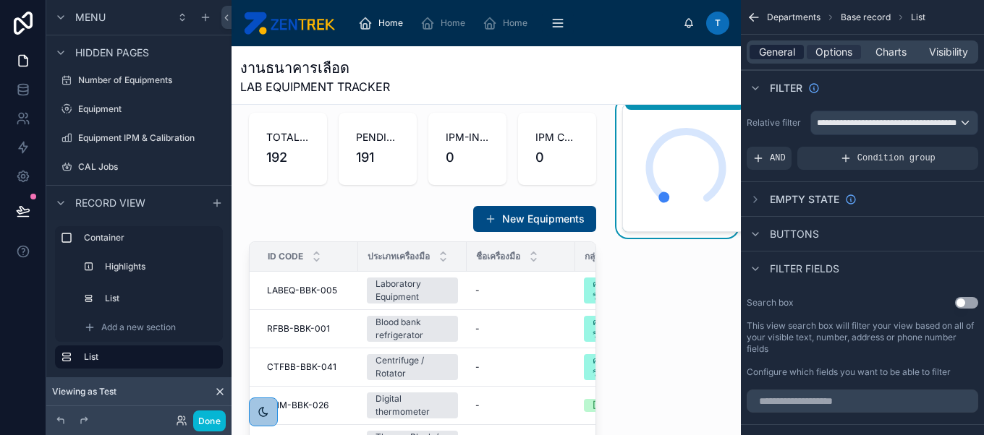
click at [778, 56] on span "General" at bounding box center [777, 52] width 36 height 14
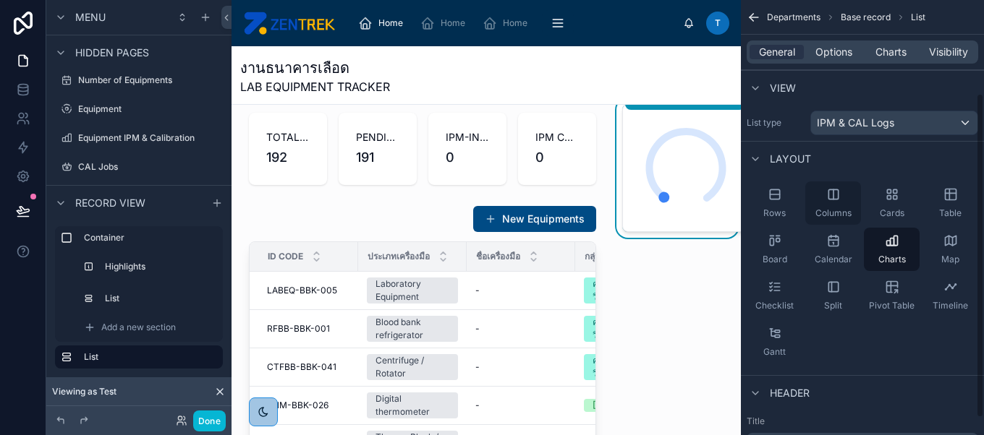
scroll to position [147, 0]
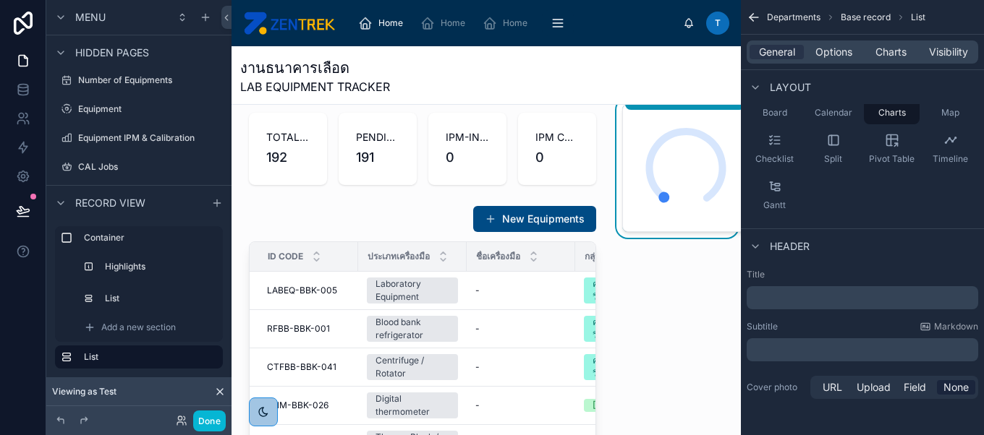
click at [837, 297] on p "﻿" at bounding box center [863, 298] width 223 height 14
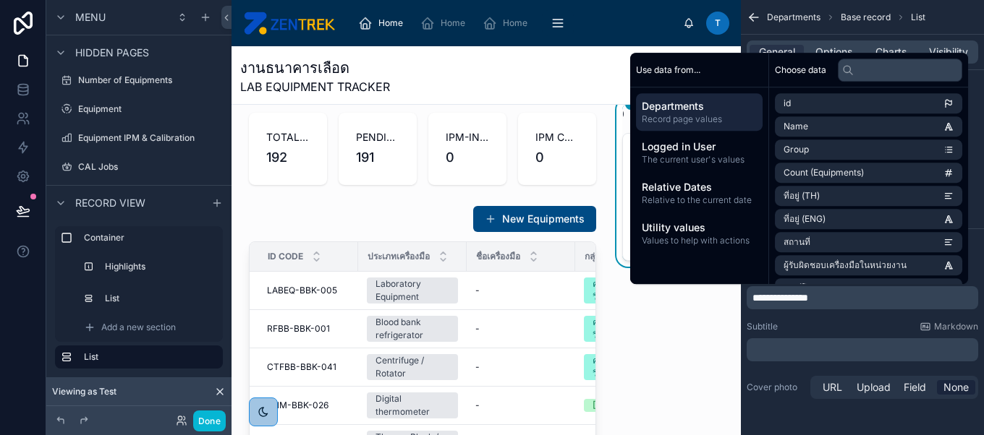
click at [680, 307] on div "COMPLETION RATE 0%" at bounding box center [676, 341] width 127 height 486
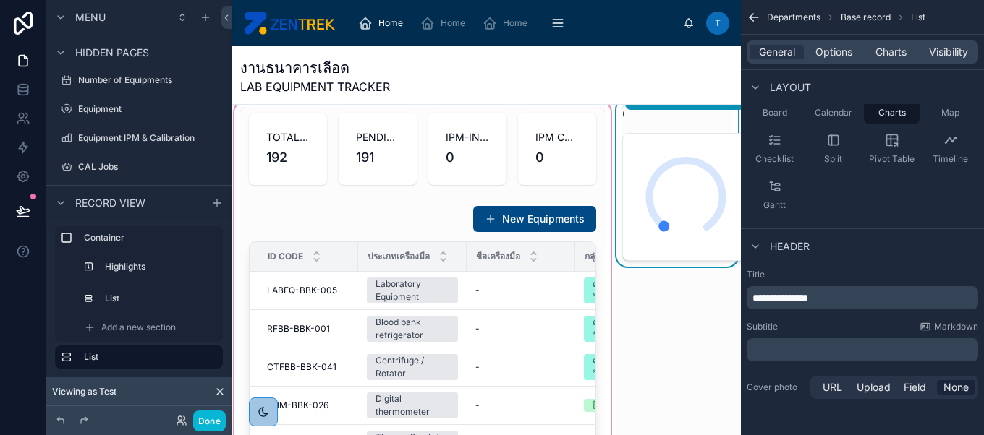
scroll to position [0, 0]
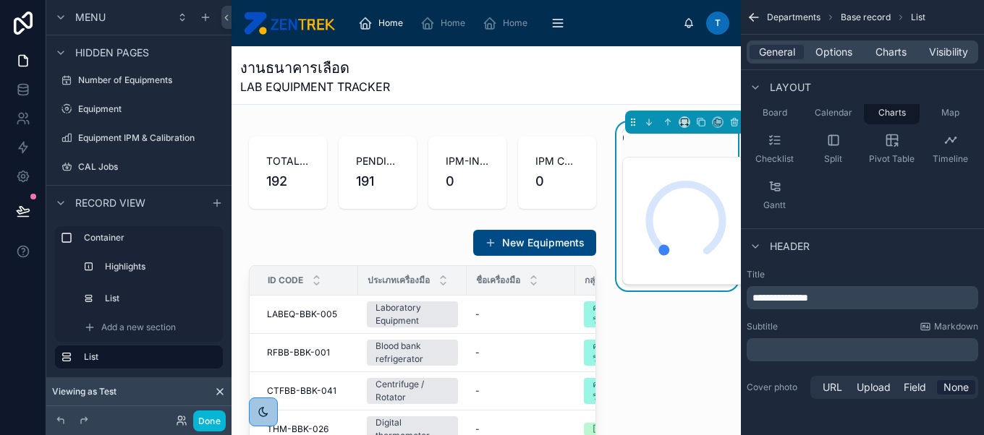
click at [869, 302] on p "**********" at bounding box center [863, 298] width 223 height 14
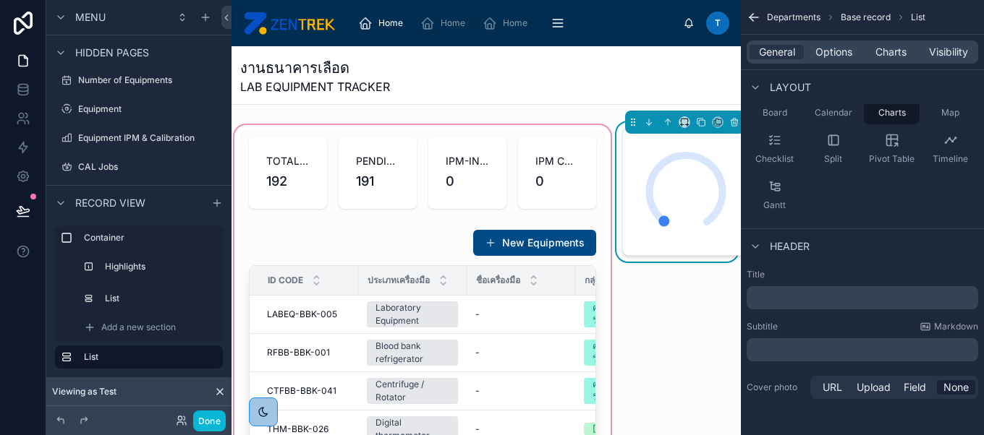
click at [520, 128] on div at bounding box center [422, 365] width 382 height 486
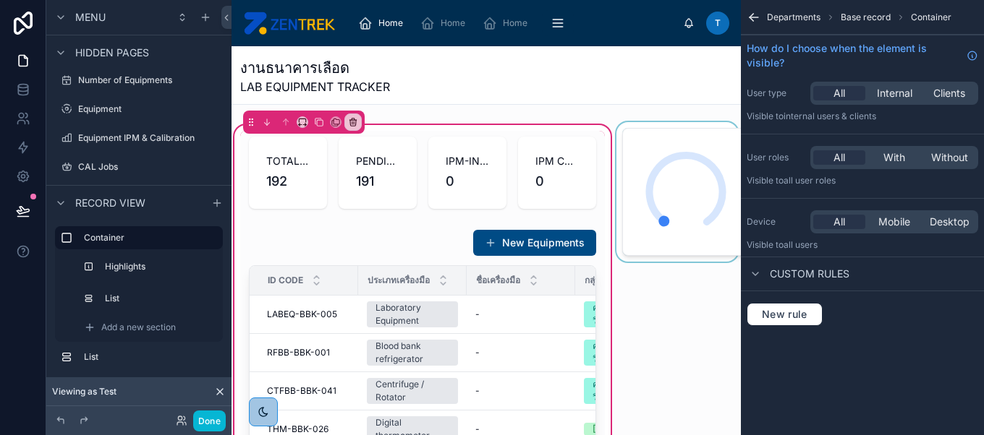
click at [637, 154] on div at bounding box center [676, 365] width 127 height 486
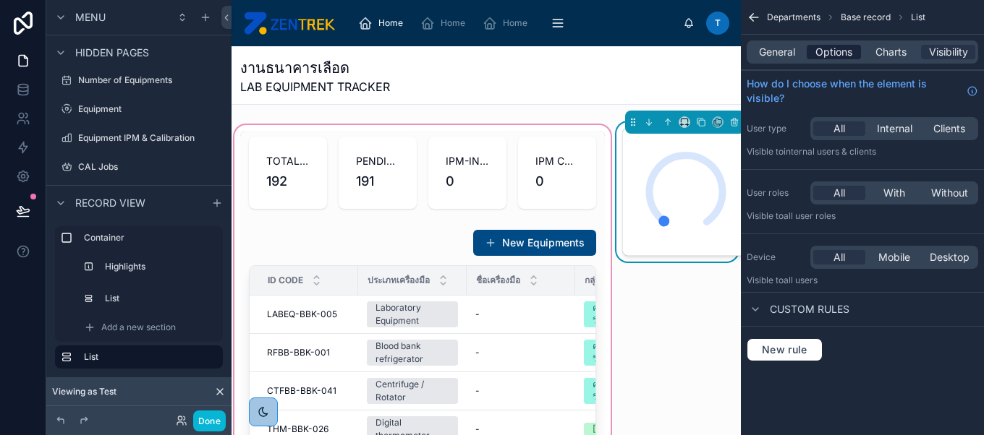
click at [833, 52] on span "Options" at bounding box center [833, 52] width 37 height 14
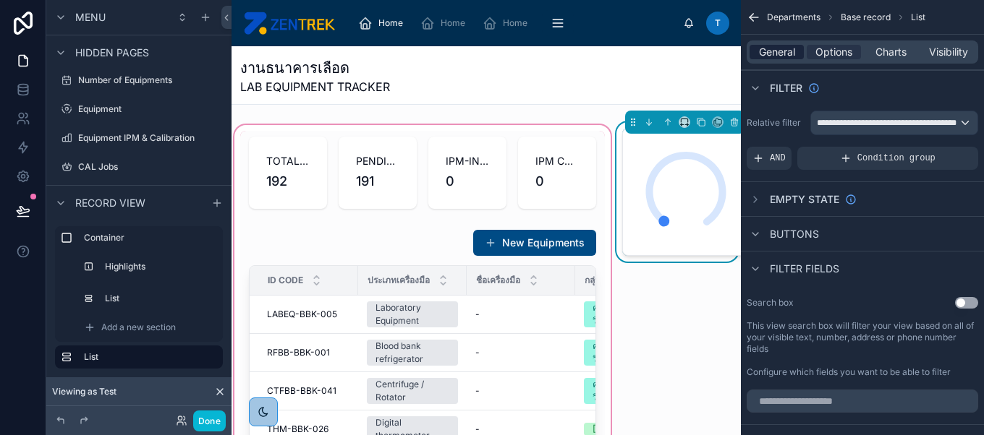
click at [754, 47] on div "General" at bounding box center [776, 52] width 54 height 14
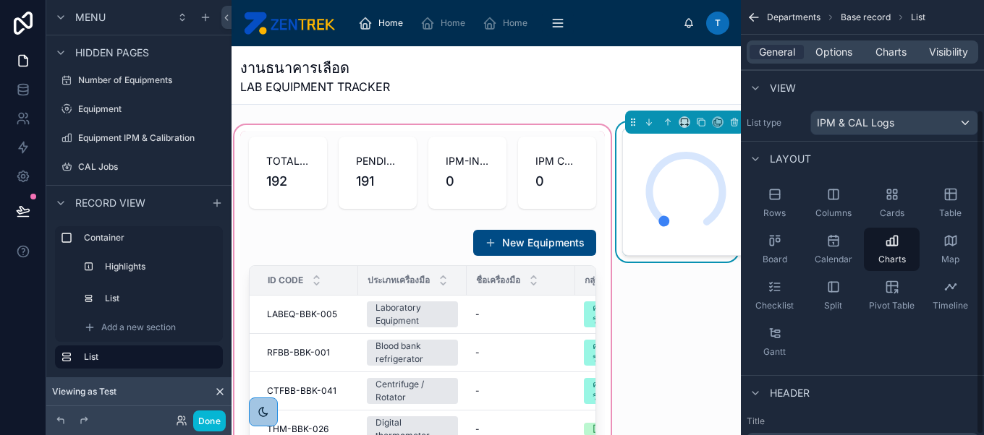
scroll to position [147, 0]
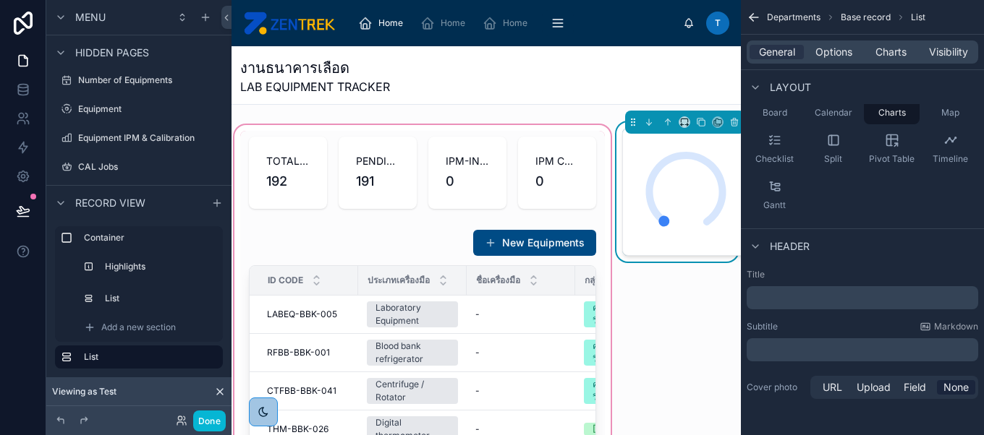
click at [831, 291] on p "﻿" at bounding box center [863, 298] width 223 height 14
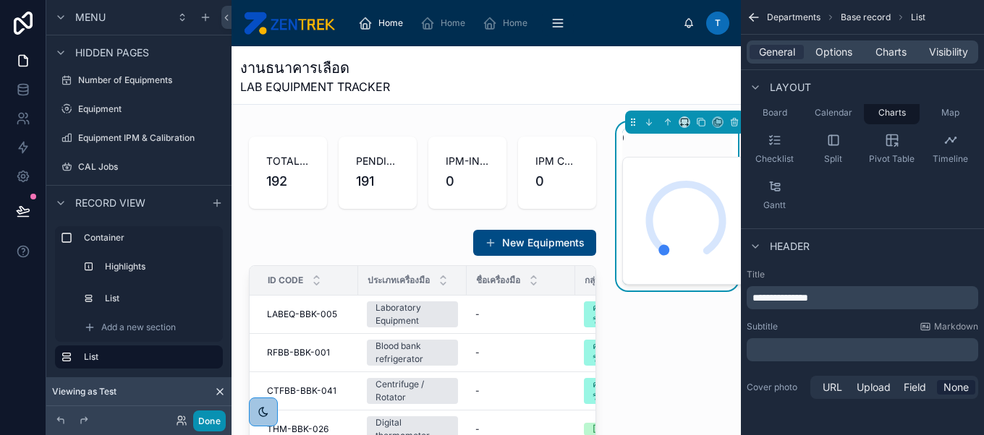
click at [211, 417] on button "Done" at bounding box center [209, 421] width 33 height 21
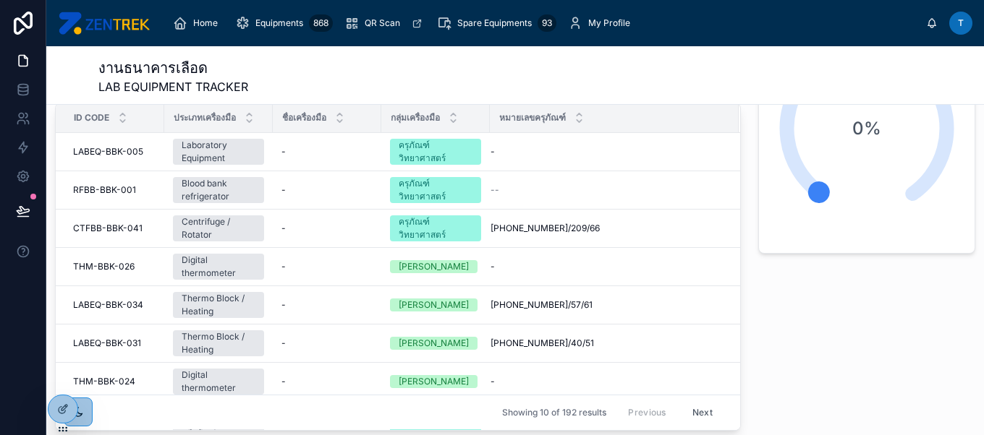
scroll to position [0, 0]
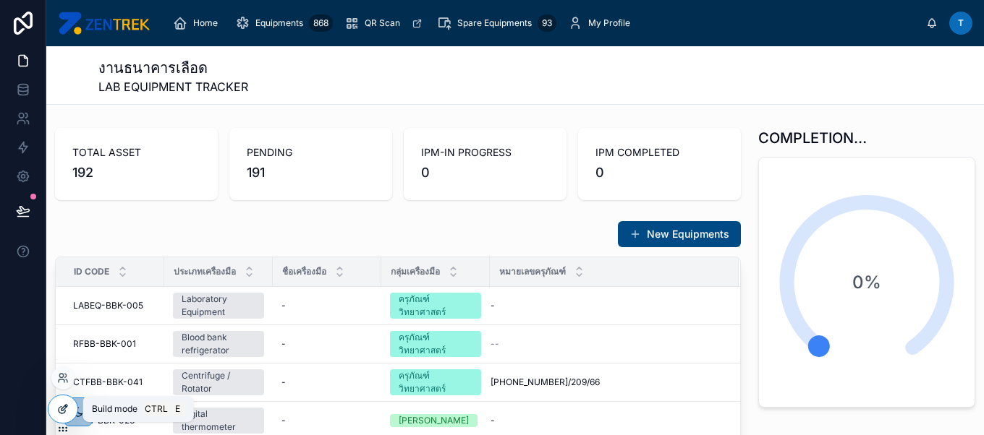
click at [61, 412] on icon at bounding box center [63, 410] width 12 height 12
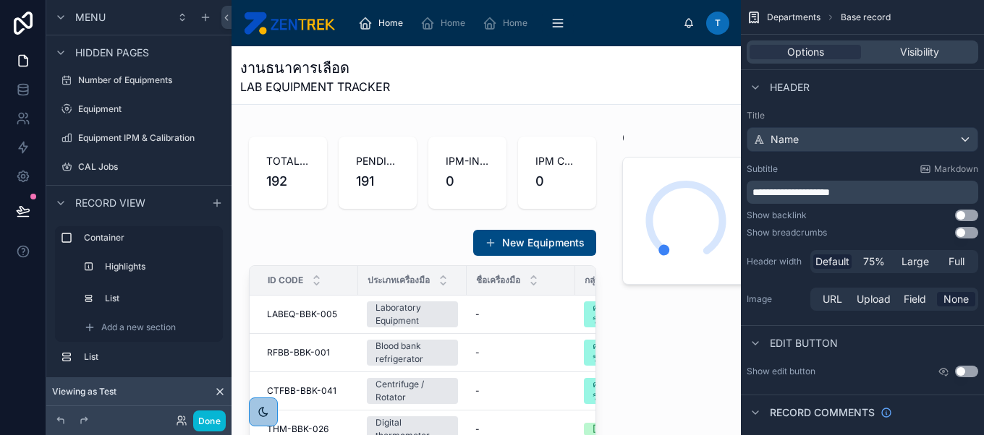
scroll to position [179, 0]
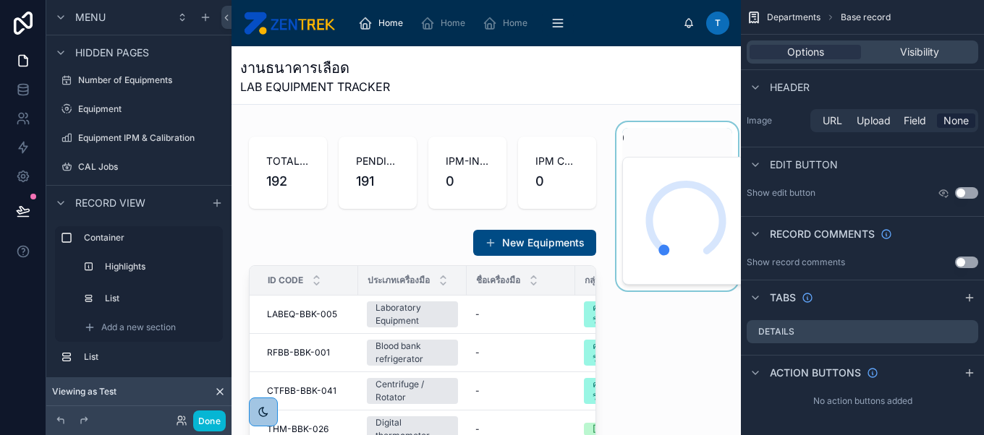
click at [670, 194] on div at bounding box center [676, 365] width 127 height 486
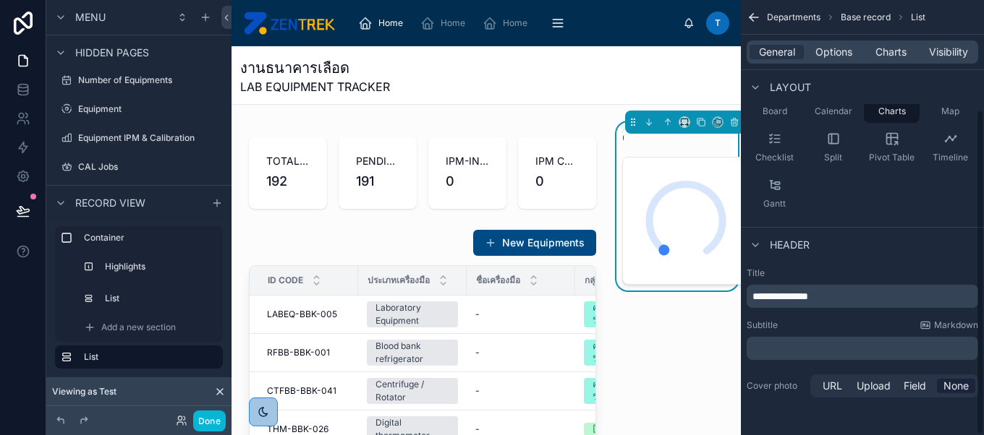
scroll to position [147, 0]
drag, startPoint x: 902, startPoint y: 288, endPoint x: 895, endPoint y: 300, distance: 14.3
click at [895, 300] on div "**********" at bounding box center [862, 297] width 231 height 23
click at [895, 300] on p "**********" at bounding box center [863, 298] width 223 height 14
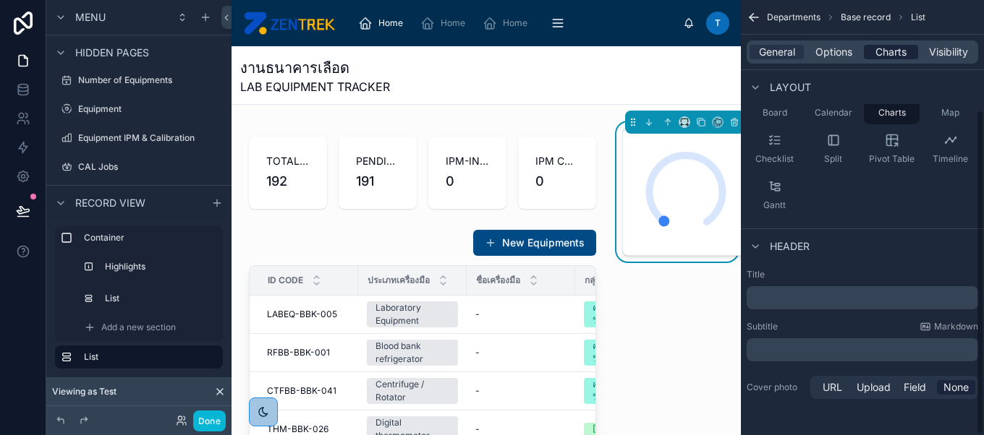
click at [892, 52] on span "Charts" at bounding box center [890, 52] width 31 height 14
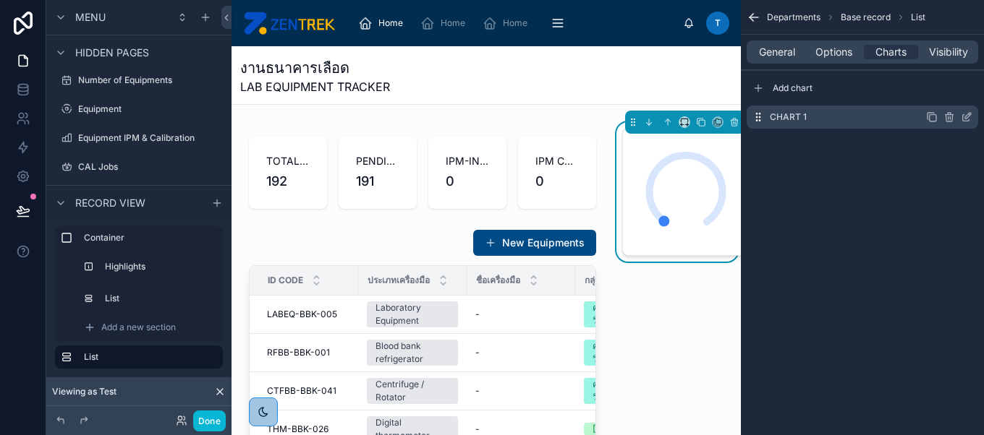
click at [964, 116] on icon "scrollable content" at bounding box center [967, 117] width 12 height 12
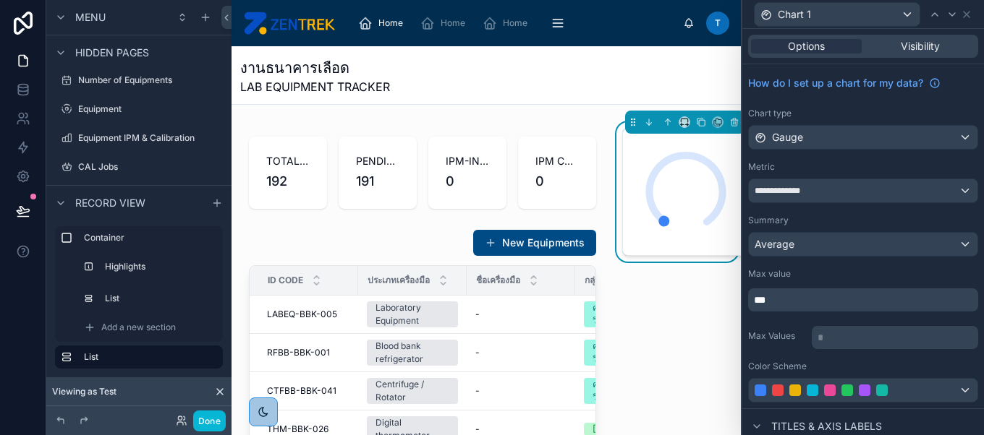
scroll to position [213, 0]
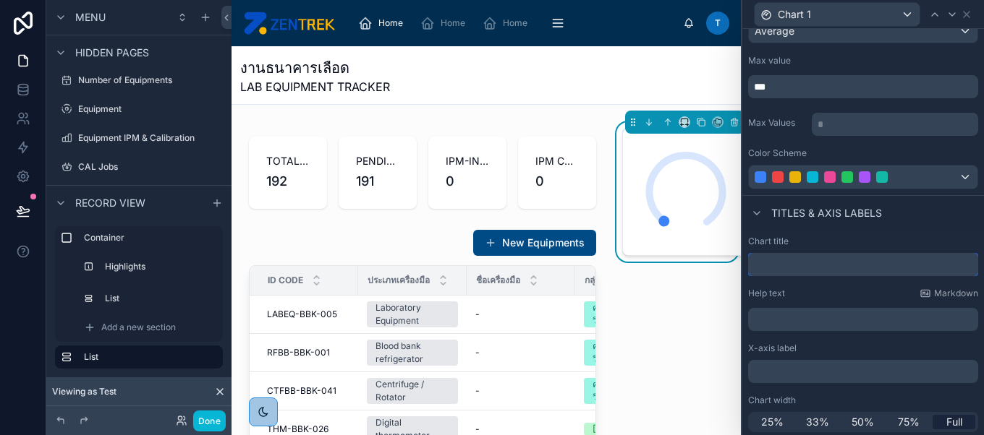
click at [825, 255] on input "text" at bounding box center [863, 264] width 230 height 23
paste input "**********"
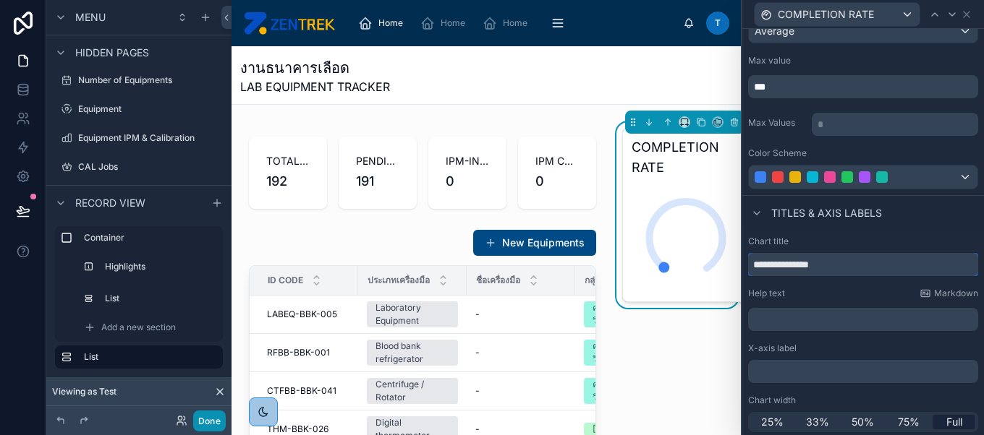
type input "**********"
click at [210, 428] on button "Done" at bounding box center [209, 421] width 33 height 21
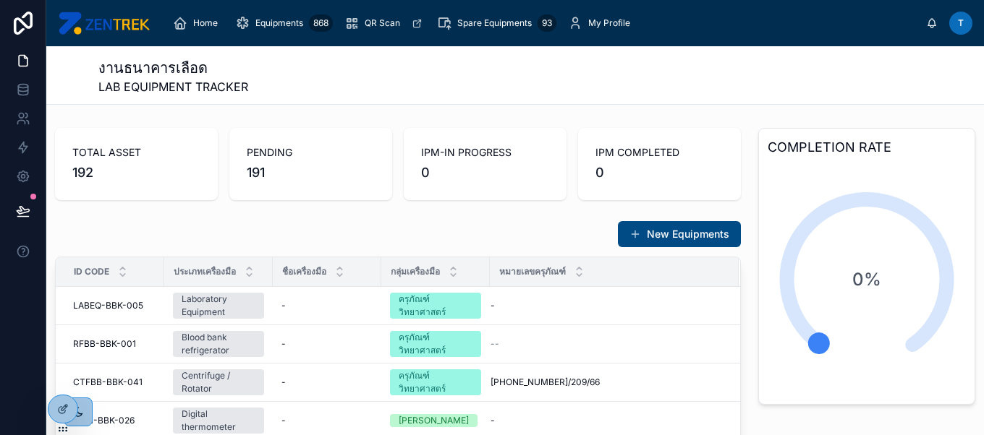
scroll to position [43, 0]
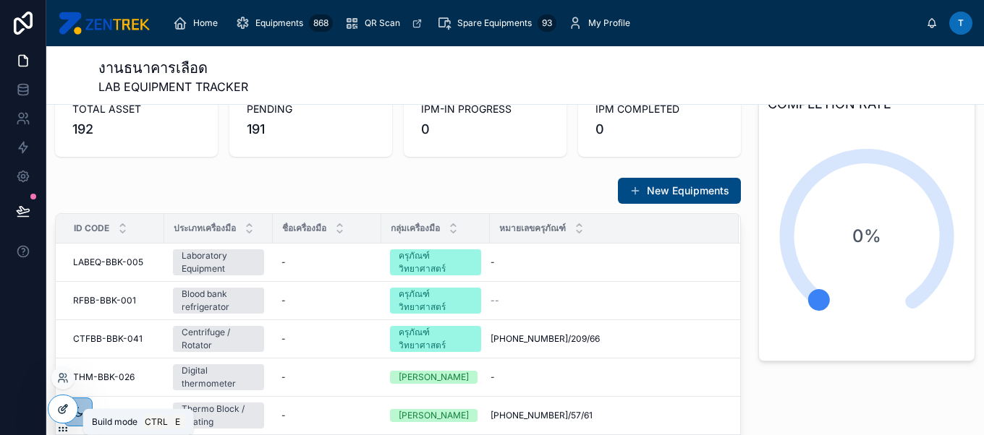
click at [65, 412] on icon at bounding box center [63, 410] width 12 height 12
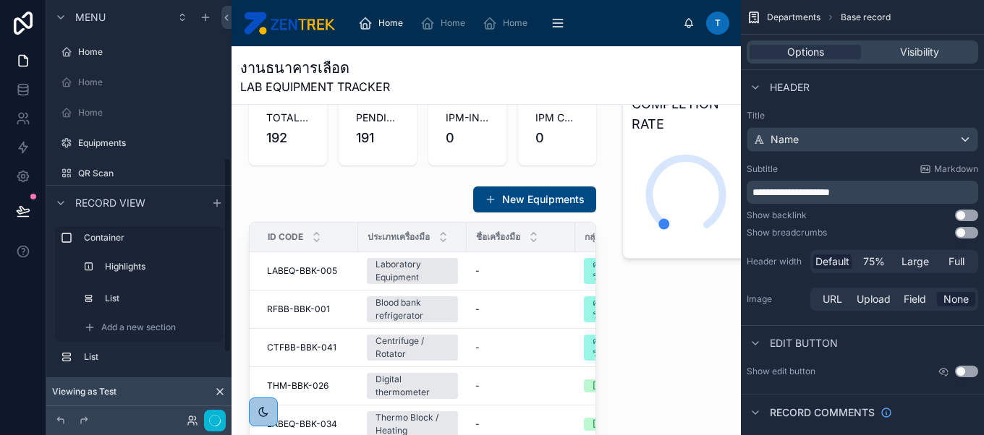
scroll to position [338, 0]
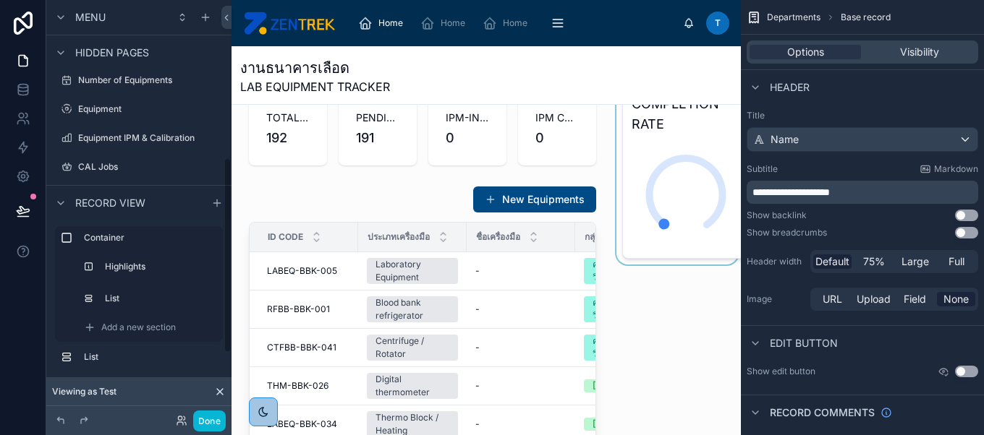
click at [660, 220] on div at bounding box center [676, 322] width 127 height 486
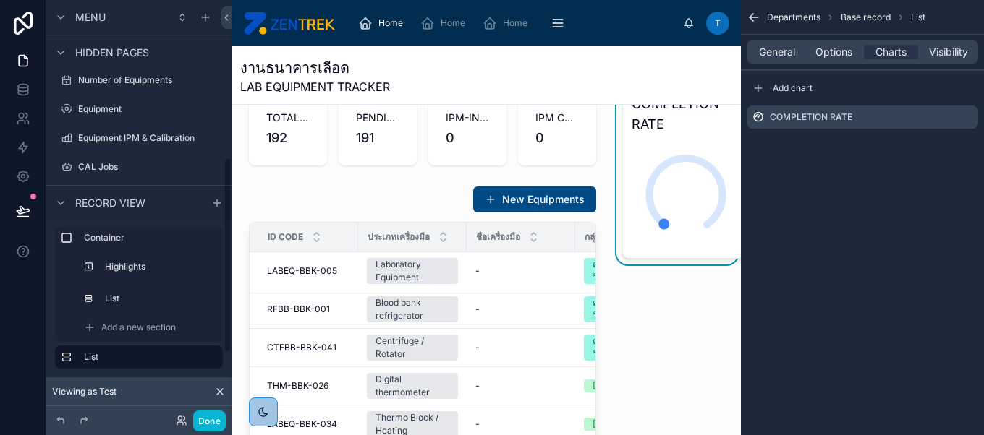
scroll to position [16, 0]
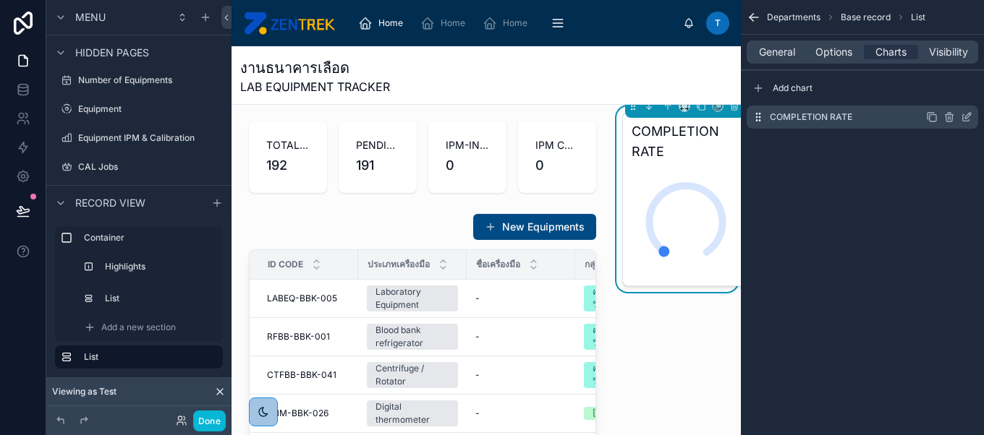
click at [965, 119] on icon "scrollable content" at bounding box center [967, 117] width 12 height 12
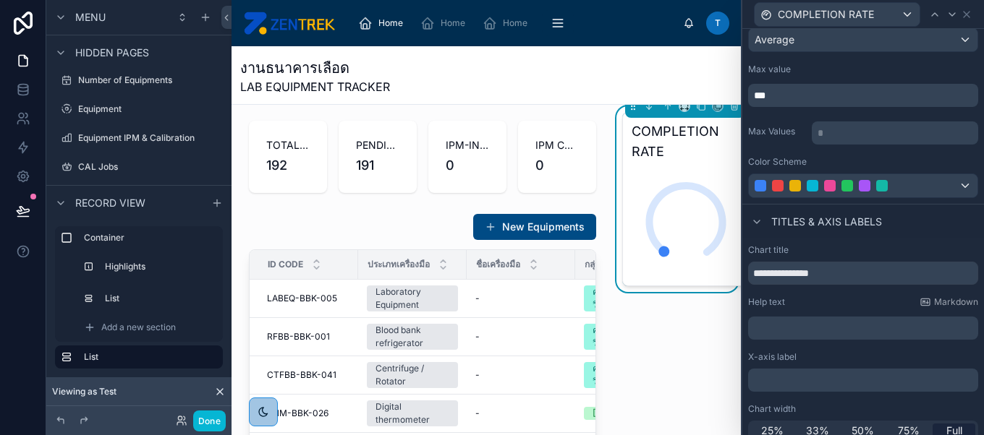
scroll to position [213, 0]
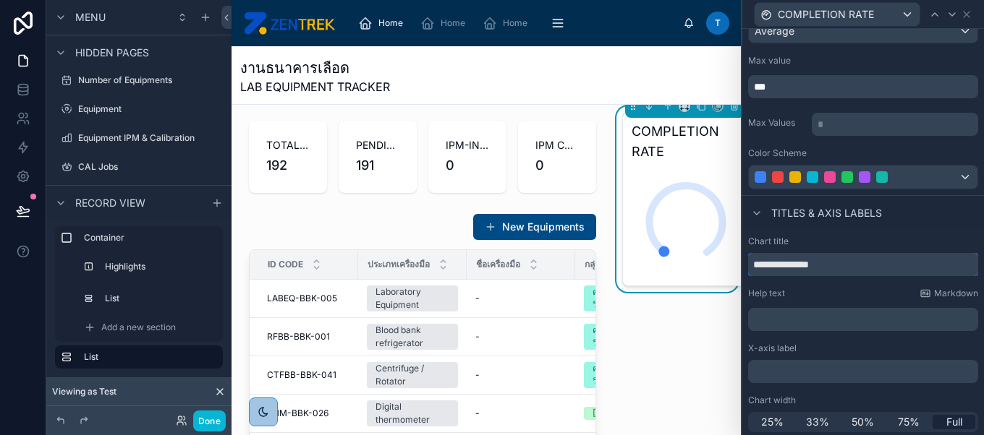
click at [871, 261] on input "**********" at bounding box center [863, 264] width 230 height 23
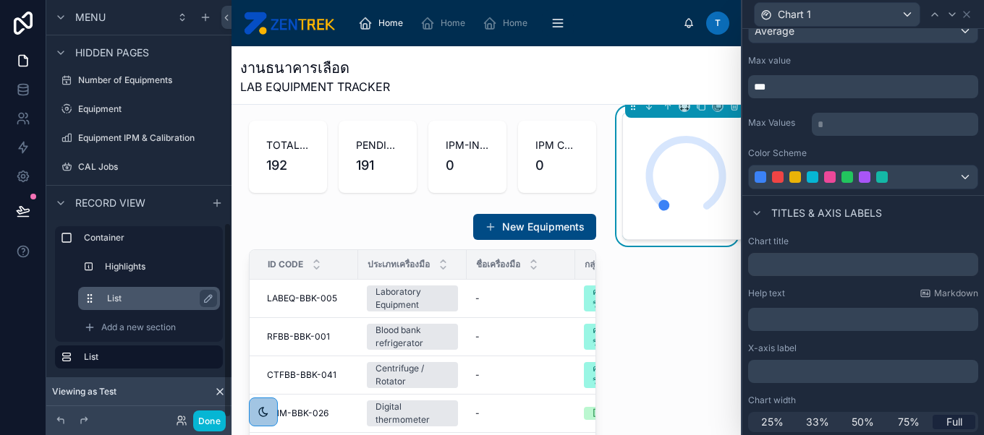
scroll to position [477, 0]
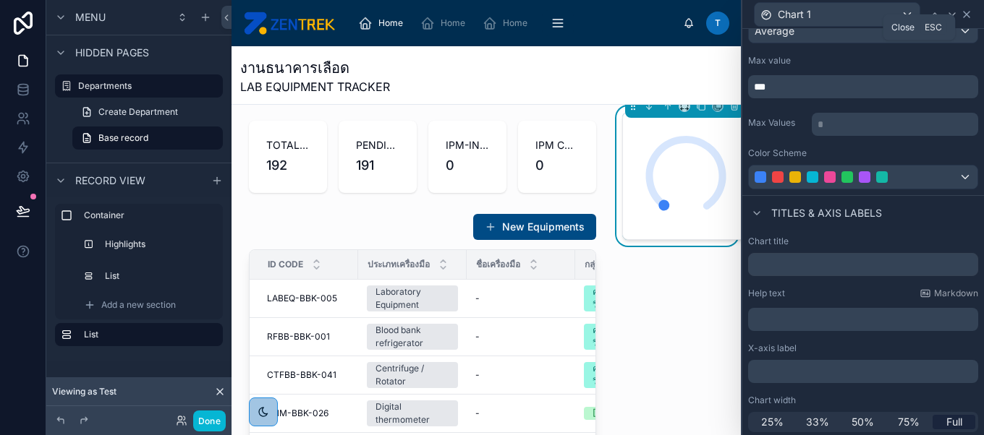
click at [967, 11] on icon at bounding box center [967, 15] width 12 height 12
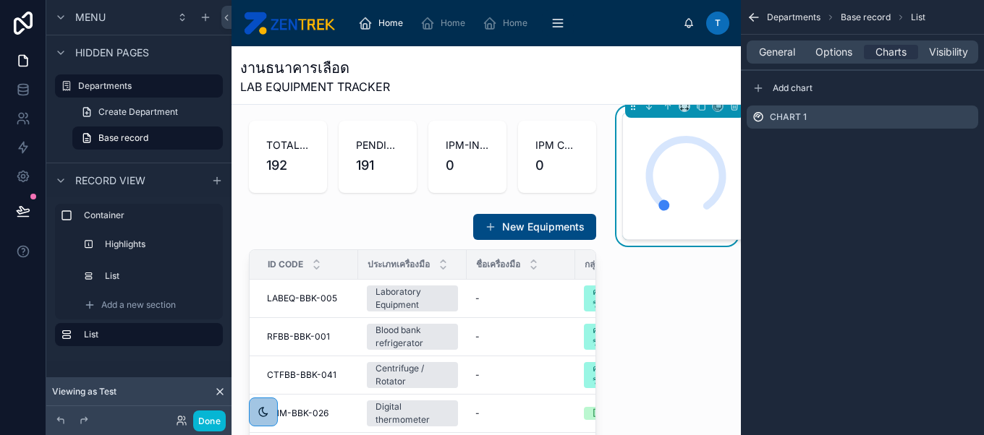
click at [221, 393] on icon at bounding box center [220, 392] width 6 height 6
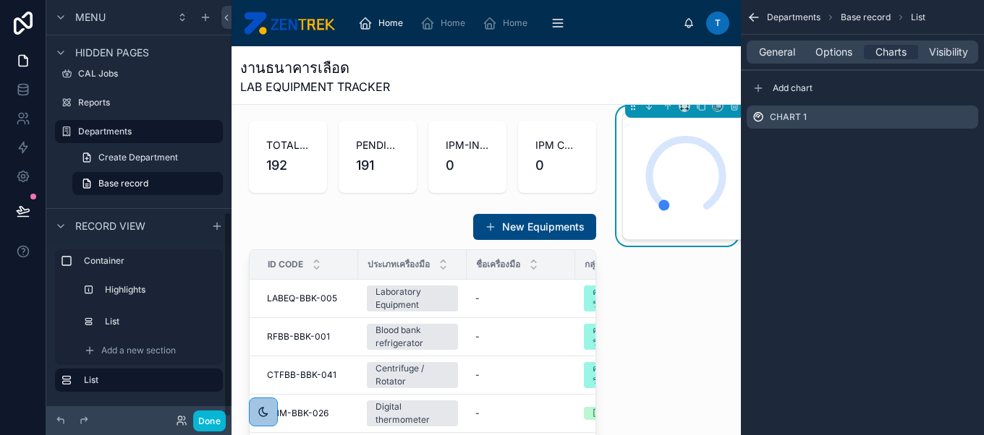
scroll to position [430, 0]
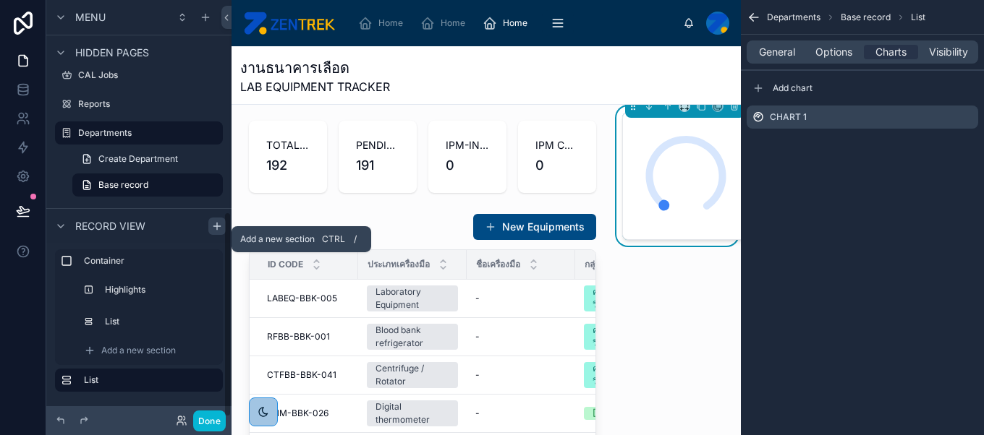
click at [216, 228] on icon "scrollable content" at bounding box center [217, 227] width 12 height 12
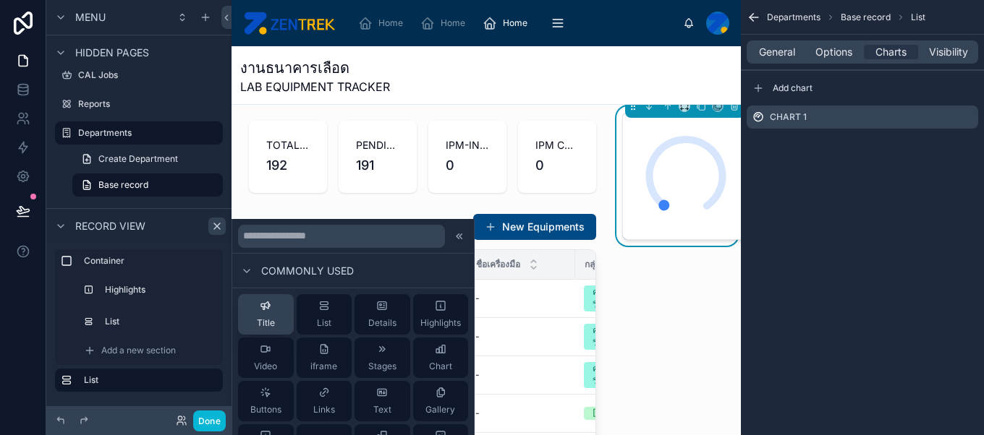
click at [273, 311] on button "Title" at bounding box center [266, 314] width 56 height 41
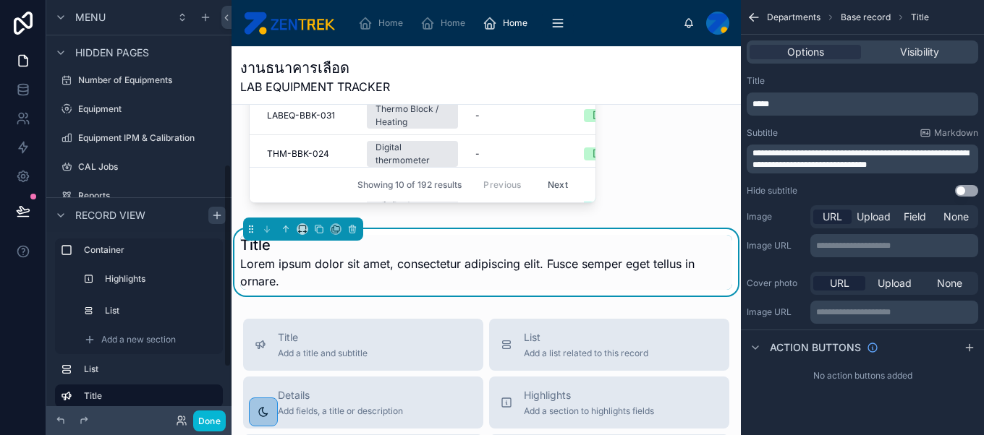
scroll to position [417, 0]
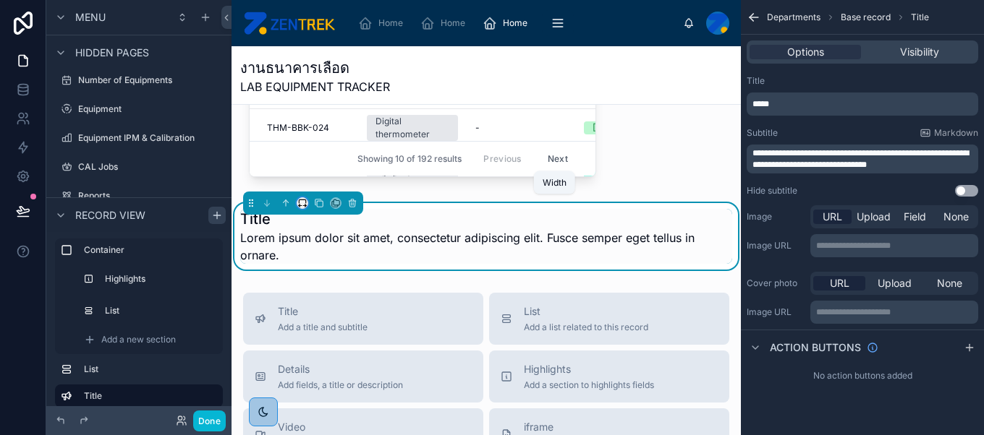
click at [304, 203] on icon at bounding box center [302, 203] width 10 height 10
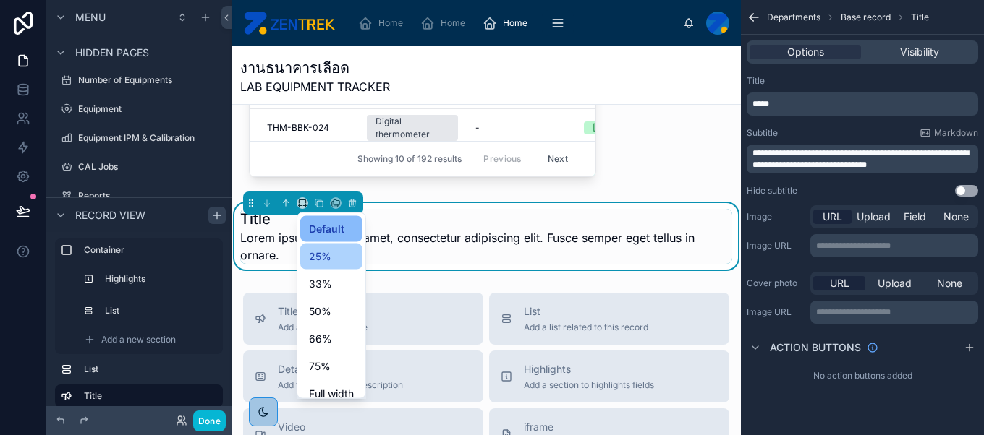
click at [346, 252] on div "25%" at bounding box center [331, 256] width 45 height 17
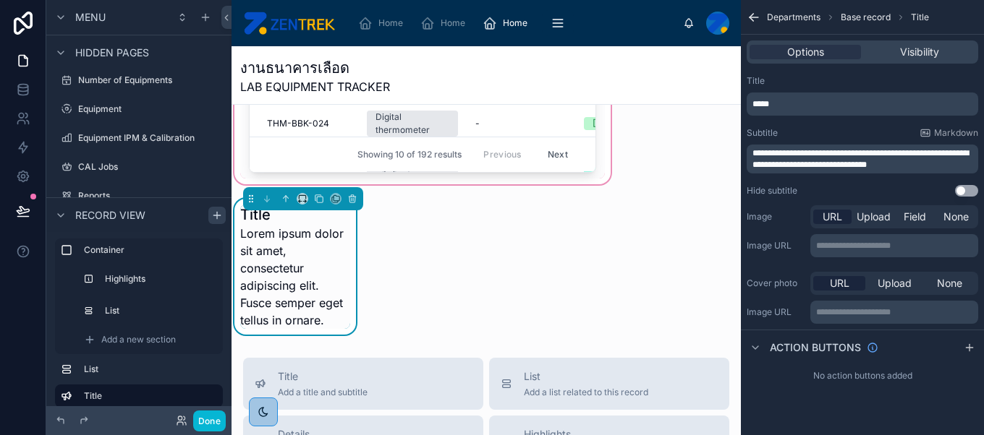
scroll to position [431, 0]
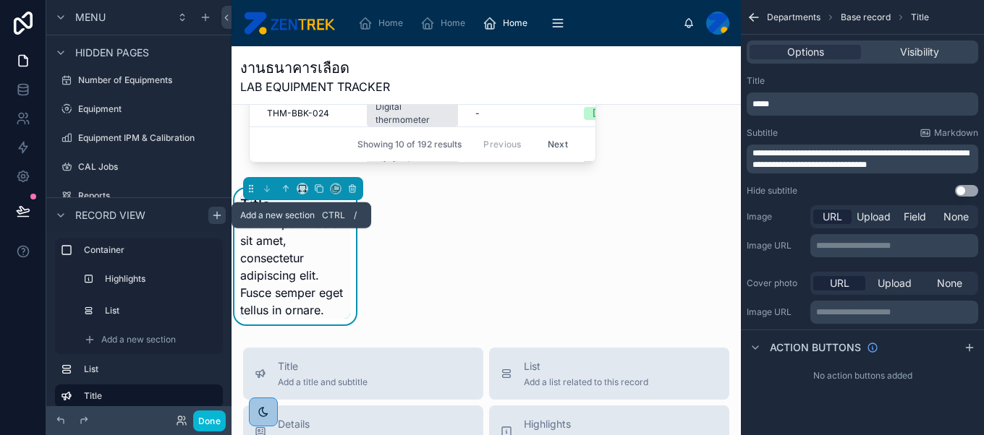
click at [220, 220] on icon "scrollable content" at bounding box center [217, 216] width 12 height 12
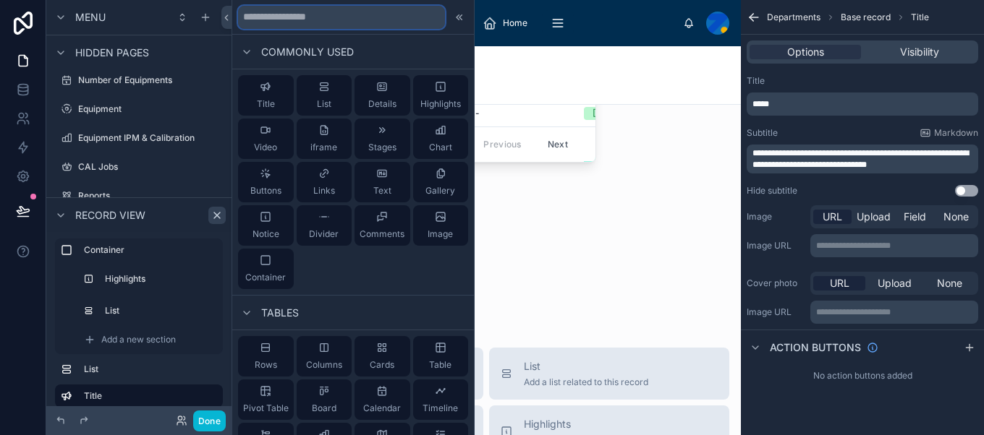
click at [334, 25] on input "text" at bounding box center [341, 17] width 207 height 23
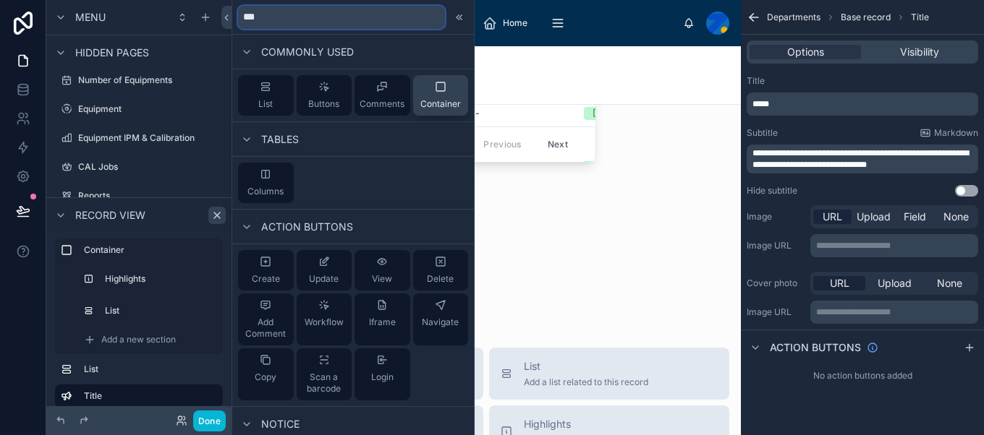
type input "***"
click at [420, 96] on div "Container" at bounding box center [440, 95] width 41 height 29
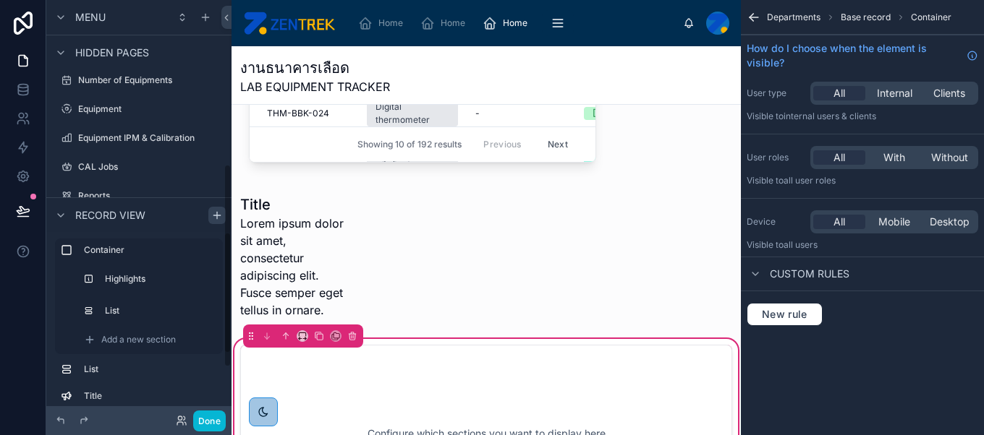
scroll to position [628, 0]
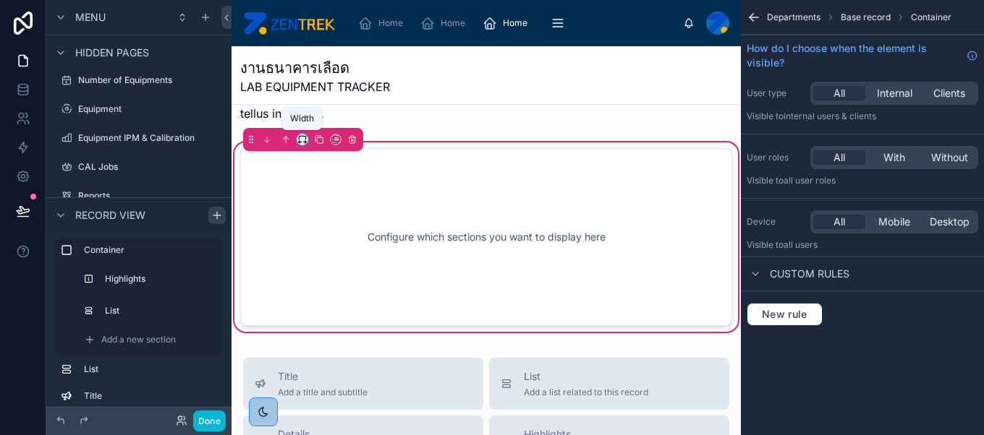
click at [301, 138] on icon at bounding box center [302, 140] width 10 height 10
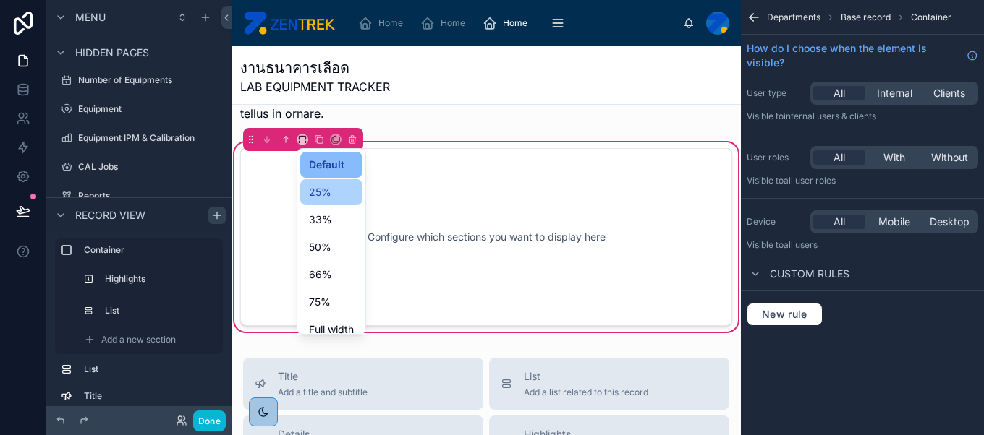
click at [329, 195] on span "25%" at bounding box center [320, 192] width 22 height 17
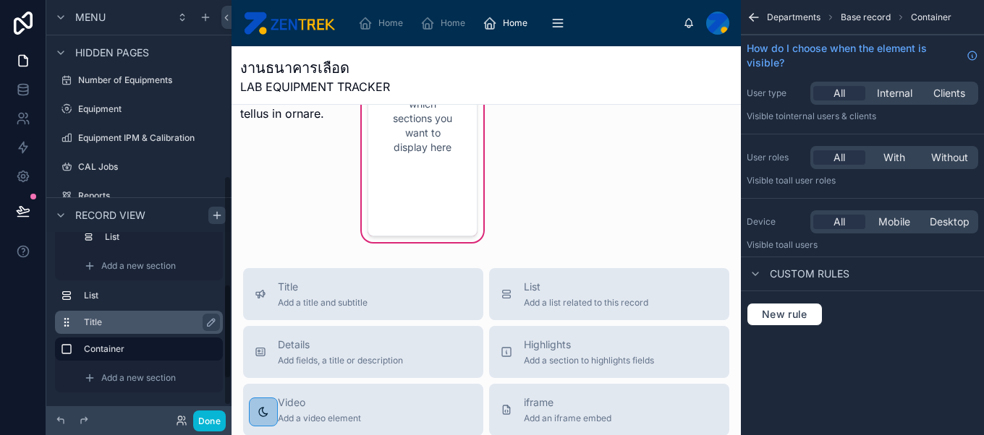
scroll to position [361, 0]
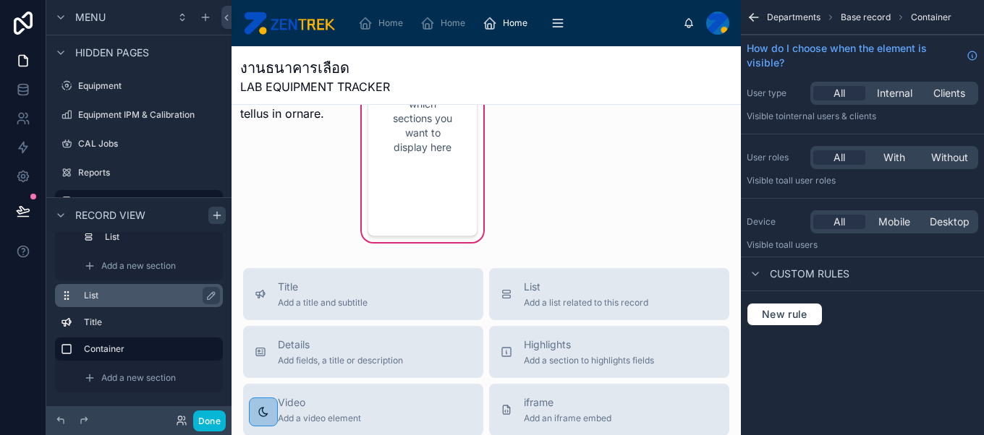
click at [164, 293] on label "List" at bounding box center [147, 296] width 127 height 12
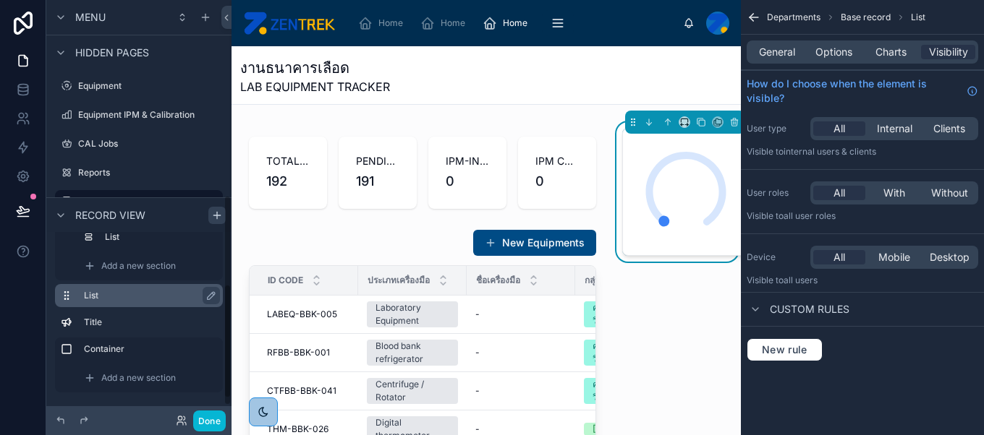
scroll to position [401, 0]
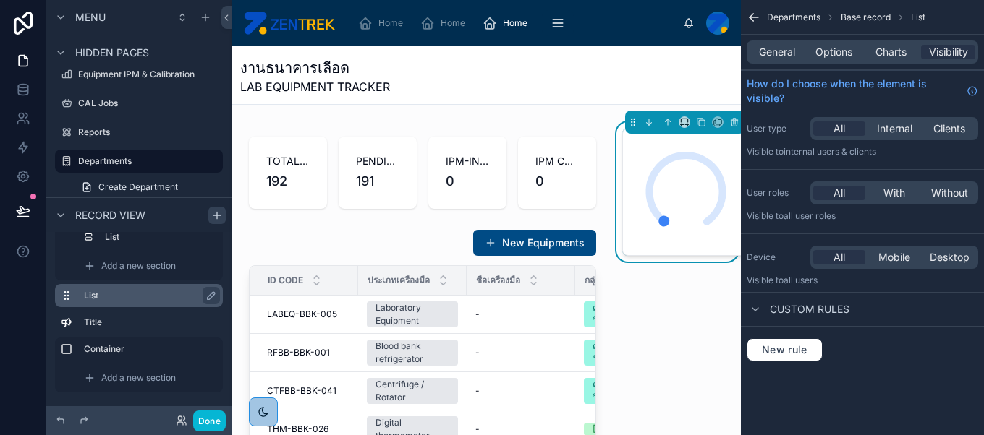
click at [175, 292] on label "List" at bounding box center [147, 296] width 127 height 12
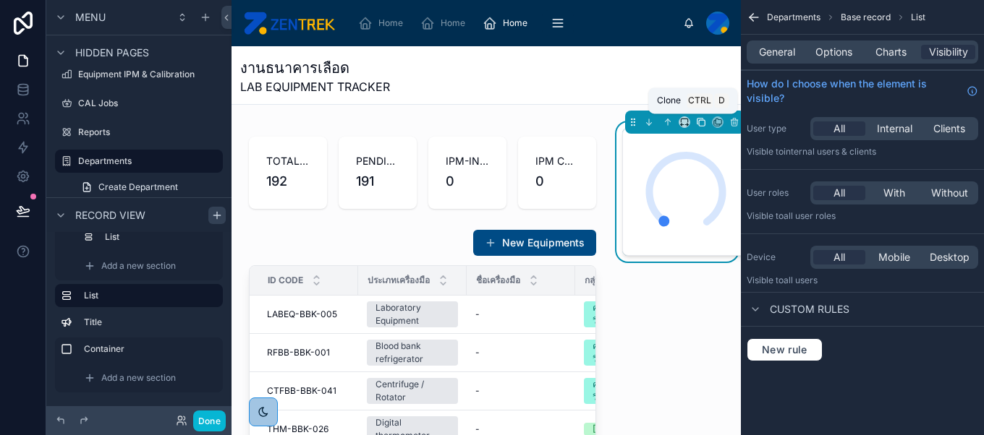
click at [696, 122] on icon at bounding box center [701, 122] width 10 height 10
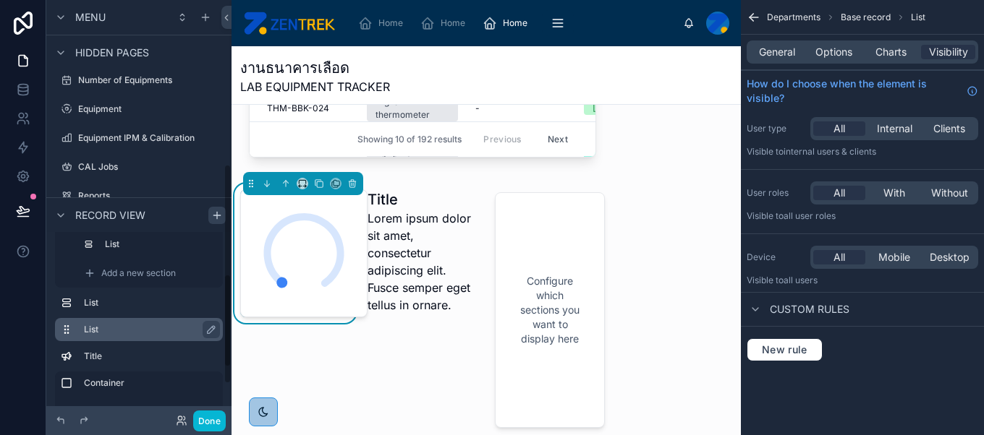
scroll to position [101, 0]
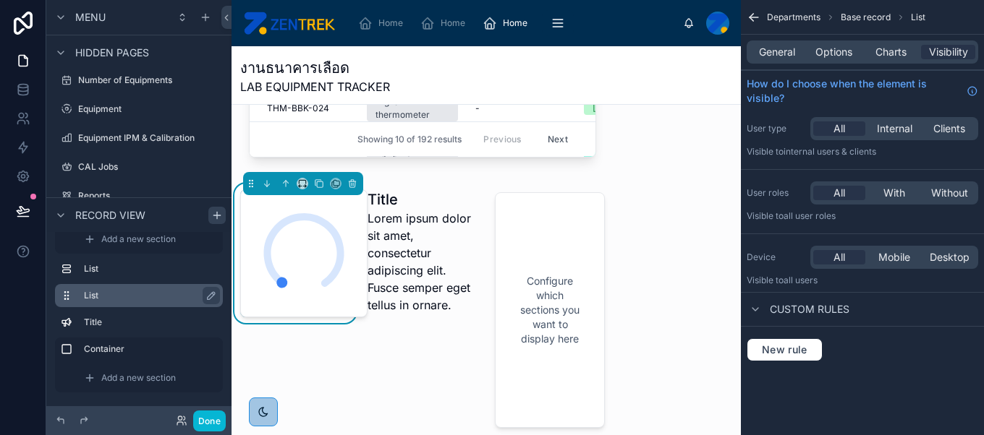
click at [184, 292] on label "List" at bounding box center [147, 296] width 127 height 12
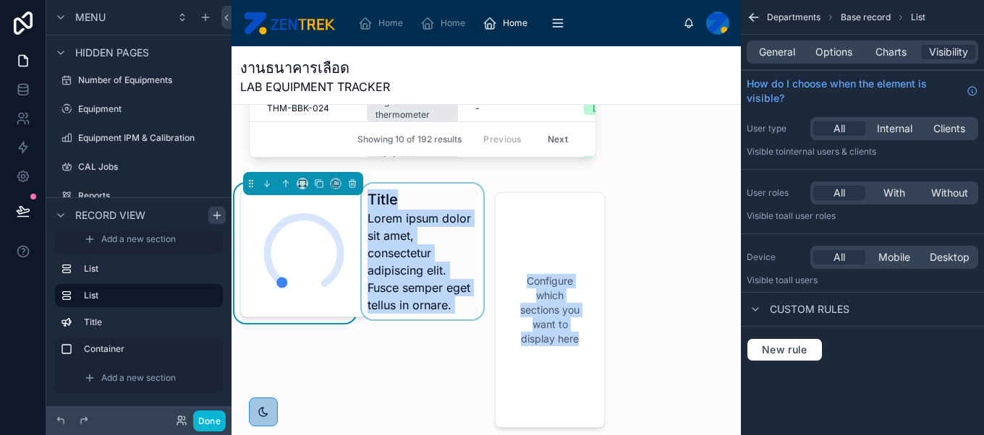
drag, startPoint x: 301, startPoint y: 265, endPoint x: 438, endPoint y: 192, distance: 155.3
click at [503, 208] on div "TOTAL ASSET 192 PENDING 191 IPM-IN PROGRESS 0 IPM COMPLETED 0 New Equipments ID…" at bounding box center [485, 61] width 509 height 751
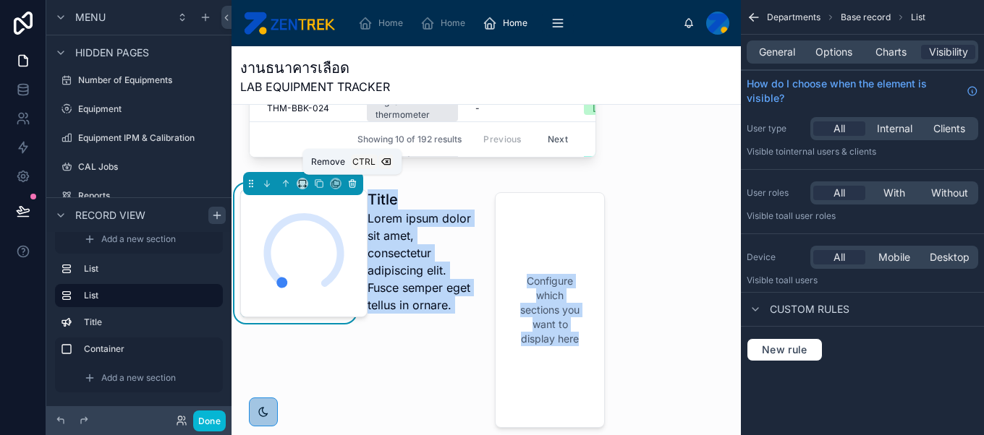
click at [348, 187] on icon at bounding box center [352, 184] width 10 height 10
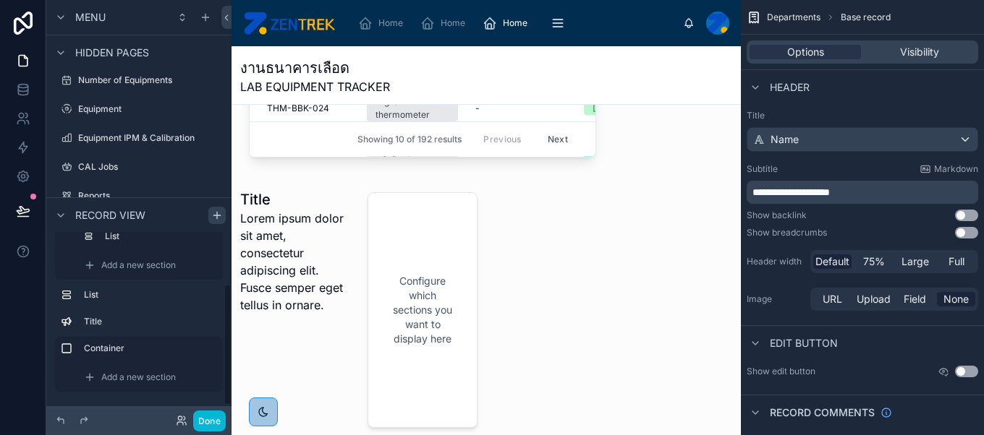
scroll to position [75, 0]
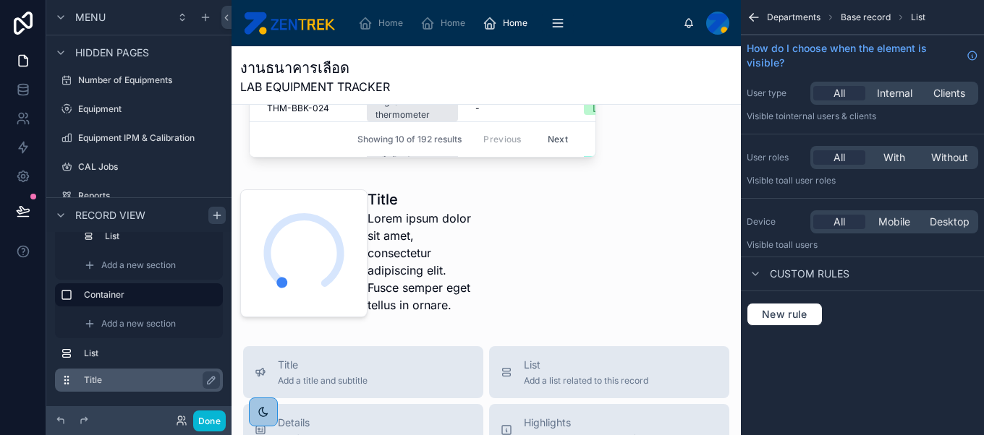
click at [144, 378] on label "Title" at bounding box center [147, 381] width 127 height 12
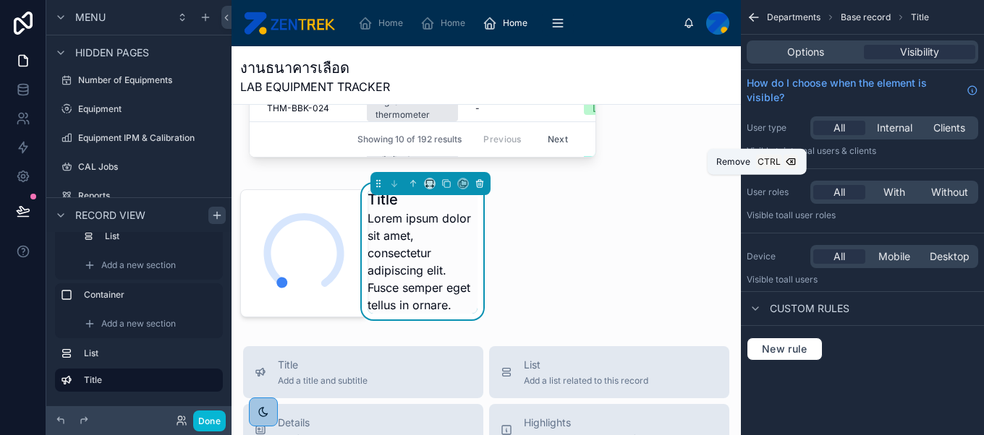
click at [477, 182] on icon at bounding box center [480, 184] width 10 height 10
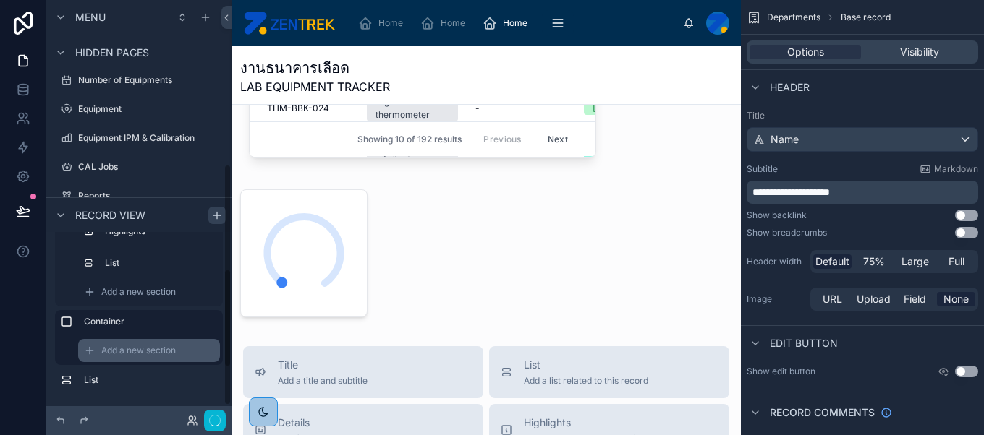
scroll to position [47, 0]
click at [162, 351] on span "Add a new section" at bounding box center [138, 352] width 75 height 12
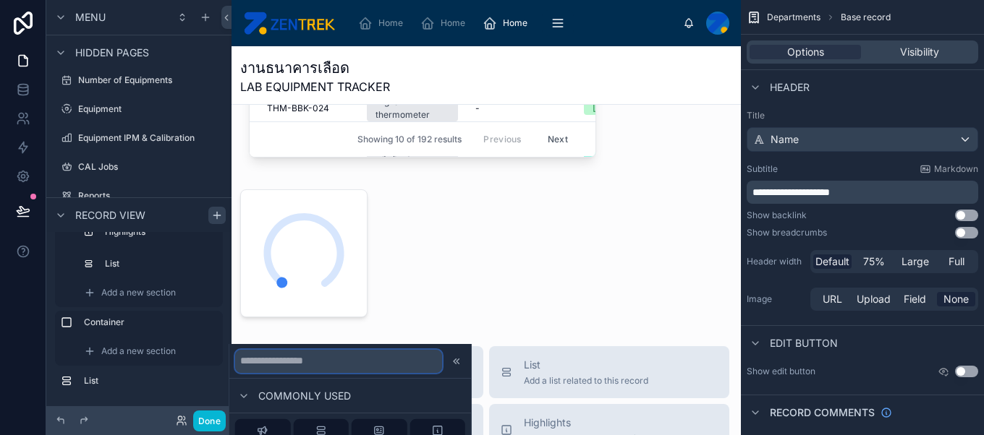
click at [310, 367] on input "text" at bounding box center [338, 360] width 207 height 23
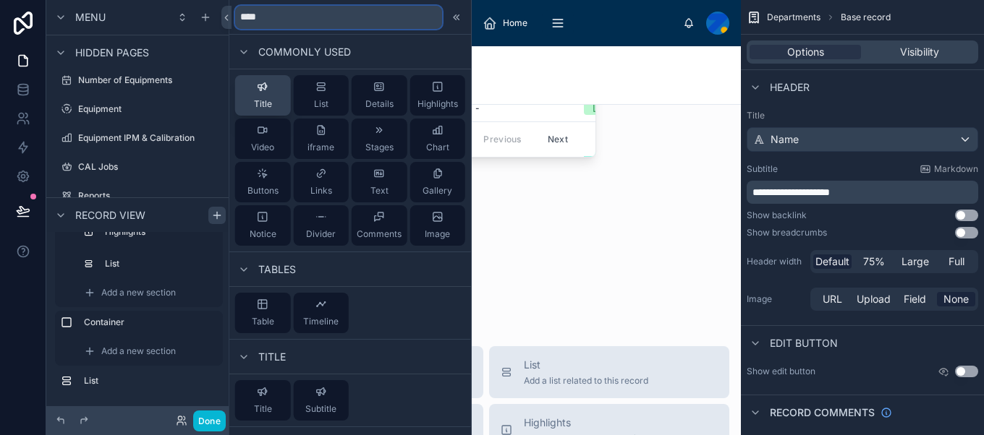
type input "****"
click at [263, 104] on span "Title" at bounding box center [263, 104] width 18 height 12
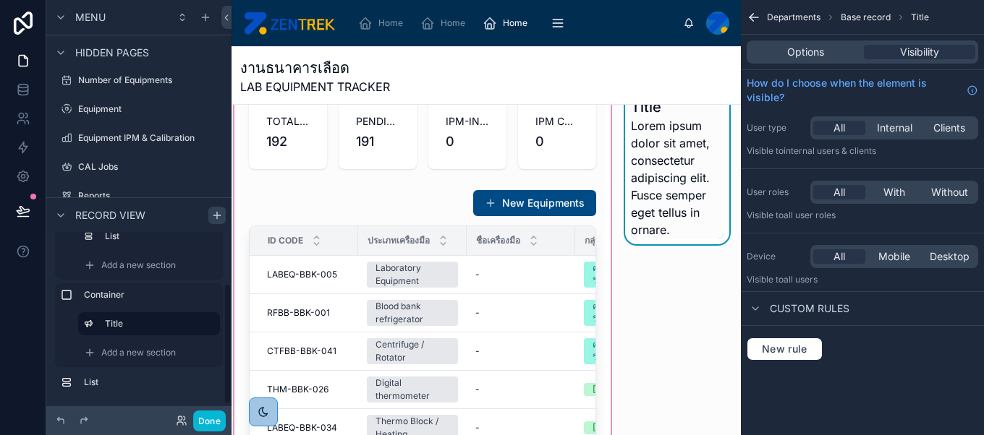
scroll to position [0, 0]
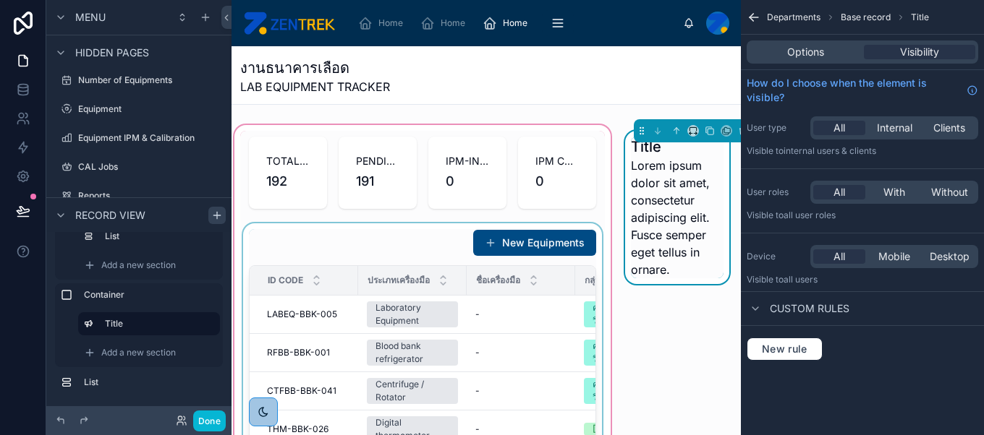
click at [373, 275] on span "ประเภทเครื่องมือ" at bounding box center [398, 281] width 62 height 12
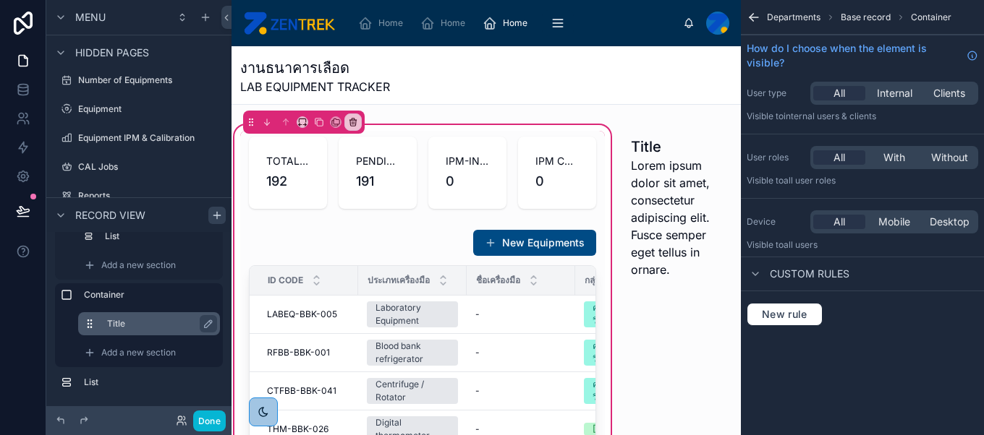
click at [166, 323] on label "Title" at bounding box center [157, 324] width 101 height 12
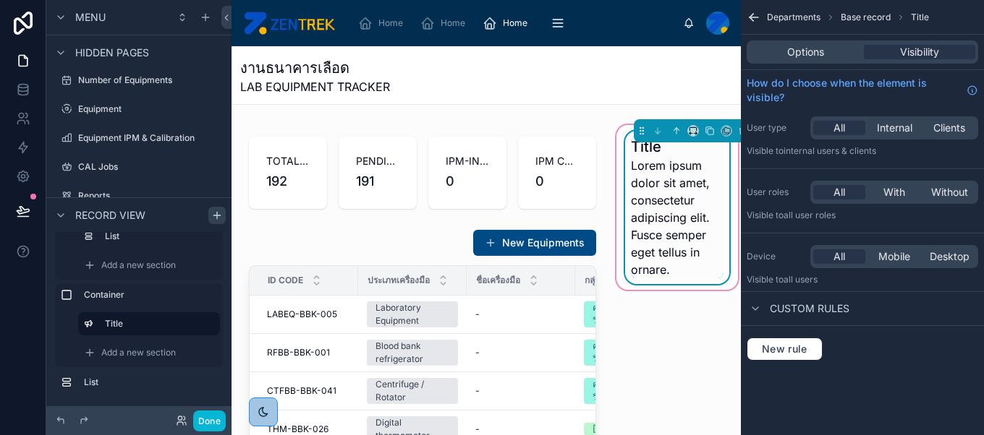
click at [645, 237] on span "Lorem ipsum dolor sit amet, consectetur adipiscing elit. Fusce semper eget tell…" at bounding box center [677, 218] width 93 height 122
click at [670, 227] on span "Lorem ipsum dolor sit amet, consectetur adipiscing elit. Fusce semper eget tell…" at bounding box center [677, 218] width 93 height 122
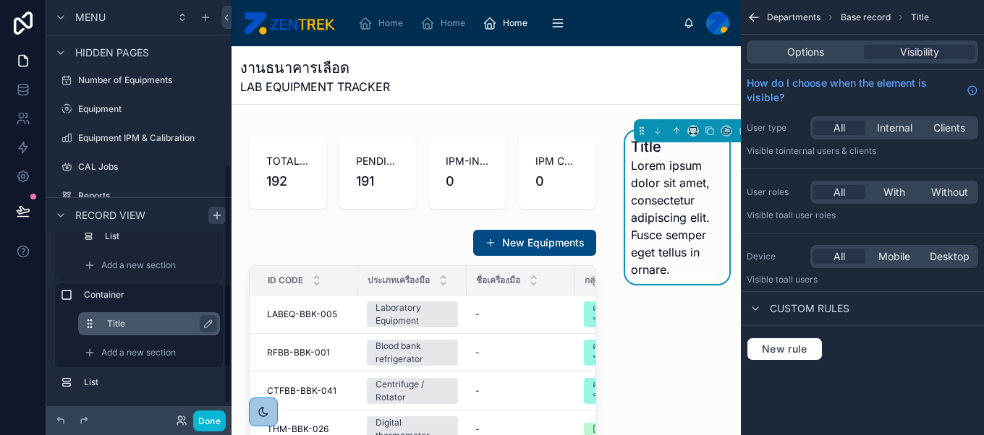
click at [117, 324] on label "Title" at bounding box center [157, 324] width 101 height 12
click at [126, 315] on div "Title" at bounding box center [160, 323] width 107 height 17
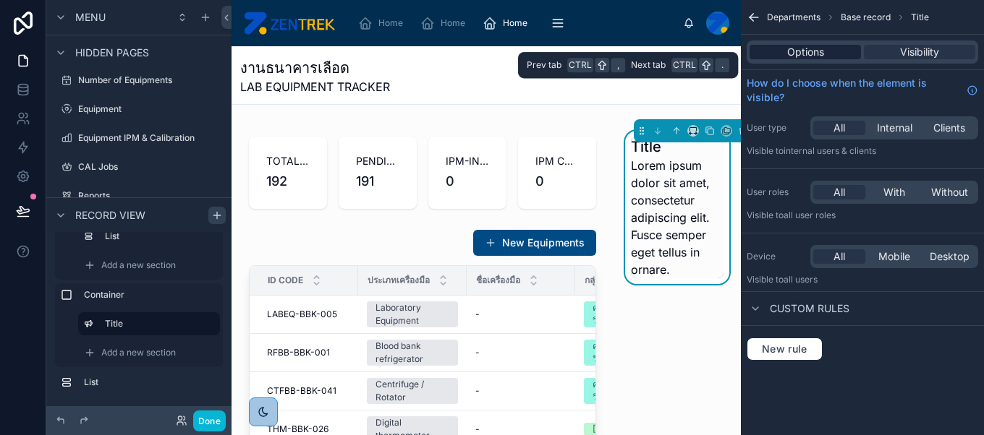
click at [820, 54] on span "Options" at bounding box center [805, 52] width 37 height 14
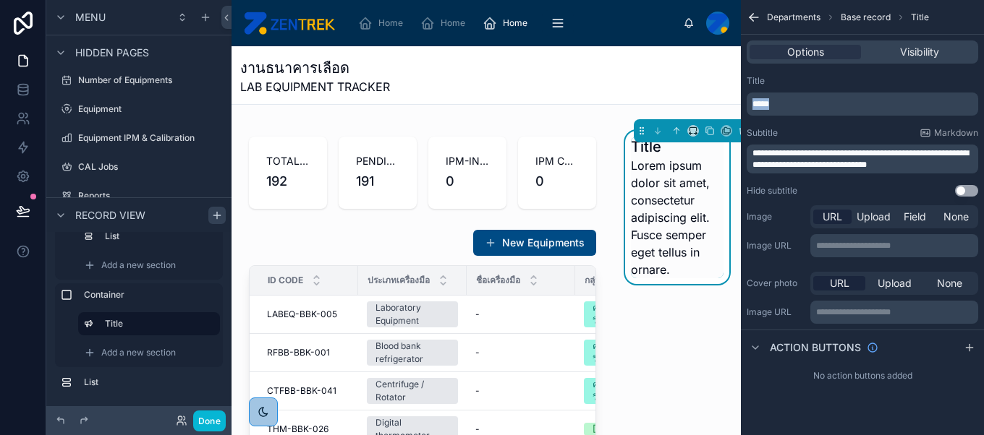
click at [813, 106] on p "*****" at bounding box center [863, 104] width 223 height 12
click at [851, 65] on div "Options Visibility" at bounding box center [862, 52] width 243 height 35
click at [863, 156] on span "**********" at bounding box center [860, 159] width 216 height 20
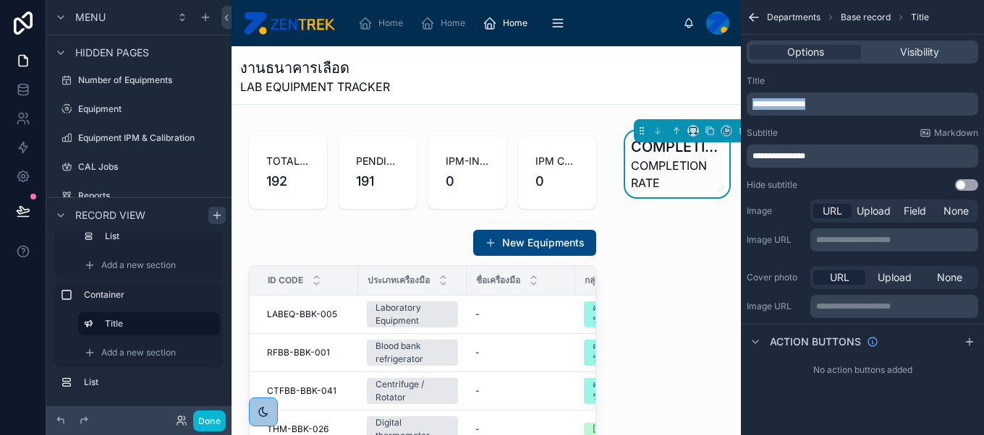
click at [857, 109] on p "**********" at bounding box center [863, 104] width 223 height 12
click at [885, 80] on div "Title" at bounding box center [862, 81] width 231 height 12
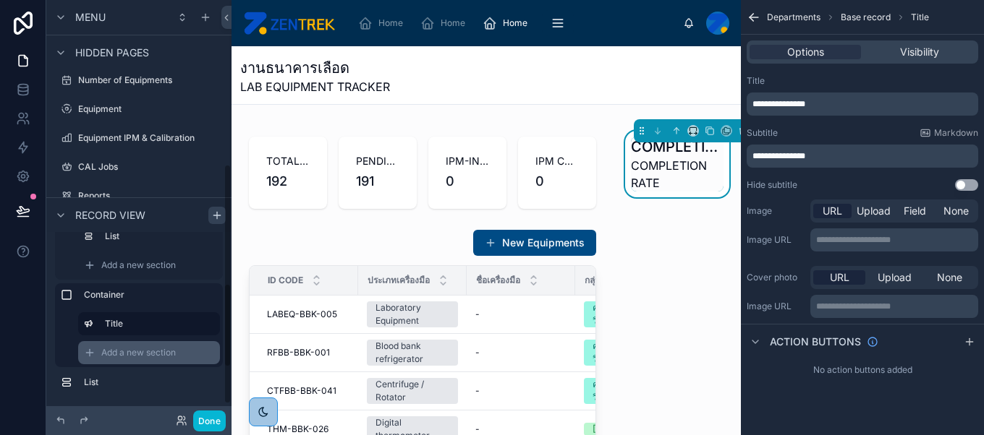
click at [119, 352] on span "Add a new section" at bounding box center [138, 353] width 75 height 12
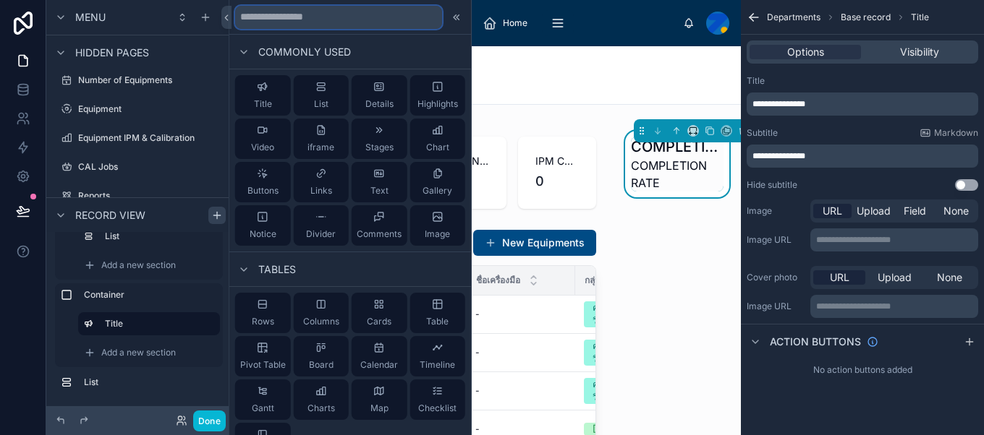
click at [354, 19] on input "text" at bounding box center [338, 17] width 207 height 23
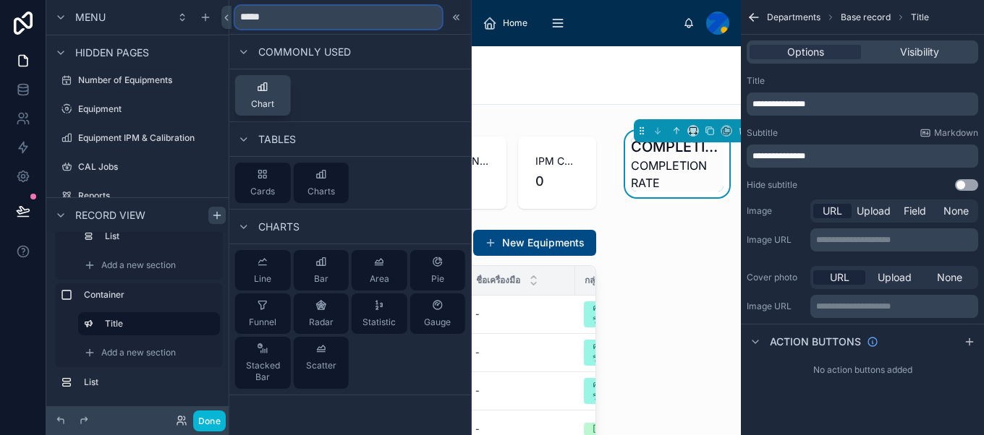
type input "*****"
click at [258, 76] on button "Chart" at bounding box center [263, 95] width 56 height 41
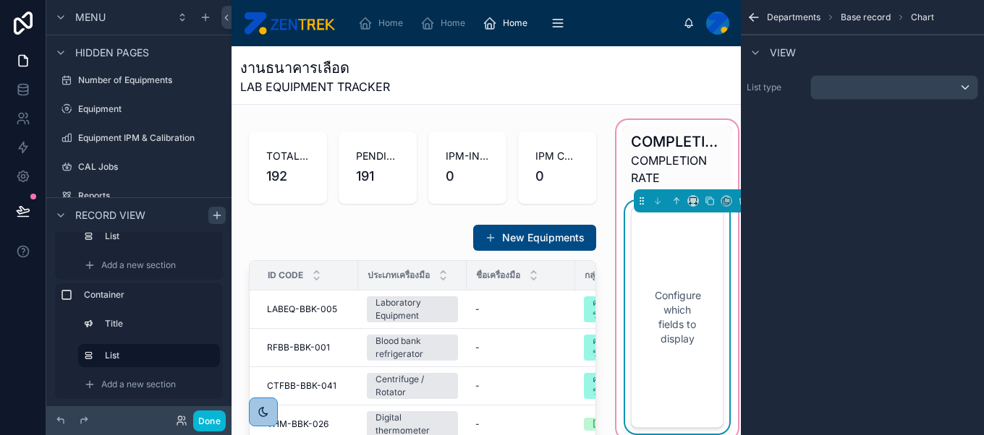
scroll to position [4, 0]
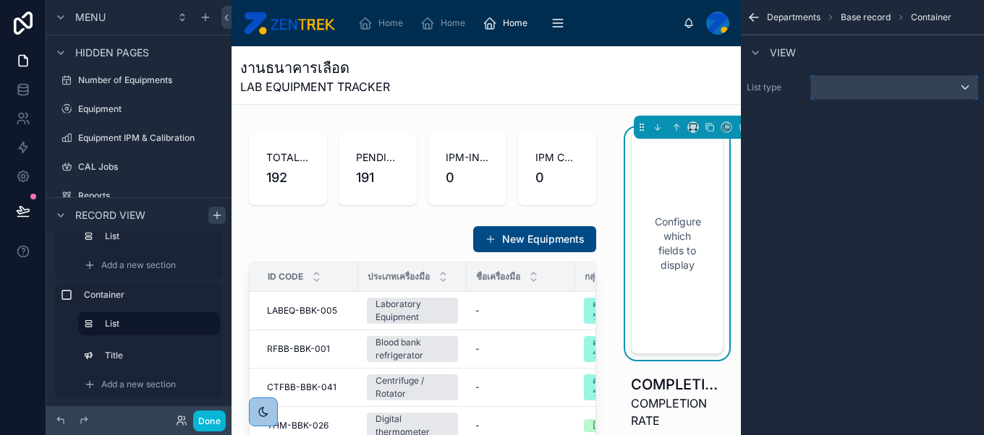
click at [860, 80] on div "scrollable content" at bounding box center [894, 87] width 166 height 23
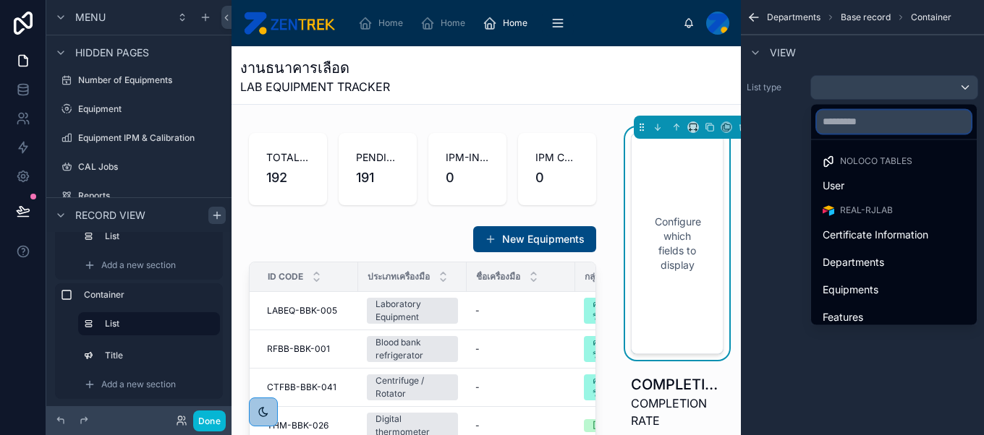
click at [896, 117] on input "text" at bounding box center [894, 121] width 154 height 23
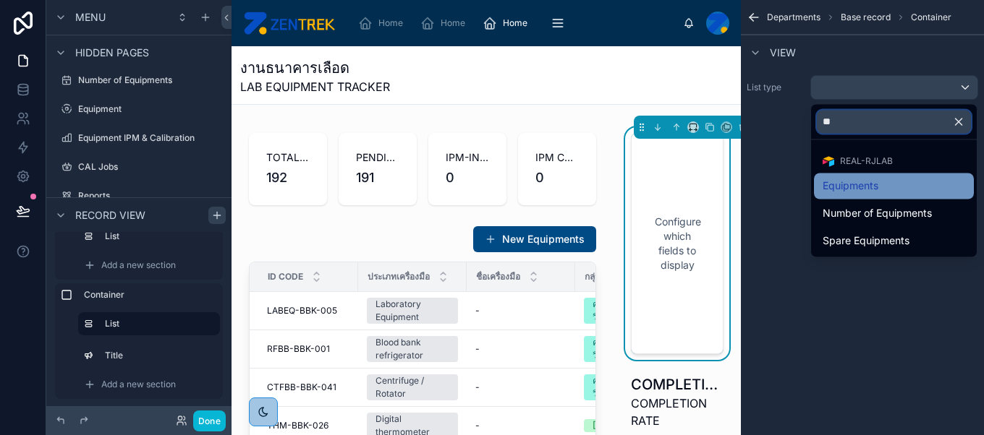
type input "**"
click at [908, 184] on div "Equipments" at bounding box center [893, 185] width 143 height 17
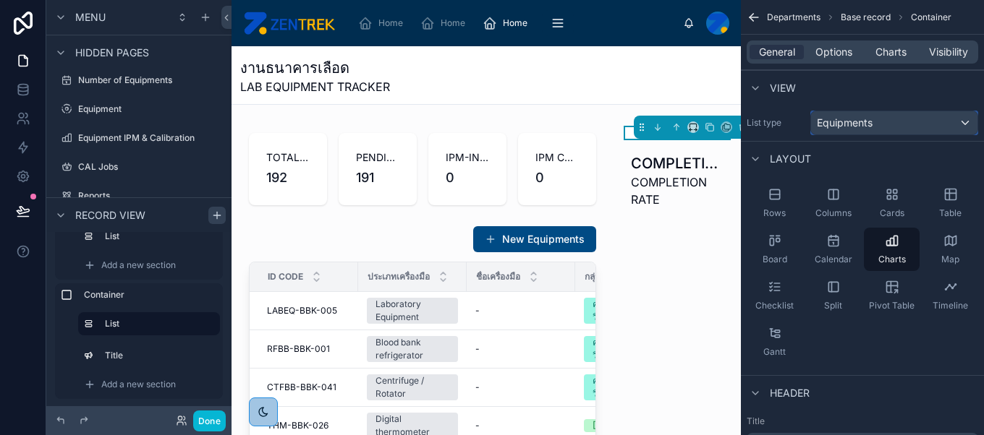
click at [932, 125] on div "Equipments" at bounding box center [894, 122] width 166 height 23
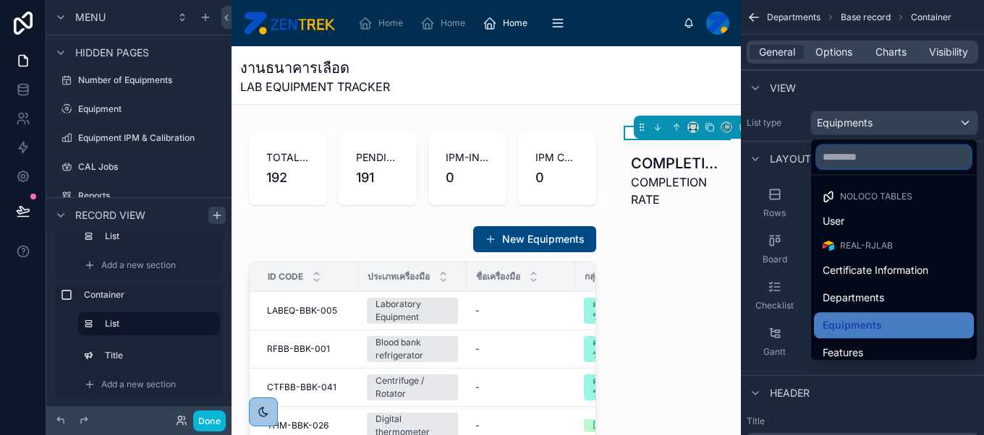
click at [928, 154] on input "text" at bounding box center [894, 156] width 154 height 23
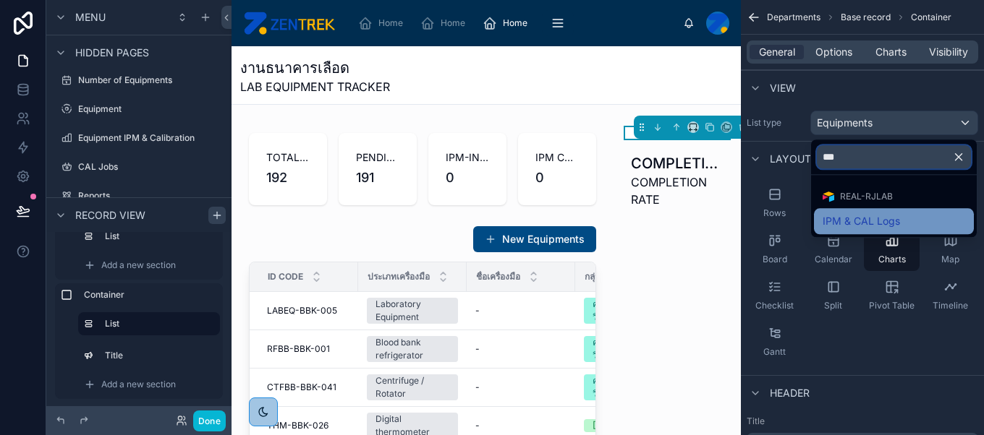
type input "***"
click at [914, 214] on div "IPM & CAL Logs" at bounding box center [893, 221] width 143 height 17
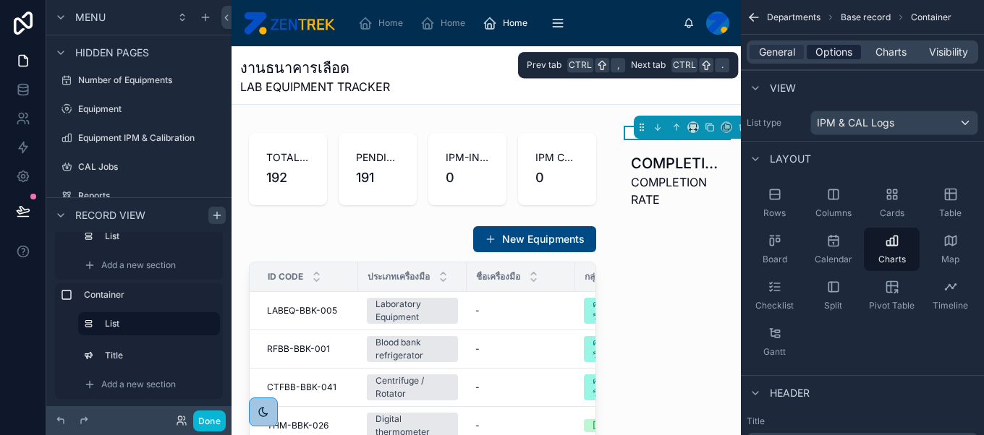
click at [842, 52] on span "Options" at bounding box center [833, 52] width 37 height 14
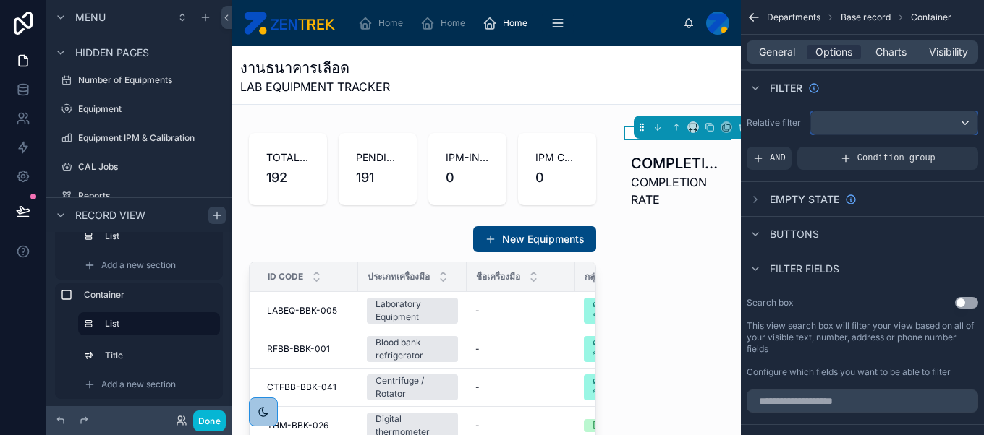
click at [846, 111] on div "scrollable content" at bounding box center [894, 122] width 166 height 23
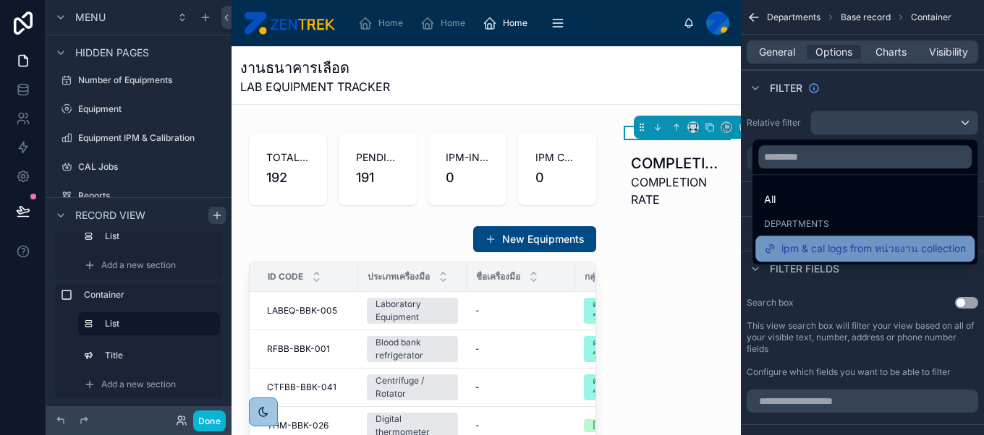
click at [866, 249] on span "ipm & cal logs from หน่วยงาน collection" at bounding box center [873, 248] width 184 height 17
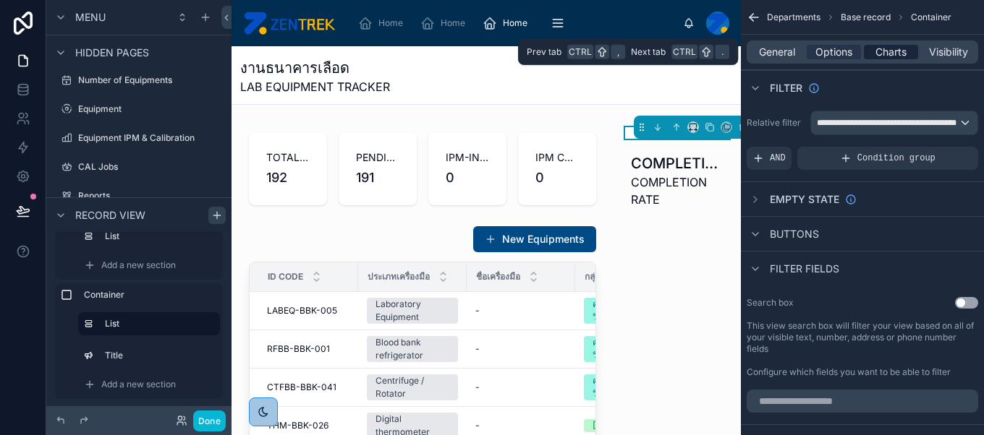
click at [892, 49] on span "Charts" at bounding box center [890, 52] width 31 height 14
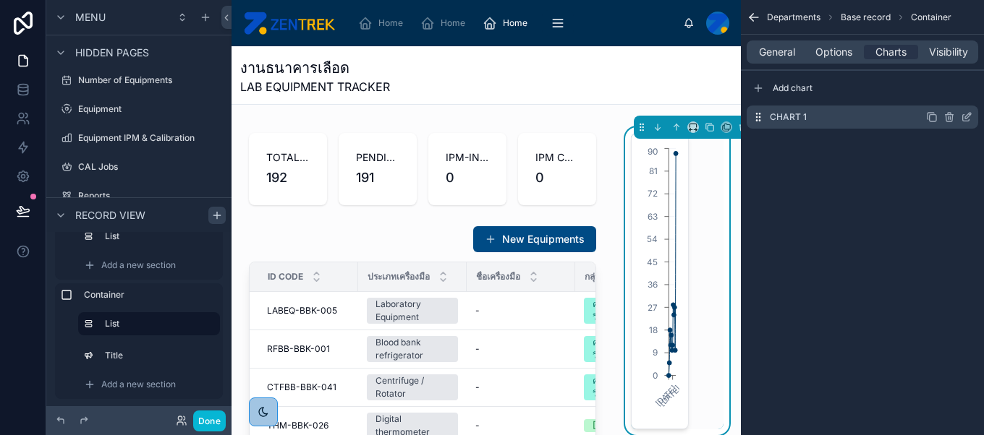
click at [963, 116] on icon "scrollable content" at bounding box center [966, 118] width 7 height 7
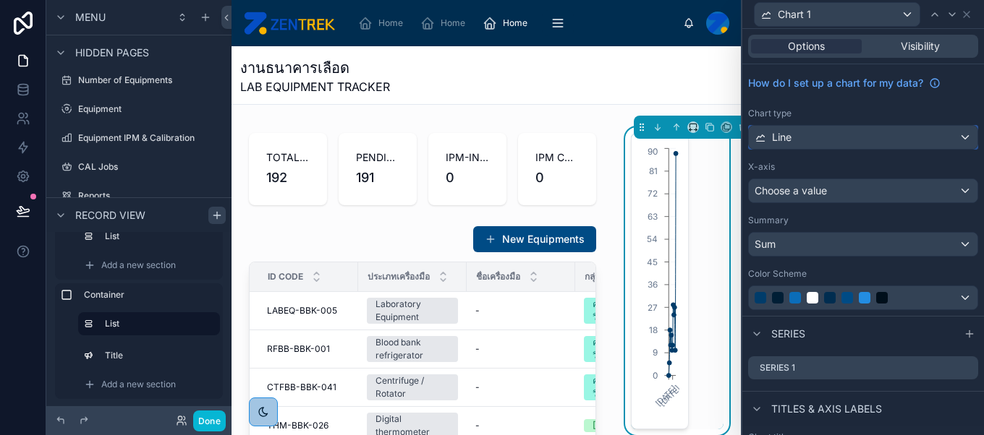
click at [877, 134] on div "Line" at bounding box center [863, 137] width 229 height 23
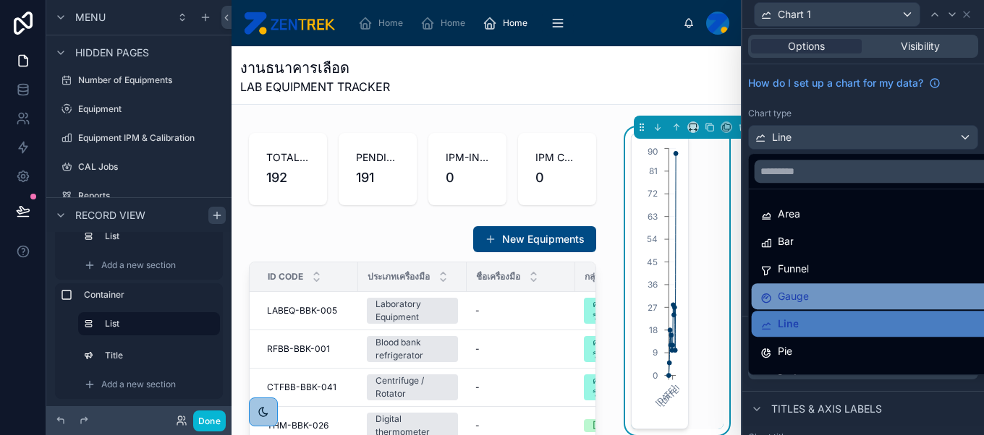
click at [845, 299] on div "Gauge" at bounding box center [874, 296] width 229 height 17
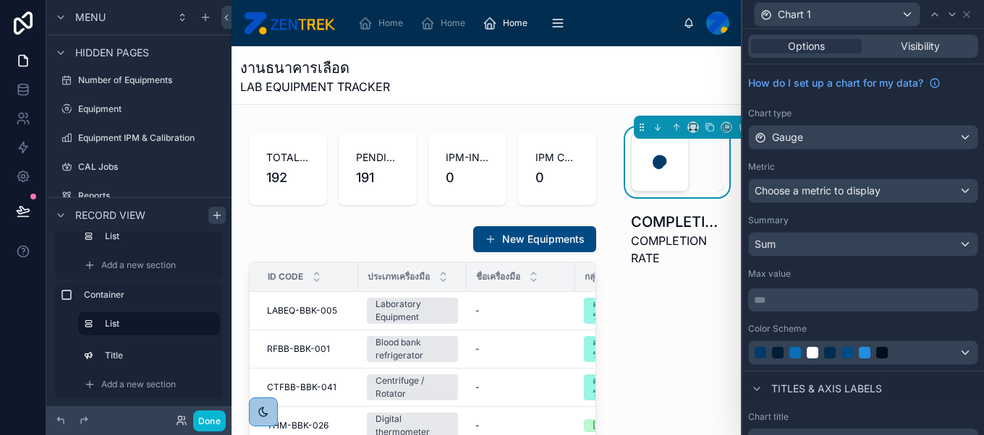
scroll to position [176, 0]
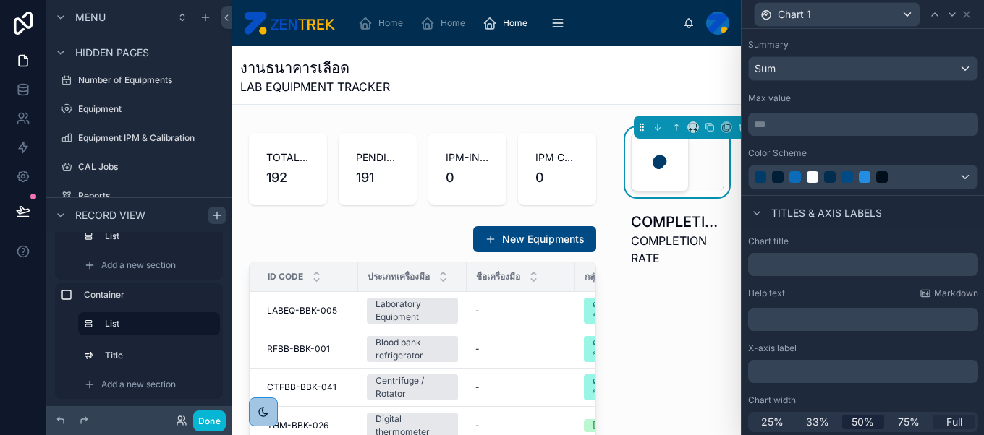
click at [946, 420] on span "Full" at bounding box center [954, 422] width 16 height 14
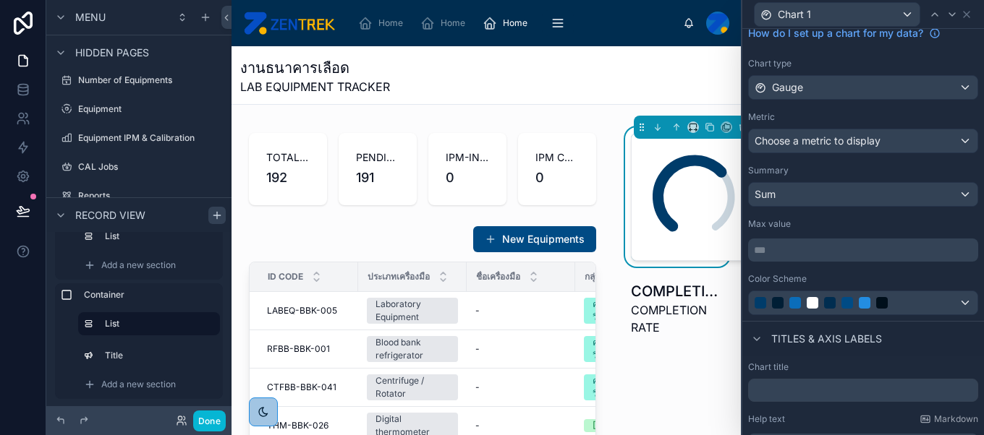
scroll to position [49, 0]
click at [844, 191] on div "Sum" at bounding box center [863, 195] width 229 height 23
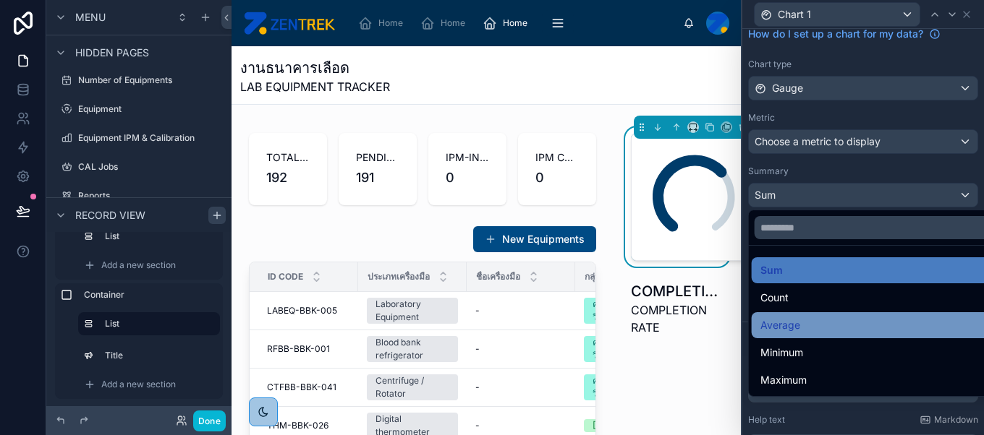
click at [821, 319] on div "Average" at bounding box center [874, 325] width 229 height 17
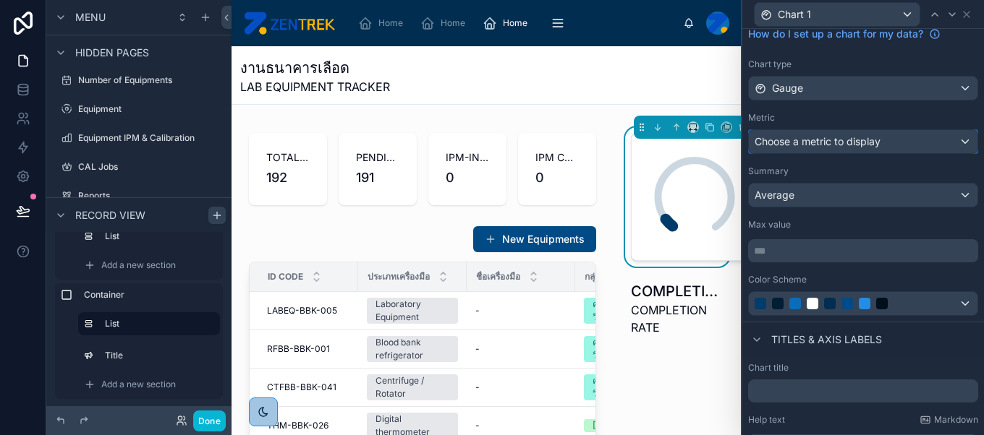
click at [838, 146] on span "Choose a metric to display" at bounding box center [817, 142] width 126 height 14
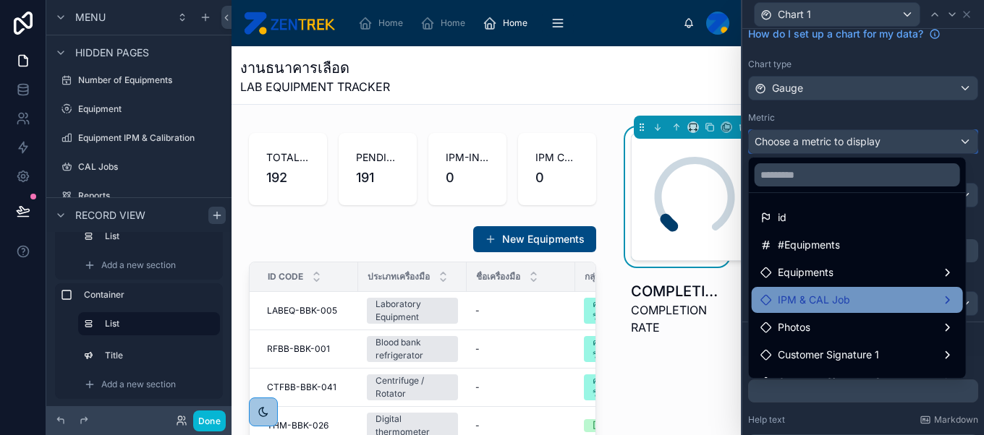
scroll to position [184, 0]
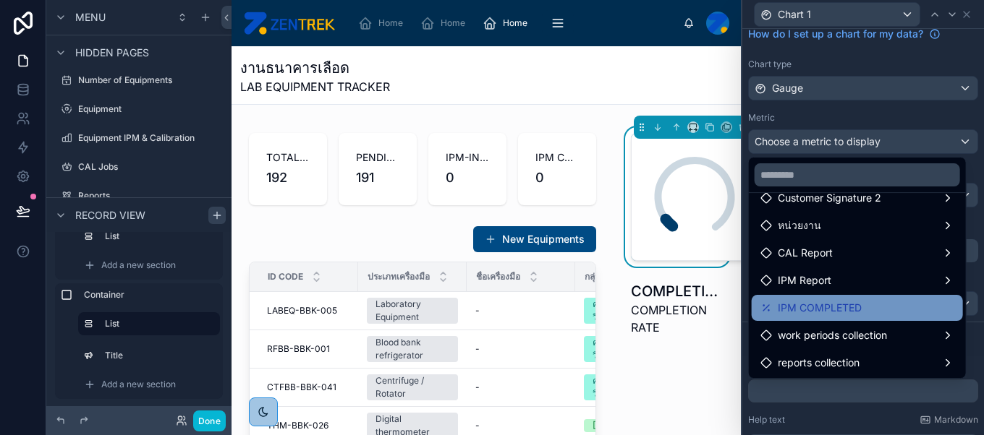
click at [875, 306] on div "IPM COMPLETED" at bounding box center [857, 307] width 194 height 17
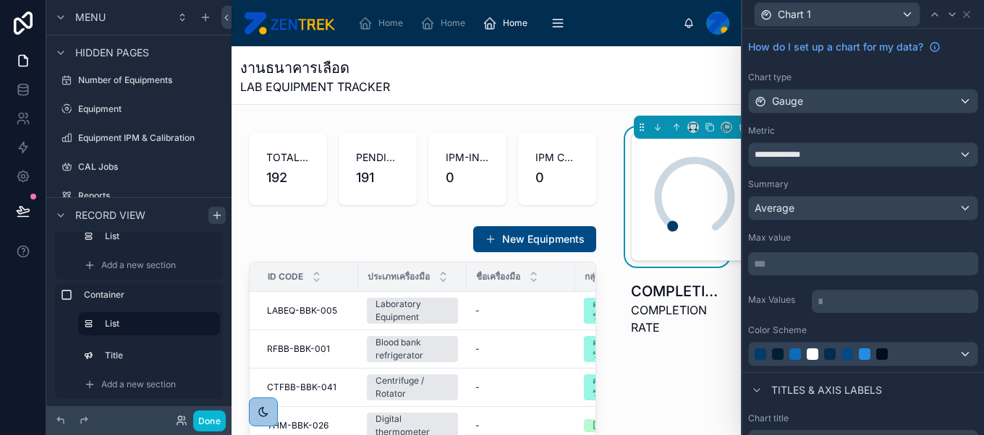
scroll to position [36, 0]
click at [864, 263] on p "*** ﻿" at bounding box center [864, 264] width 221 height 14
click at [770, 325] on label "Color Scheme" at bounding box center [777, 331] width 59 height 12
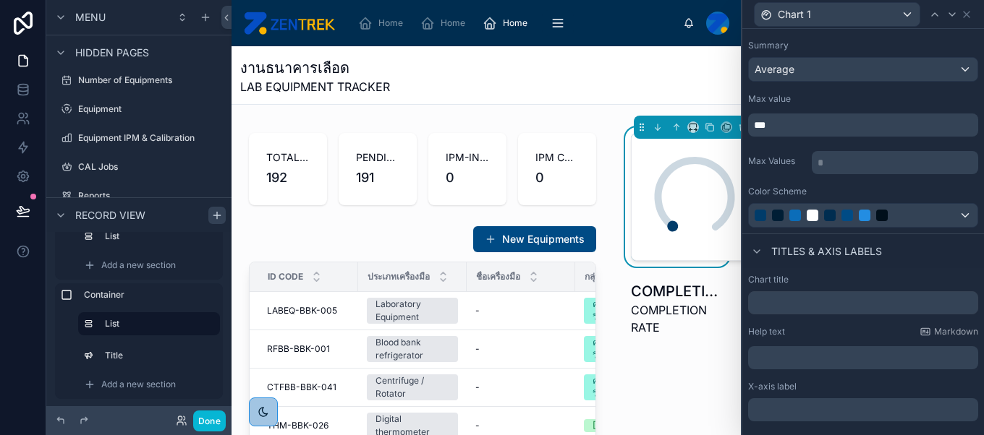
scroll to position [213, 0]
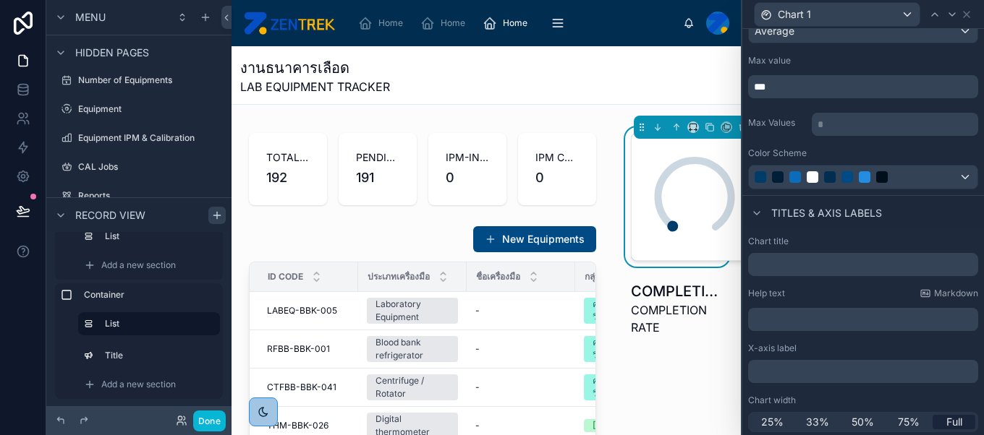
click at [947, 419] on span "Full" at bounding box center [954, 422] width 16 height 14
click at [904, 373] on p "﻿" at bounding box center [864, 373] width 221 height 14
click at [883, 398] on div "Chart width" at bounding box center [863, 402] width 230 height 12
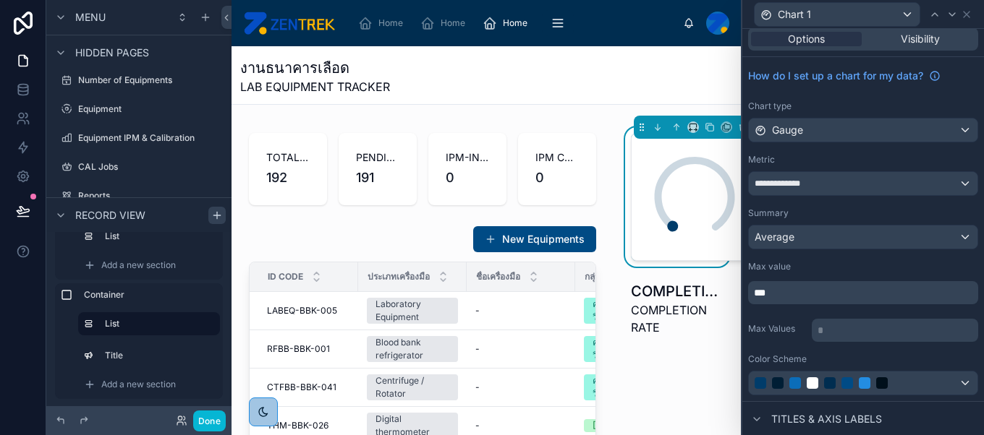
scroll to position [0, 0]
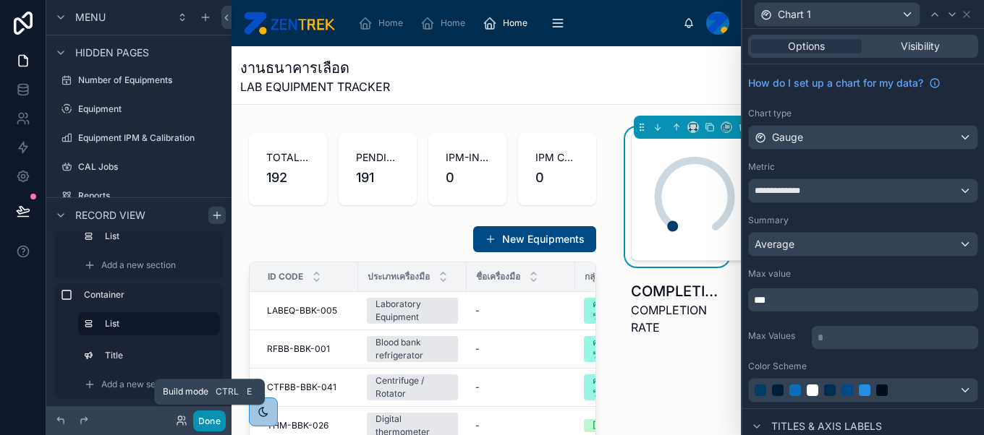
click at [208, 417] on button "Done" at bounding box center [209, 421] width 33 height 21
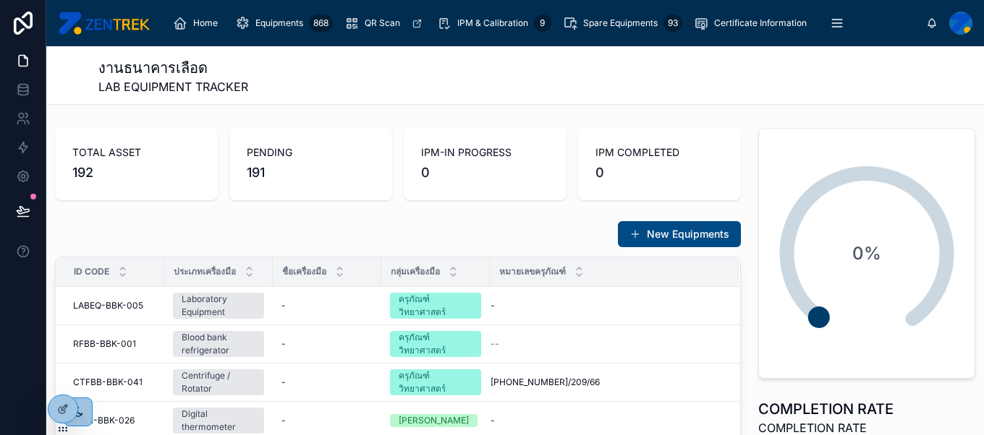
scroll to position [24, 0]
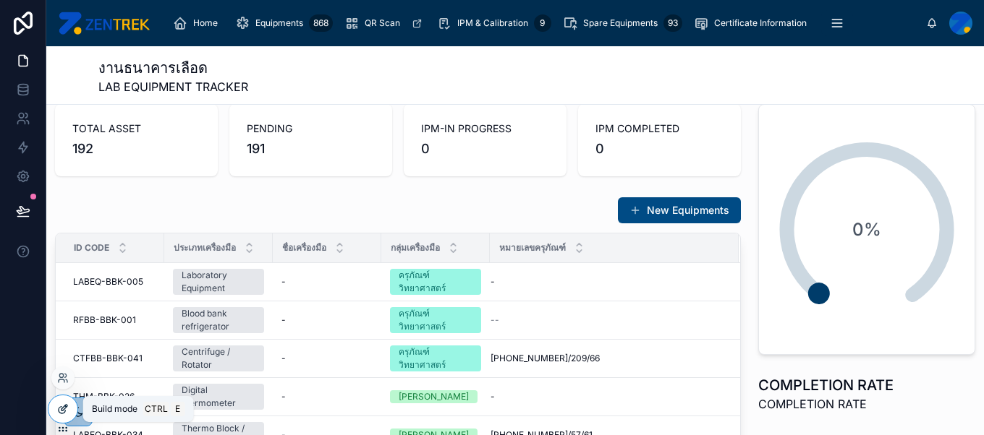
click at [61, 412] on icon at bounding box center [63, 410] width 12 height 12
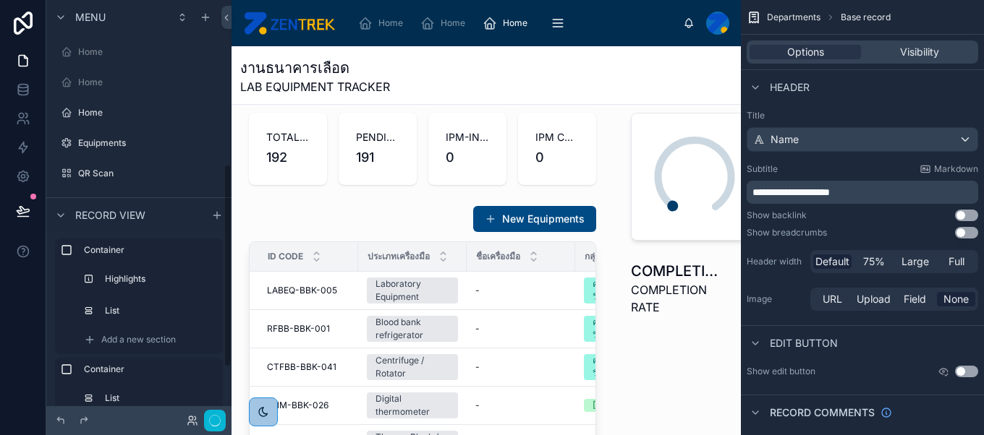
scroll to position [338, 0]
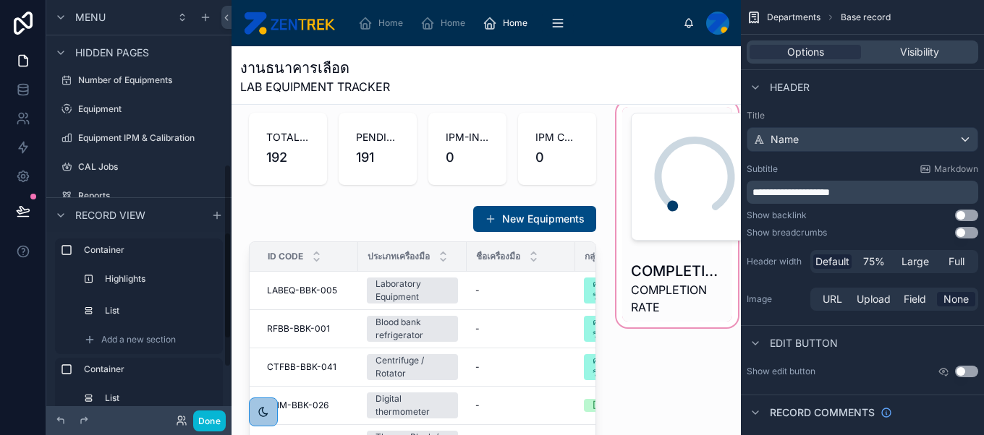
click at [666, 266] on div at bounding box center [676, 341] width 127 height 486
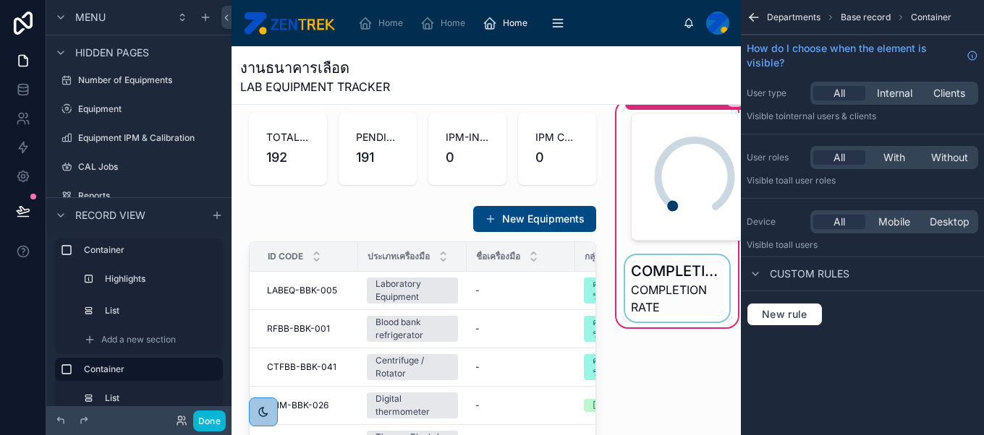
click at [672, 275] on div at bounding box center [677, 288] width 110 height 67
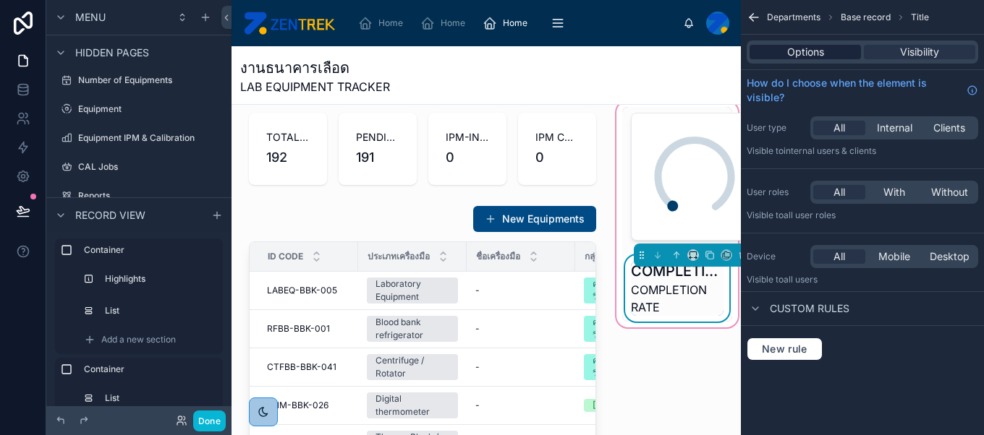
click at [814, 54] on span "Options" at bounding box center [805, 52] width 37 height 14
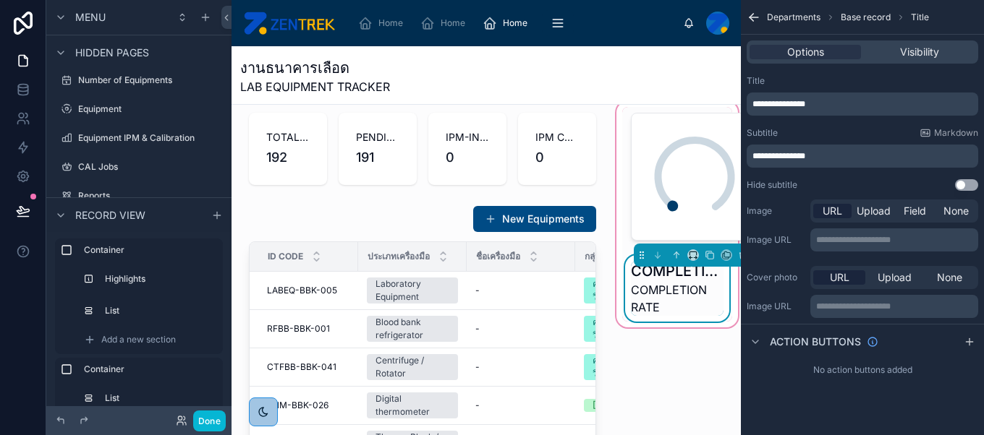
click at [970, 182] on button "Use setting" at bounding box center [966, 185] width 23 height 12
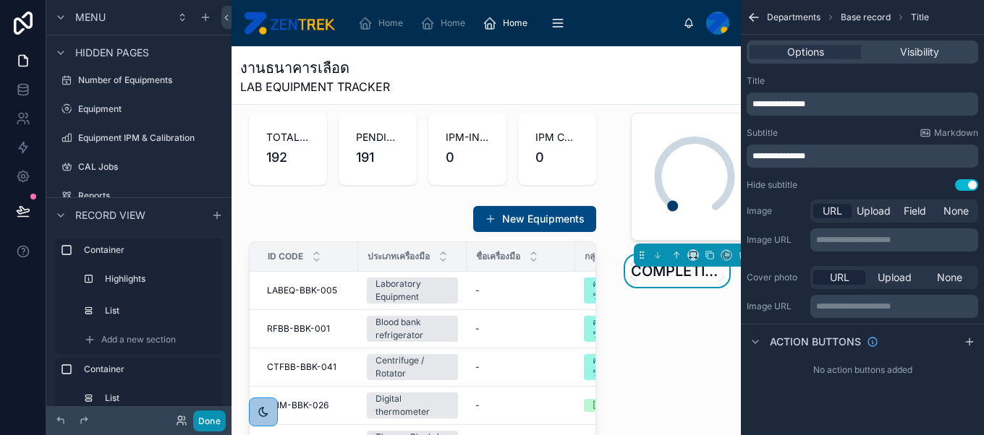
click at [218, 414] on button "Done" at bounding box center [209, 421] width 33 height 21
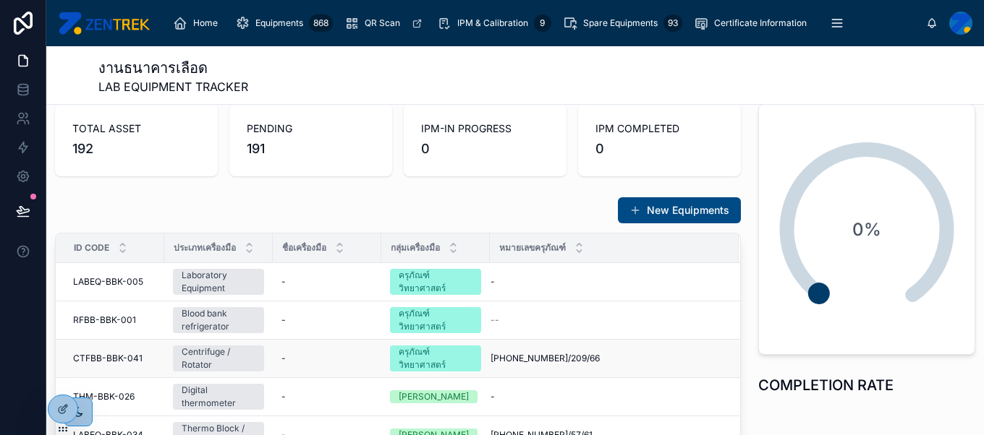
scroll to position [103, 0]
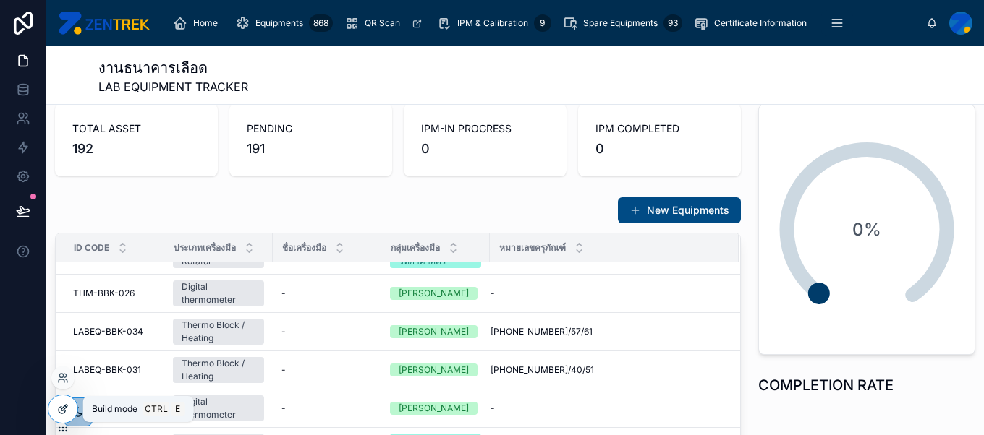
click at [59, 412] on icon at bounding box center [62, 410] width 7 height 7
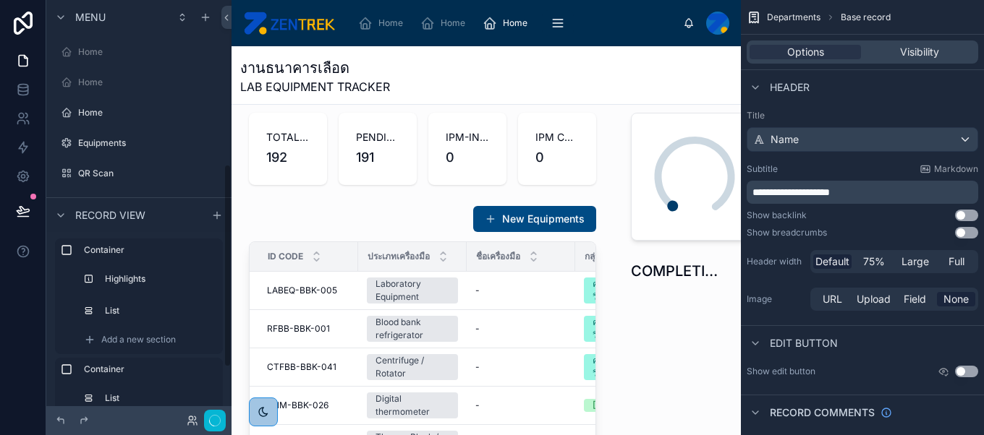
scroll to position [338, 0]
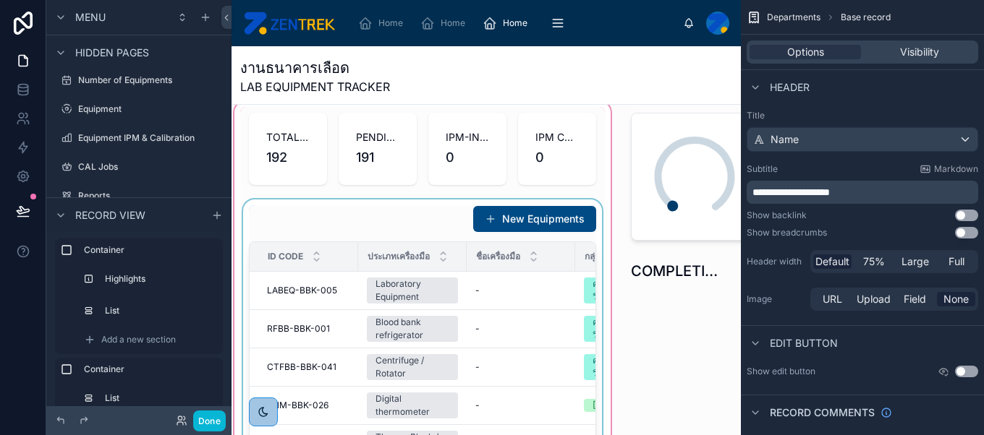
click at [399, 261] on span "ประเภทเครื่องมือ" at bounding box center [398, 257] width 62 height 12
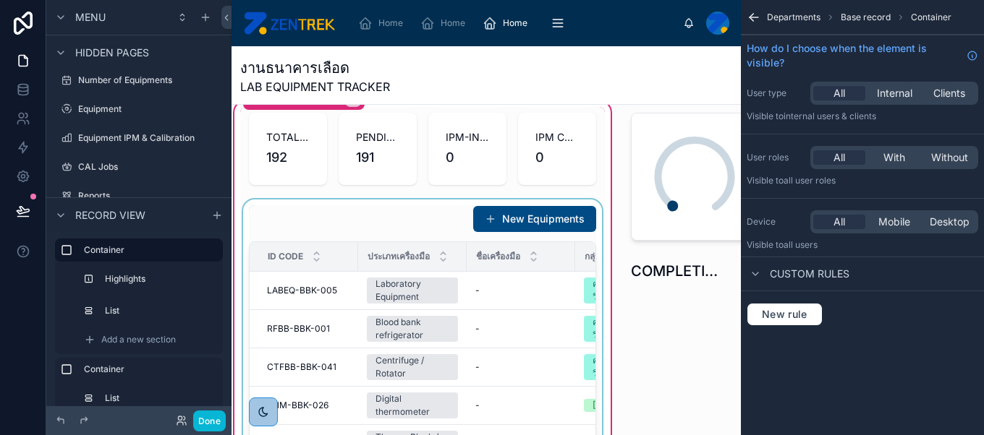
click at [311, 226] on div at bounding box center [422, 388] width 365 height 376
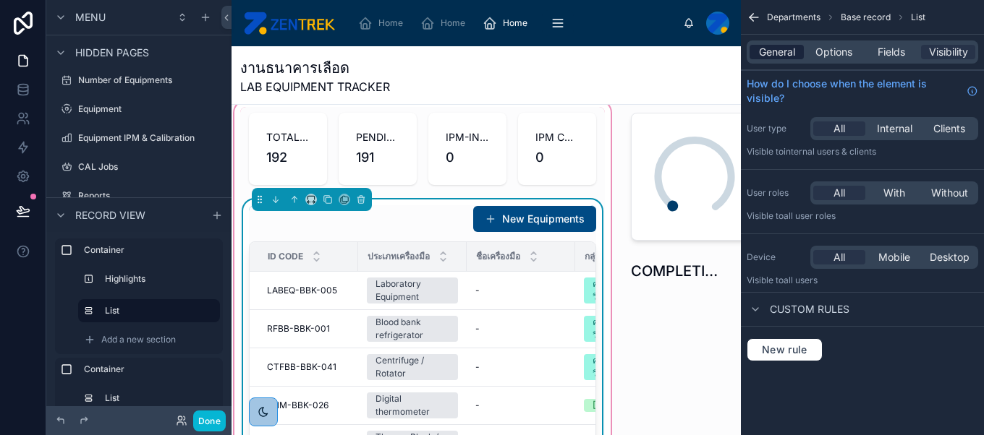
click at [771, 51] on span "General" at bounding box center [777, 52] width 36 height 14
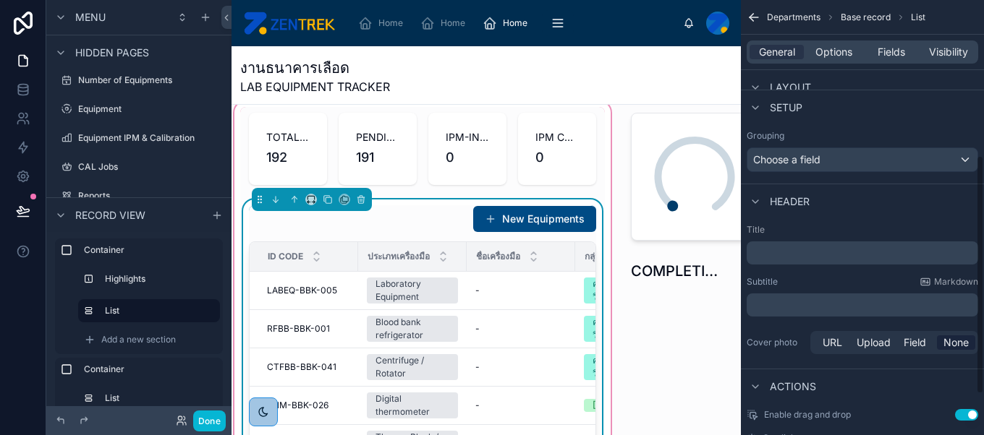
scroll to position [357, 0]
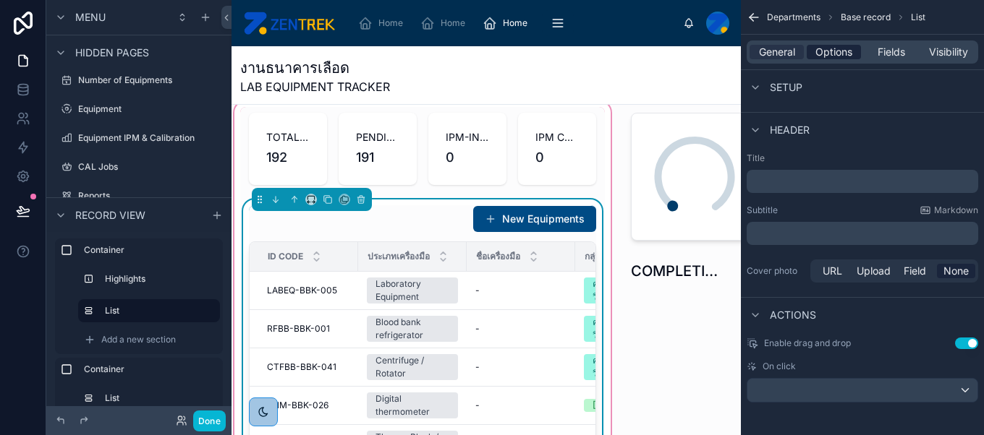
click at [839, 54] on span "Options" at bounding box center [833, 52] width 37 height 14
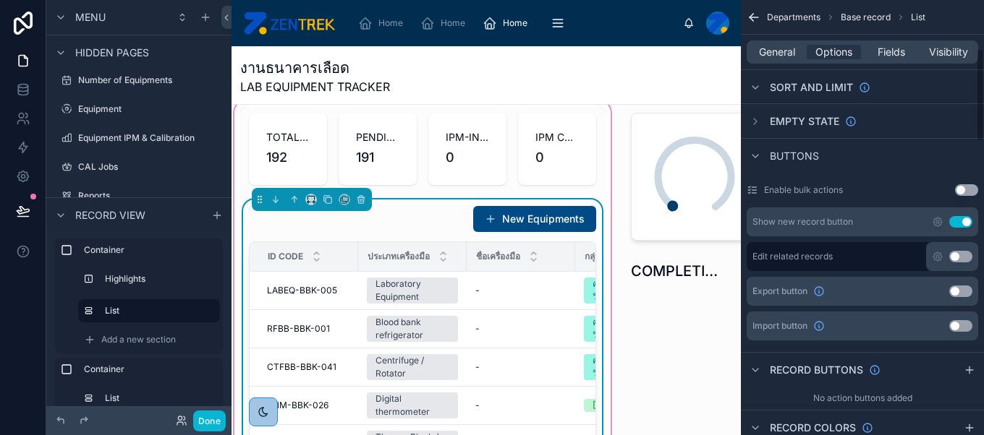
scroll to position [222, 0]
click at [961, 222] on button "Use setting" at bounding box center [960, 224] width 23 height 12
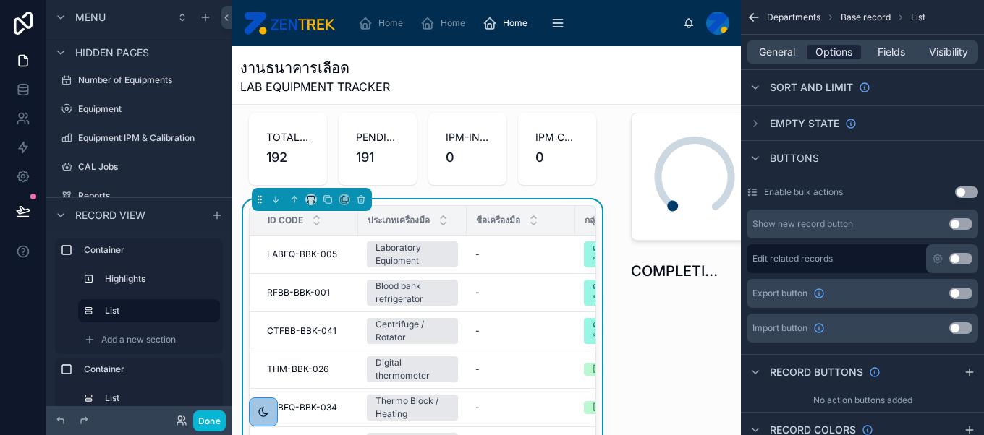
click at [845, 51] on span "Options" at bounding box center [833, 52] width 37 height 14
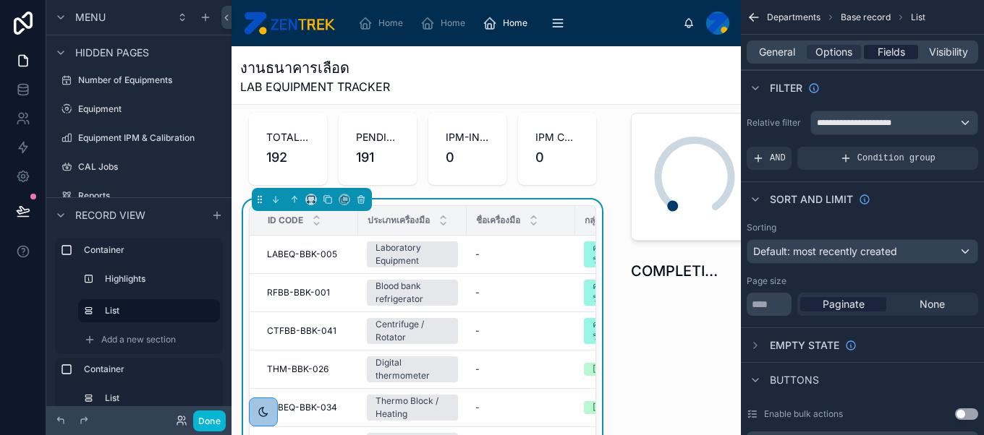
click at [900, 46] on span "Fields" at bounding box center [890, 52] width 27 height 14
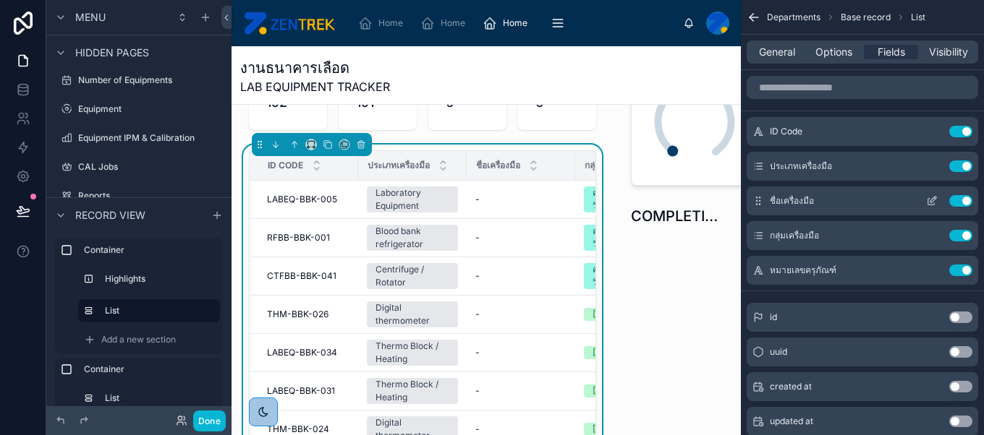
click at [961, 203] on button "Use setting" at bounding box center [960, 201] width 23 height 12
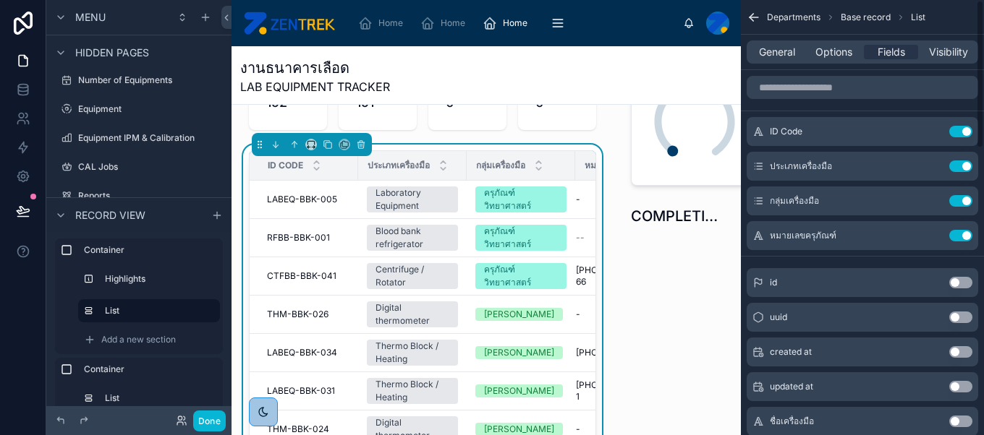
click at [961, 203] on button "Use setting" at bounding box center [960, 201] width 23 height 12
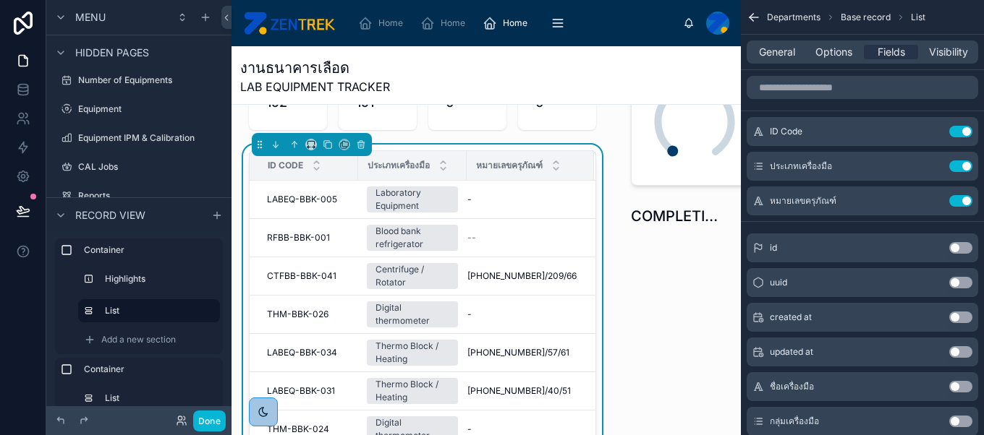
click at [961, 203] on button "Use setting" at bounding box center [960, 201] width 23 height 12
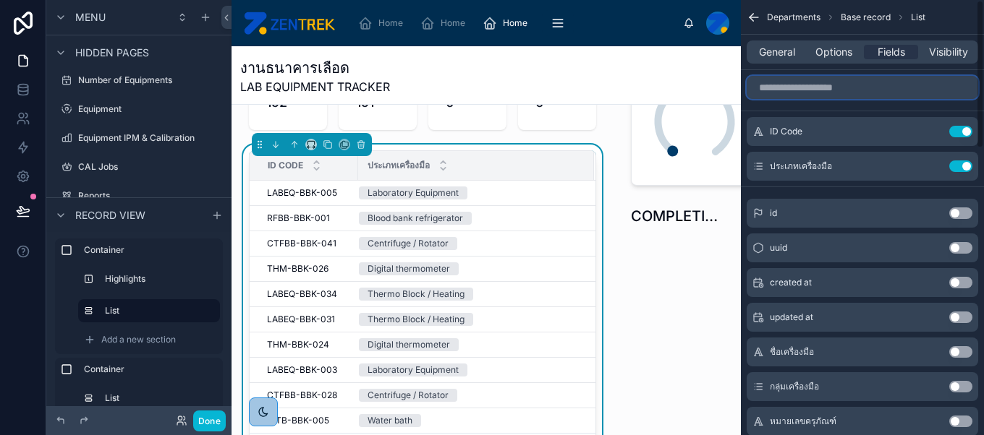
click at [853, 79] on input "scrollable content" at bounding box center [862, 87] width 231 height 23
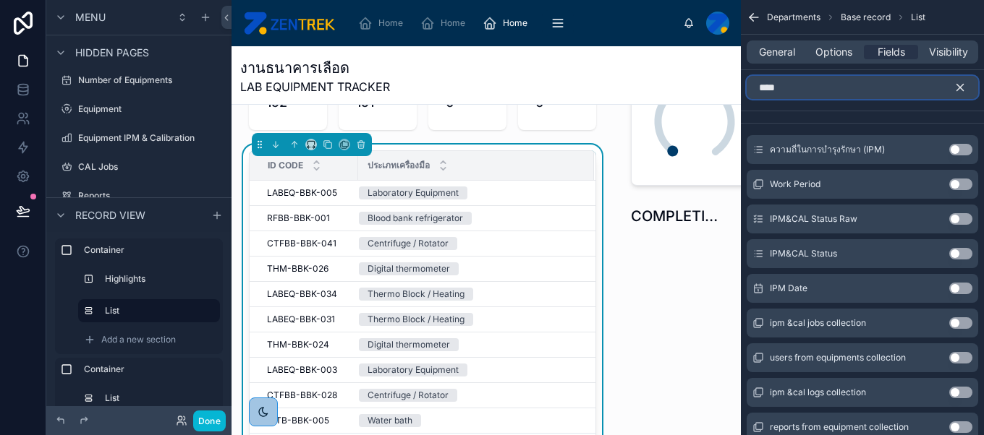
type input "***"
click at [953, 255] on button "Use setting" at bounding box center [960, 254] width 23 height 12
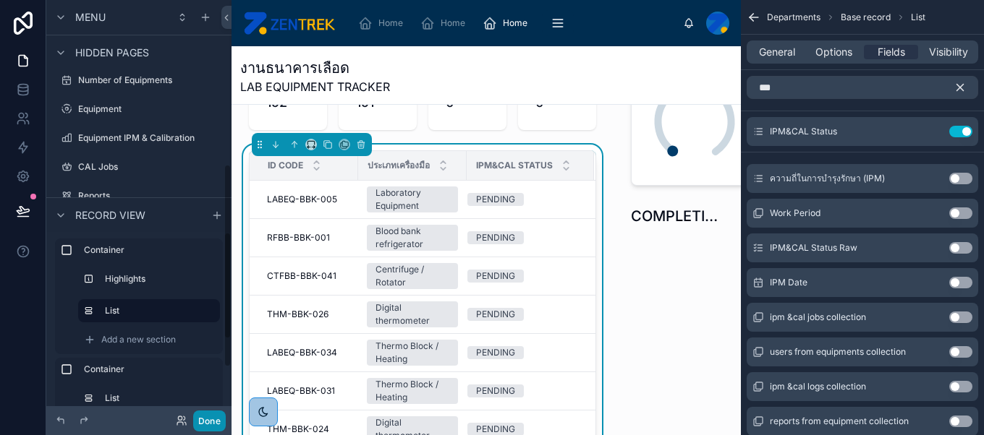
click at [210, 417] on button "Done" at bounding box center [209, 421] width 33 height 21
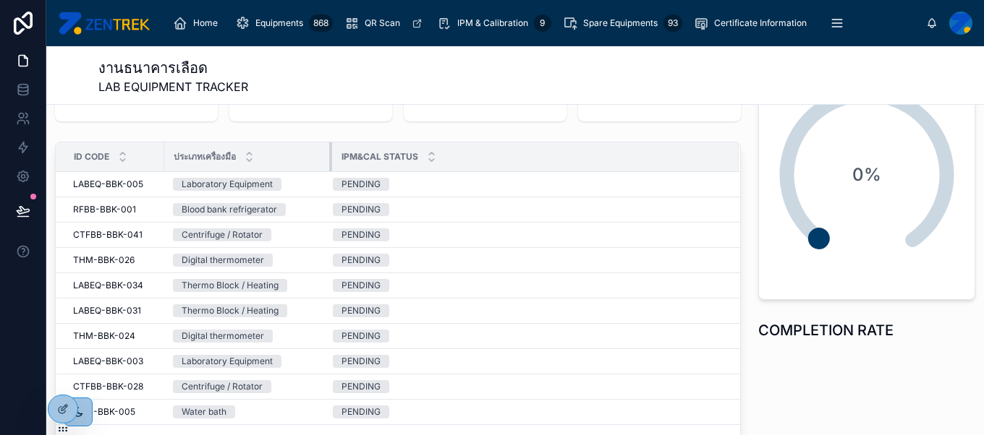
drag, startPoint x: 271, startPoint y: 158, endPoint x: 330, endPoint y: 159, distance: 59.3
click at [330, 159] on div at bounding box center [332, 157] width 6 height 29
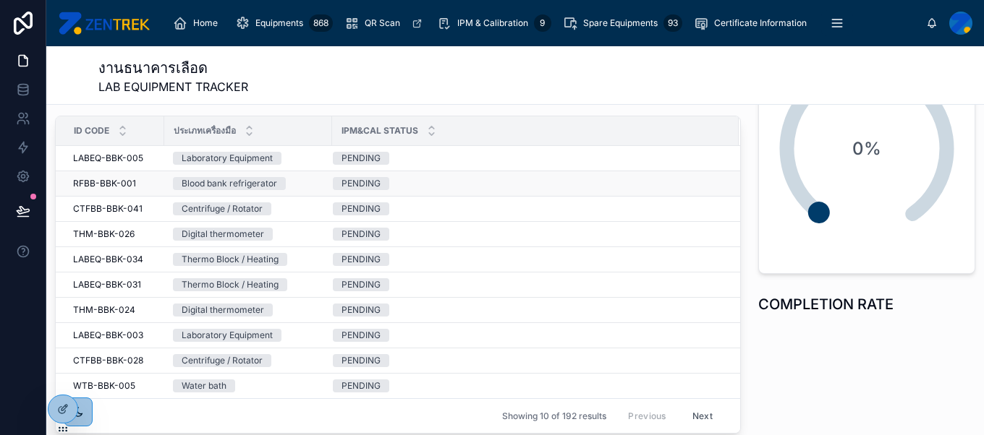
scroll to position [106, 0]
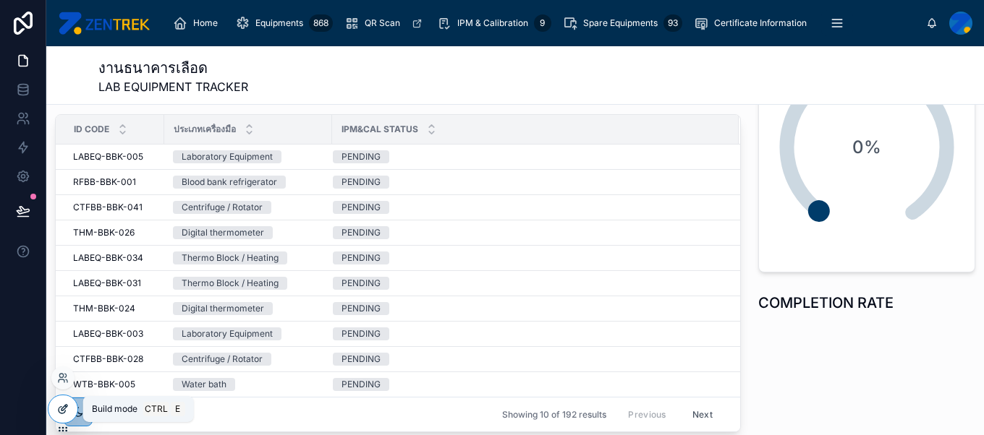
click at [61, 409] on icon at bounding box center [64, 408] width 6 height 6
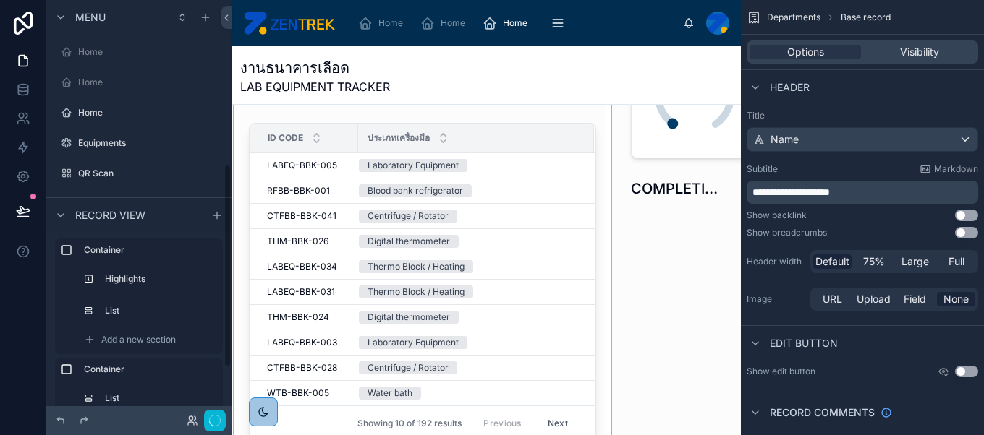
scroll to position [338, 0]
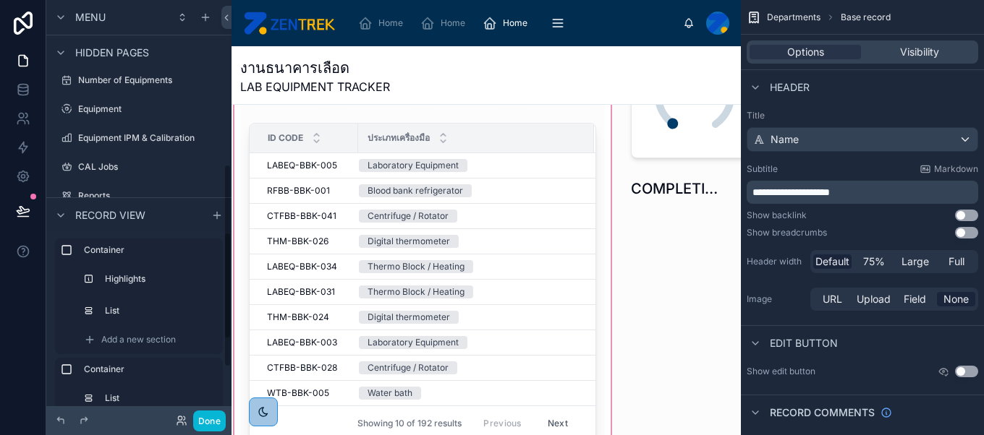
click at [536, 254] on div at bounding box center [422, 239] width 382 height 446
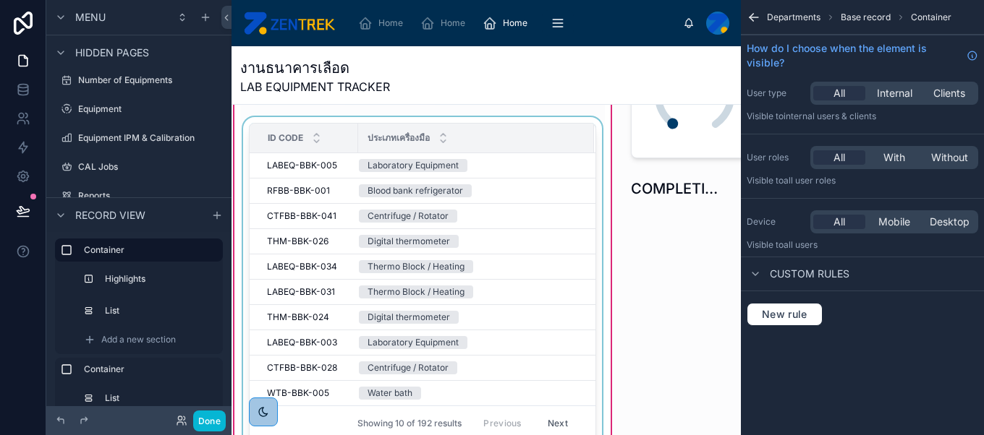
click at [412, 257] on div at bounding box center [422, 285] width 365 height 336
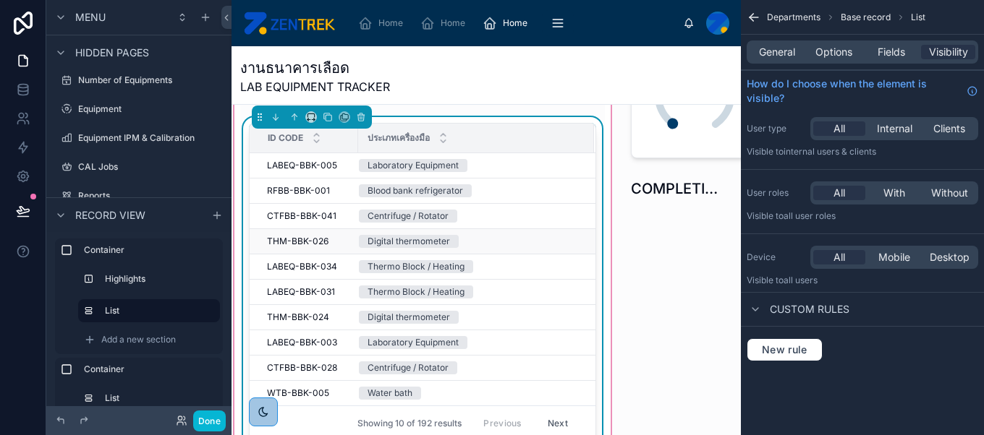
scroll to position [0, 0]
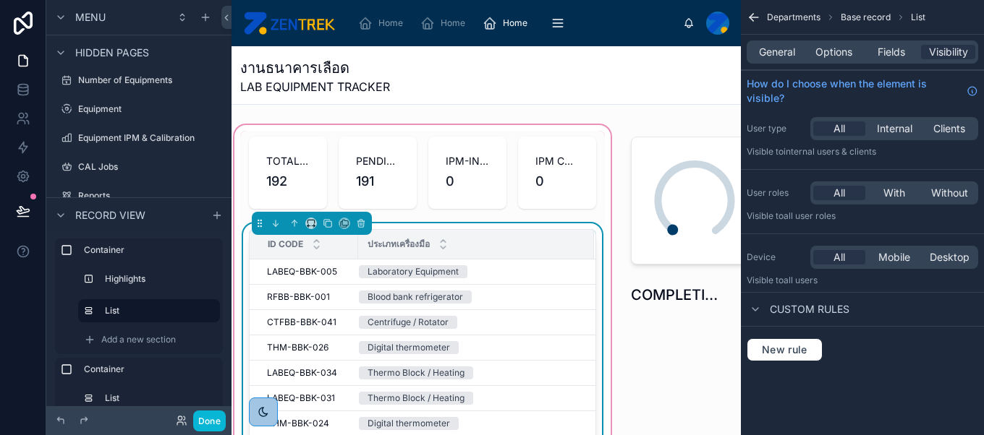
click at [503, 254] on div "ประเภทเครื่องมือ" at bounding box center [476, 244] width 234 height 27
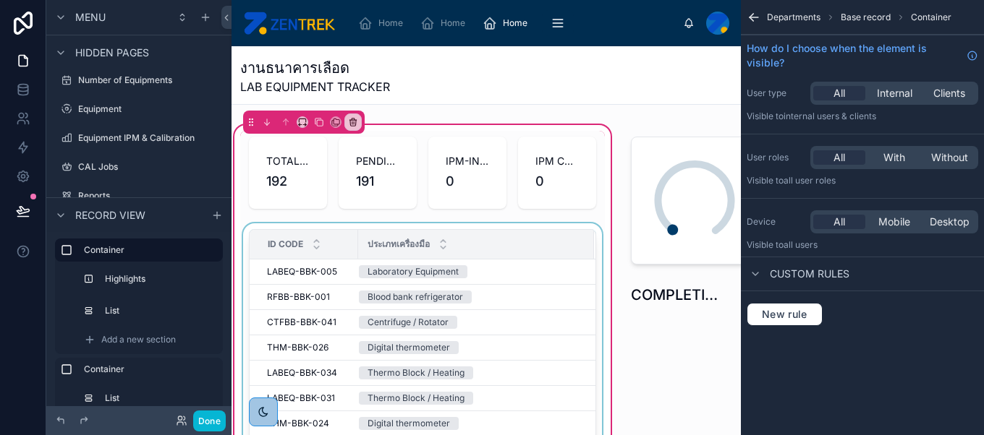
click at [428, 232] on div "ประเภทเครื่องมือ" at bounding box center [476, 244] width 234 height 27
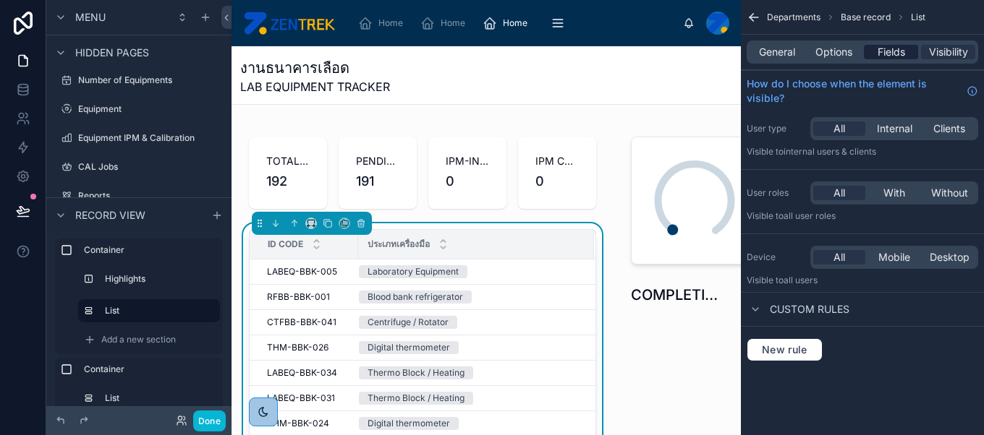
click at [886, 49] on span "Fields" at bounding box center [890, 52] width 27 height 14
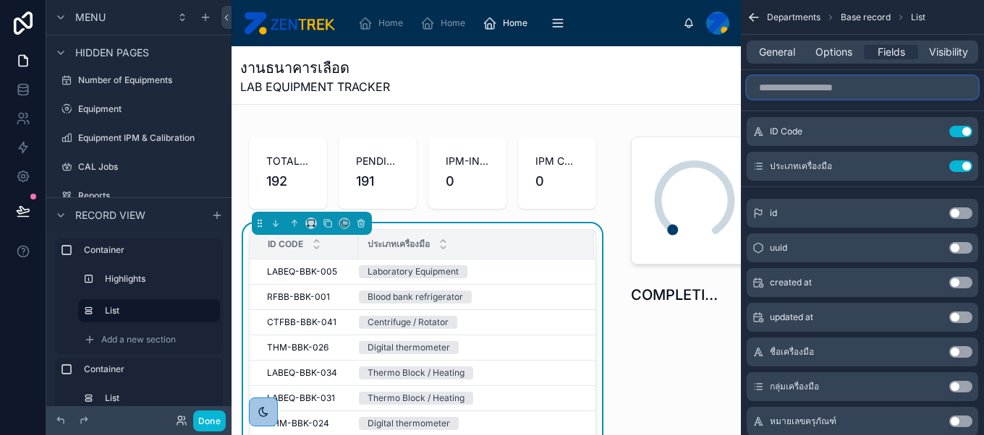
click at [868, 84] on input "scrollable content" at bounding box center [862, 87] width 231 height 23
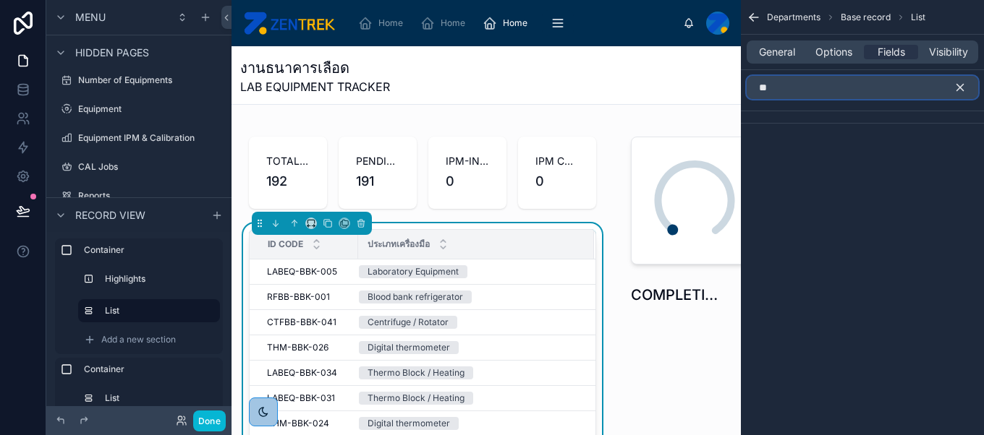
type input "*"
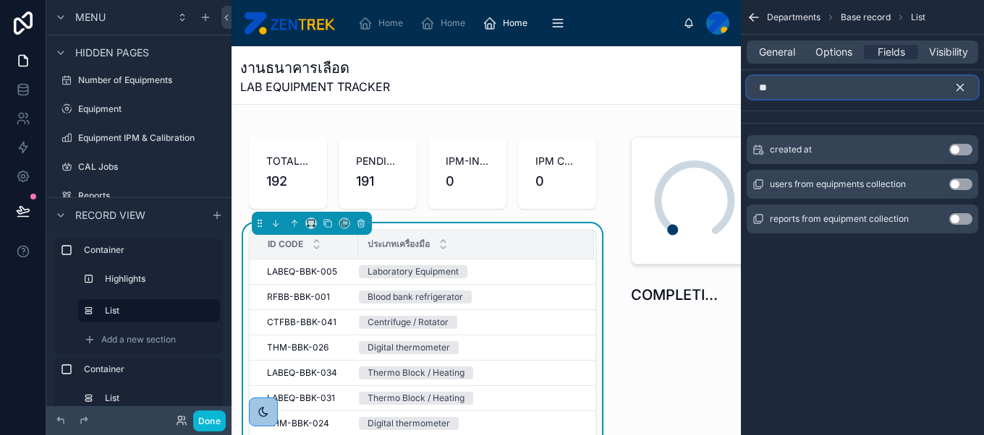
type input "*"
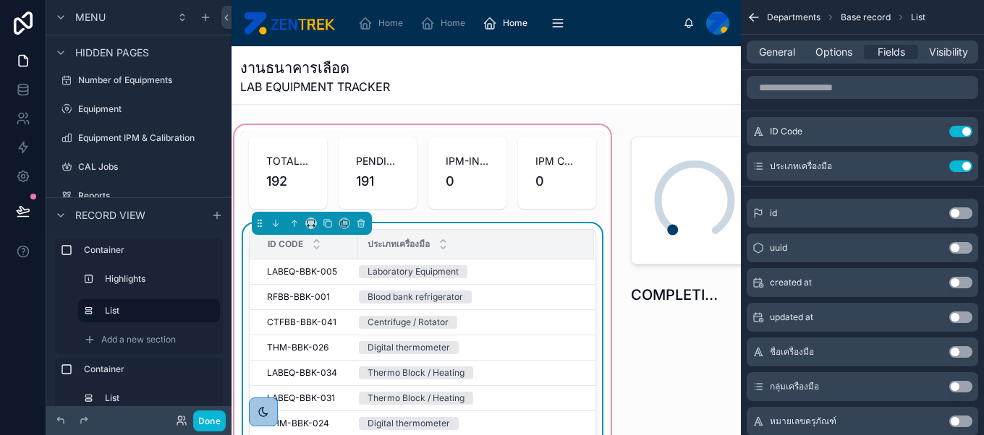
click at [538, 256] on div "ประเภทเครื่องมือ" at bounding box center [476, 244] width 234 height 27
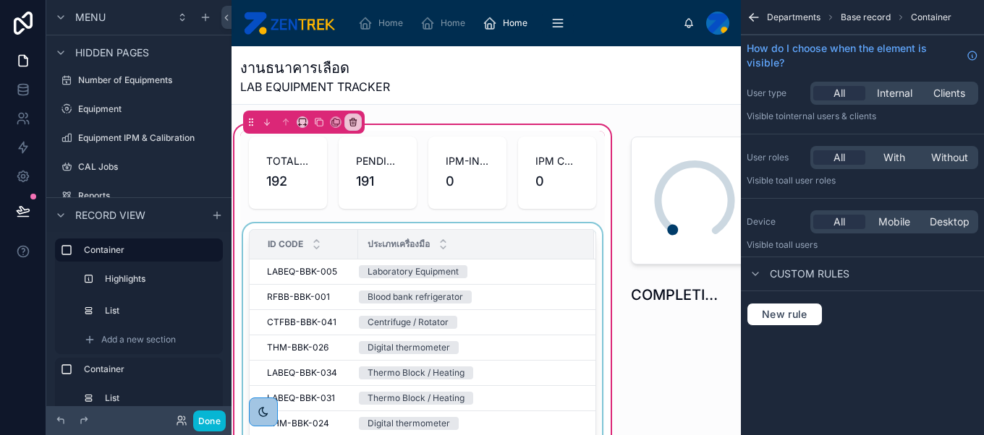
click at [333, 245] on div "ID Code" at bounding box center [303, 244] width 107 height 27
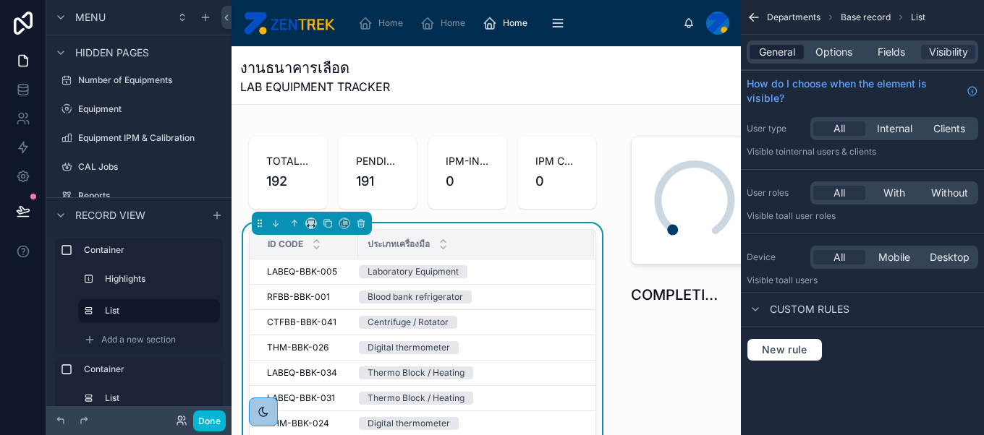
click at [774, 51] on span "General" at bounding box center [777, 52] width 36 height 14
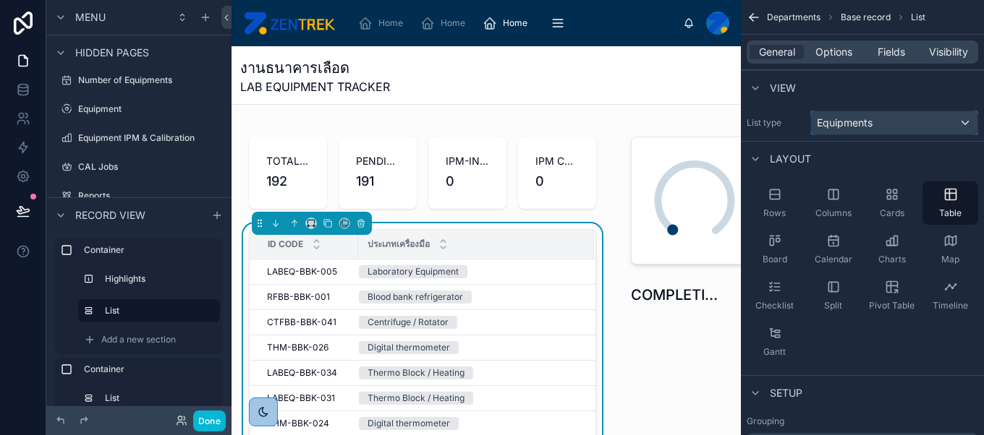
click at [866, 132] on div "Equipments" at bounding box center [894, 122] width 166 height 23
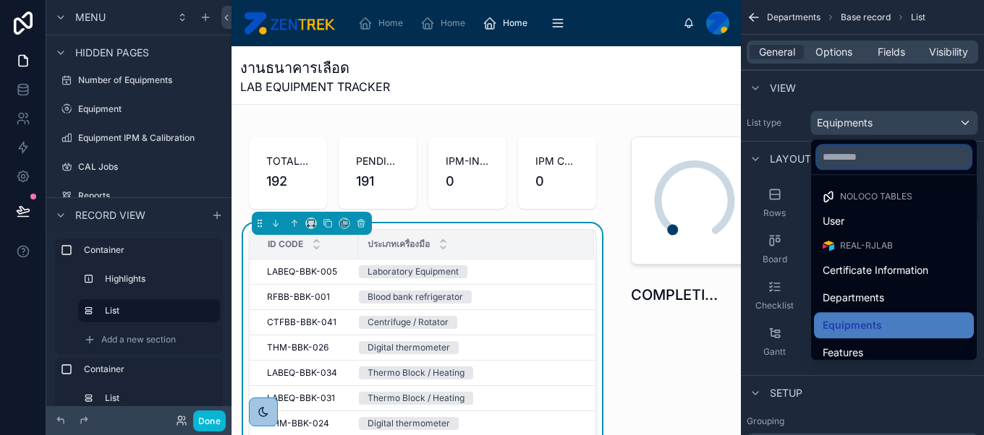
click at [873, 151] on input "text" at bounding box center [894, 156] width 154 height 23
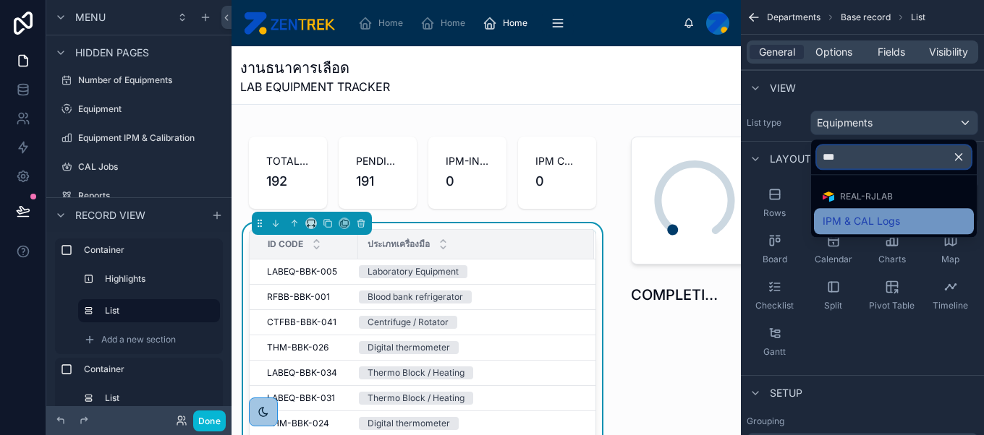
type input "***"
click at [875, 227] on span "IPM & CAL Logs" at bounding box center [860, 221] width 77 height 17
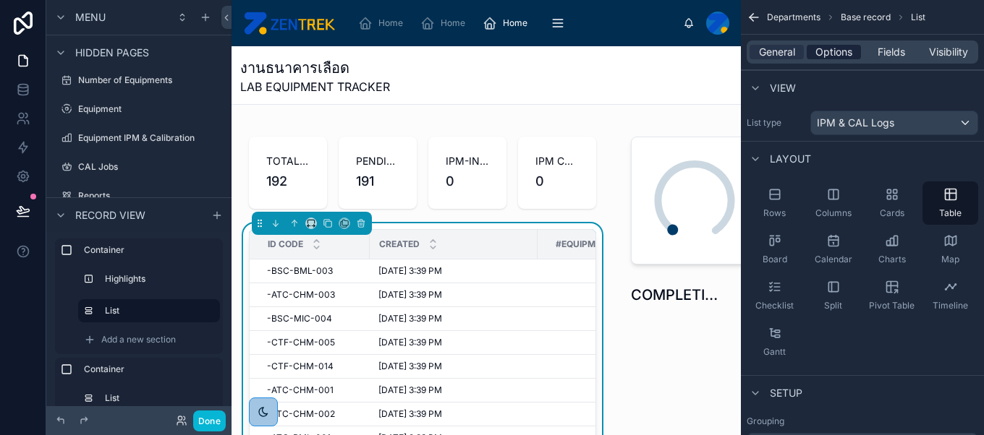
click at [835, 49] on span "Options" at bounding box center [833, 52] width 37 height 14
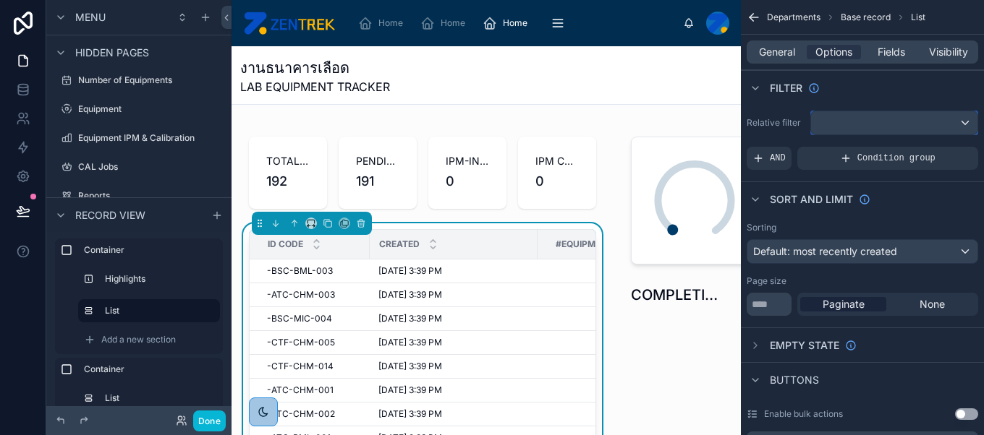
click at [870, 132] on div "scrollable content" at bounding box center [894, 122] width 166 height 23
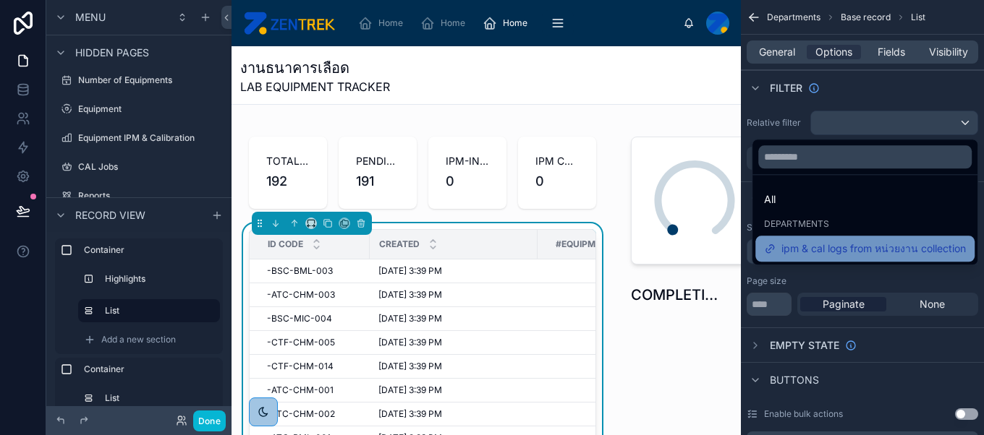
click at [875, 242] on span "ipm & cal logs from หน่วยงาน collection" at bounding box center [873, 248] width 184 height 17
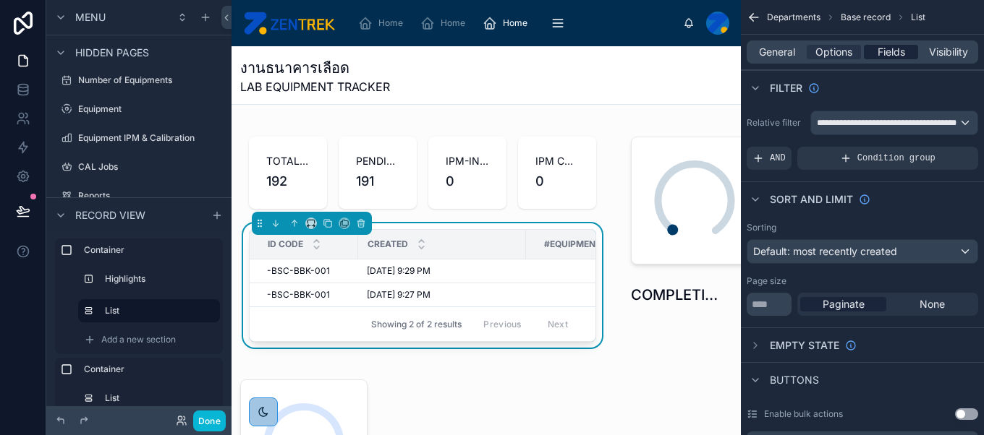
click at [890, 56] on span "Fields" at bounding box center [890, 52] width 27 height 14
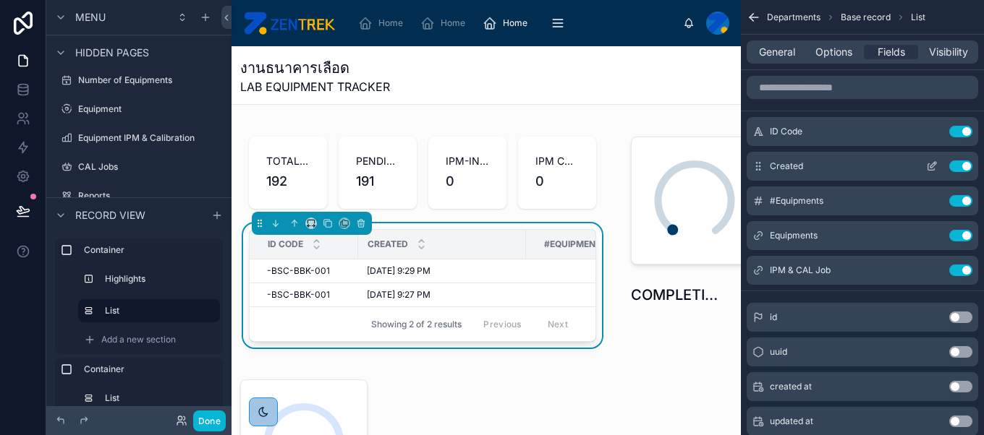
click at [957, 161] on button "Use setting" at bounding box center [960, 167] width 23 height 12
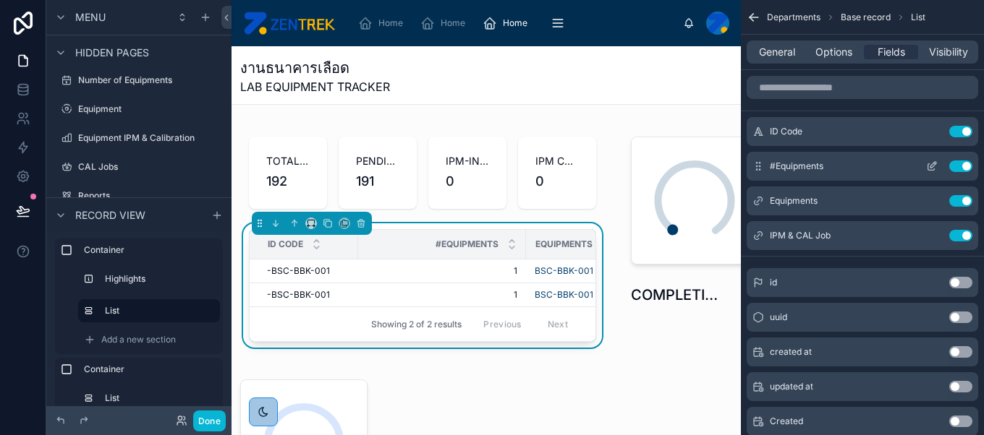
click at [957, 163] on button "Use setting" at bounding box center [960, 167] width 23 height 12
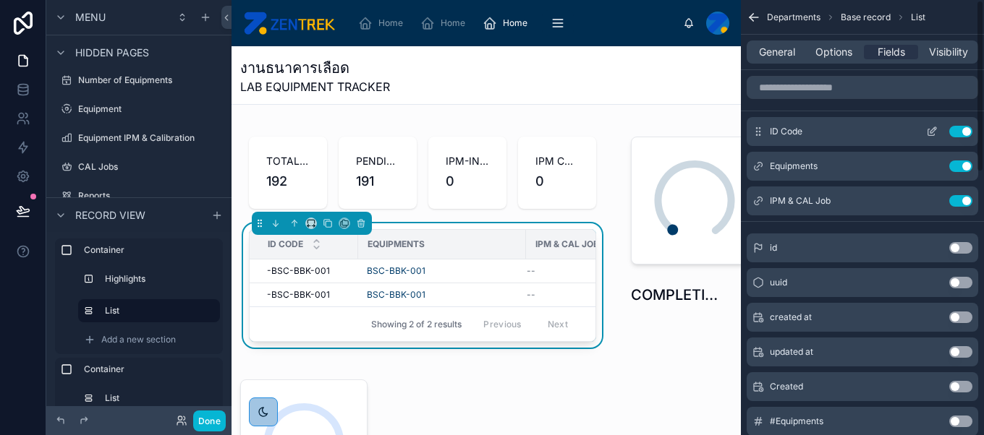
click at [958, 129] on button "Use setting" at bounding box center [960, 132] width 23 height 12
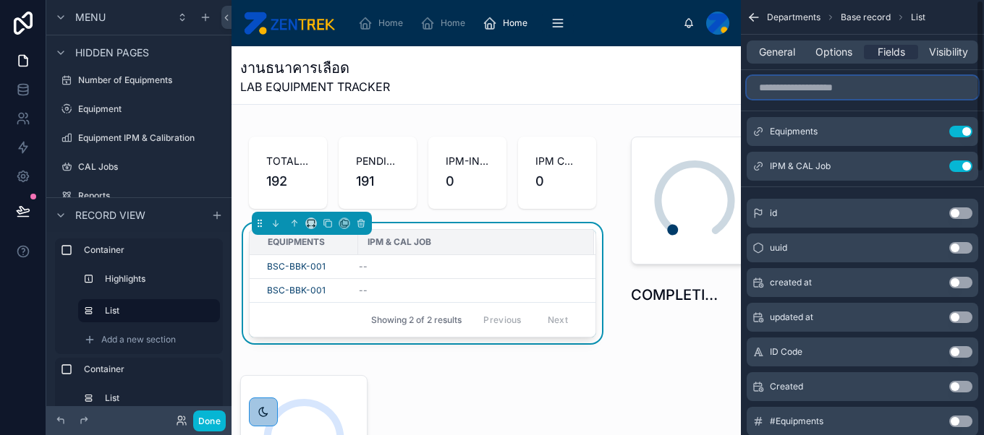
click at [801, 80] on input "scrollable content" at bounding box center [862, 87] width 231 height 23
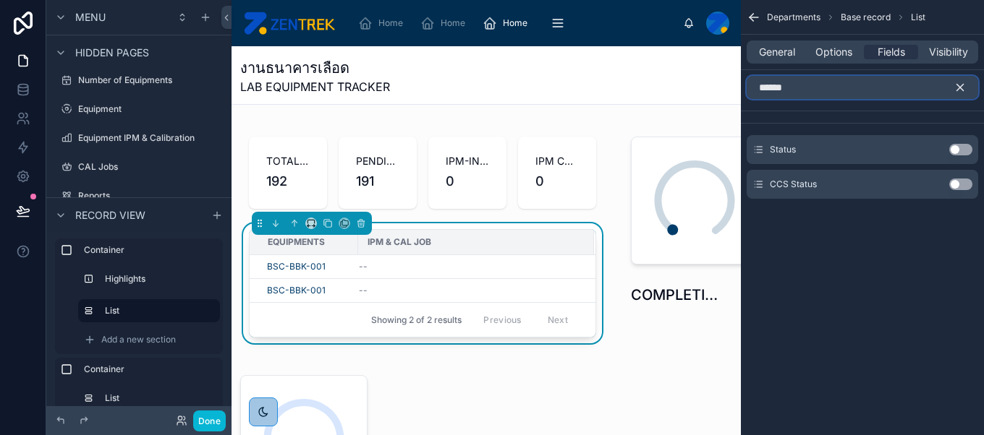
type input "******"
click at [958, 150] on button "Use setting" at bounding box center [960, 150] width 23 height 12
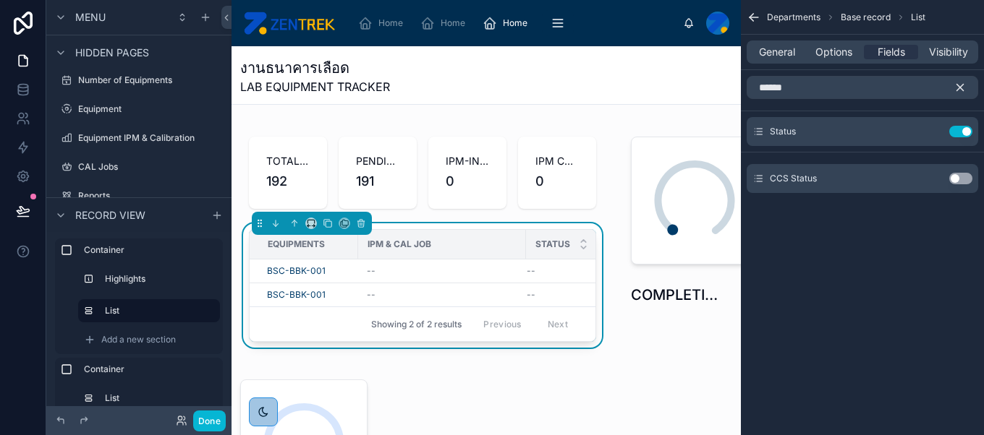
click at [959, 84] on icon "scrollable content" at bounding box center [959, 87] width 13 height 13
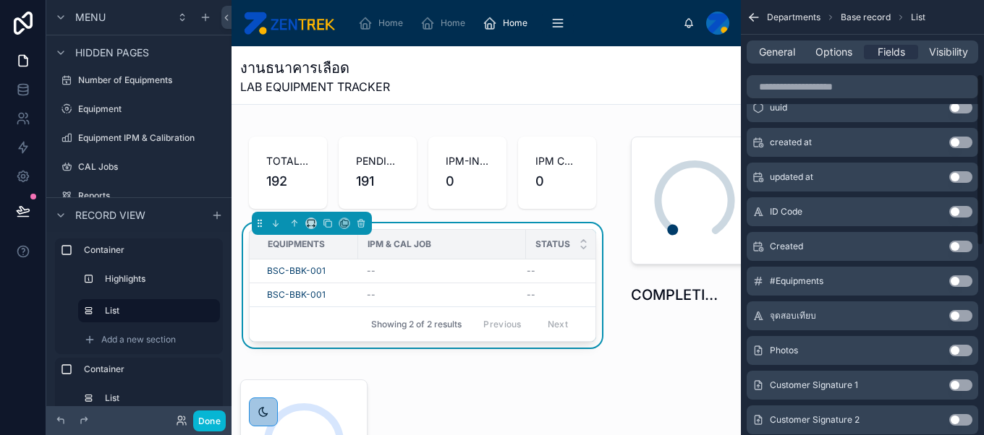
scroll to position [196, 0]
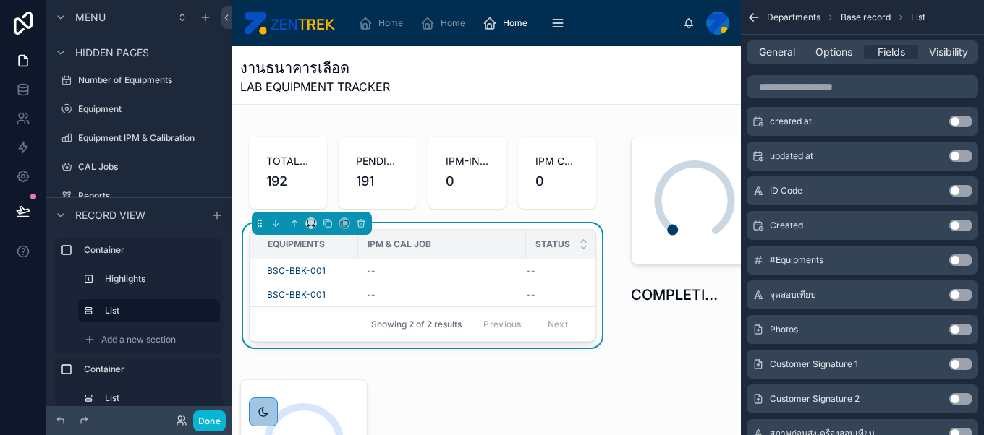
click at [958, 328] on button "Use setting" at bounding box center [960, 330] width 23 height 12
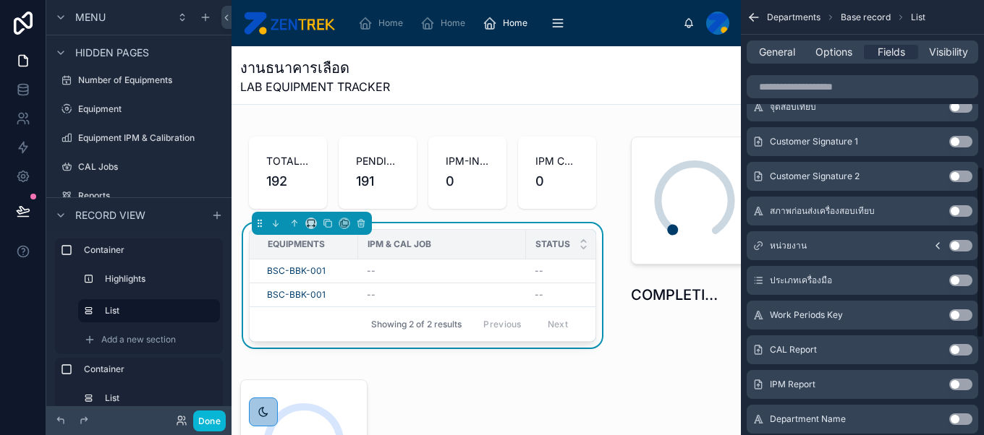
scroll to position [420, 0]
click at [966, 383] on button "Use setting" at bounding box center [960, 384] width 23 height 12
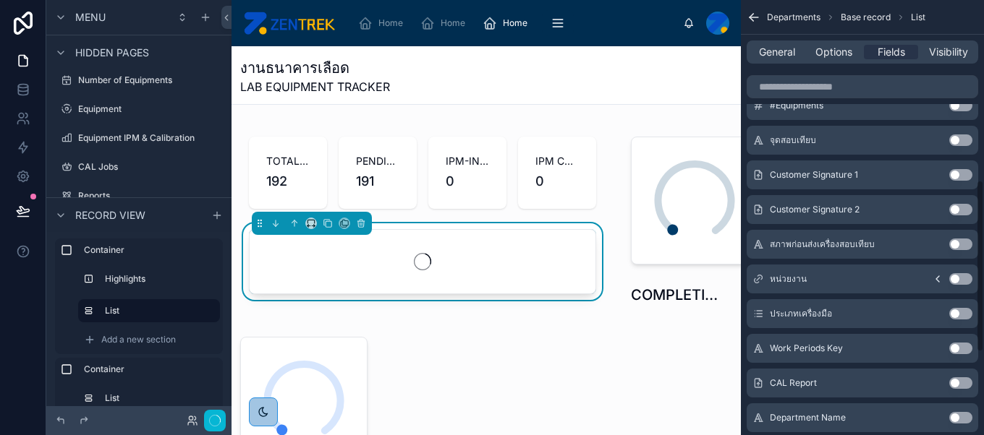
scroll to position [454, 0]
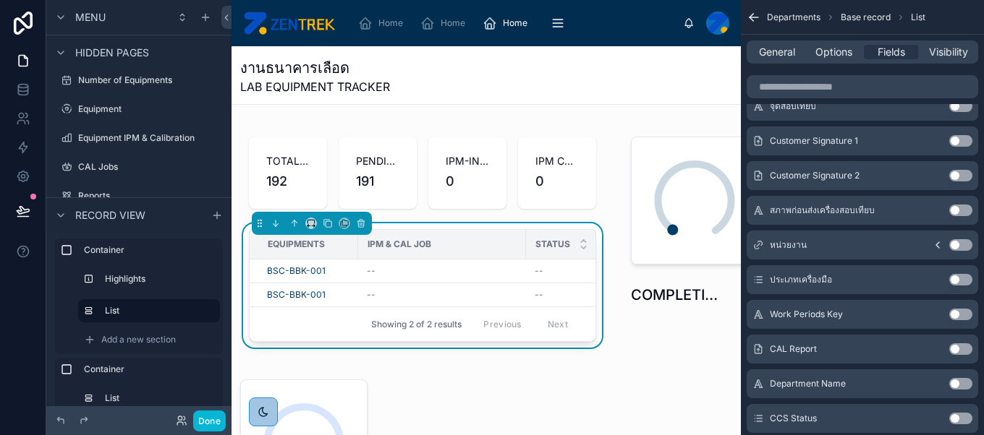
click at [957, 346] on button "Use setting" at bounding box center [960, 350] width 23 height 12
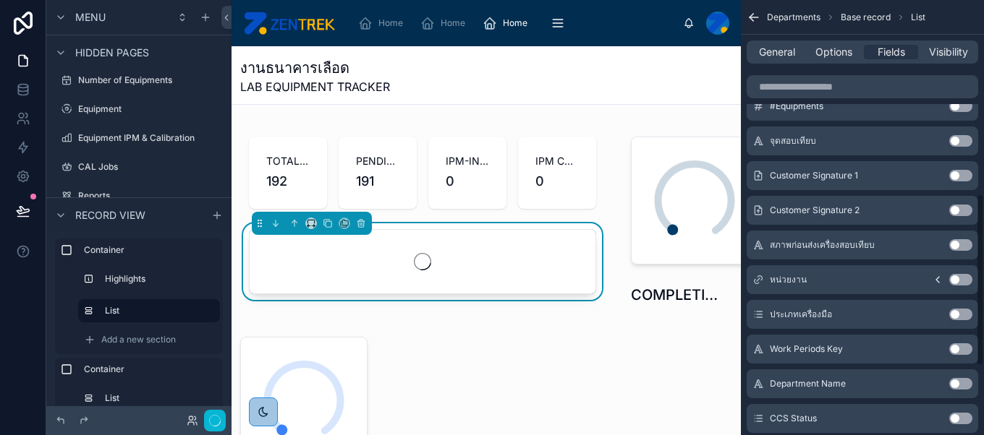
scroll to position [489, 0]
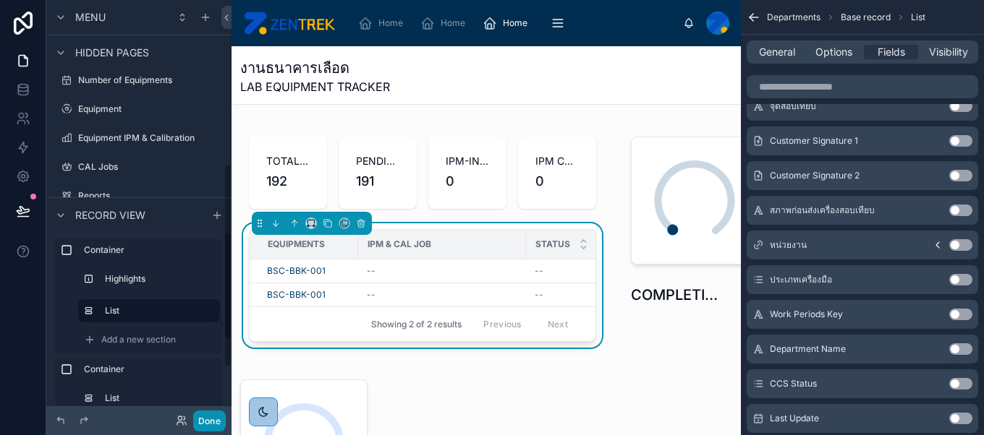
click at [213, 419] on button "Done" at bounding box center [209, 421] width 33 height 21
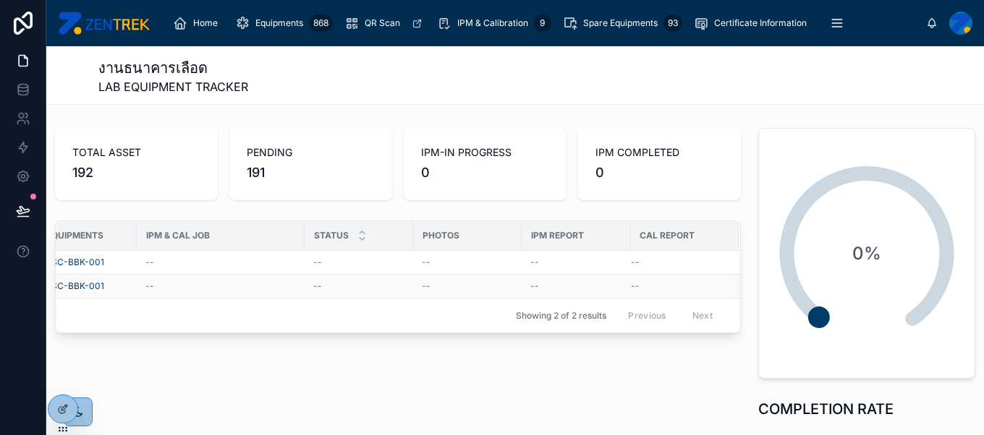
scroll to position [0, 0]
drag, startPoint x: 328, startPoint y: 235, endPoint x: 294, endPoint y: 238, distance: 34.8
click at [294, 238] on div at bounding box center [297, 235] width 6 height 29
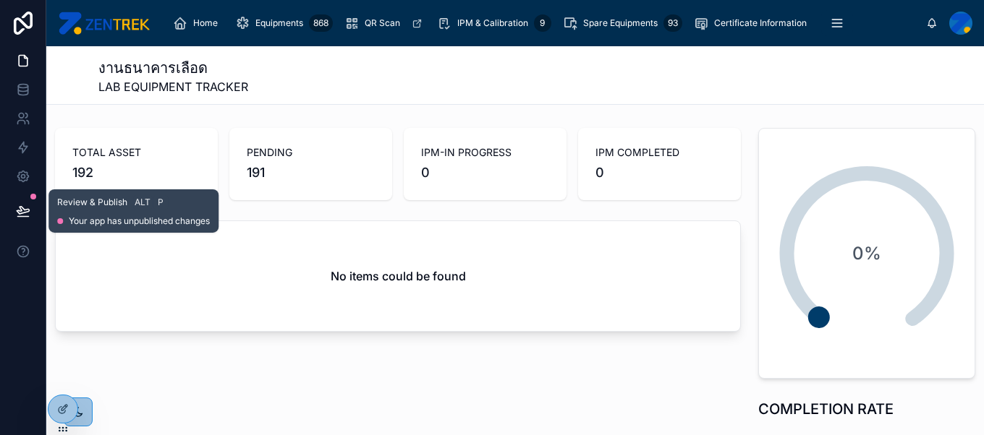
click at [30, 204] on icon at bounding box center [23, 211] width 14 height 14
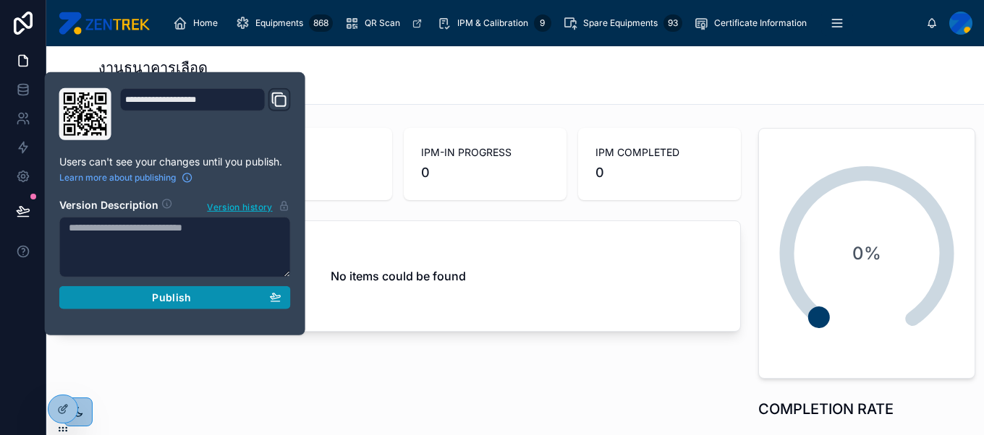
click at [237, 297] on div "Publish" at bounding box center [175, 298] width 213 height 13
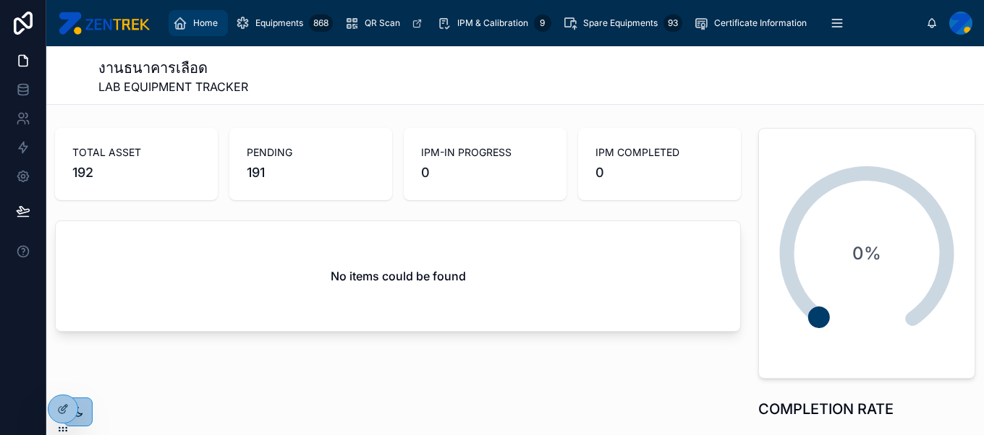
click at [201, 14] on div "Home" at bounding box center [198, 23] width 51 height 23
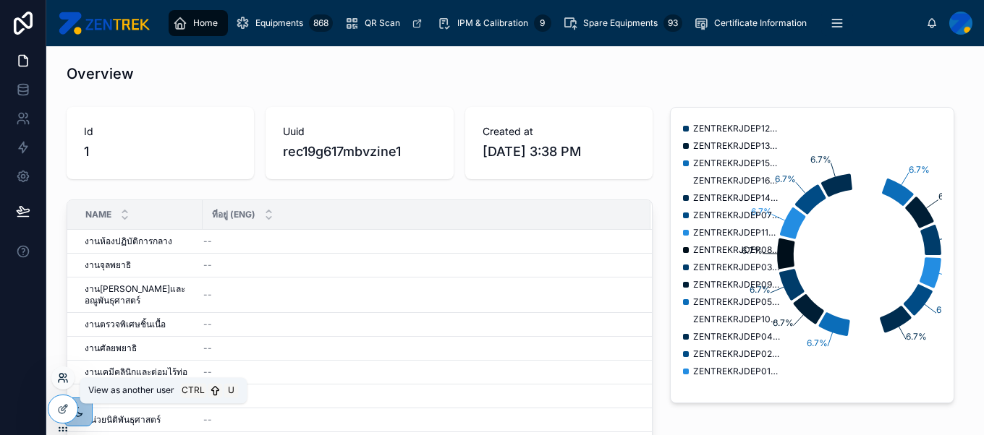
click at [61, 374] on icon at bounding box center [61, 376] width 4 height 4
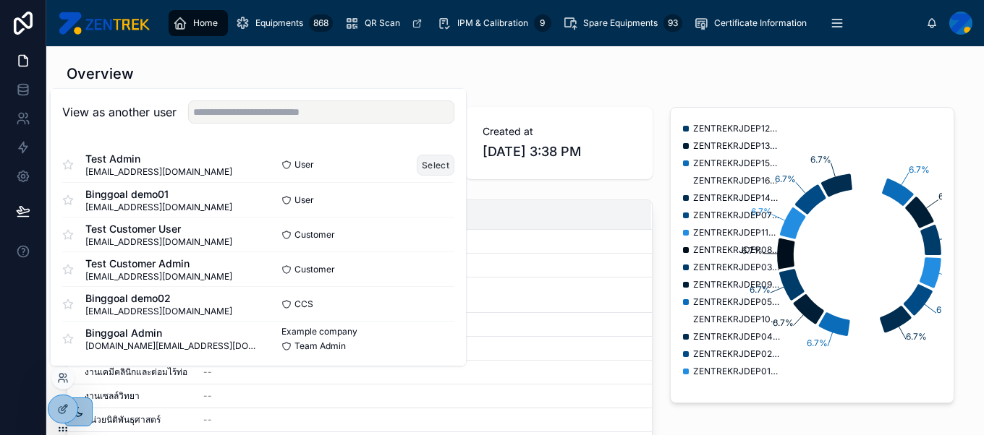
click at [431, 163] on button "Select" at bounding box center [436, 165] width 38 height 21
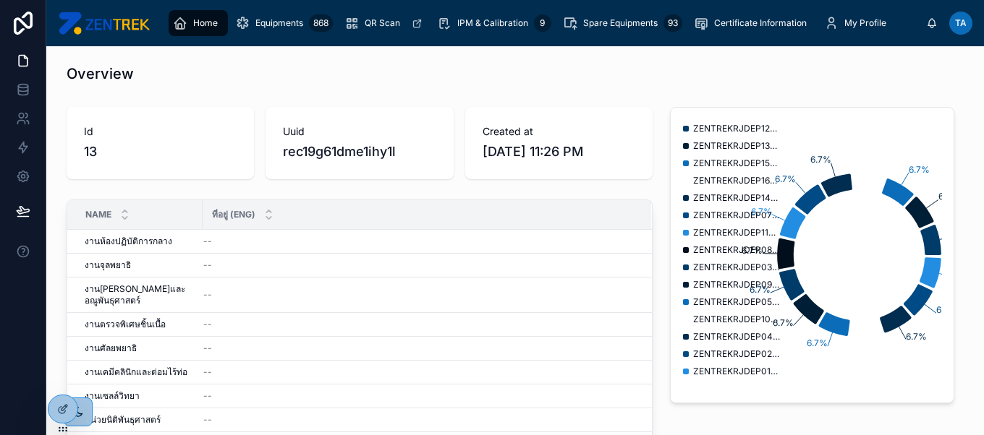
click at [197, 17] on span "Home" at bounding box center [205, 23] width 25 height 12
click at [138, 20] on img at bounding box center [104, 23] width 92 height 23
click at [62, 380] on icon at bounding box center [62, 381] width 6 height 3
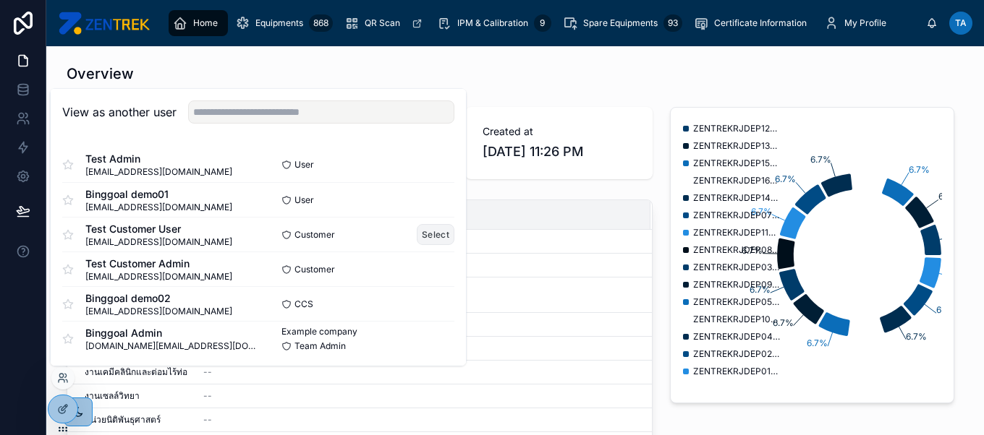
click at [433, 230] on button "Select" at bounding box center [436, 234] width 38 height 21
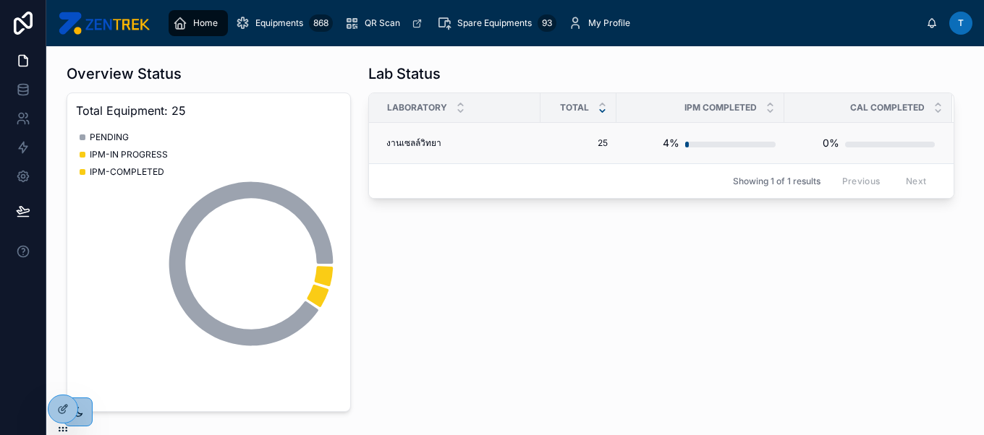
click at [493, 144] on div "งานเซลล์วิทยา งานเซลล์วิทยา" at bounding box center [458, 143] width 145 height 12
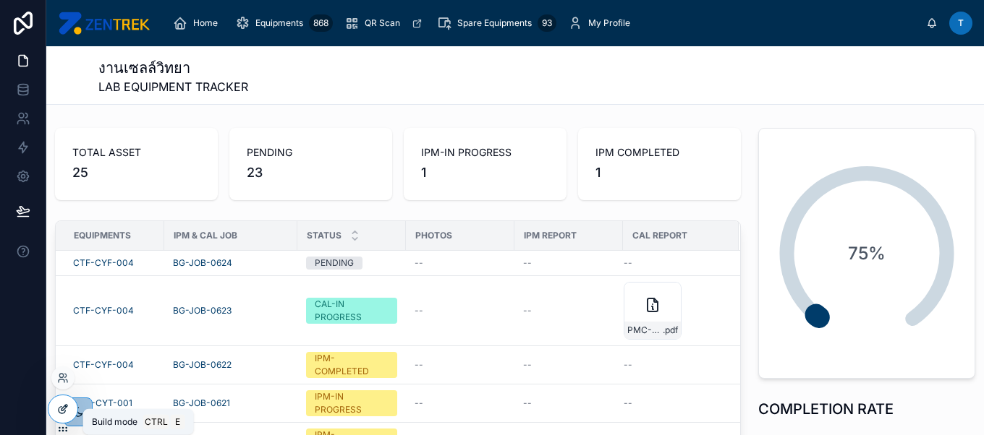
click at [68, 409] on div at bounding box center [62, 409] width 29 height 27
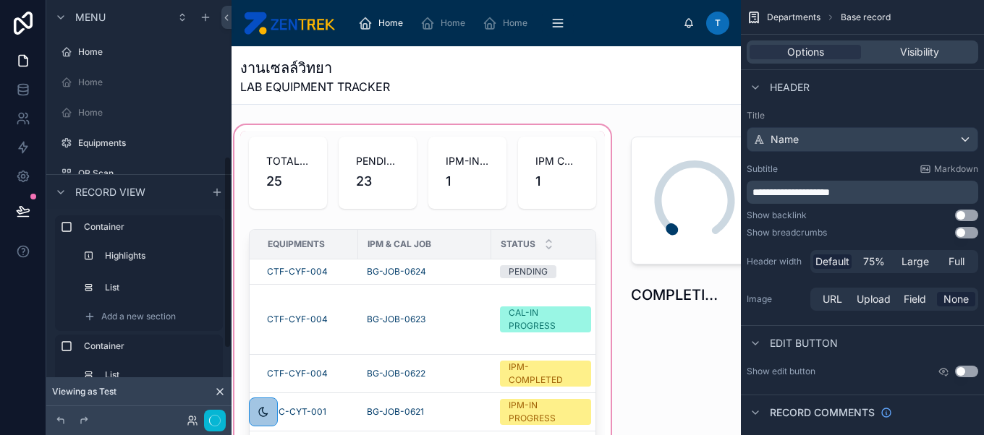
scroll to position [338, 0]
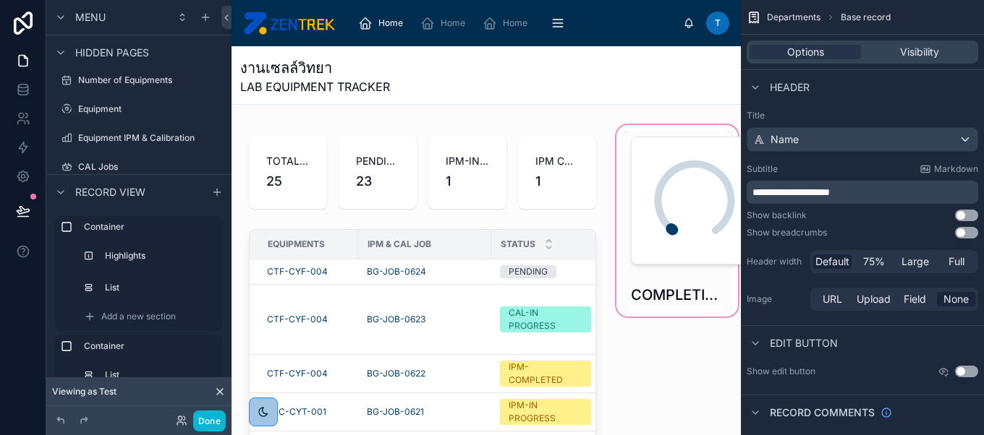
click at [675, 221] on div at bounding box center [676, 350] width 127 height 456
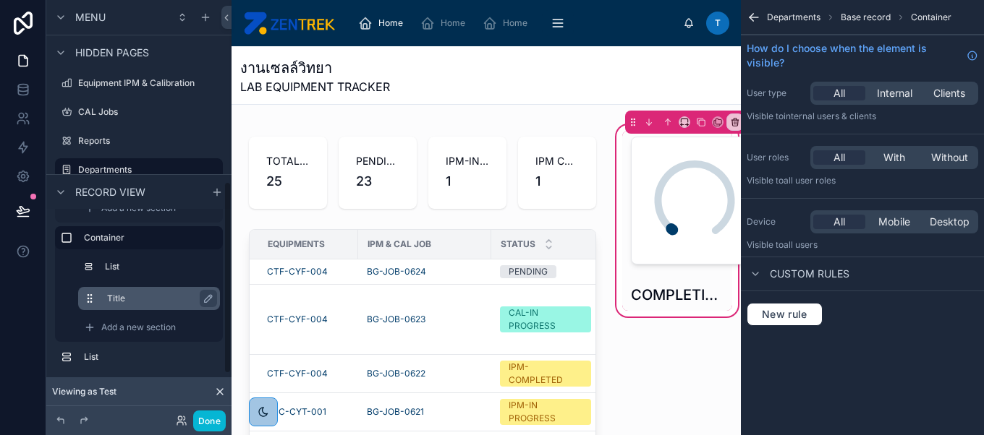
scroll to position [408, 0]
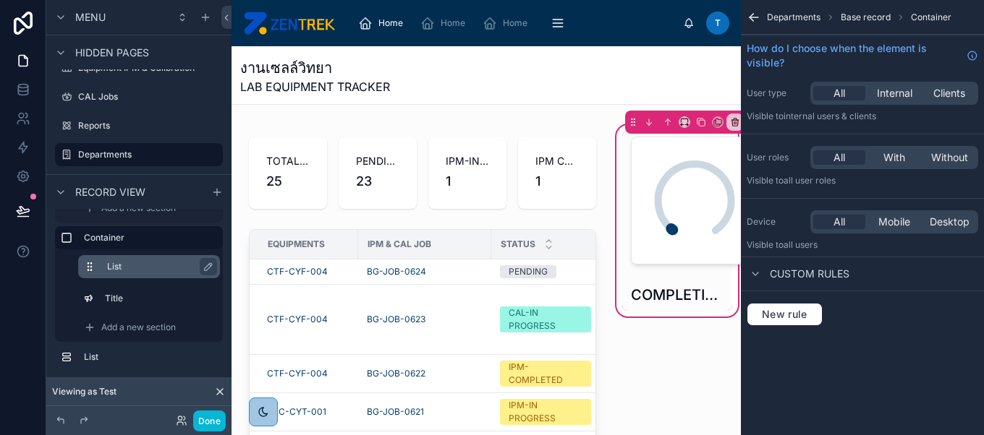
click at [150, 263] on label "List" at bounding box center [157, 267] width 101 height 12
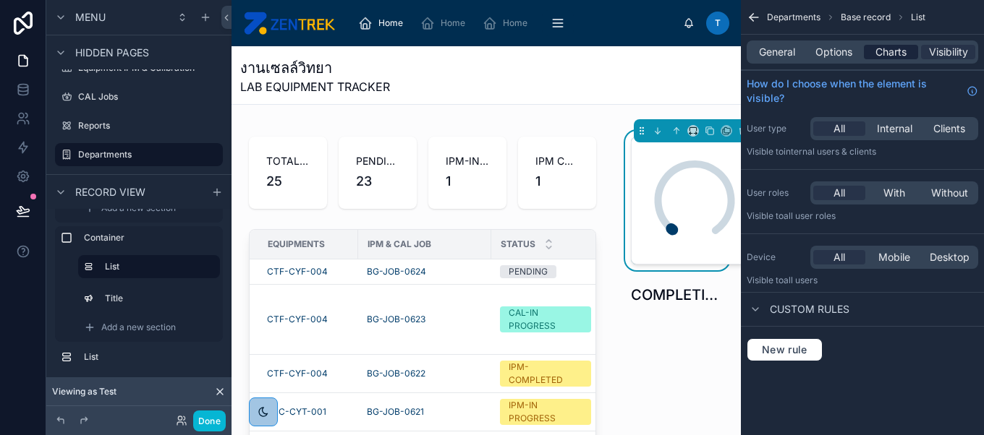
click at [896, 54] on span "Charts" at bounding box center [890, 52] width 31 height 14
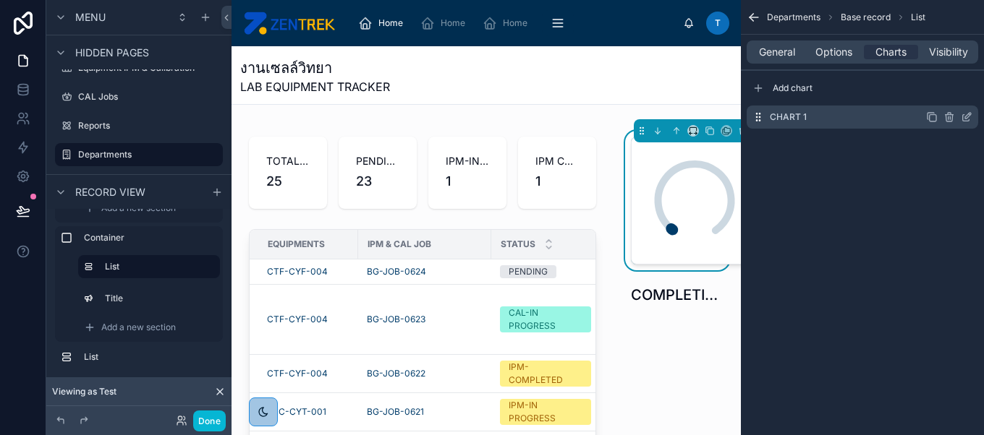
click at [968, 116] on icon "scrollable content" at bounding box center [968, 116] width 6 height 6
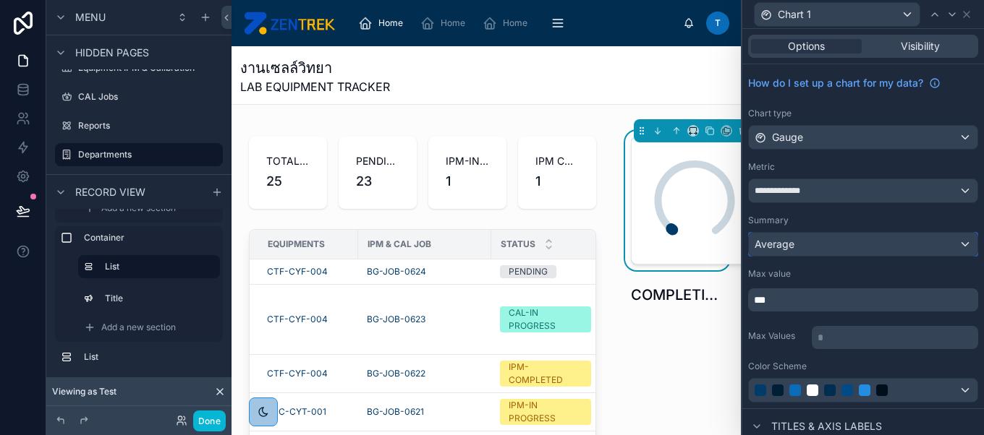
click at [900, 245] on div "Average" at bounding box center [863, 244] width 229 height 23
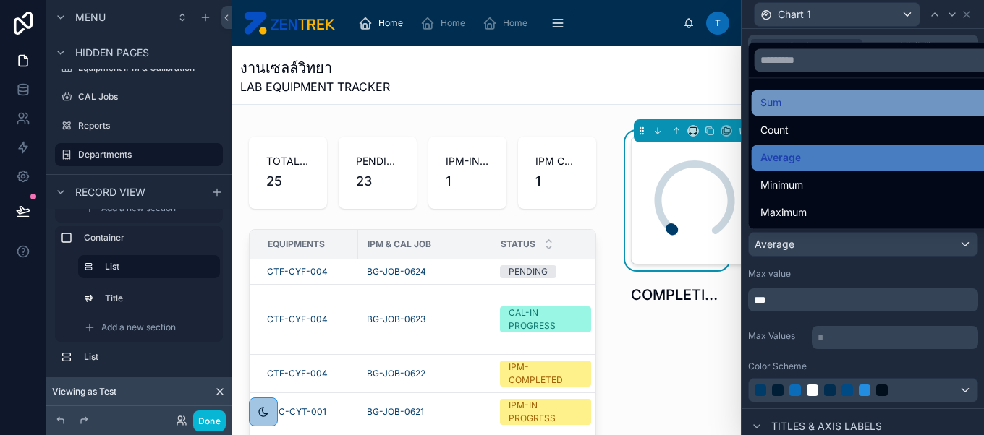
click at [840, 103] on div "Sum" at bounding box center [874, 102] width 229 height 17
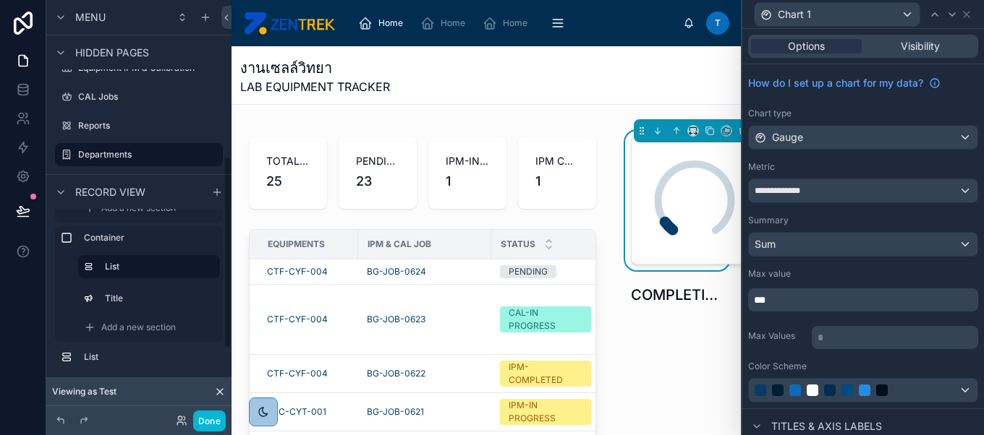
scroll to position [338, 0]
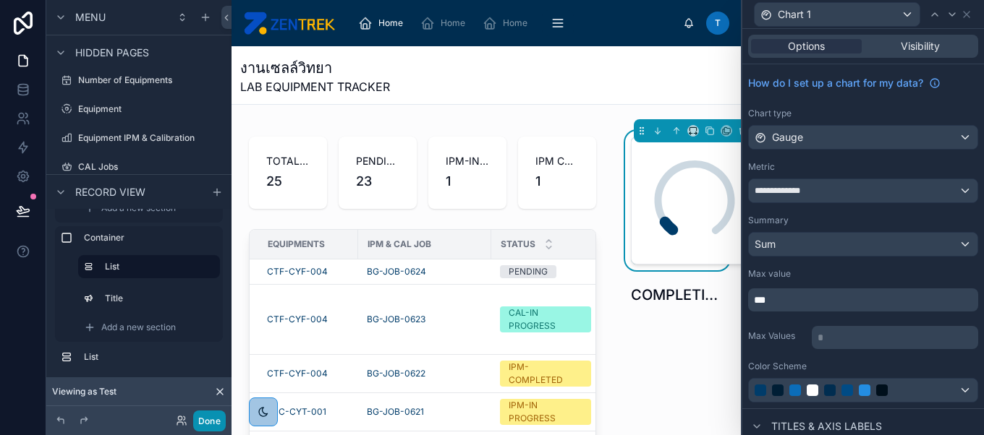
click at [208, 422] on button "Done" at bounding box center [209, 421] width 33 height 21
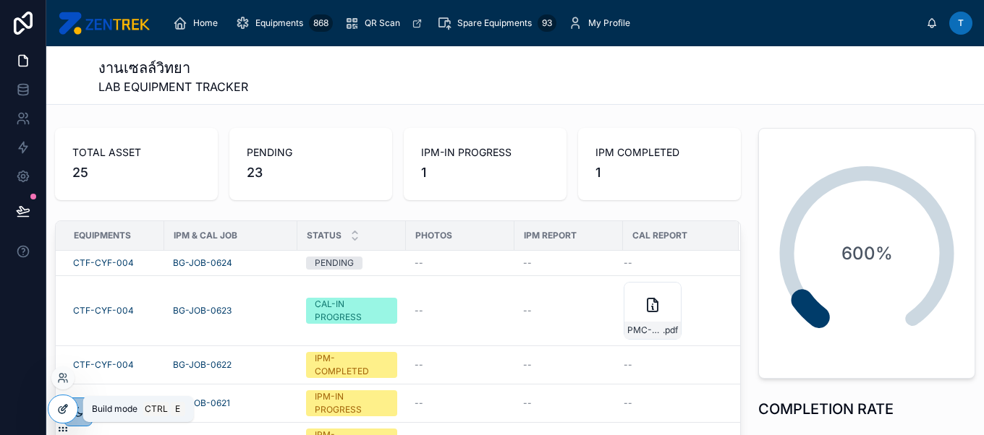
click at [68, 411] on icon at bounding box center [63, 410] width 12 height 12
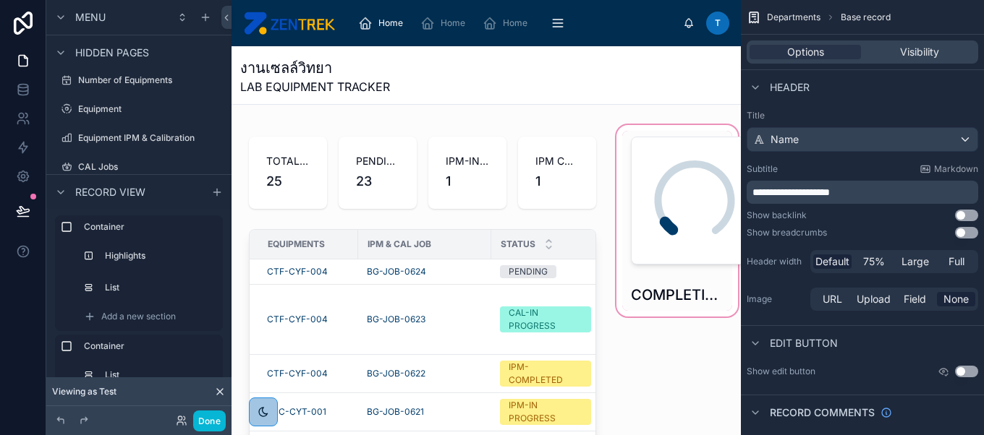
click at [648, 229] on div at bounding box center [676, 350] width 127 height 456
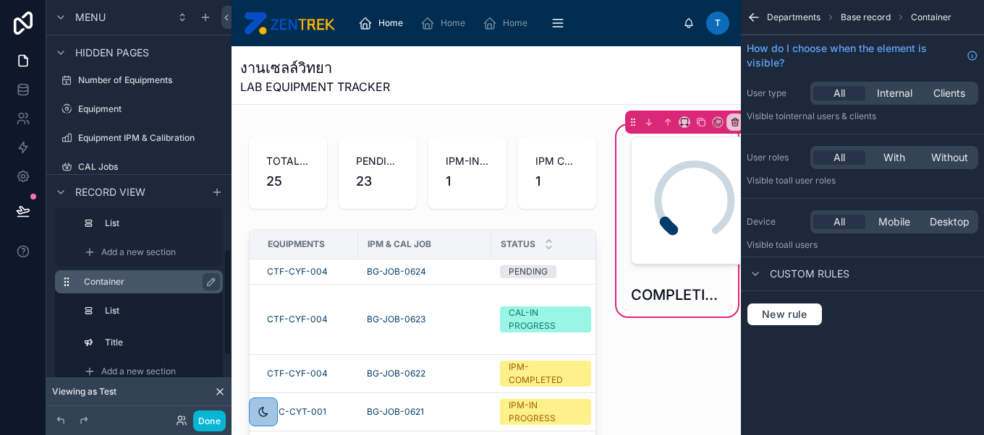
scroll to position [59, 0]
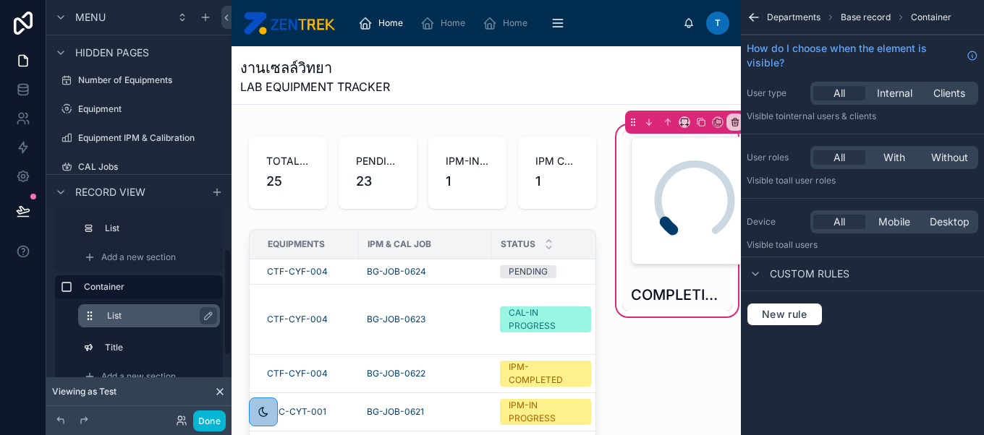
click at [128, 317] on label "List" at bounding box center [157, 316] width 101 height 12
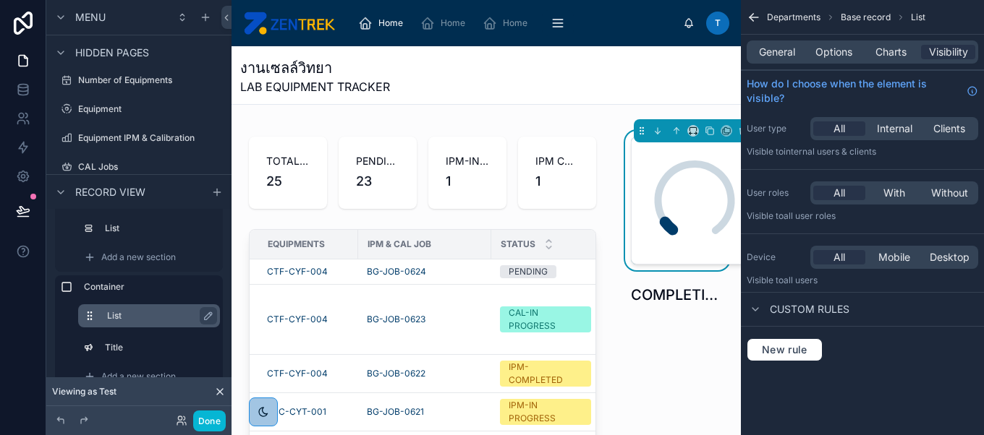
click at [128, 317] on label "List" at bounding box center [157, 316] width 101 height 12
click at [833, 49] on span "Options" at bounding box center [833, 52] width 37 height 14
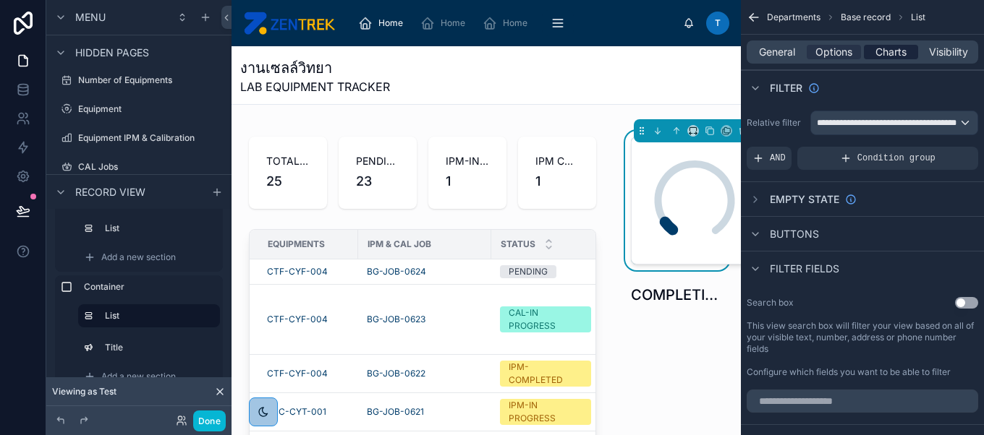
click at [898, 51] on span "Charts" at bounding box center [890, 52] width 31 height 14
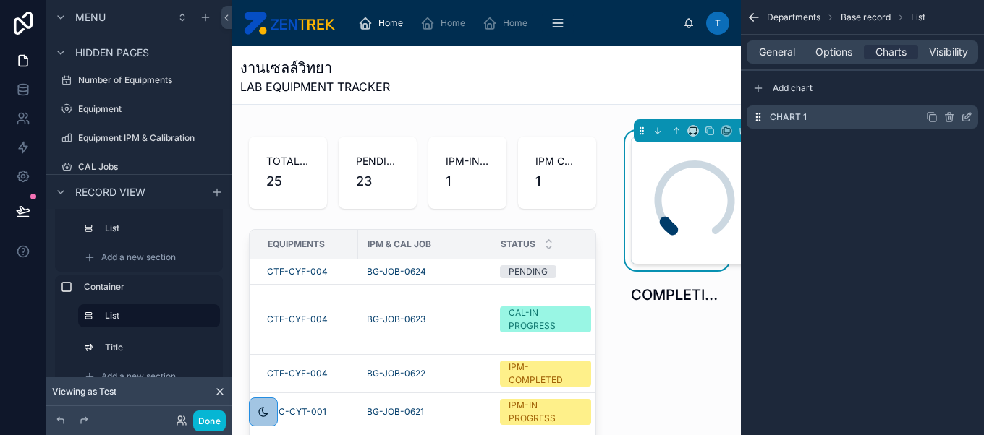
click at [966, 120] on icon "scrollable content" at bounding box center [966, 118] width 7 height 7
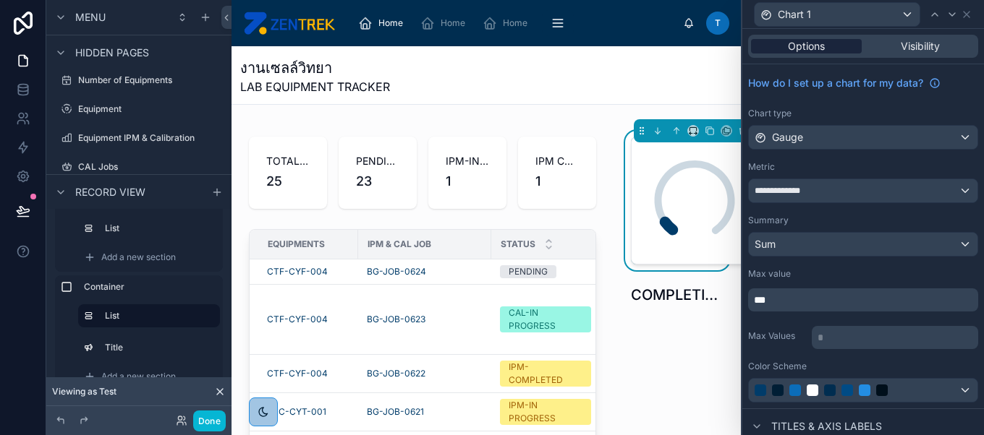
click at [820, 45] on span "Options" at bounding box center [806, 46] width 37 height 14
click at [966, 15] on icon at bounding box center [967, 15] width 12 height 12
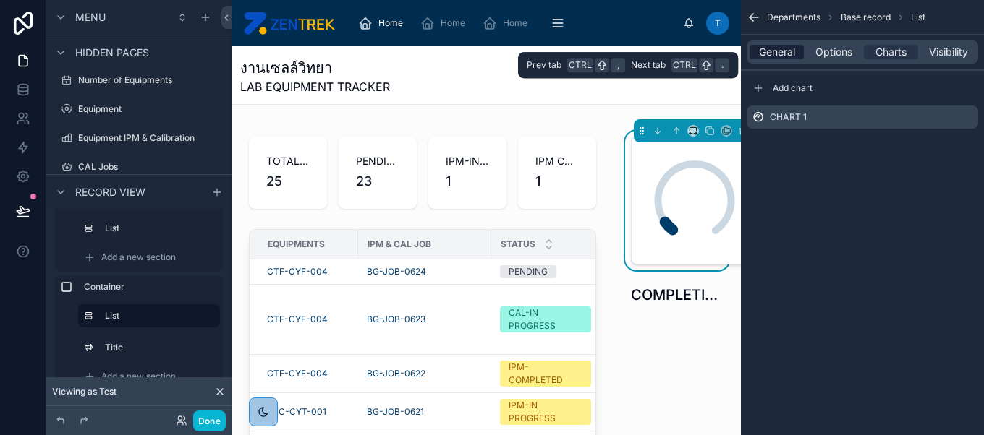
click at [785, 56] on span "General" at bounding box center [777, 52] width 36 height 14
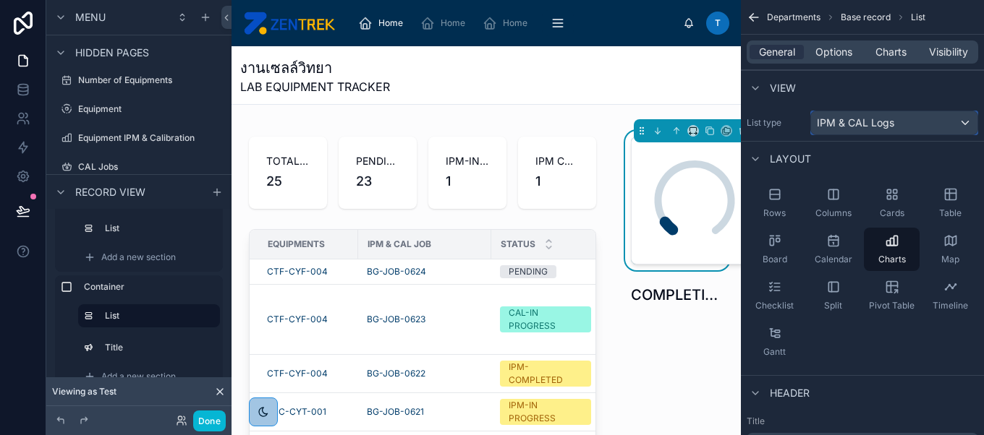
click at [879, 120] on span "IPM & CAL Logs" at bounding box center [855, 123] width 77 height 14
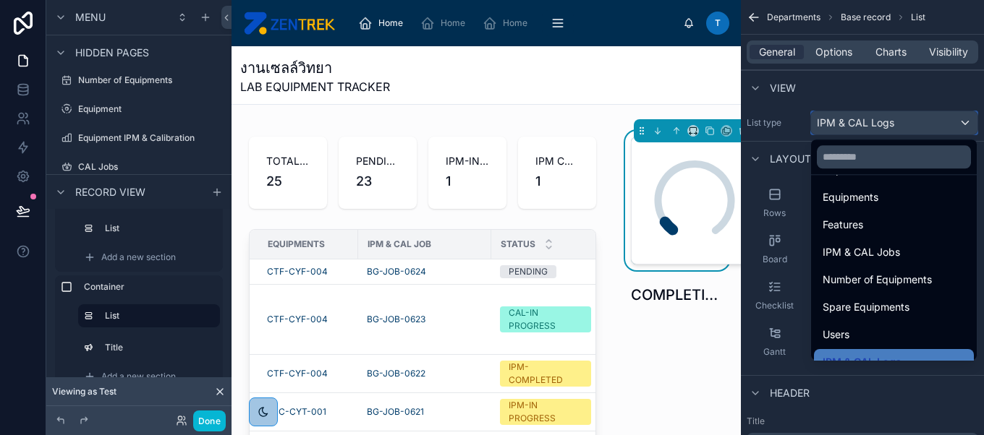
scroll to position [129, 0]
click at [881, 149] on input "text" at bounding box center [894, 156] width 154 height 23
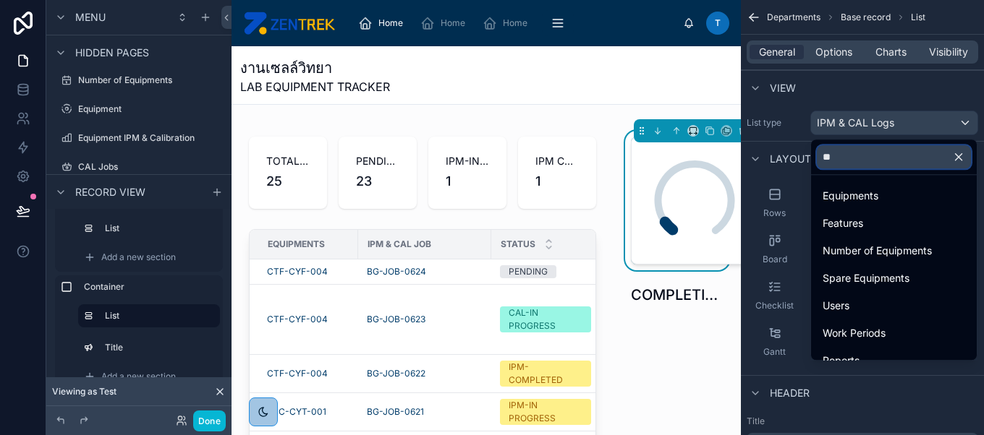
scroll to position [0, 0]
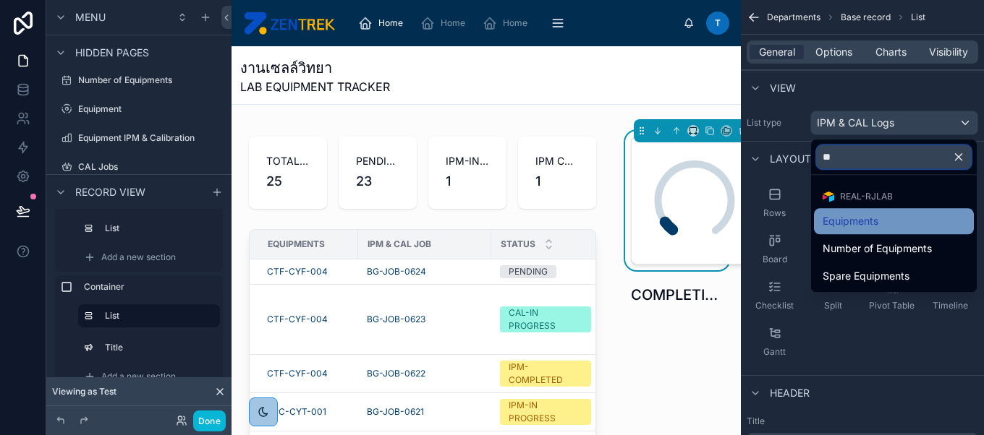
type input "**"
click at [829, 217] on span "Equipments" at bounding box center [850, 221] width 56 height 17
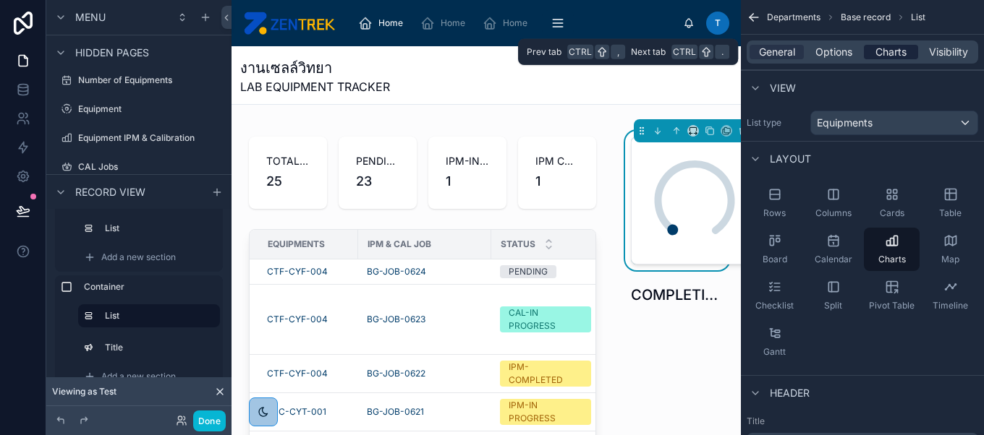
drag, startPoint x: 890, startPoint y: 59, endPoint x: 898, endPoint y: 48, distance: 13.5
click at [898, 48] on div "General Options Charts Visibility" at bounding box center [862, 52] width 231 height 23
click at [898, 48] on span "Charts" at bounding box center [890, 52] width 31 height 14
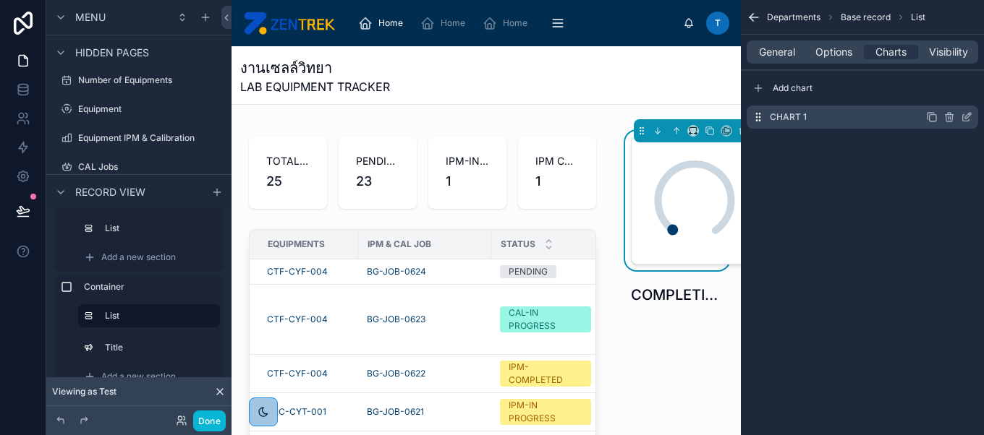
click at [966, 118] on icon "scrollable content" at bounding box center [968, 116] width 6 height 6
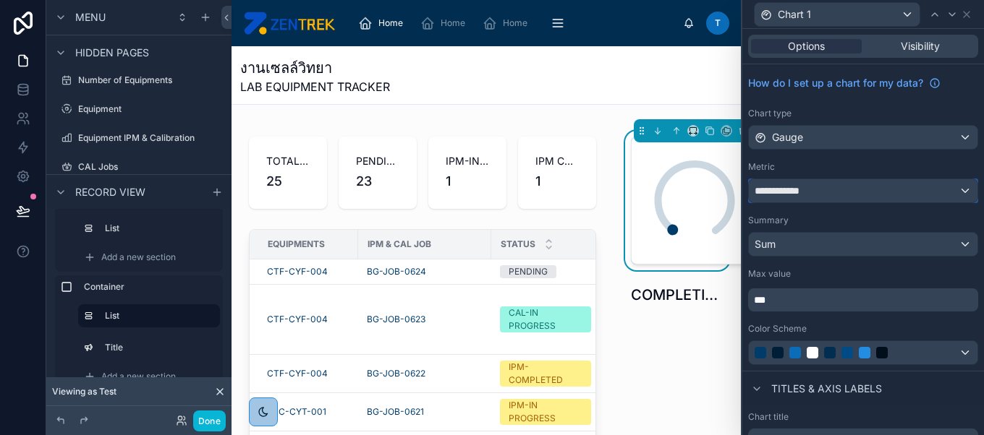
click at [860, 190] on div "**********" at bounding box center [863, 190] width 229 height 23
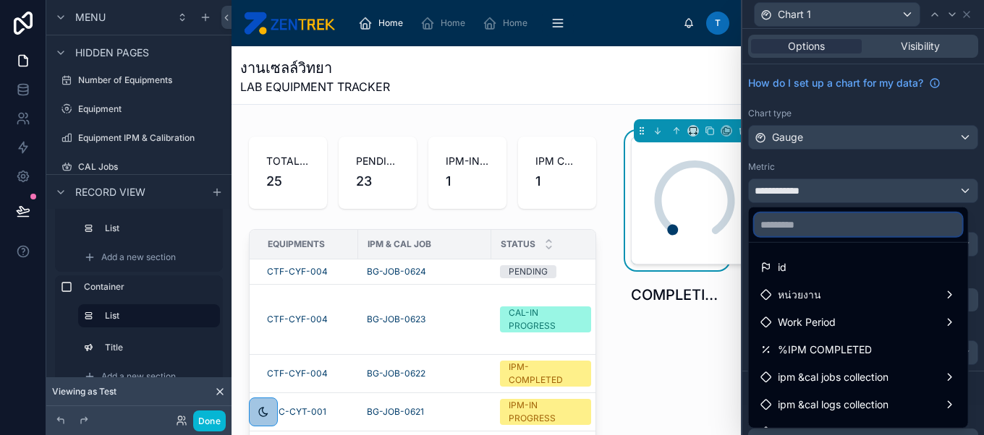
click at [856, 219] on input "text" at bounding box center [858, 224] width 208 height 23
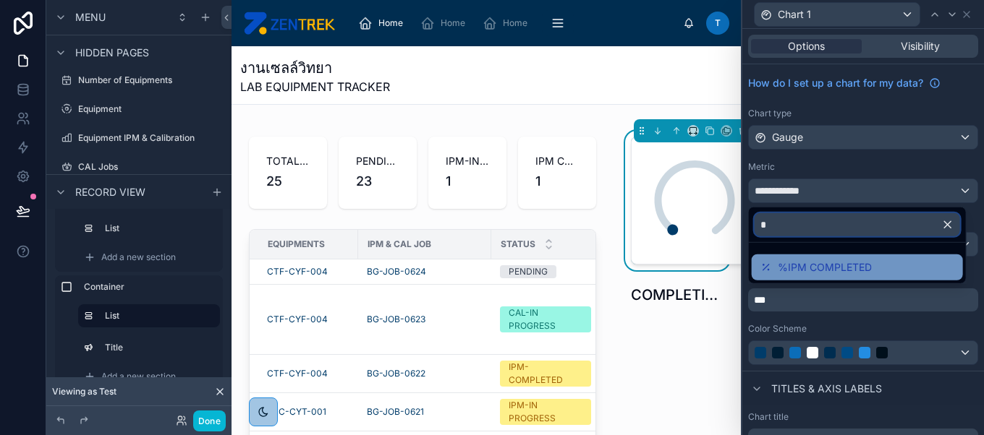
type input "*"
click at [860, 259] on span "%IPM COMPLETED" at bounding box center [825, 267] width 94 height 17
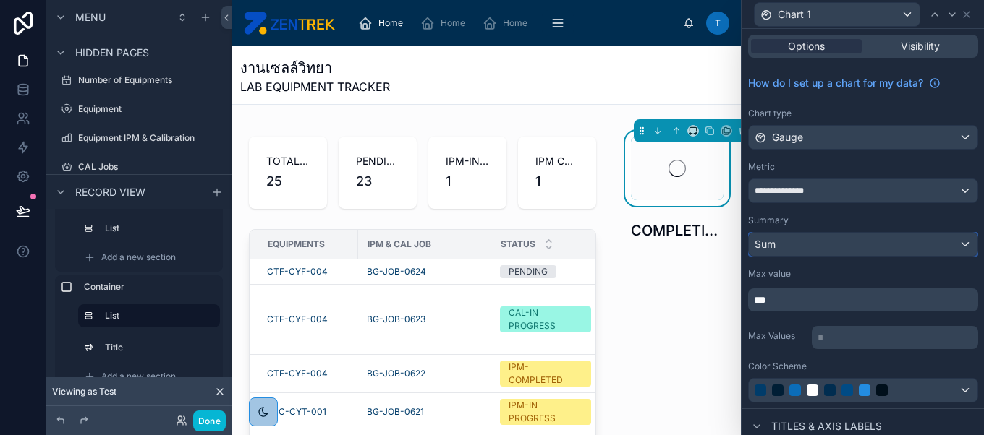
click at [841, 238] on div "Sum" at bounding box center [863, 244] width 229 height 23
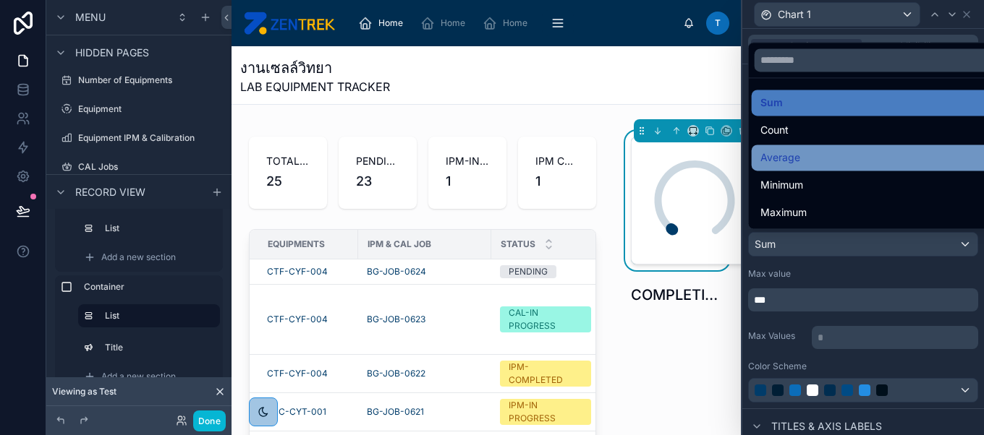
click at [828, 156] on div "Average" at bounding box center [874, 157] width 229 height 17
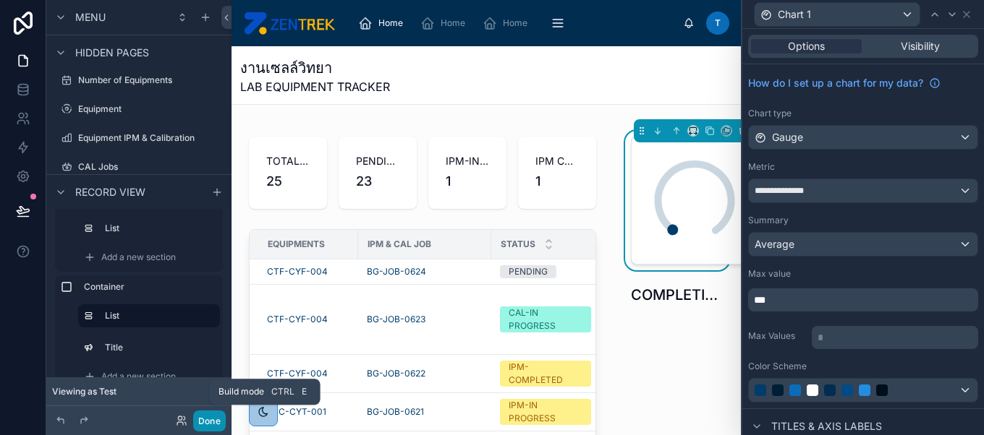
click at [212, 415] on button "Done" at bounding box center [209, 421] width 33 height 21
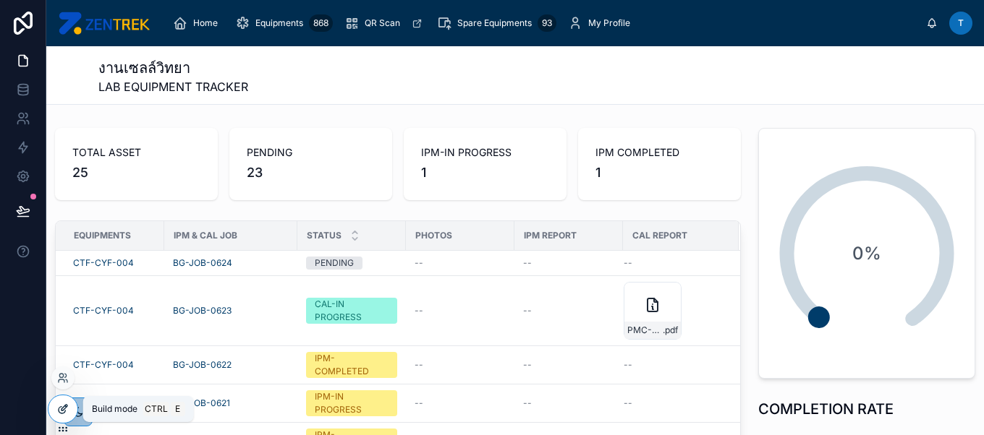
click at [64, 412] on icon at bounding box center [62, 410] width 7 height 7
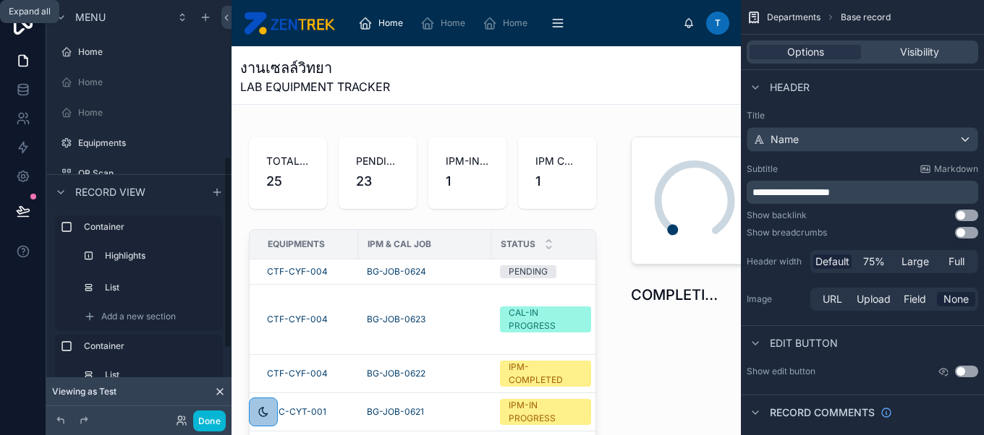
scroll to position [338, 0]
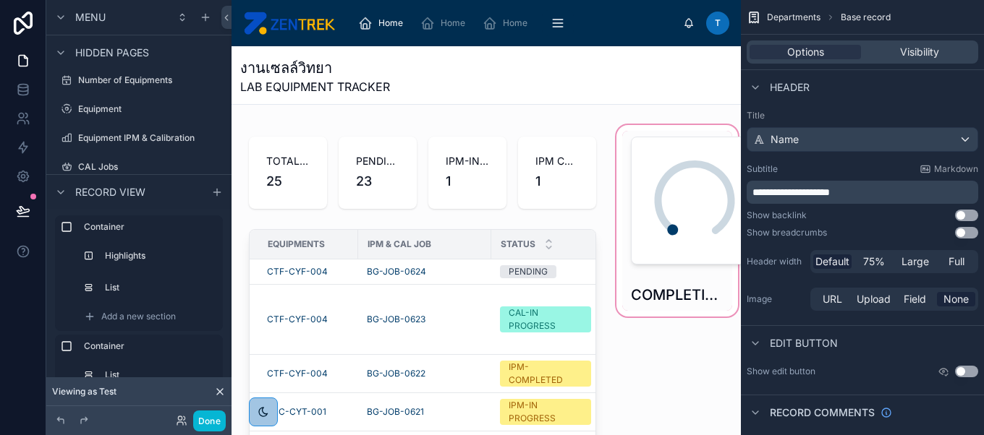
click at [703, 208] on div at bounding box center [676, 350] width 127 height 456
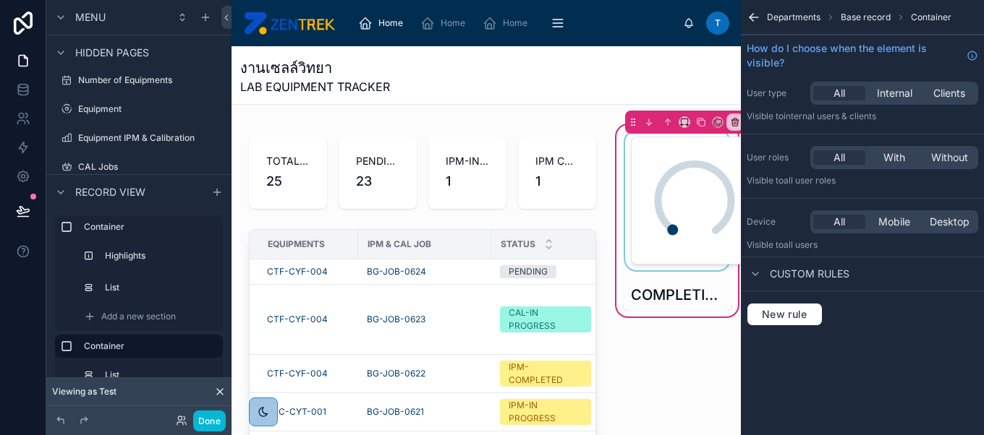
click at [704, 250] on div at bounding box center [677, 201] width 110 height 140
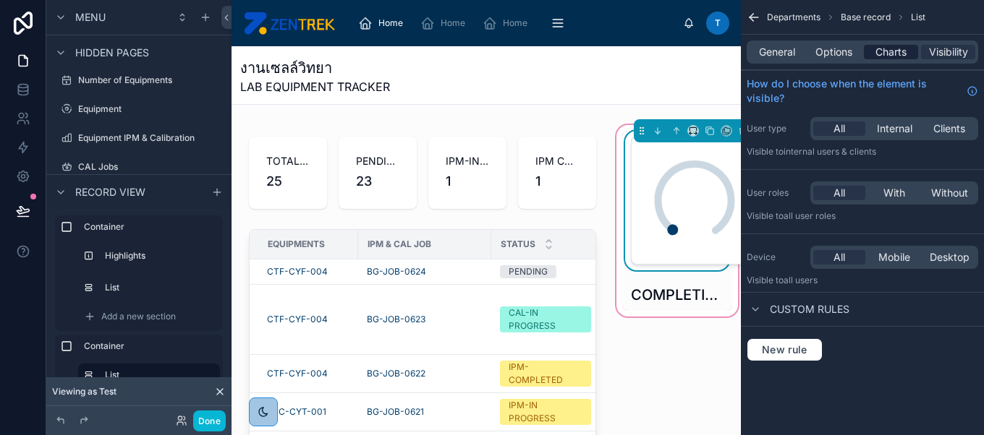
click at [891, 54] on span "Charts" at bounding box center [890, 52] width 31 height 14
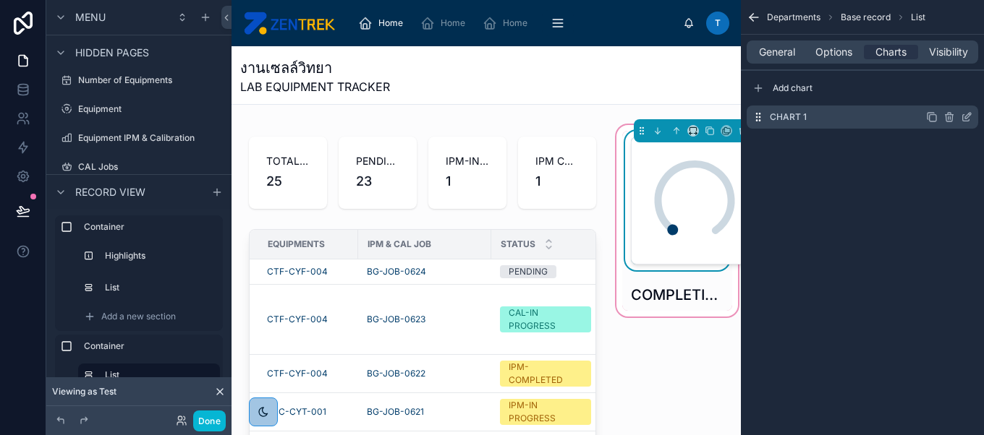
click at [969, 121] on icon "scrollable content" at bounding box center [967, 117] width 12 height 12
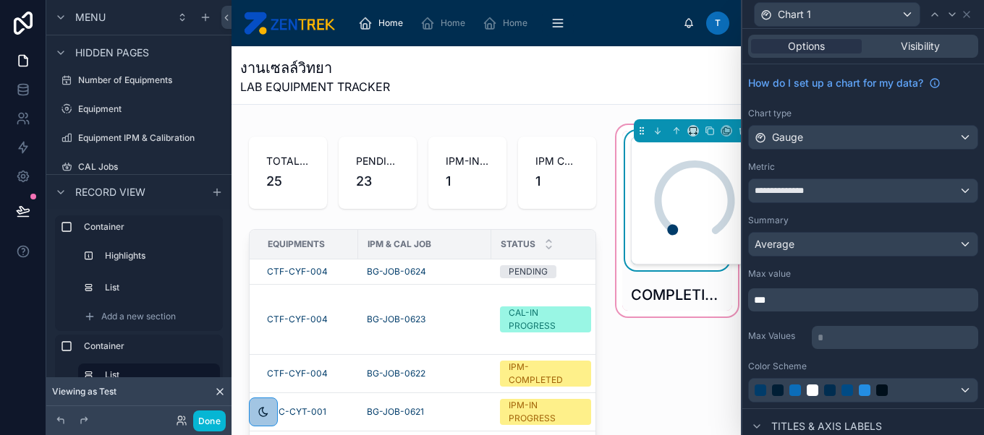
click at [861, 293] on p "***" at bounding box center [864, 300] width 221 height 14
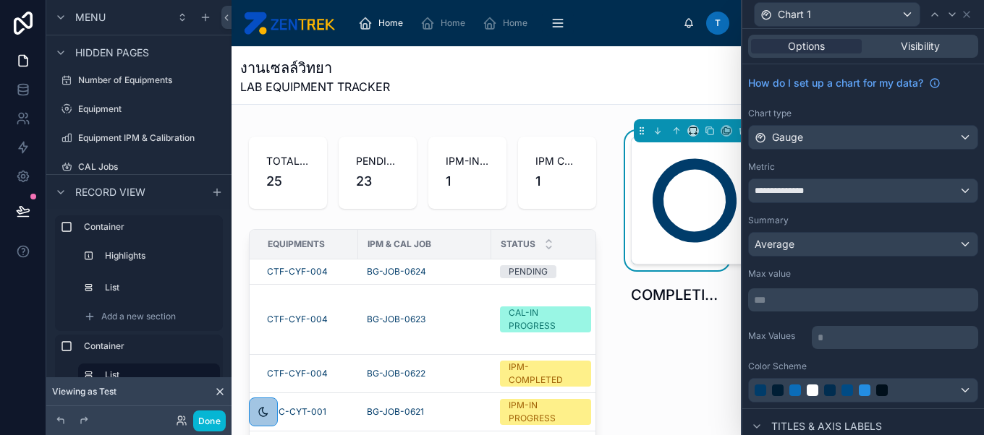
click at [890, 323] on div "* ﻿" at bounding box center [895, 336] width 166 height 26
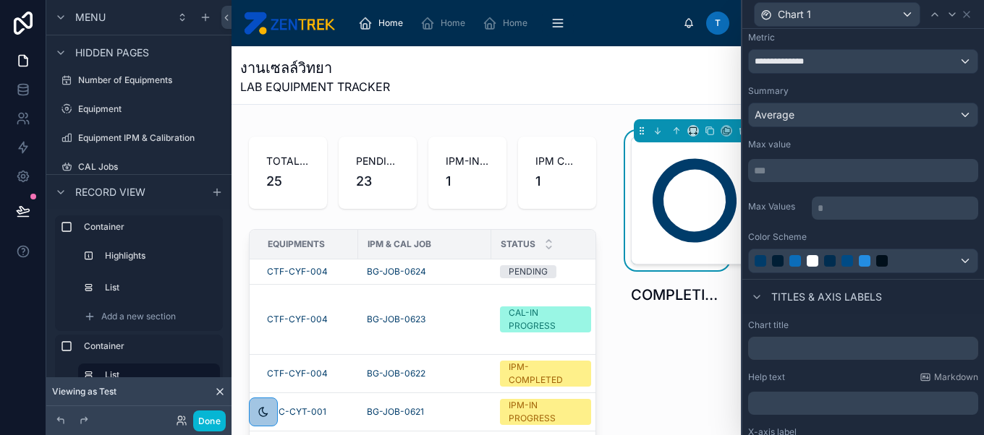
scroll to position [213, 0]
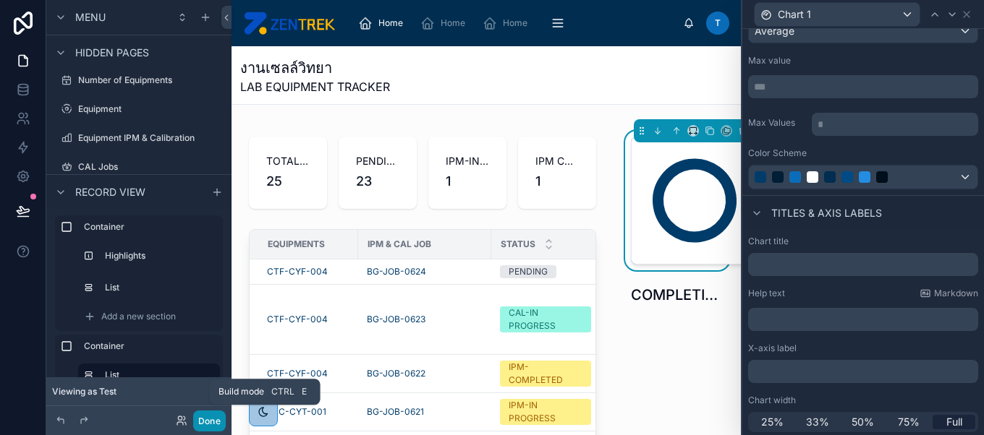
click at [203, 431] on button "Done" at bounding box center [209, 421] width 33 height 21
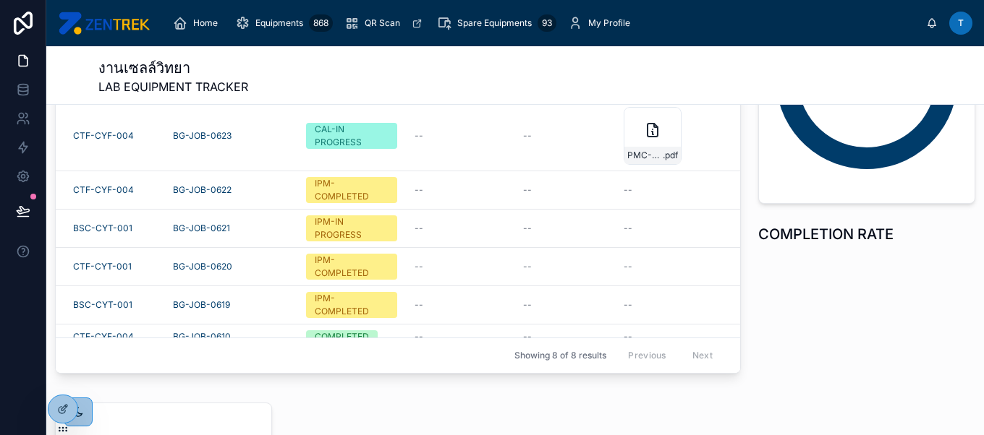
scroll to position [0, 0]
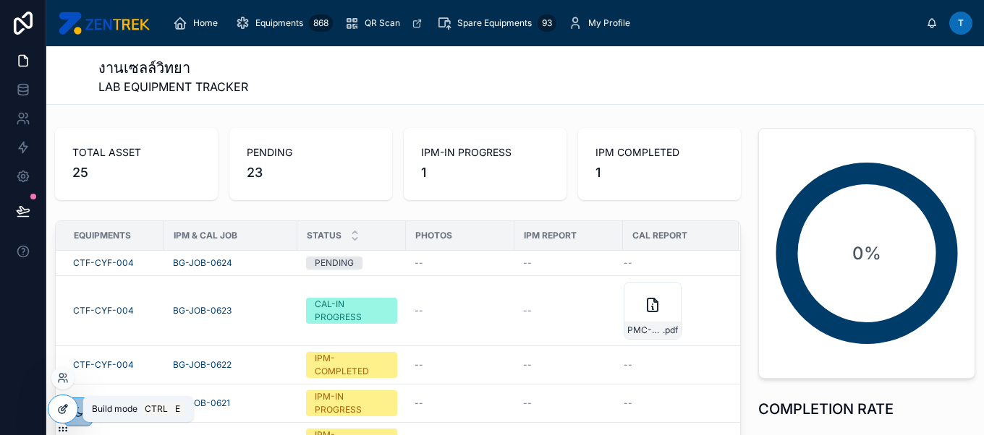
click at [62, 409] on icon at bounding box center [63, 410] width 12 height 12
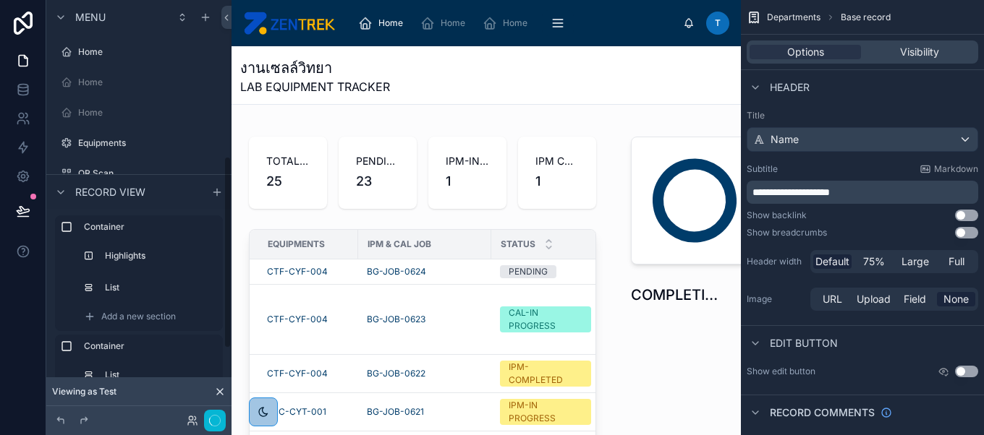
scroll to position [338, 0]
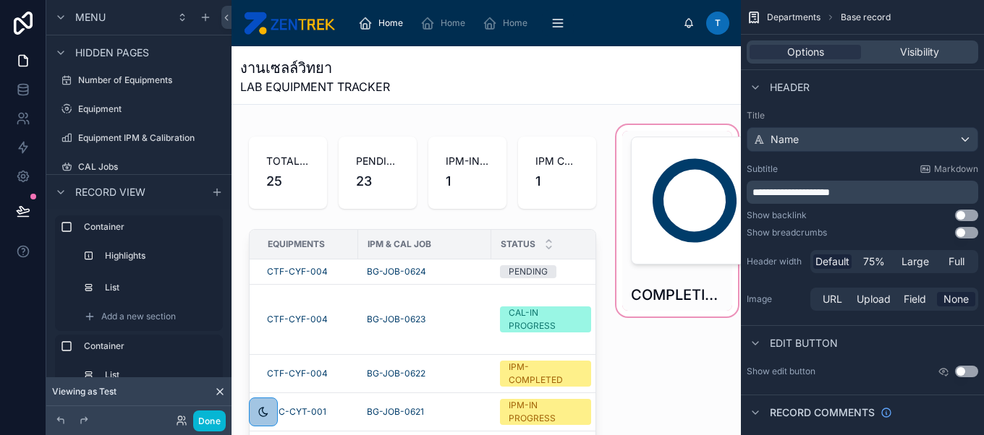
click at [707, 202] on div at bounding box center [676, 350] width 127 height 456
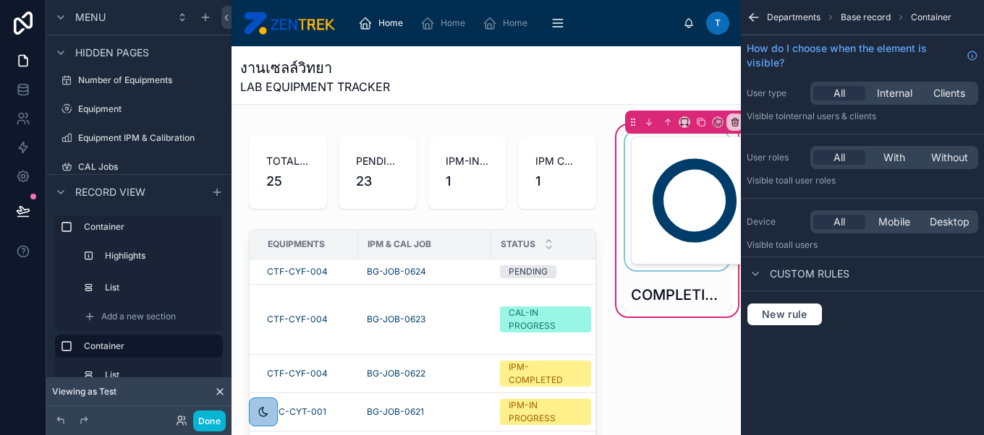
click at [659, 244] on div at bounding box center [677, 201] width 110 height 140
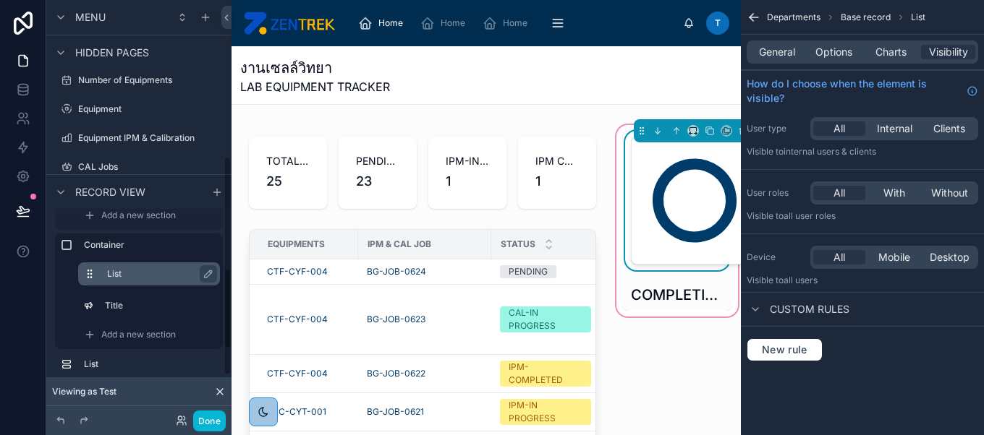
scroll to position [96, 0]
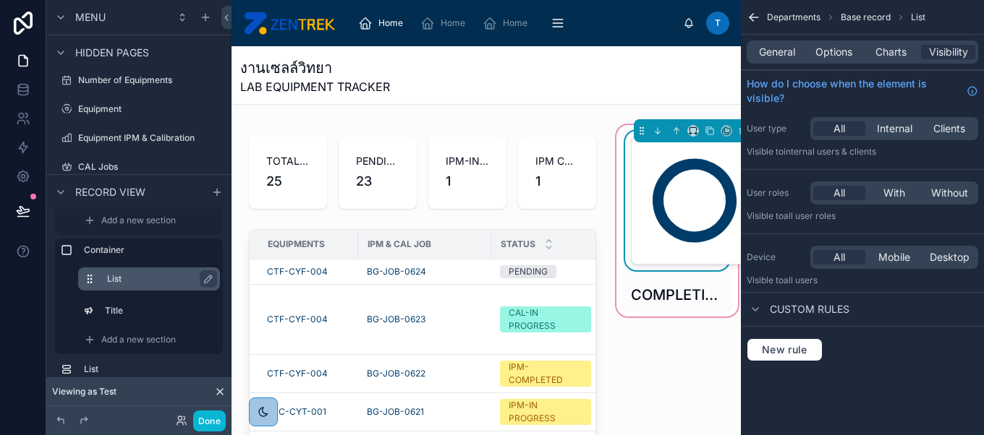
click at [136, 276] on label "List" at bounding box center [157, 279] width 101 height 12
click at [824, 52] on span "Options" at bounding box center [833, 52] width 37 height 14
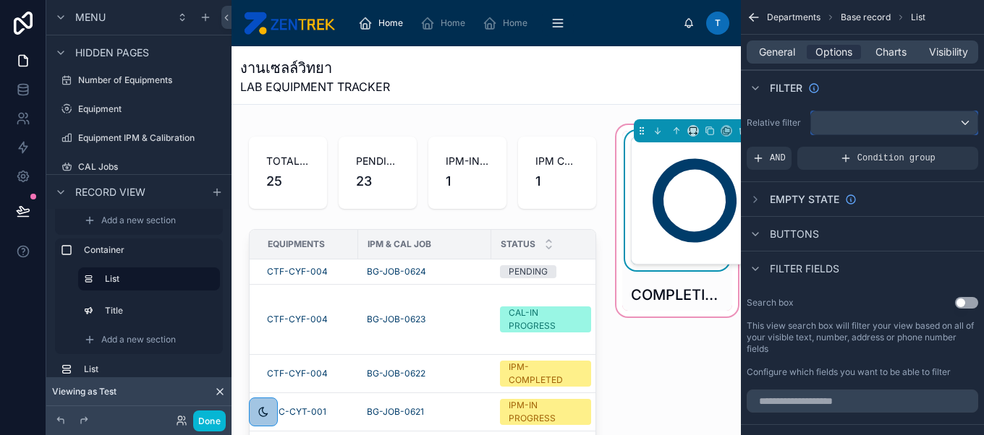
click at [831, 121] on div "scrollable content" at bounding box center [894, 122] width 166 height 23
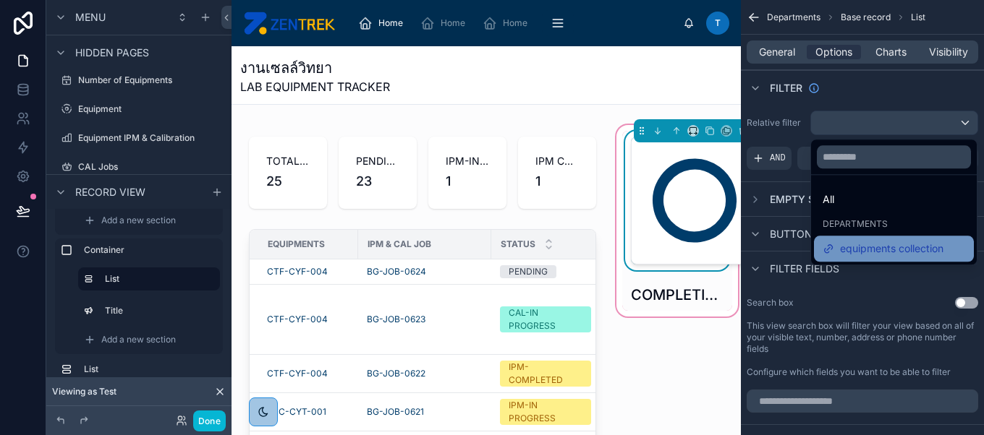
click at [872, 247] on span "equipments collection" at bounding box center [891, 248] width 103 height 17
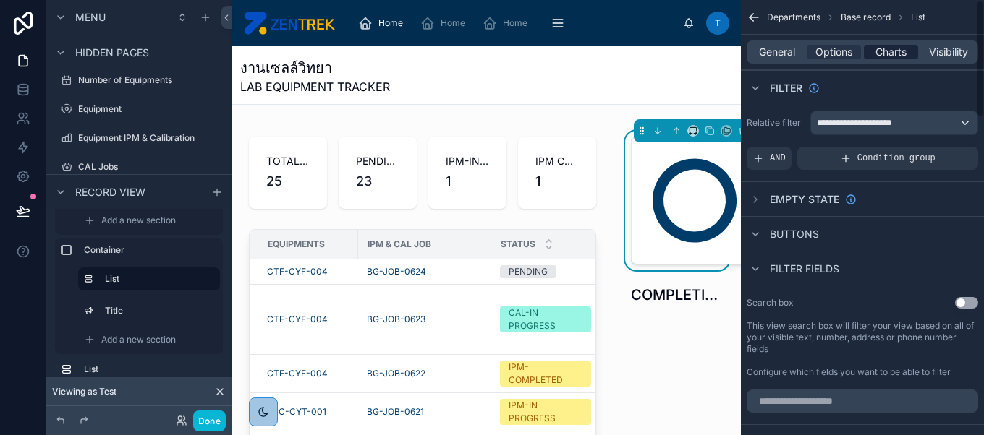
click at [893, 49] on span "Charts" at bounding box center [890, 52] width 31 height 14
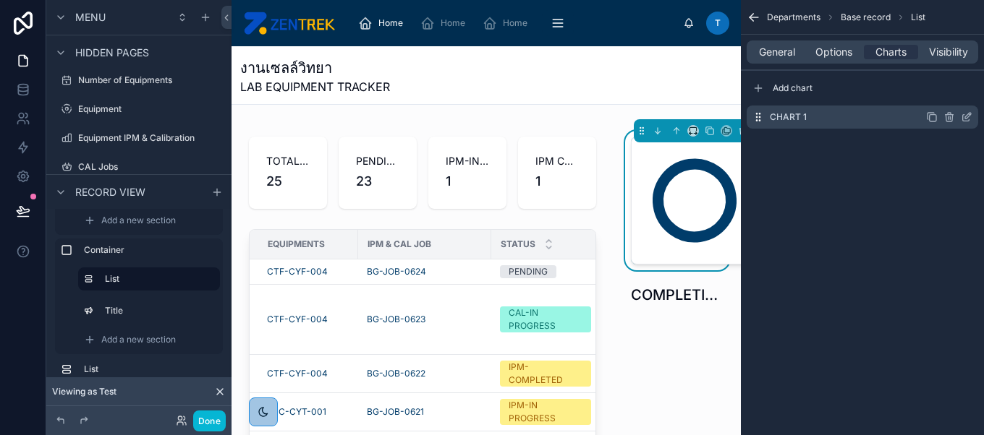
click at [962, 122] on icon "scrollable content" at bounding box center [967, 117] width 12 height 12
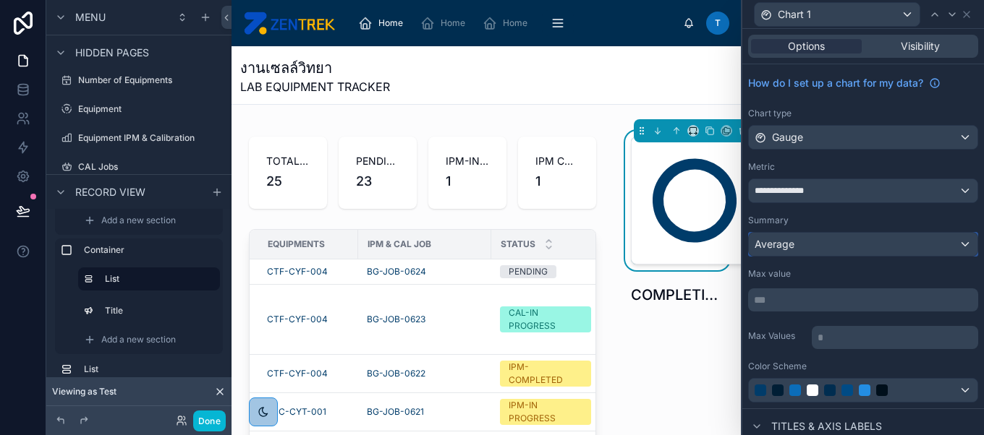
click at [880, 242] on div "Average" at bounding box center [863, 244] width 229 height 23
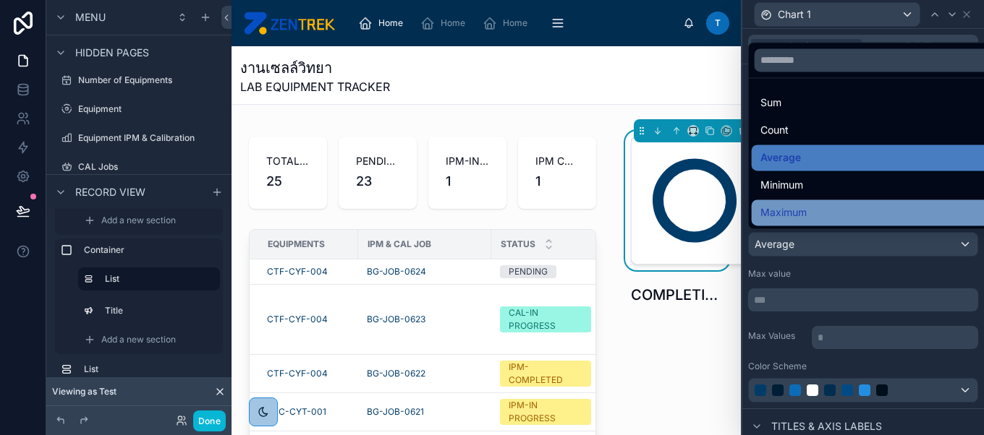
click at [824, 208] on div "Maximum" at bounding box center [874, 212] width 229 height 17
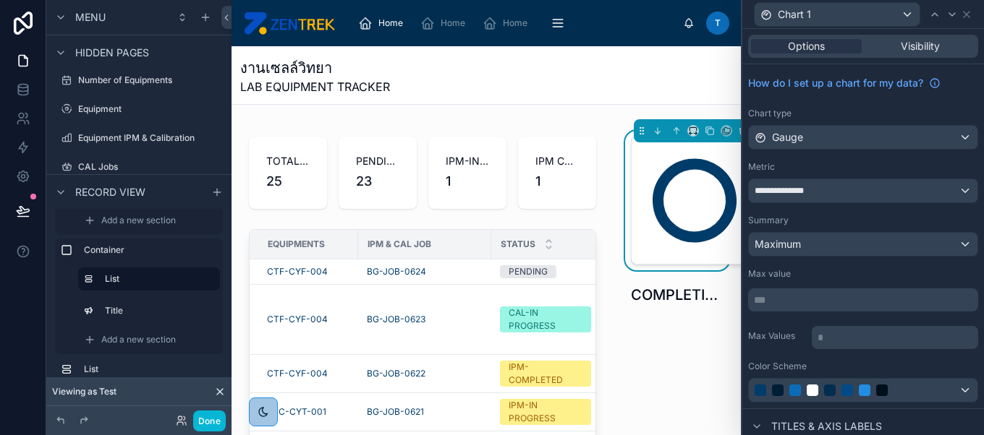
click at [804, 296] on p "*** ﻿" at bounding box center [864, 300] width 221 height 14
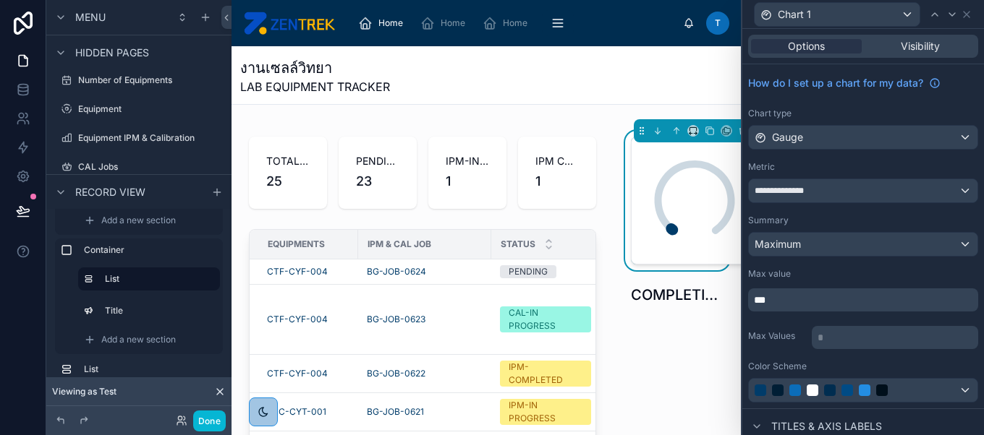
click at [778, 315] on div "**********" at bounding box center [863, 236] width 242 height 344
click at [209, 424] on button "Done" at bounding box center [209, 421] width 33 height 21
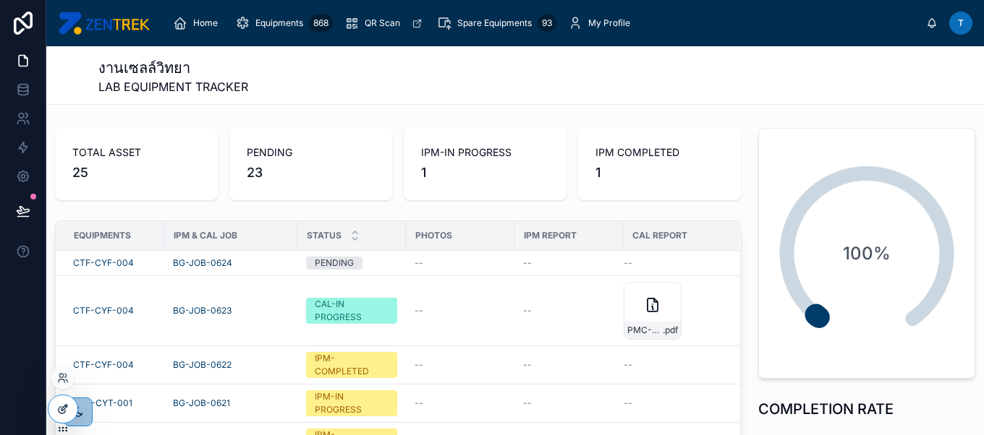
click at [52, 399] on div at bounding box center [62, 409] width 29 height 27
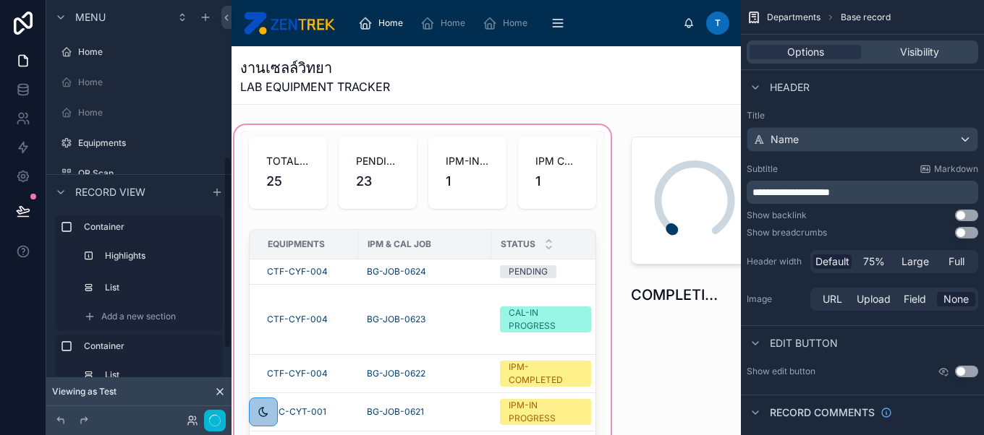
scroll to position [338, 0]
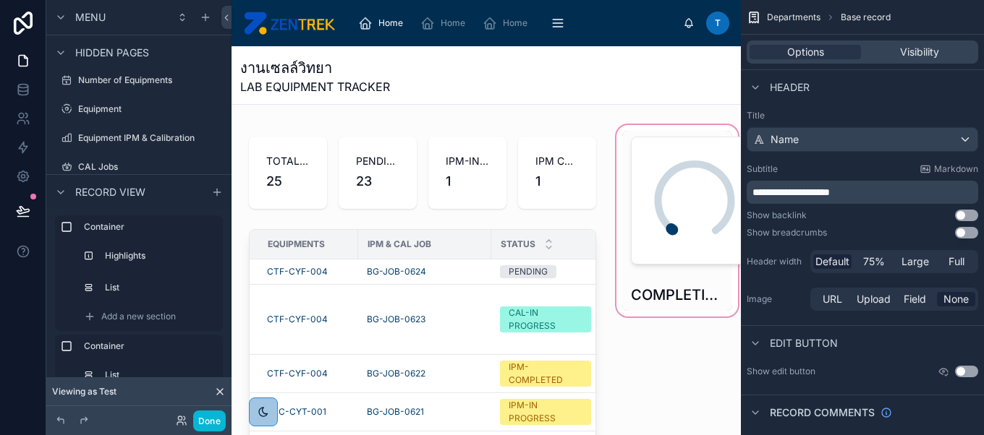
click at [682, 201] on div at bounding box center [676, 350] width 127 height 456
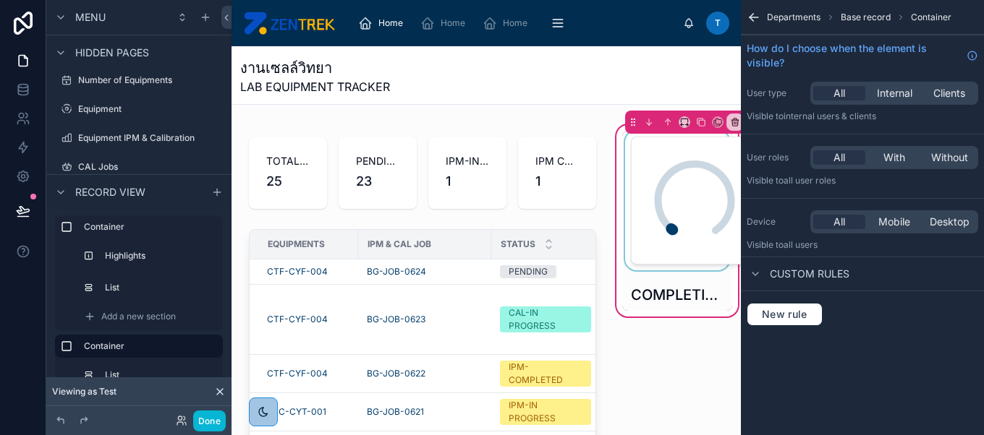
click at [716, 196] on div at bounding box center [677, 201] width 110 height 140
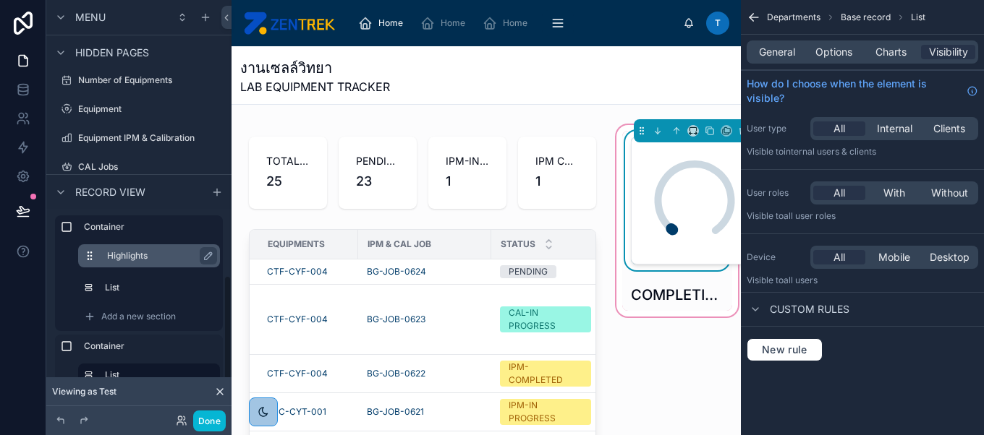
scroll to position [109, 0]
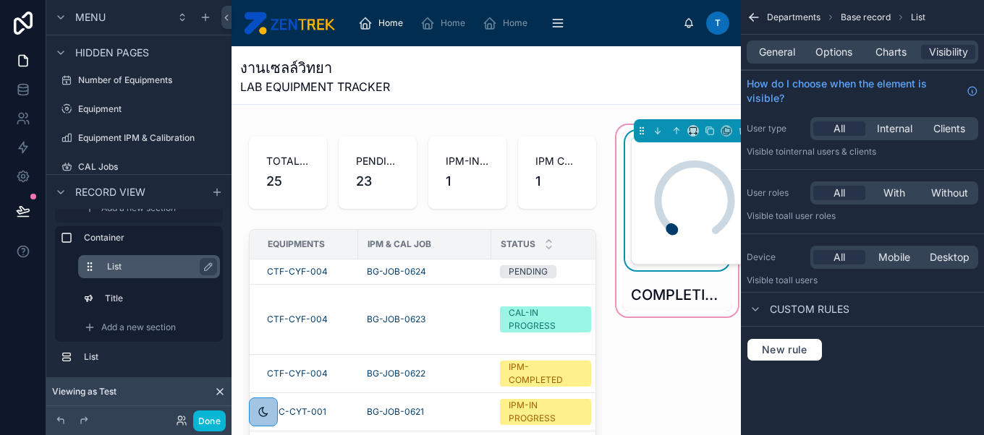
click at [135, 270] on label "List" at bounding box center [157, 267] width 101 height 12
click at [829, 50] on span "Options" at bounding box center [833, 52] width 37 height 14
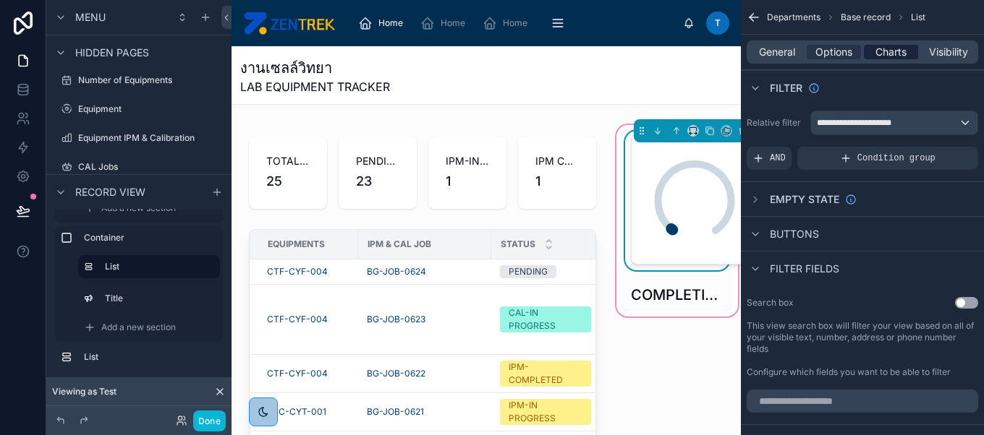
click at [887, 57] on span "Charts" at bounding box center [890, 52] width 31 height 14
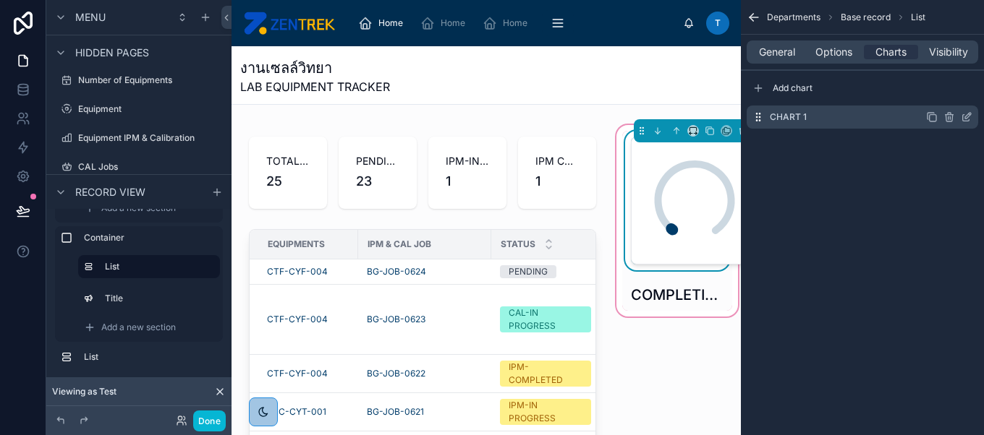
click at [966, 116] on icon "scrollable content" at bounding box center [967, 117] width 12 height 12
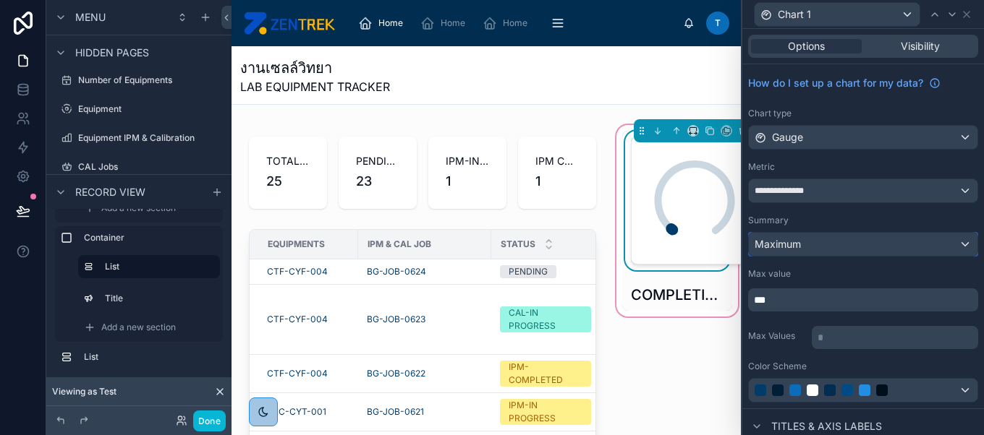
click at [856, 246] on div "Maximum" at bounding box center [863, 244] width 229 height 23
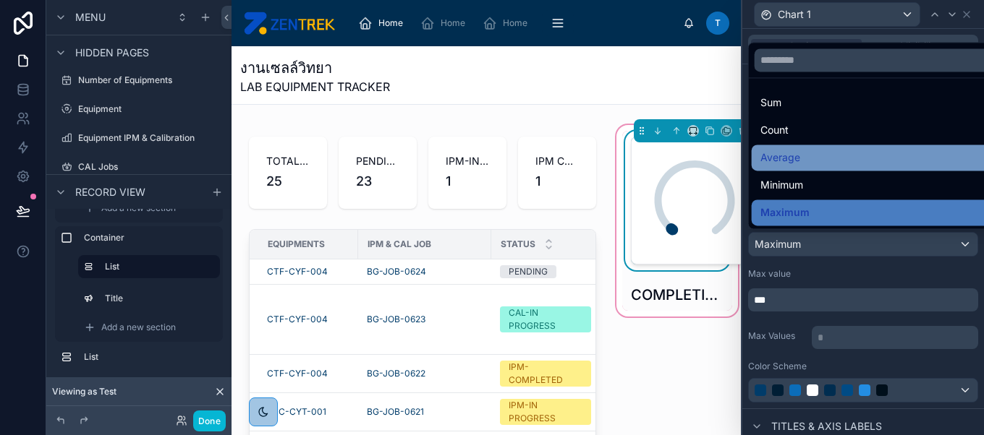
click at [838, 155] on div "Average" at bounding box center [874, 157] width 229 height 17
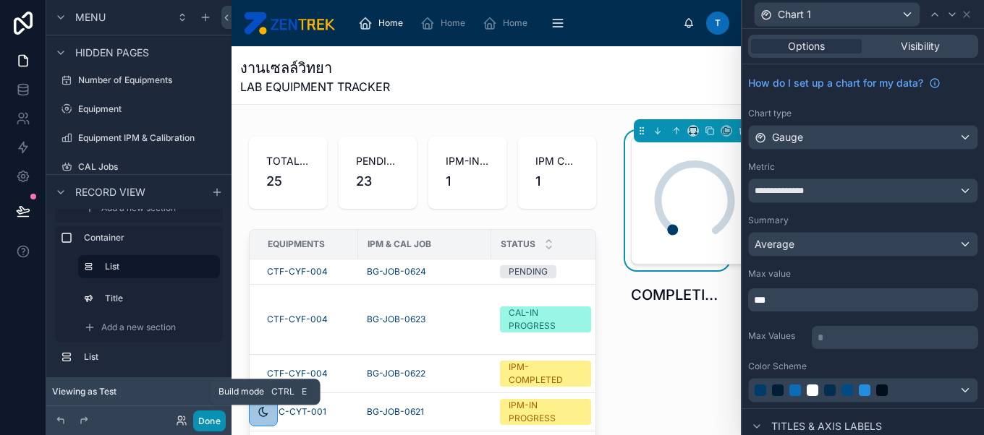
click at [206, 422] on button "Done" at bounding box center [209, 421] width 33 height 21
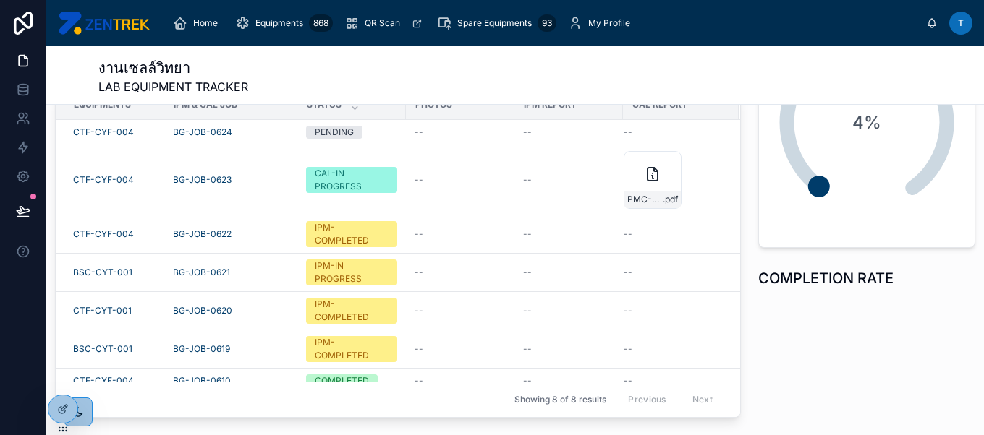
scroll to position [0, 0]
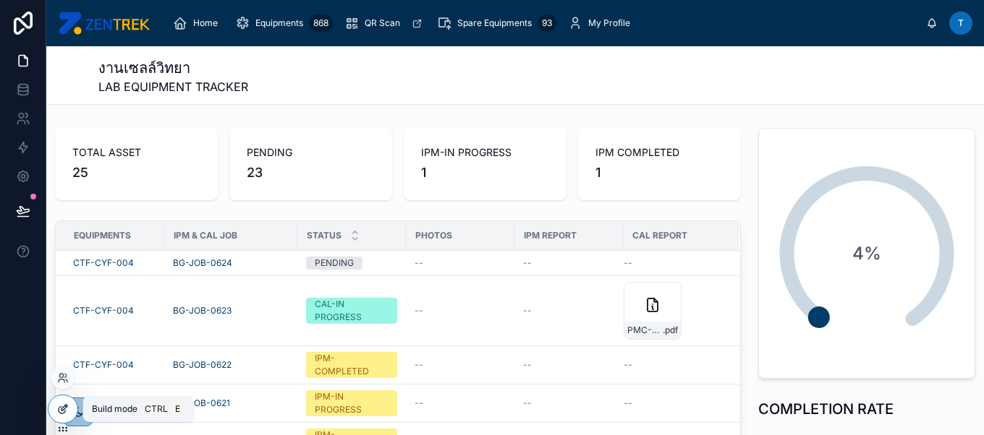
click at [61, 412] on icon at bounding box center [63, 410] width 12 height 12
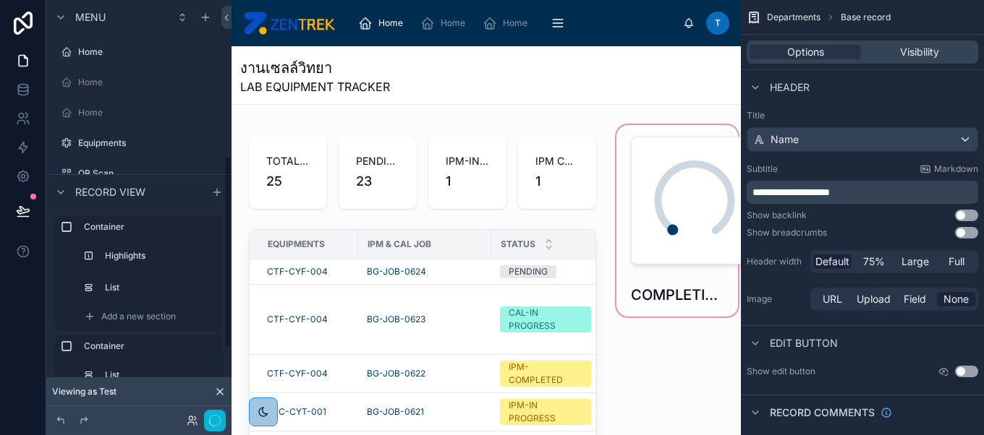
scroll to position [338, 0]
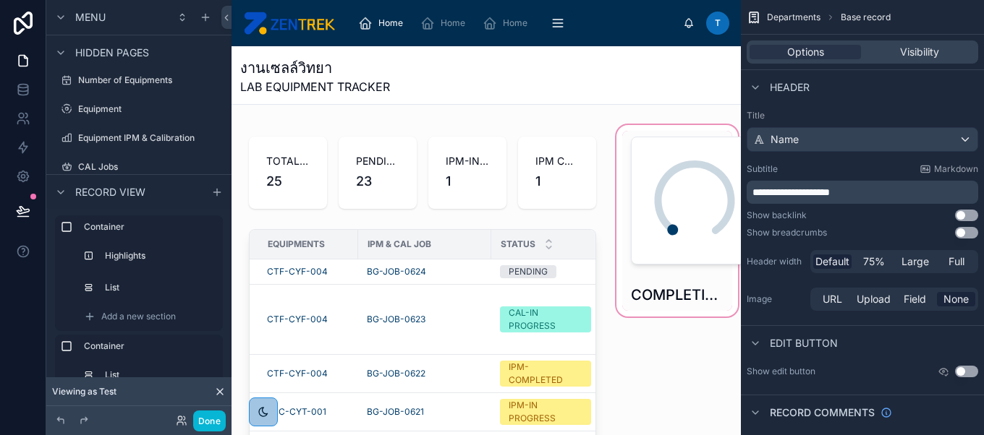
click at [655, 203] on div at bounding box center [676, 350] width 127 height 456
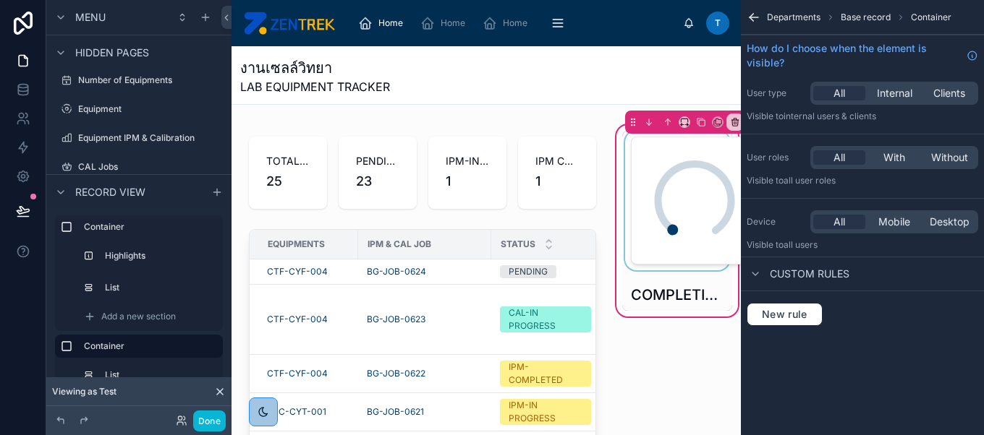
click at [726, 202] on div "4%" at bounding box center [698, 204] width 116 height 116
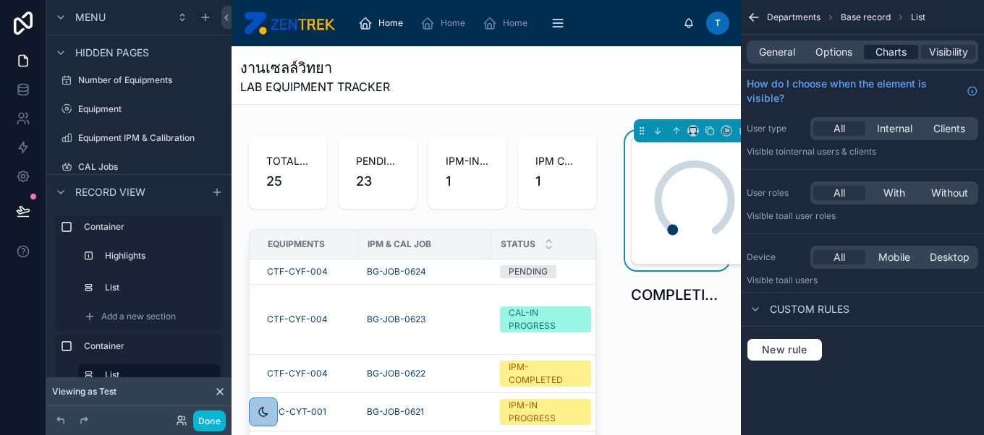
click at [885, 49] on span "Charts" at bounding box center [890, 52] width 31 height 14
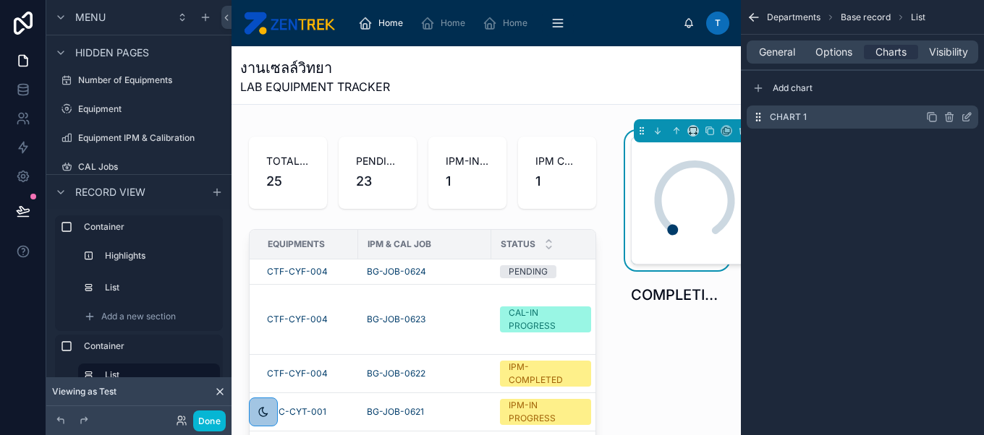
click at [966, 120] on icon "scrollable content" at bounding box center [966, 118] width 7 height 7
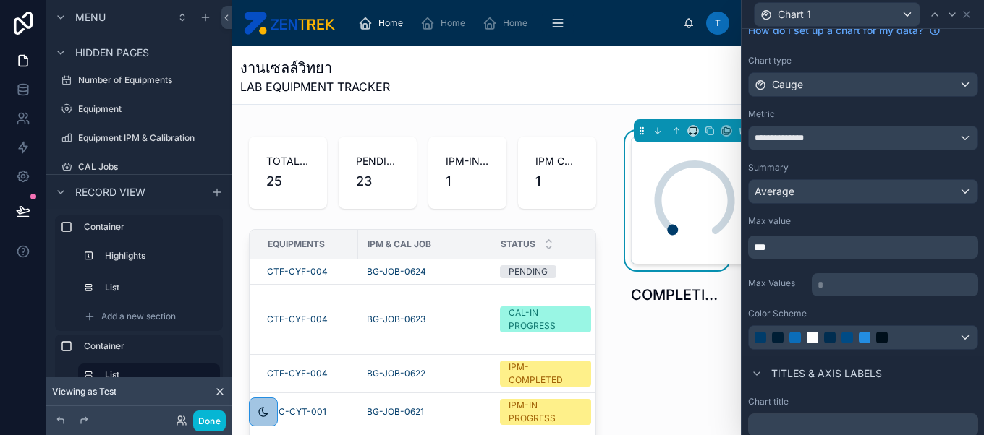
scroll to position [0, 0]
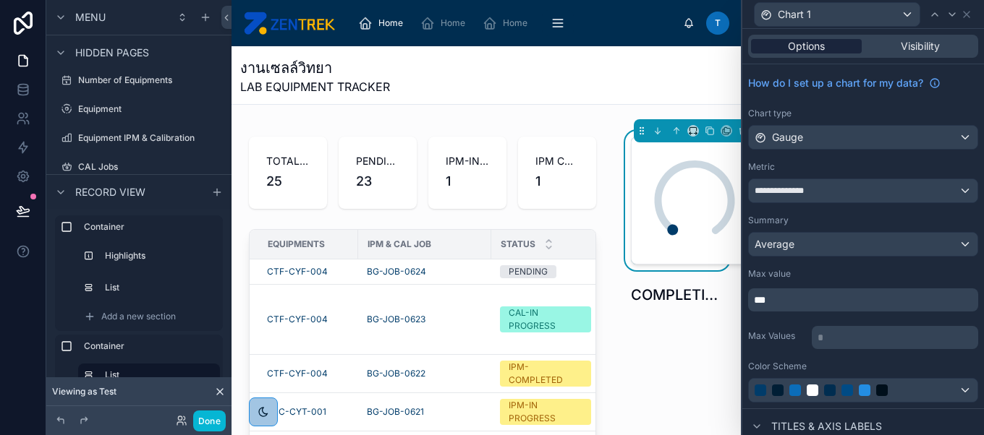
click at [801, 51] on span "Options" at bounding box center [806, 46] width 37 height 14
drag, startPoint x: 800, startPoint y: 49, endPoint x: 860, endPoint y: 167, distance: 132.3
click at [860, 167] on div "**********" at bounding box center [863, 340] width 242 height 623
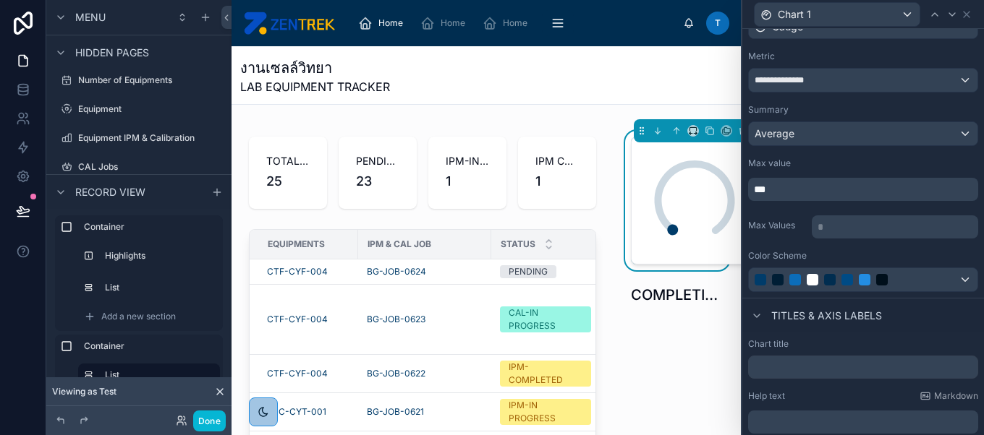
scroll to position [110, 0]
click at [860, 286] on div at bounding box center [863, 280] width 229 height 23
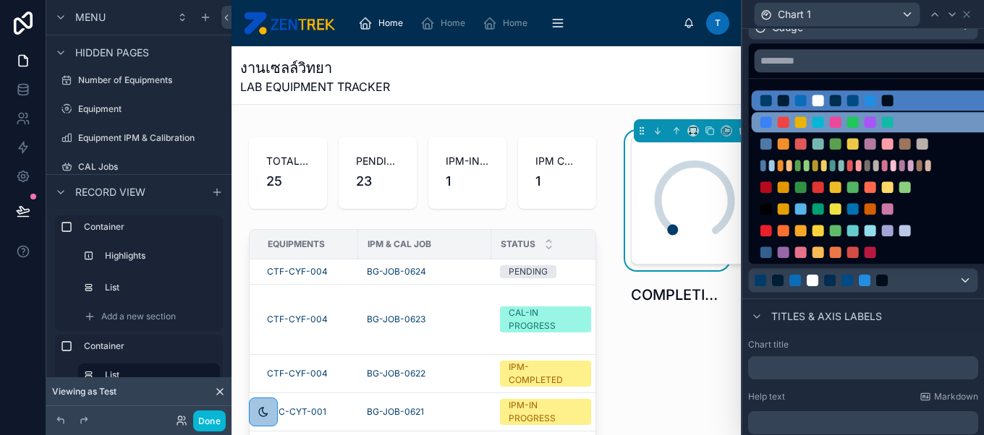
click at [830, 124] on div at bounding box center [836, 122] width 12 height 12
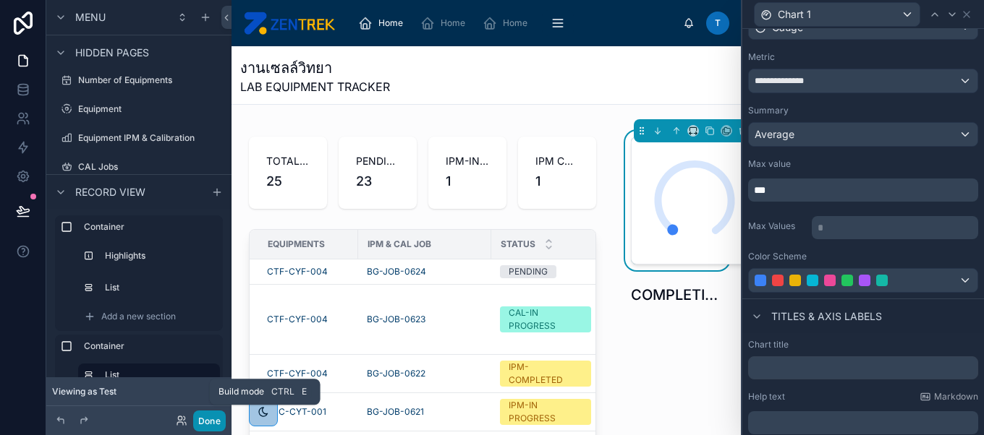
click at [212, 417] on button "Done" at bounding box center [209, 421] width 33 height 21
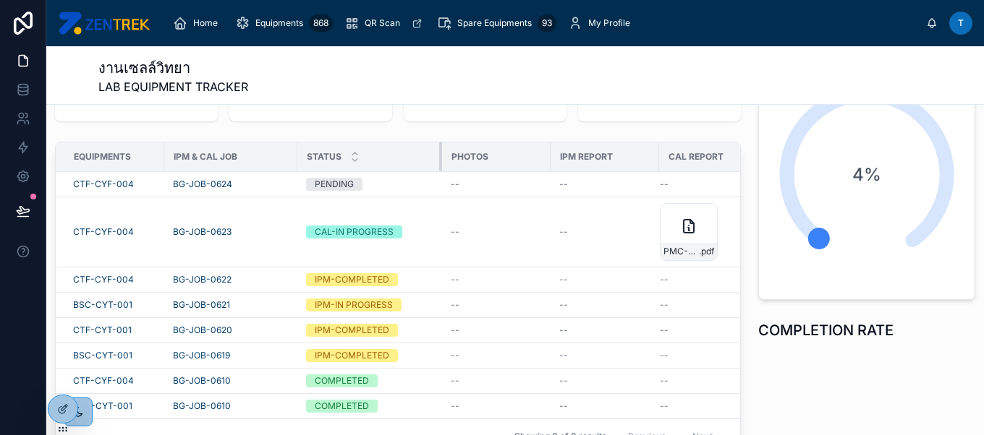
scroll to position [0, 0]
drag, startPoint x: 402, startPoint y: 158, endPoint x: 438, endPoint y: 160, distance: 36.2
click at [439, 160] on div at bounding box center [442, 157] width 6 height 29
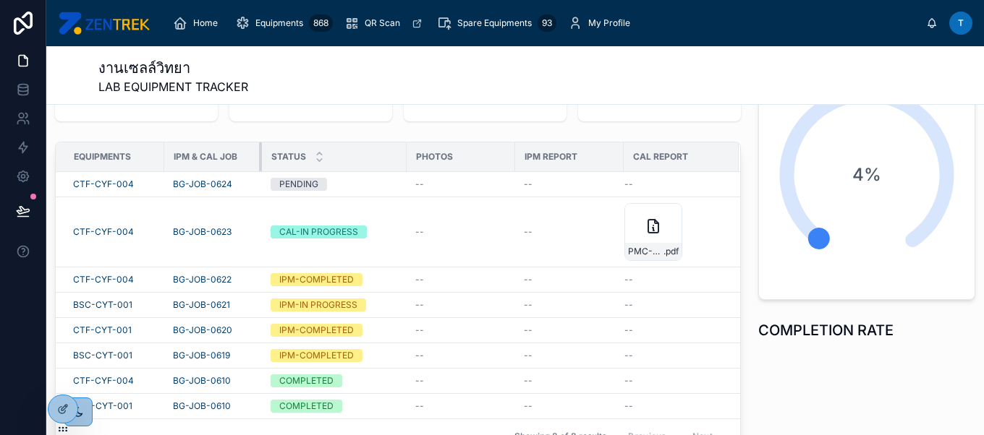
drag, startPoint x: 294, startPoint y: 153, endPoint x: 259, endPoint y: 151, distance: 35.5
click at [259, 151] on div at bounding box center [262, 157] width 6 height 29
drag, startPoint x: 160, startPoint y: 157, endPoint x: 146, endPoint y: 156, distance: 13.8
click at [146, 156] on div "Equipments" at bounding box center [109, 156] width 107 height 23
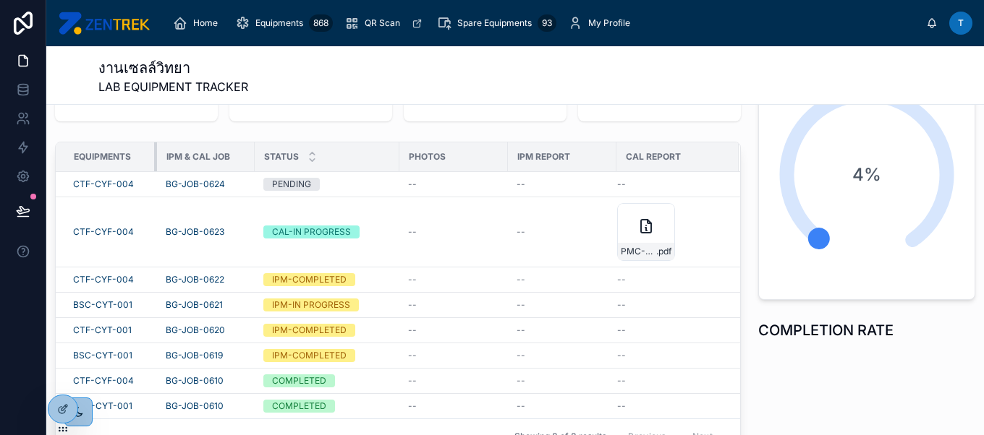
drag, startPoint x: 163, startPoint y: 158, endPoint x: 156, endPoint y: 159, distance: 7.4
click at [156, 159] on div at bounding box center [157, 157] width 6 height 29
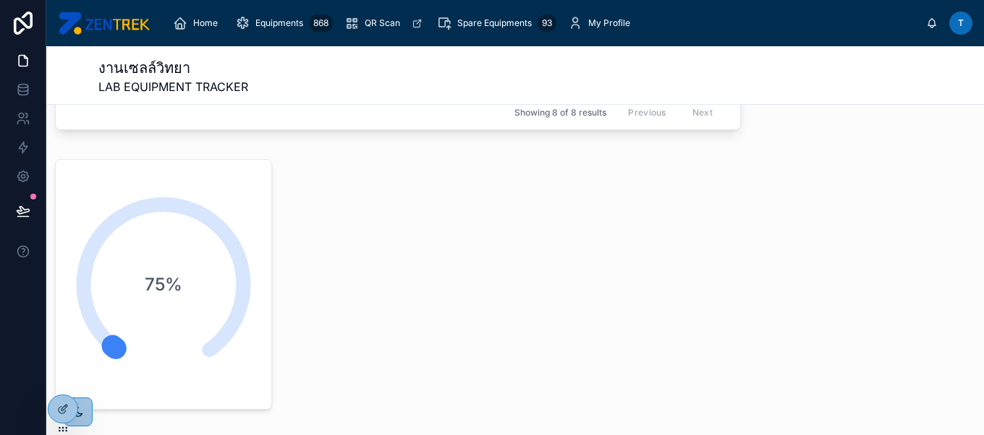
scroll to position [482, 0]
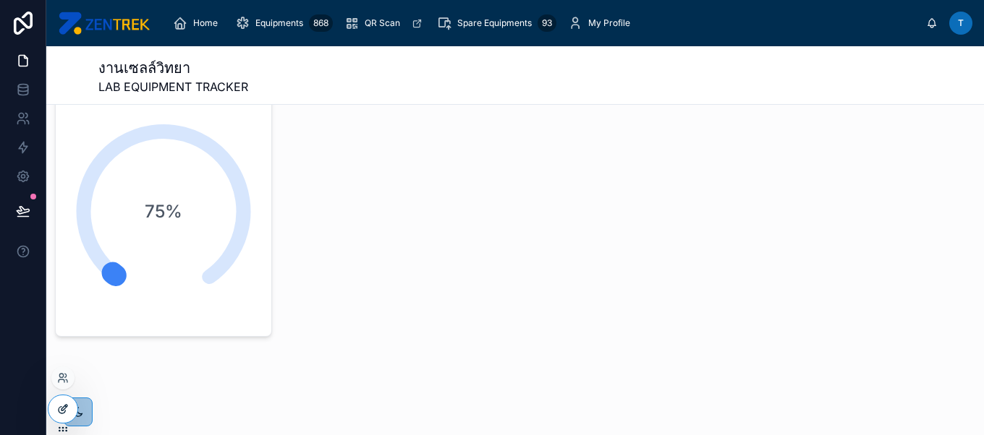
click at [61, 412] on icon at bounding box center [63, 410] width 12 height 12
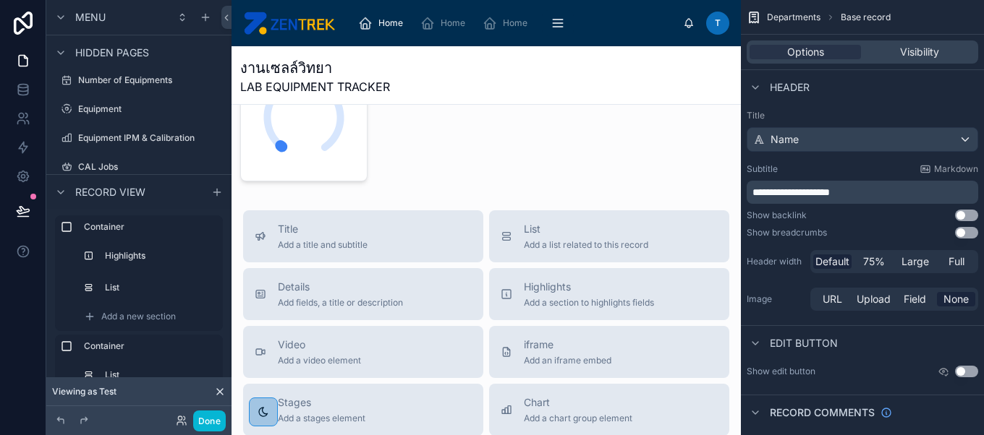
scroll to position [472, 0]
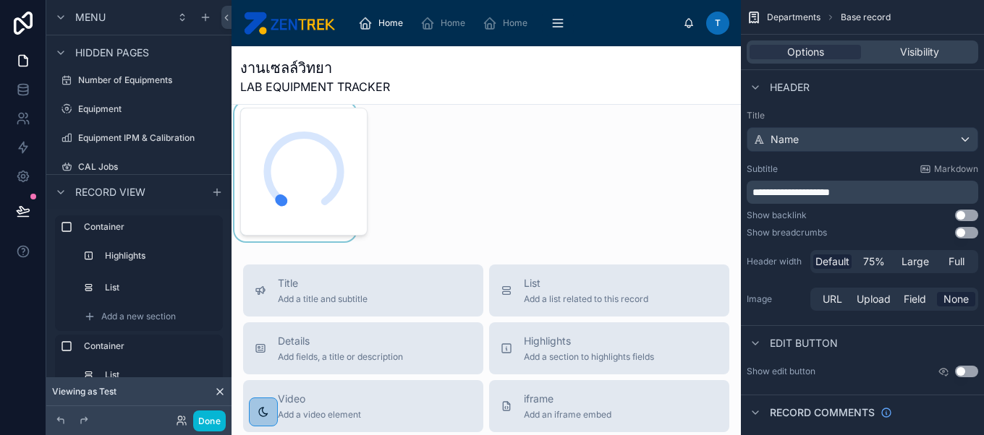
click at [331, 205] on div at bounding box center [294, 172] width 127 height 140
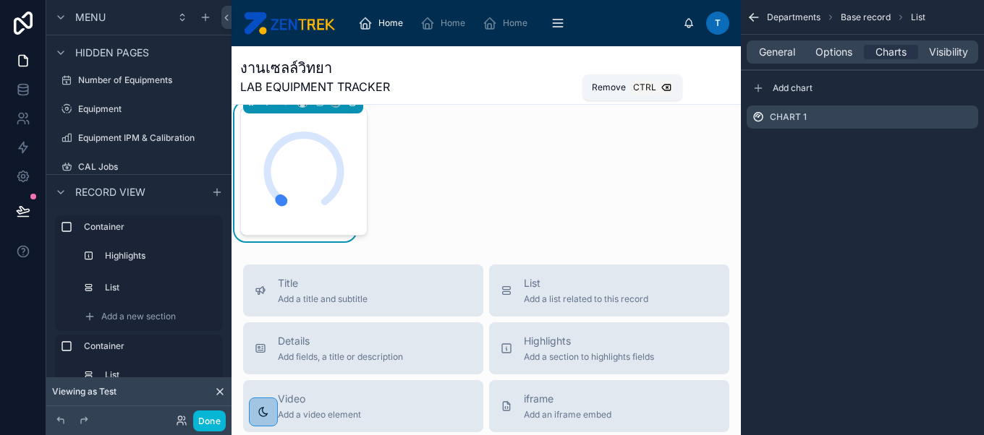
click at [352, 104] on icon at bounding box center [352, 102] width 0 height 3
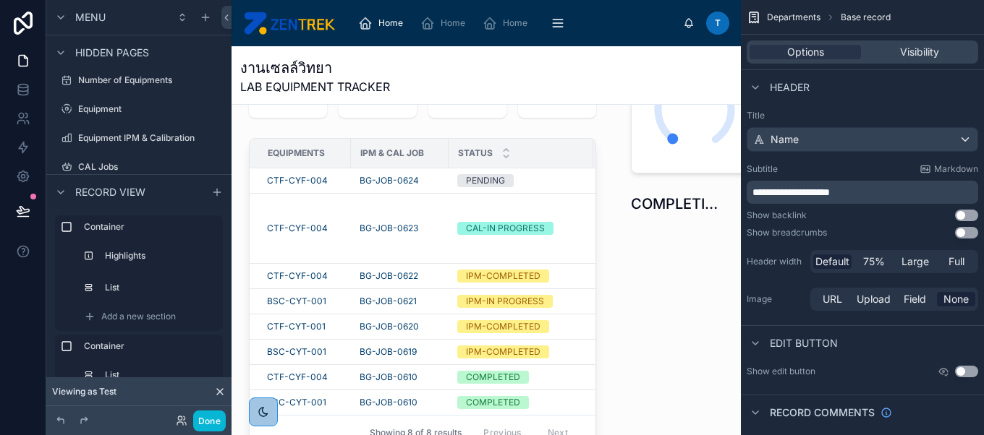
scroll to position [0, 0]
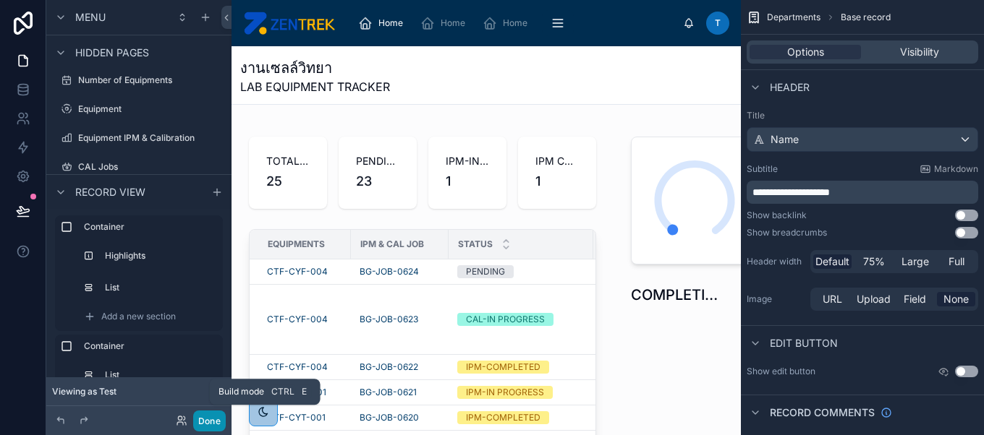
click at [219, 422] on button "Done" at bounding box center [209, 421] width 33 height 21
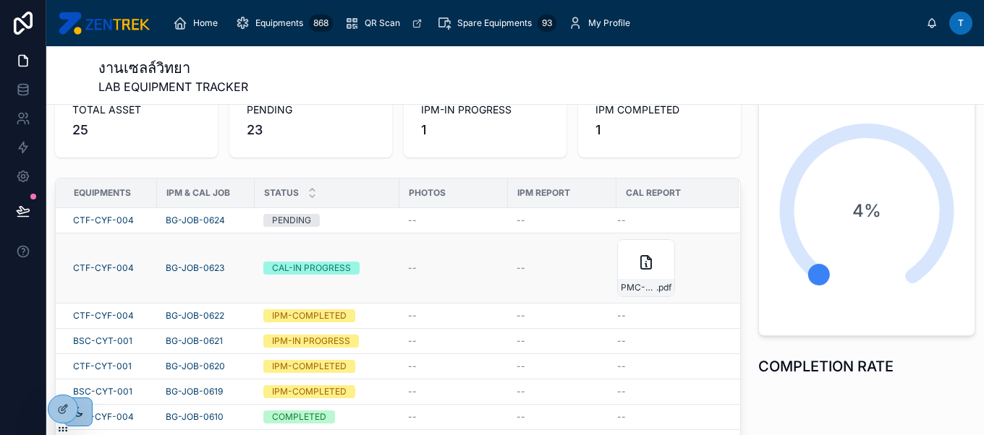
scroll to position [72, 0]
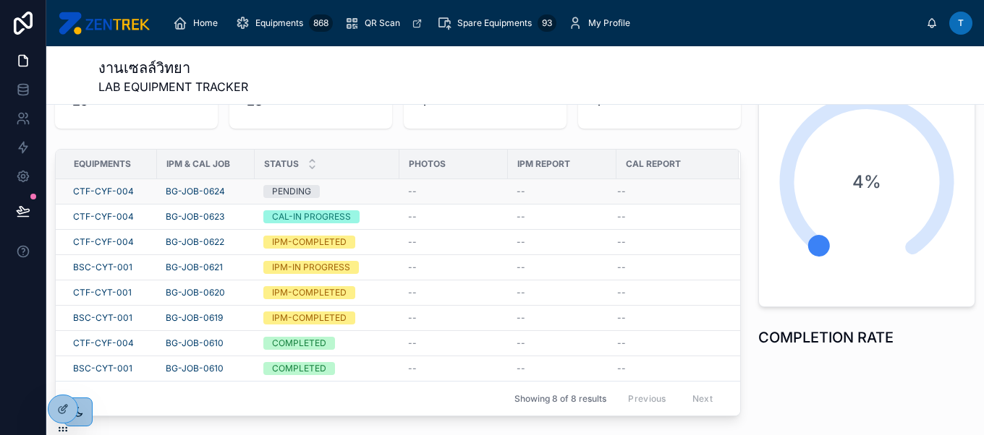
click at [435, 196] on td "--" at bounding box center [453, 191] width 109 height 25
click at [349, 190] on div "PENDING" at bounding box center [326, 191] width 127 height 13
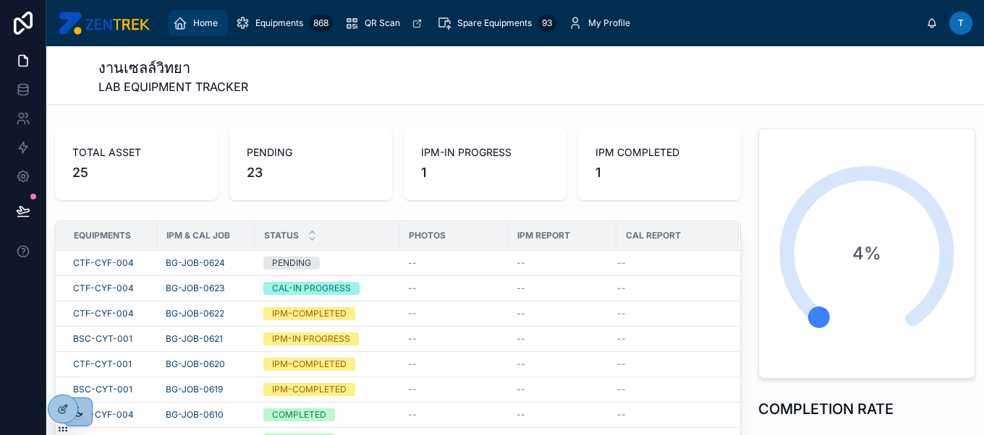
click at [210, 20] on span "Home" at bounding box center [205, 23] width 25 height 12
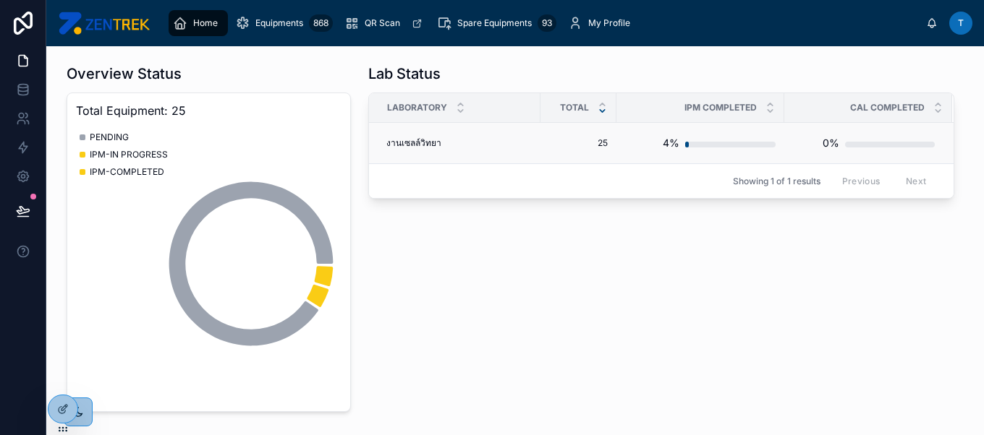
click at [469, 147] on div "งานเซลล์วิทยา งานเซลล์วิทยา" at bounding box center [458, 143] width 145 height 12
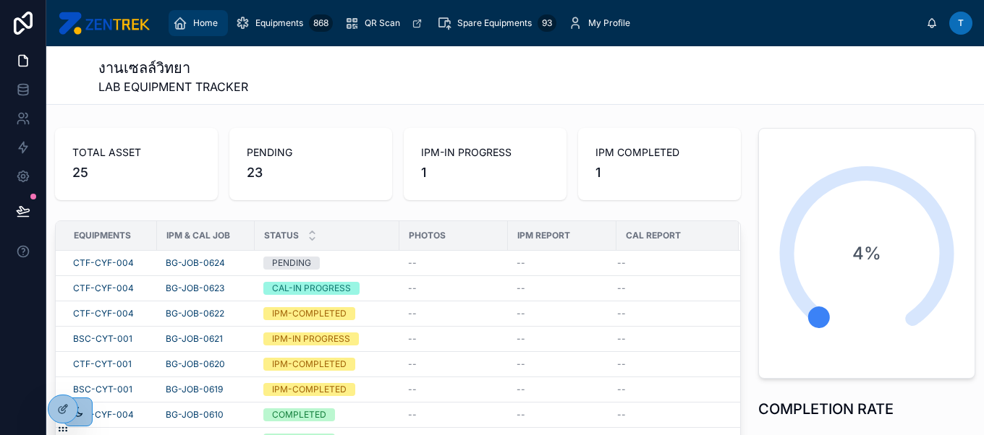
click at [191, 20] on div "Home" at bounding box center [198, 23] width 51 height 23
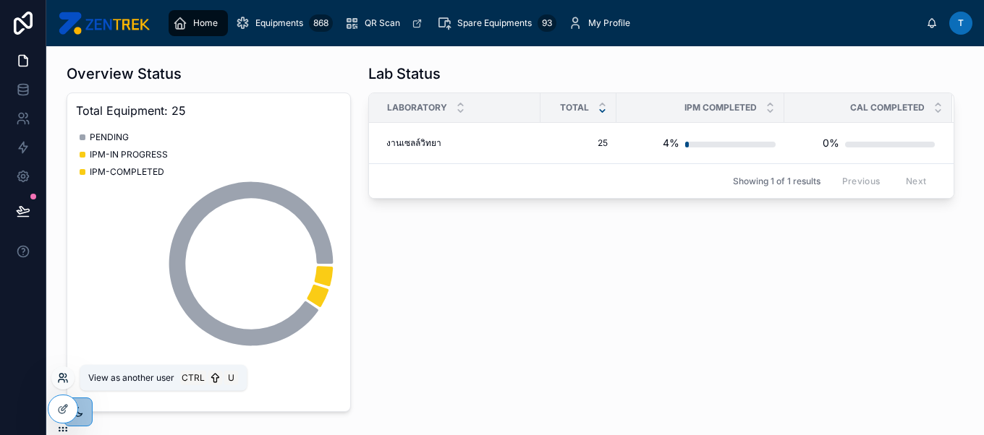
click at [61, 380] on icon at bounding box center [63, 379] width 12 height 12
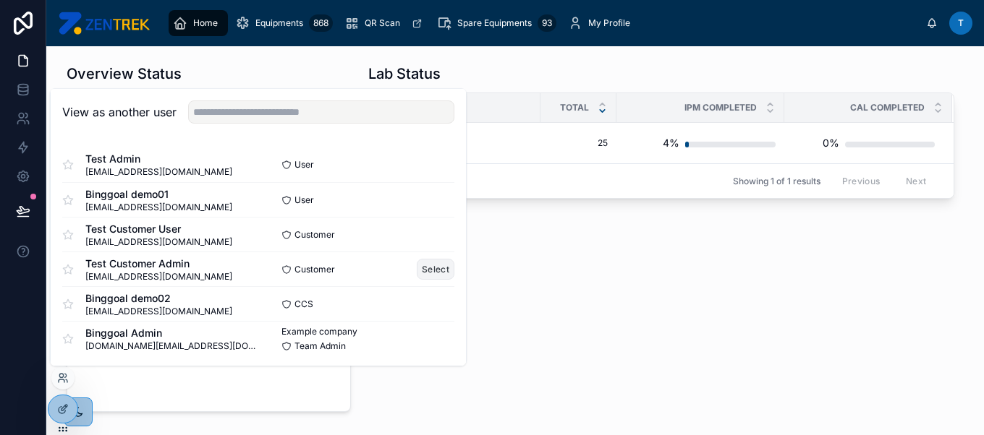
click at [422, 269] on button "Select" at bounding box center [436, 269] width 38 height 21
click at [422, 230] on button "Select" at bounding box center [436, 234] width 38 height 21
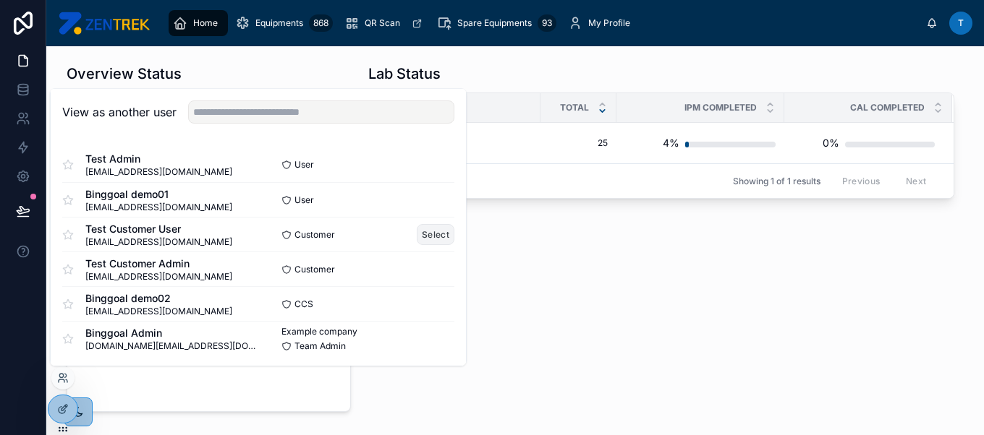
click at [431, 240] on button "Select" at bounding box center [436, 234] width 38 height 21
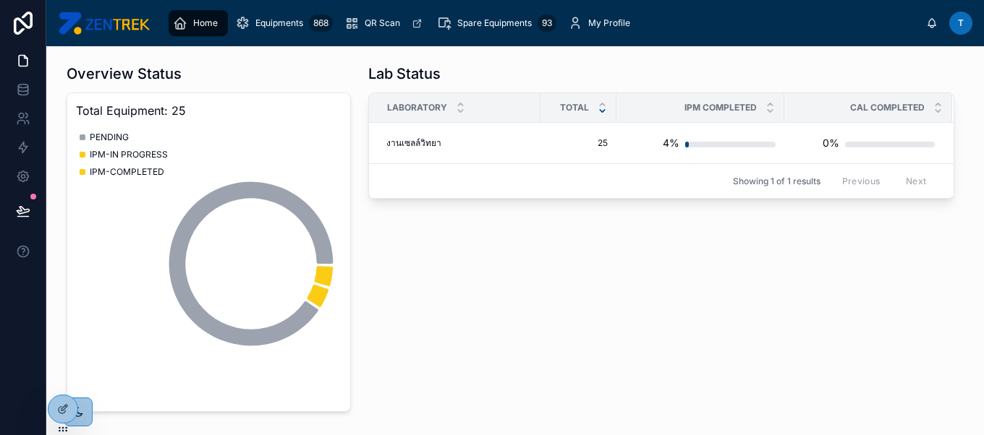
click at [515, 239] on div "Lab Status Laboratory Total IPM COMPLETED CAL COMPLETED งานเซลล์วิทยา งานเซลล์ว…" at bounding box center [661, 238] width 603 height 360
click at [193, 21] on span "Home" at bounding box center [205, 23] width 25 height 12
click at [273, 25] on span "Equipments" at bounding box center [279, 23] width 48 height 12
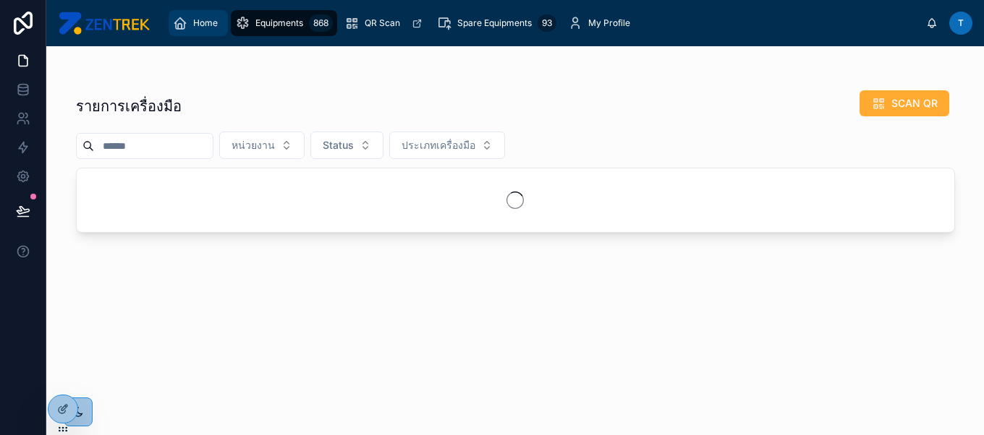
click at [211, 19] on span "Home" at bounding box center [205, 23] width 25 height 12
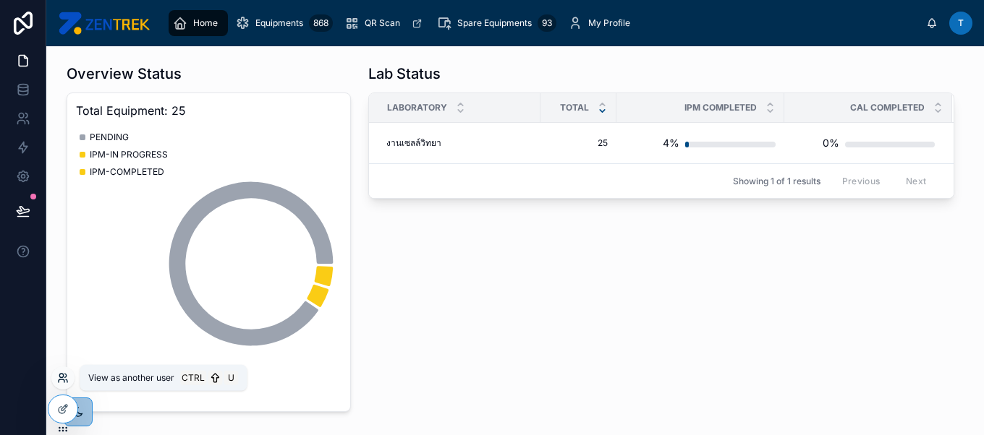
click at [62, 382] on icon at bounding box center [63, 379] width 12 height 12
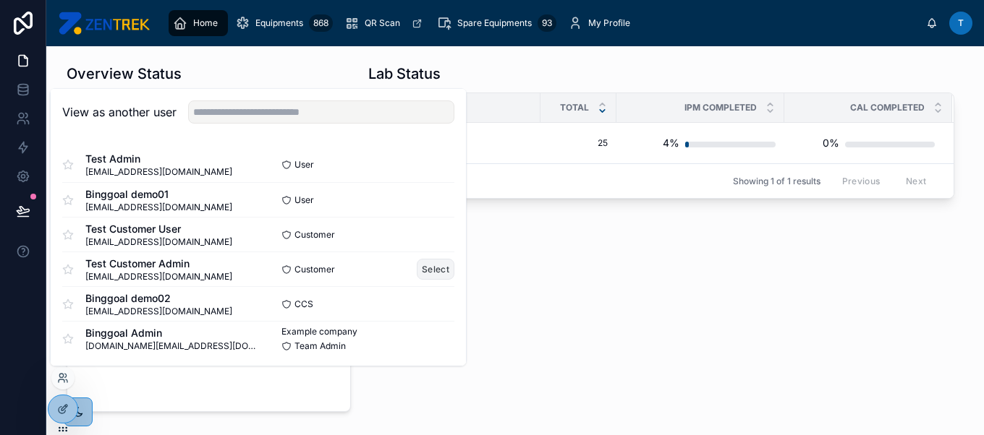
click at [422, 268] on button "Select" at bounding box center [436, 269] width 38 height 21
click at [428, 234] on button "Select" at bounding box center [436, 234] width 38 height 21
click at [428, 171] on button "Select" at bounding box center [436, 165] width 38 height 21
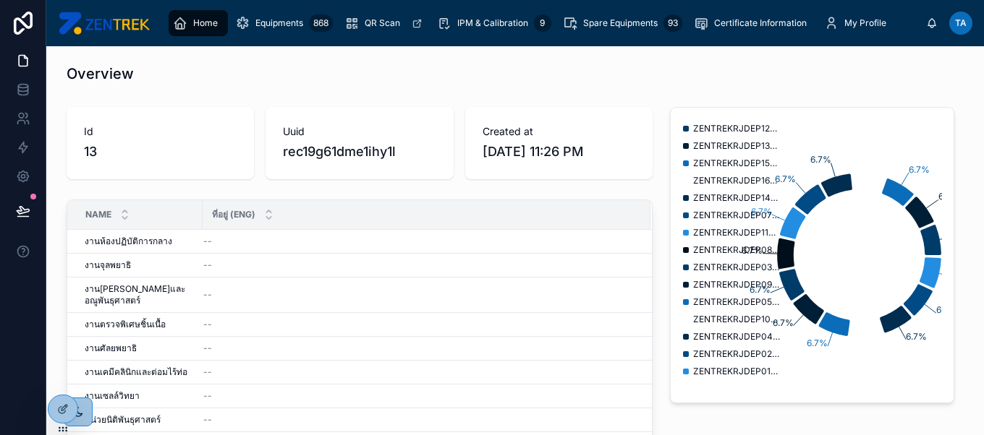
click at [613, 88] on div "Overview" at bounding box center [515, 74] width 914 height 32
click at [59, 386] on div at bounding box center [62, 378] width 23 height 23
click at [60, 377] on icon at bounding box center [61, 376] width 4 height 4
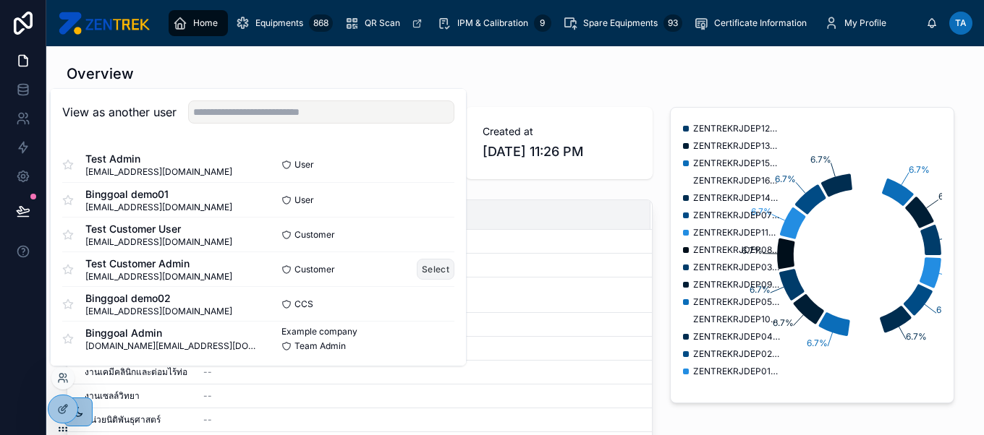
click at [426, 261] on button "Select" at bounding box center [436, 269] width 38 height 21
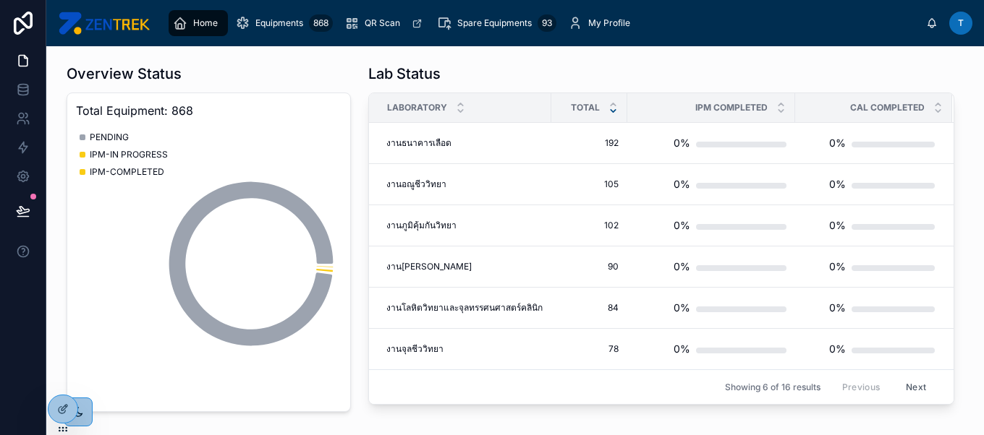
click at [910, 382] on button "Next" at bounding box center [916, 387] width 41 height 22
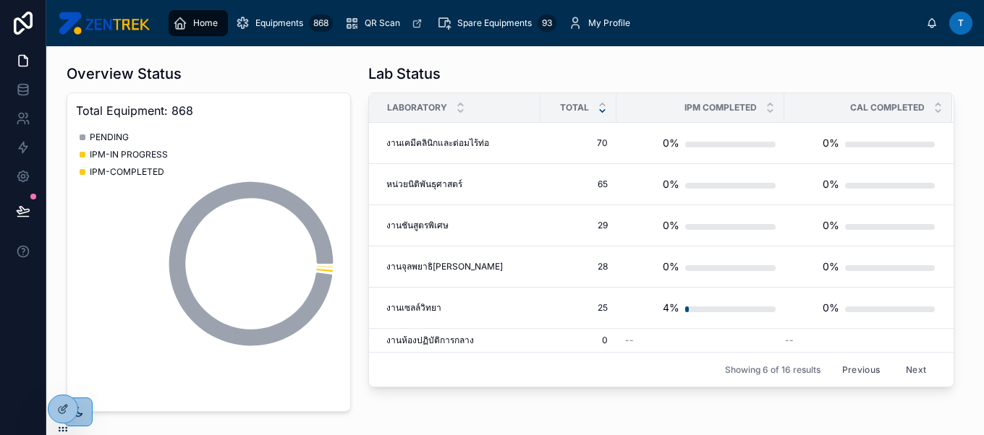
click at [864, 365] on button "Previous" at bounding box center [861, 370] width 58 height 22
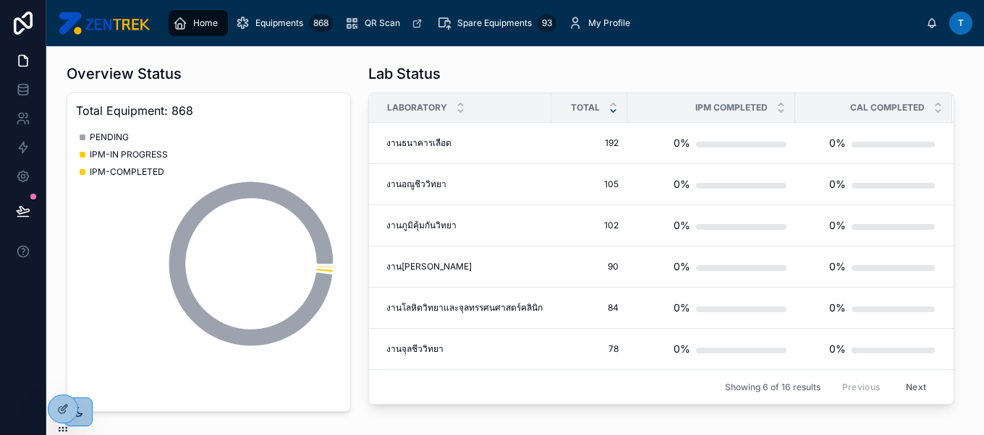
click at [903, 378] on button "Next" at bounding box center [916, 387] width 41 height 22
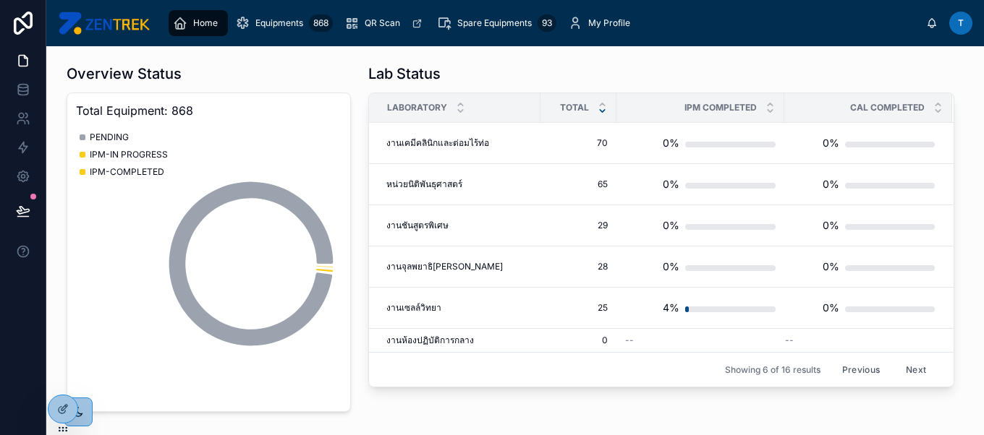
click at [861, 363] on button "Previous" at bounding box center [861, 370] width 58 height 22
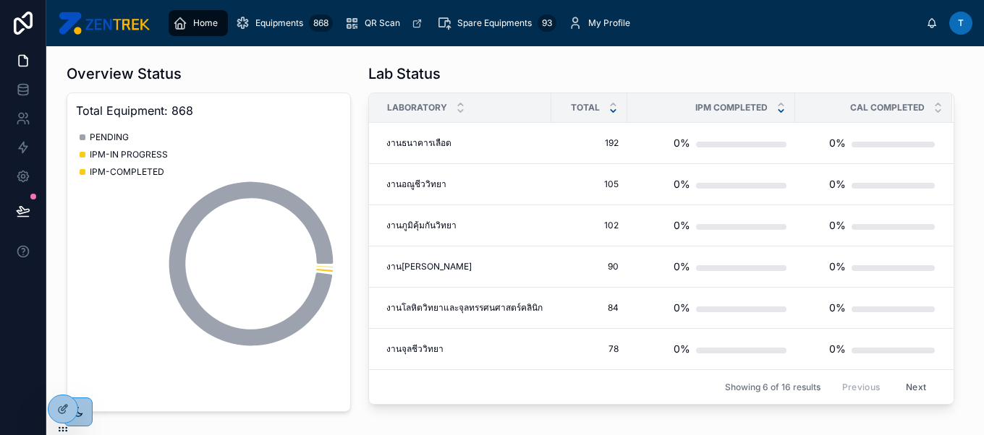
click at [776, 114] on icon at bounding box center [780, 110] width 9 height 9
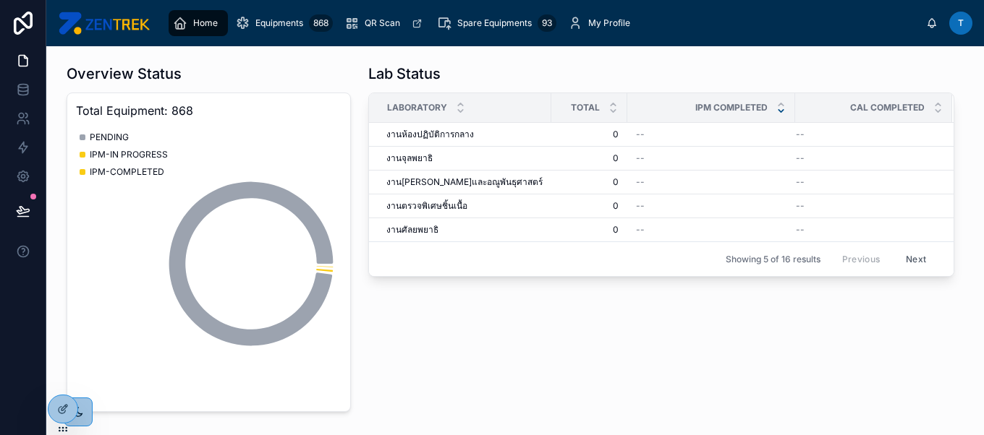
click at [776, 114] on icon at bounding box center [780, 110] width 9 height 9
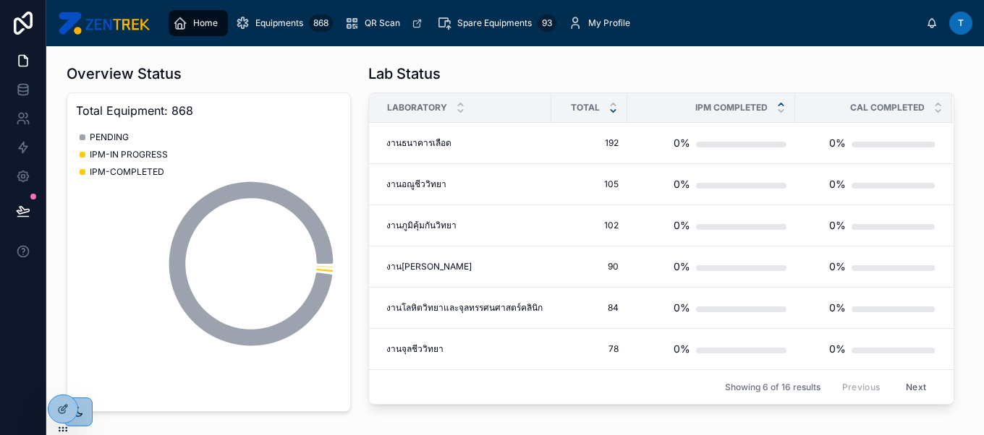
click at [778, 104] on icon at bounding box center [780, 104] width 5 height 2
click at [740, 338] on div "4%" at bounding box center [711, 349] width 150 height 29
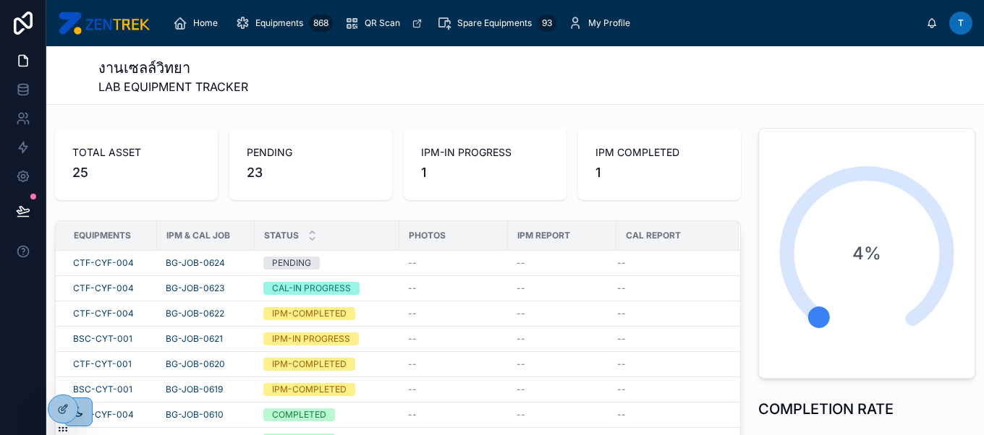
scroll to position [163, 0]
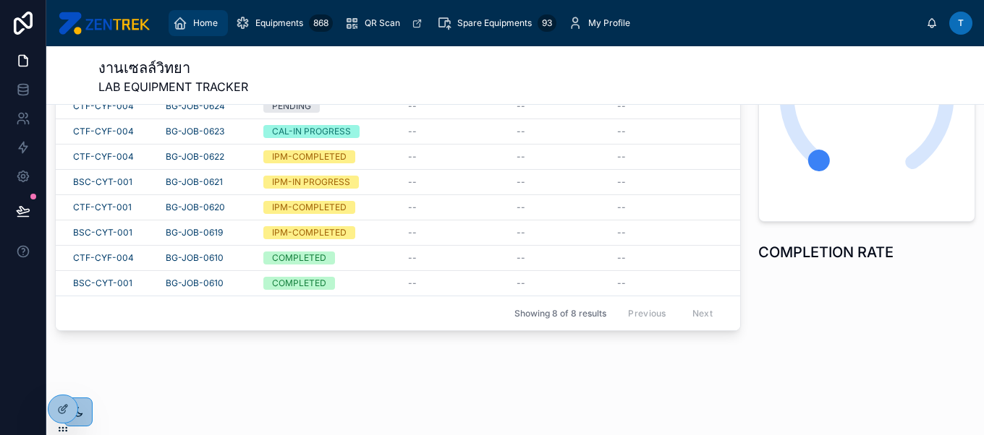
click at [212, 28] on span "Home" at bounding box center [205, 23] width 25 height 12
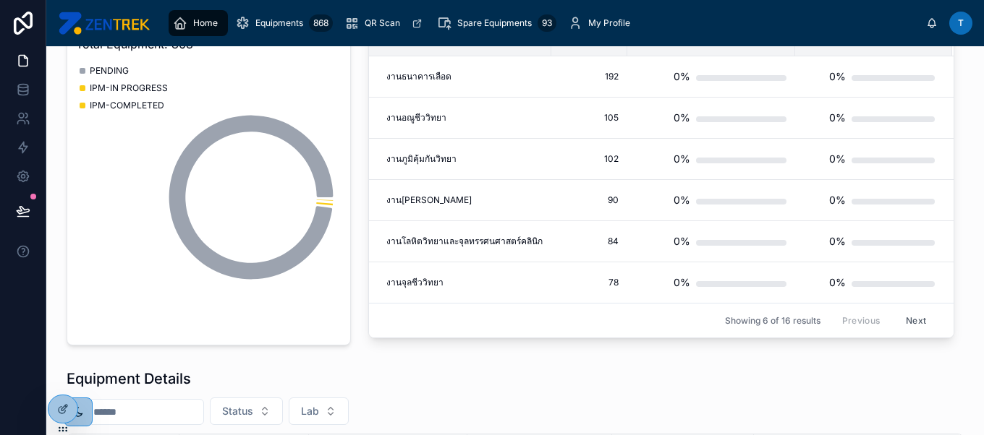
scroll to position [59, 0]
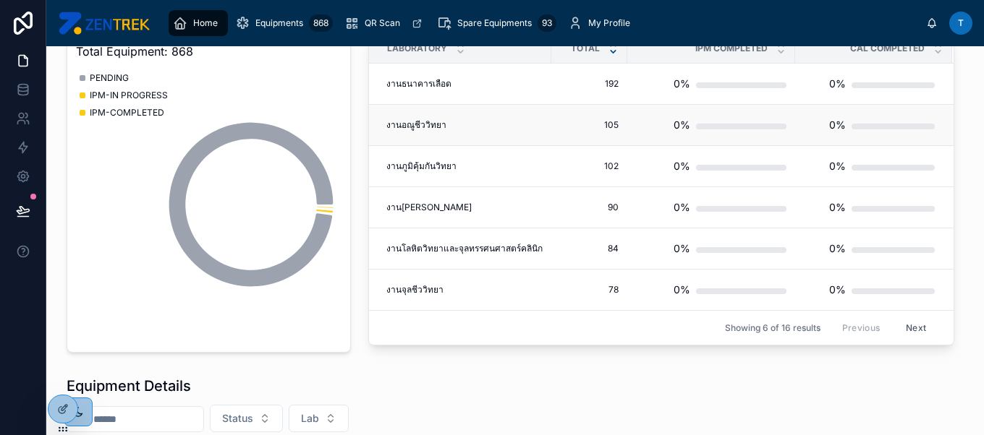
click at [504, 124] on div "งานอณูชีววิทยา งานอณูชีววิทยา" at bounding box center [464, 125] width 156 height 12
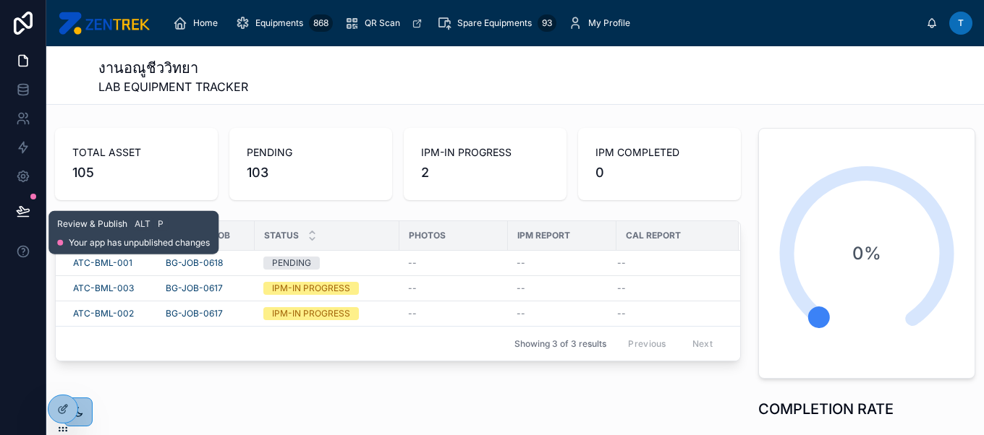
click at [21, 211] on icon at bounding box center [23, 210] width 12 height 7
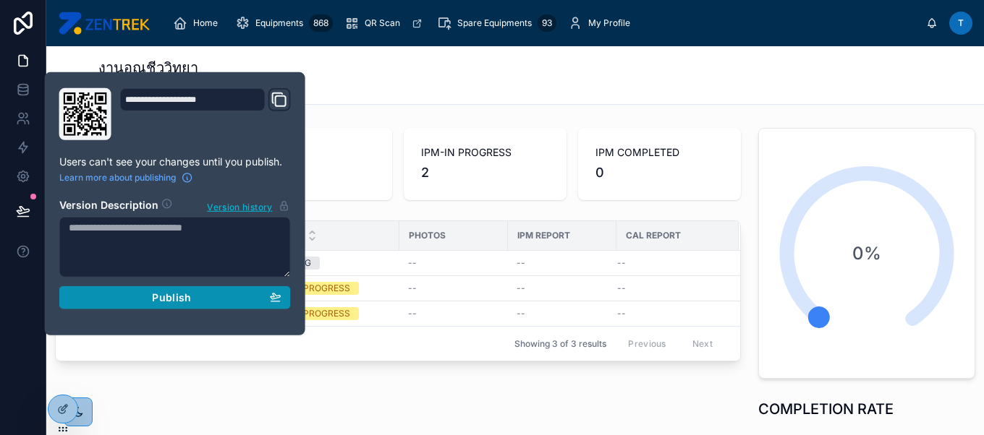
click at [182, 306] on button "Publish" at bounding box center [174, 297] width 231 height 23
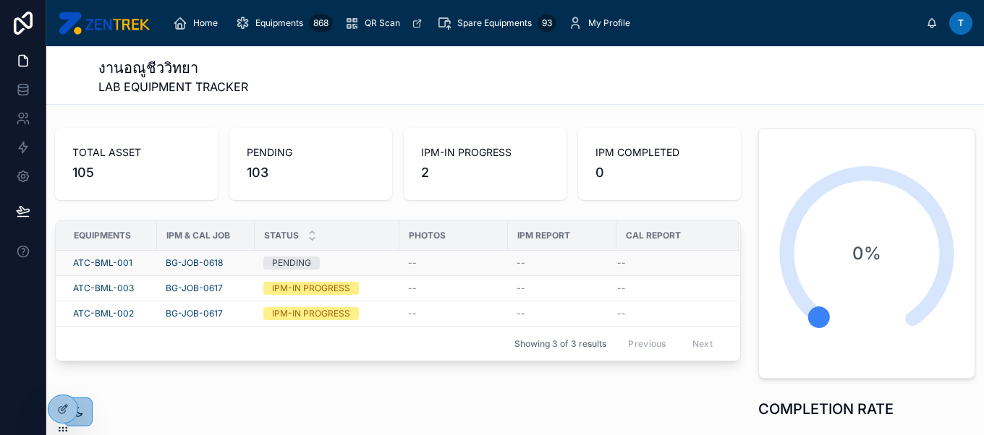
click at [365, 258] on div "PENDING" at bounding box center [326, 263] width 127 height 13
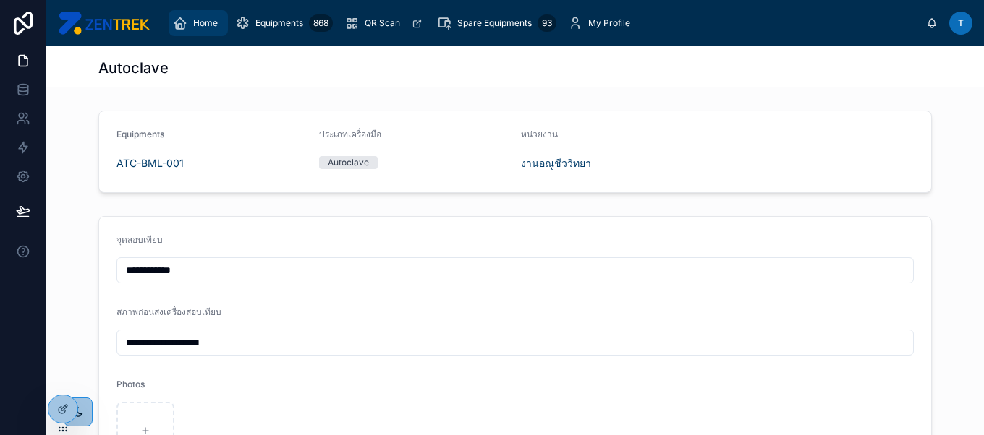
click at [203, 30] on div "Home" at bounding box center [198, 23] width 51 height 23
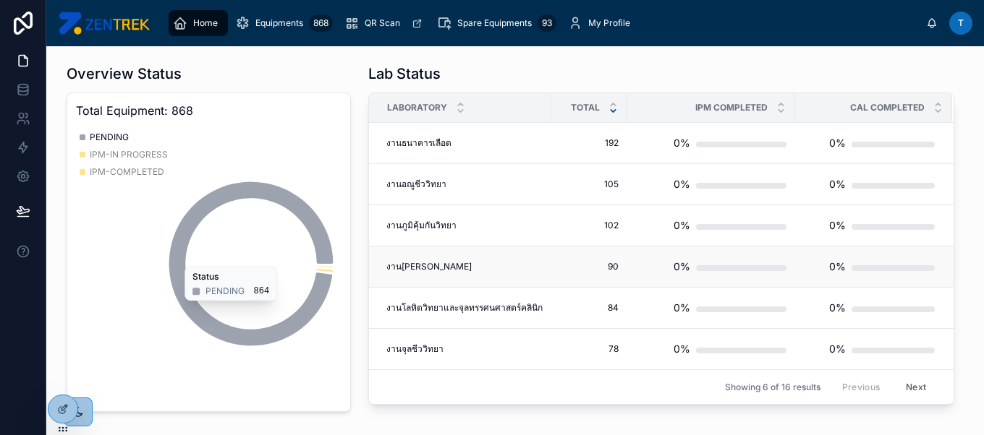
scroll to position [19, 0]
